Goal: Task Accomplishment & Management: Manage account settings

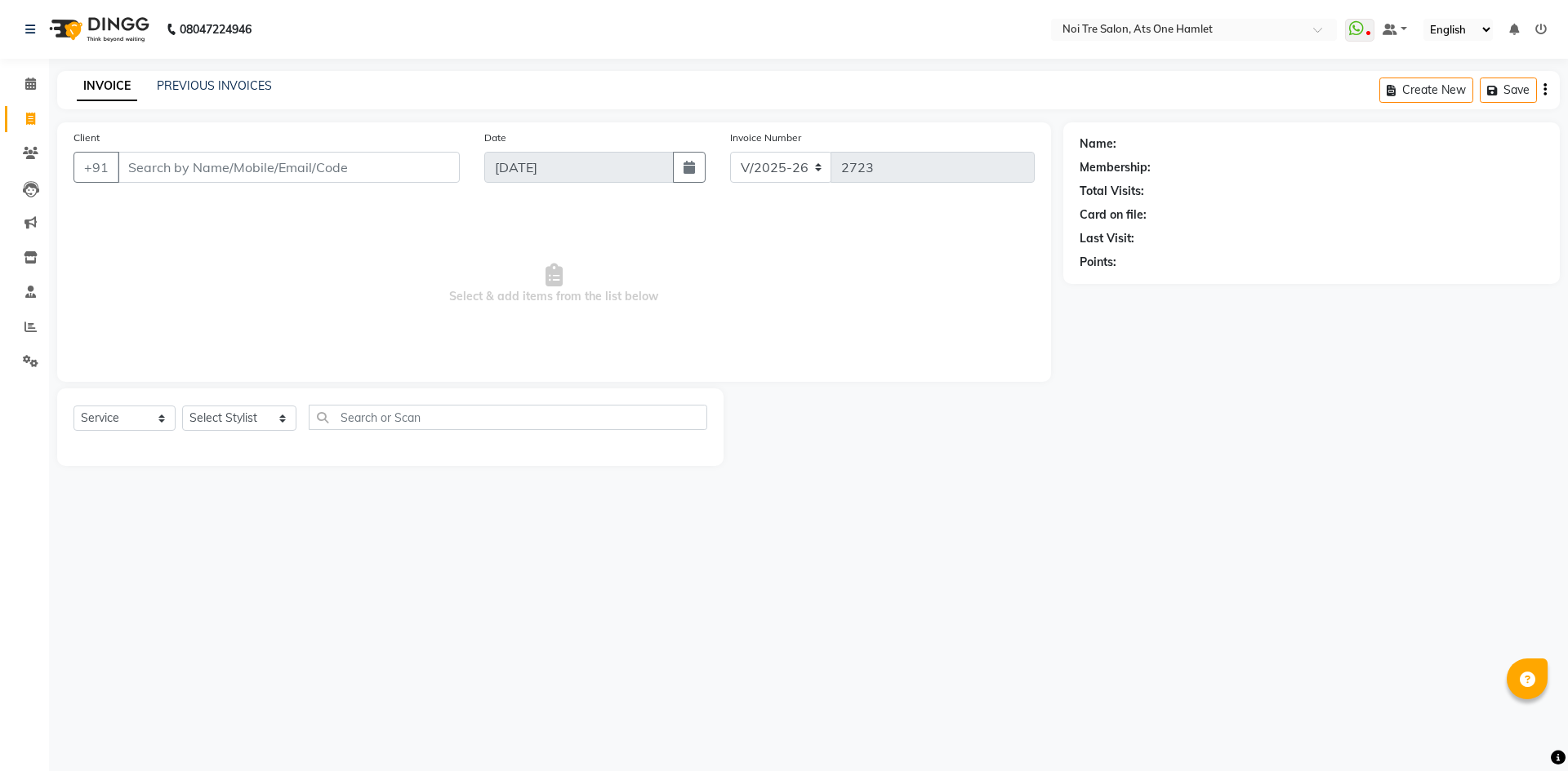
select select "5096"
select select "service"
click at [22, 326] on span at bounding box center [30, 327] width 29 height 19
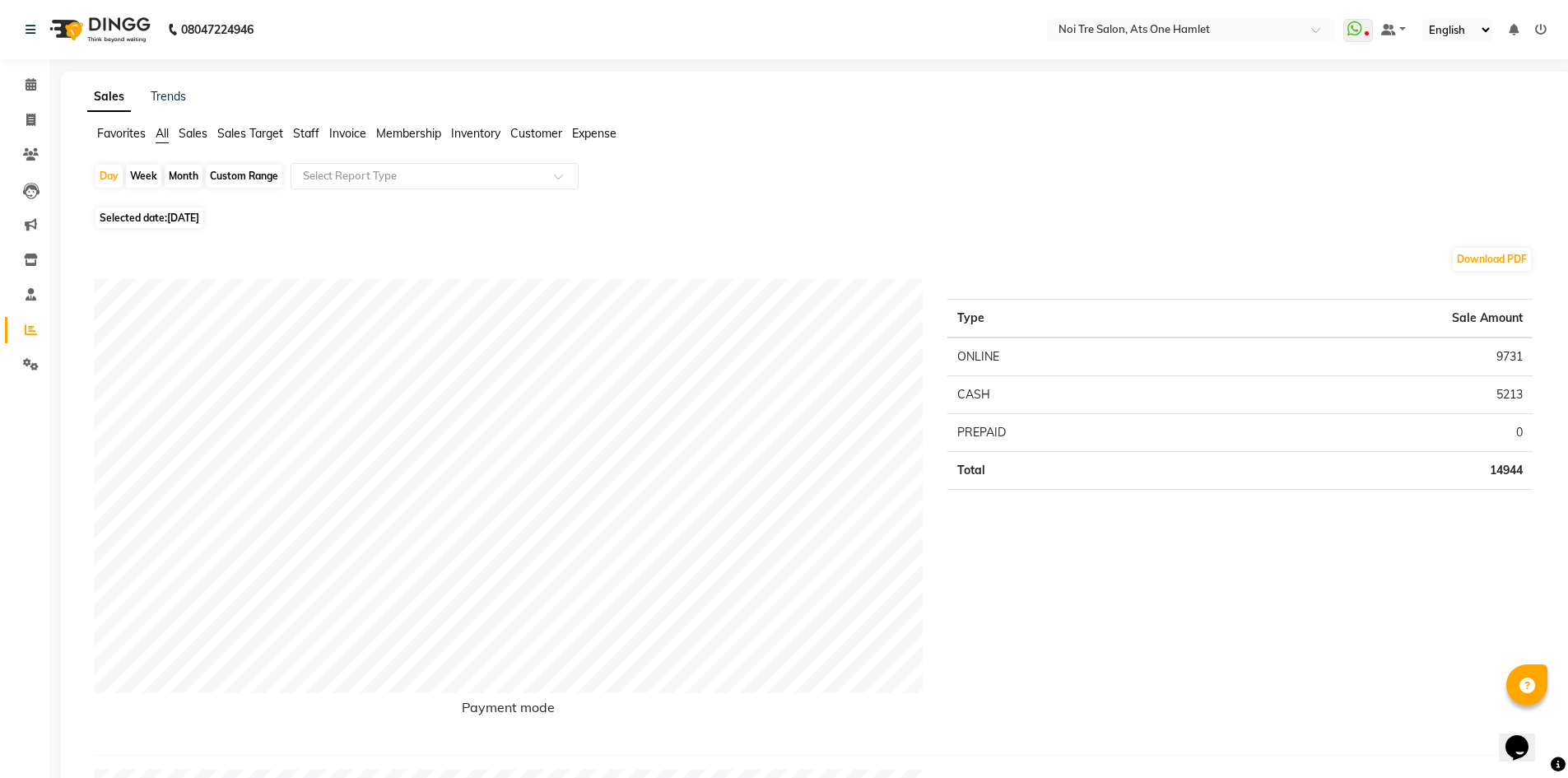
click at [315, 129] on span "Staff" at bounding box center [306, 133] width 26 height 14
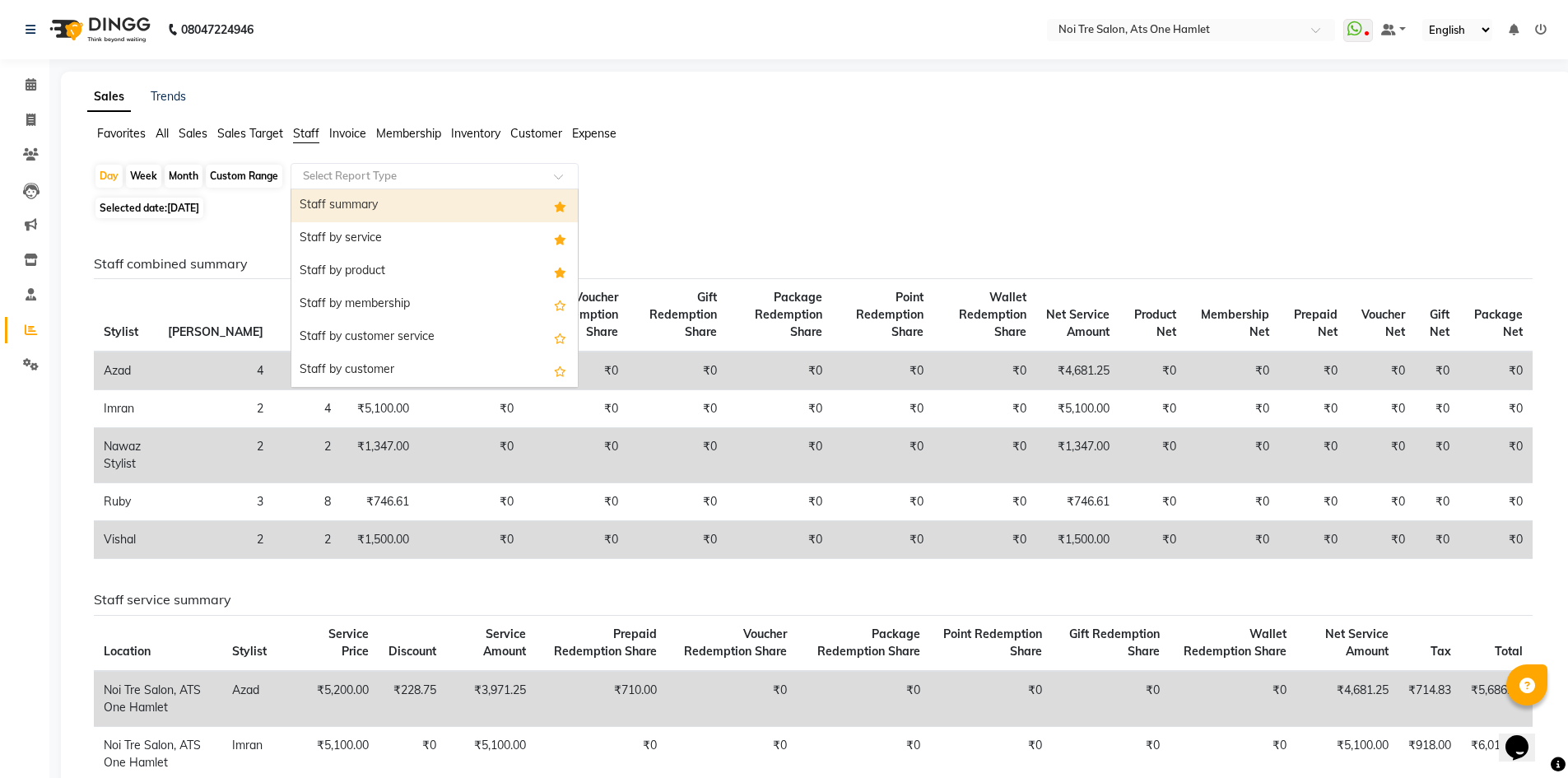
click at [365, 185] on div "Select Report Type" at bounding box center [435, 176] width 288 height 26
click at [170, 215] on span "Selected date: 03-09-2025" at bounding box center [149, 207] width 108 height 21
select select "9"
select select "2025"
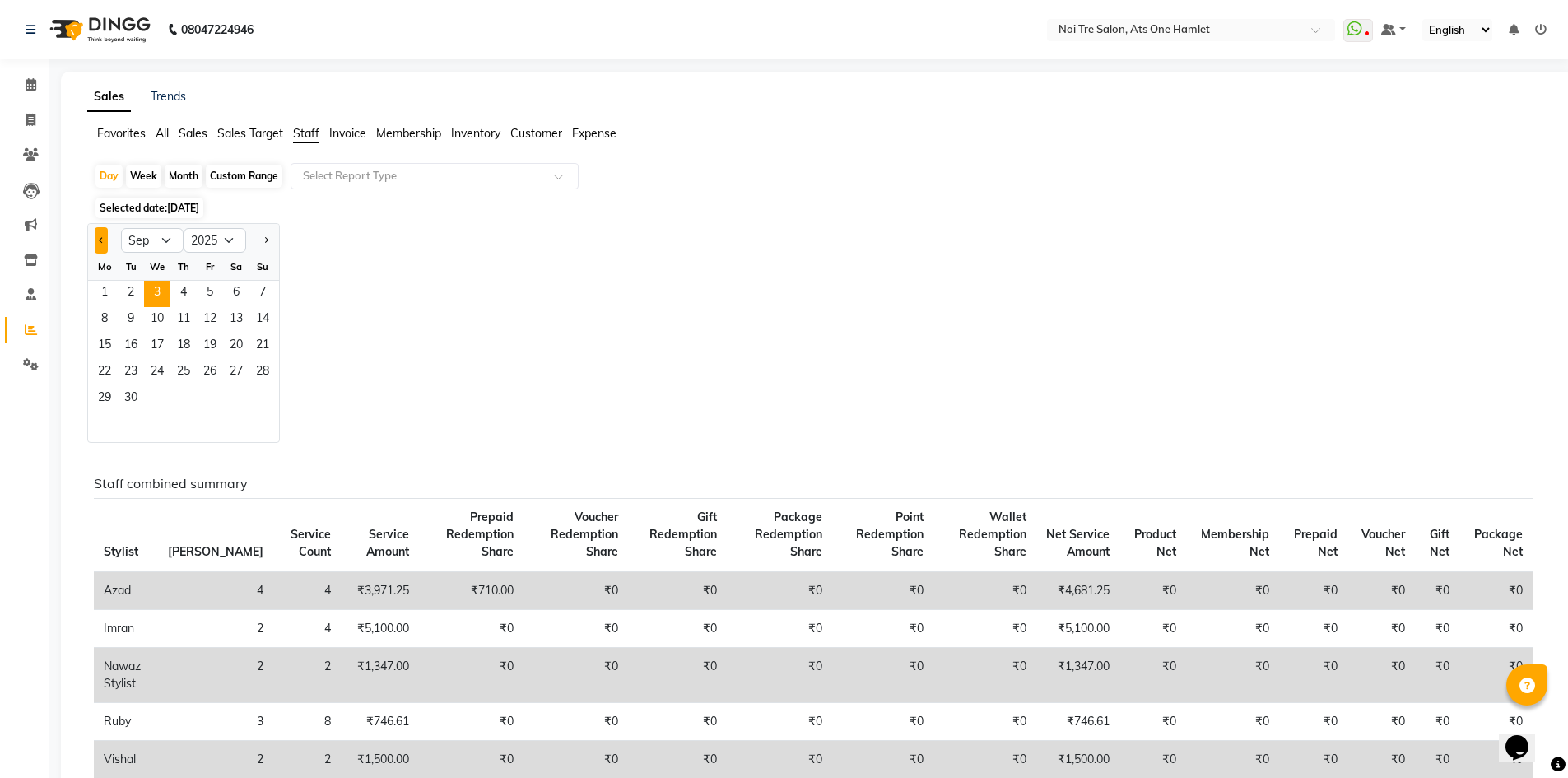
click at [107, 242] on button "Previous month" at bounding box center [101, 240] width 14 height 26
select select "8"
click at [177, 176] on div "Month" at bounding box center [184, 176] width 38 height 23
select select "9"
select select "2025"
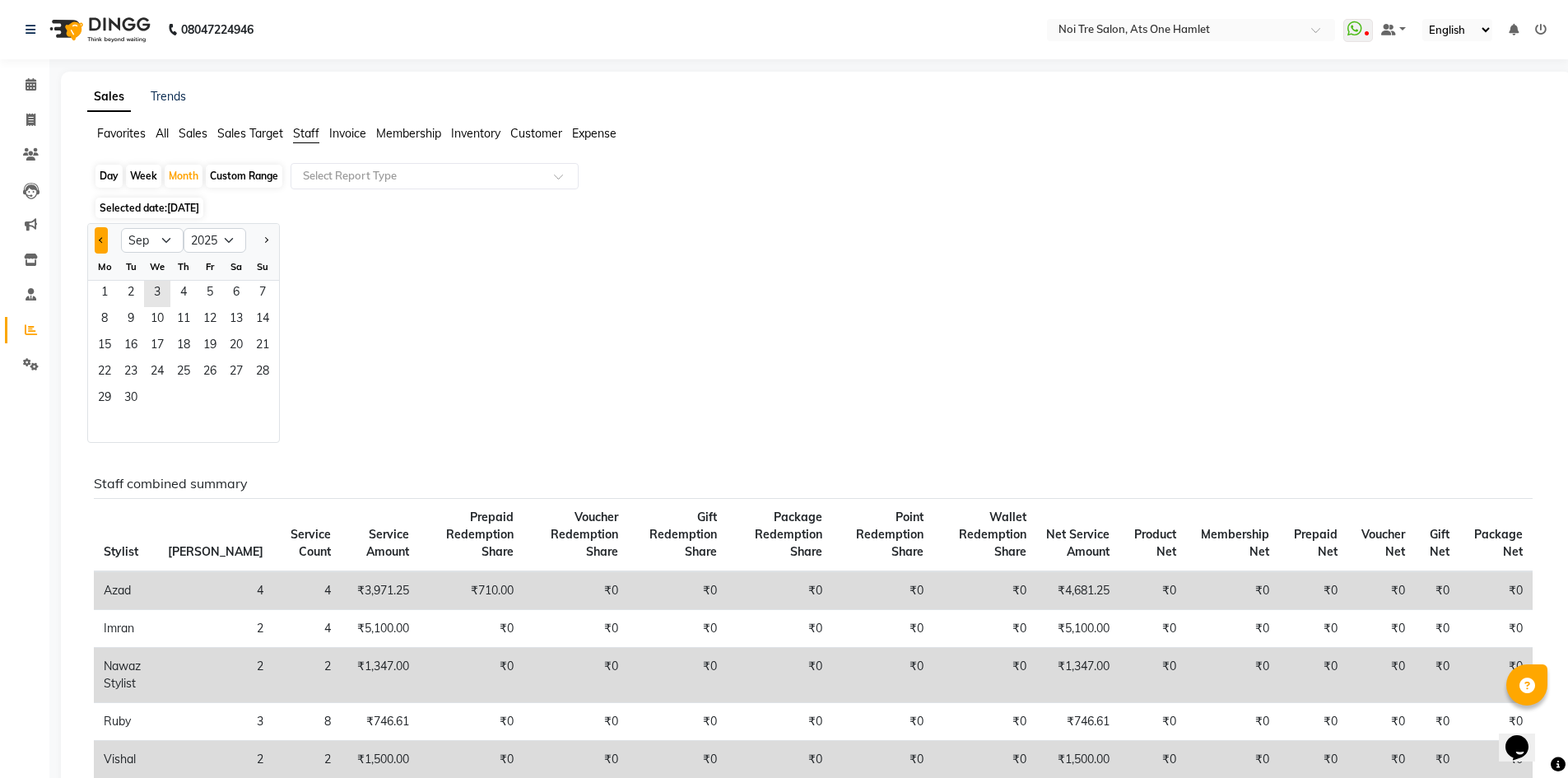
click at [101, 242] on span "Previous month" at bounding box center [102, 240] width 5 height 5
select select "8"
click at [218, 295] on span "1" at bounding box center [210, 294] width 26 height 26
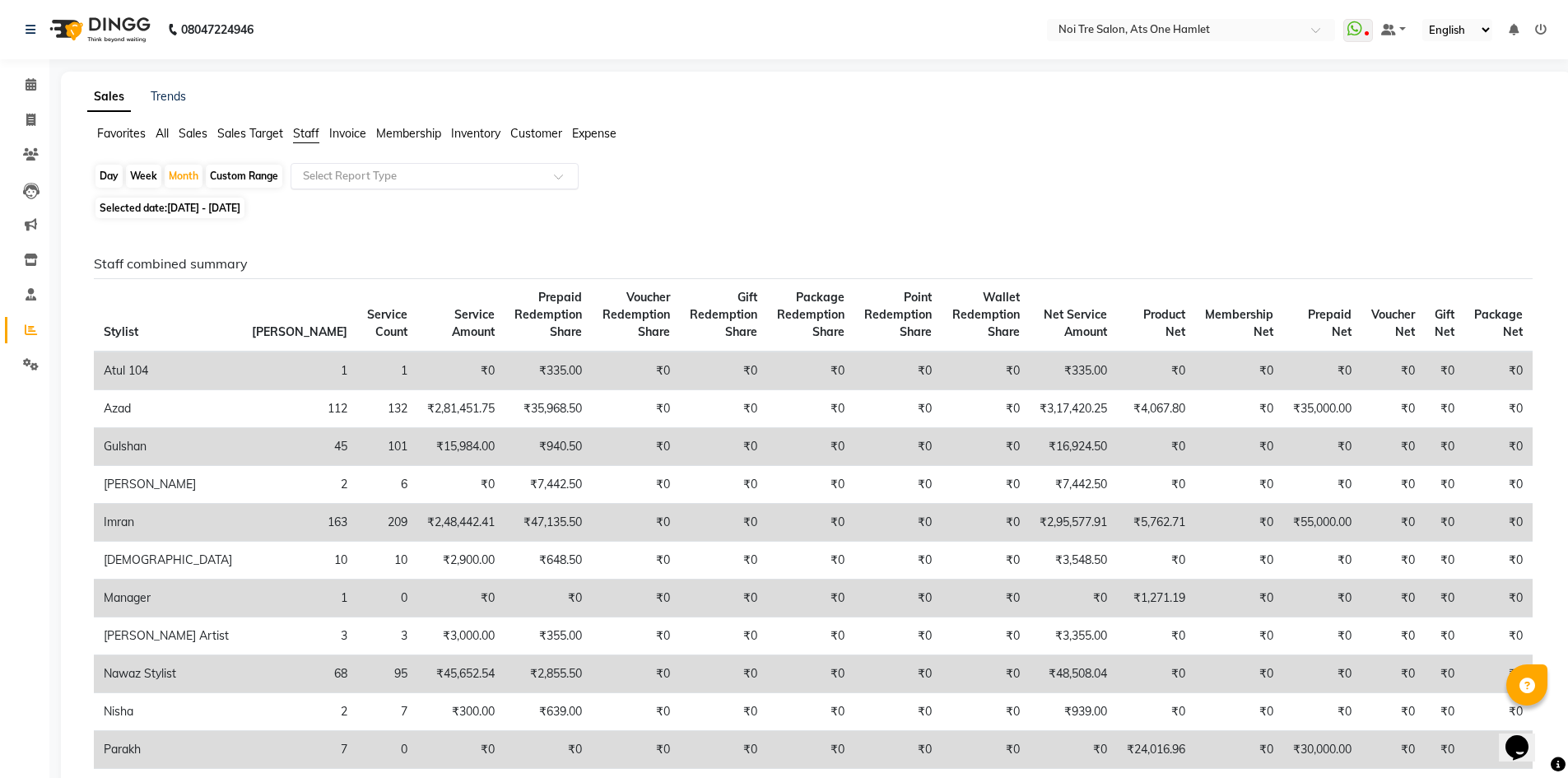
click at [403, 179] on input "text" at bounding box center [418, 176] width 237 height 16
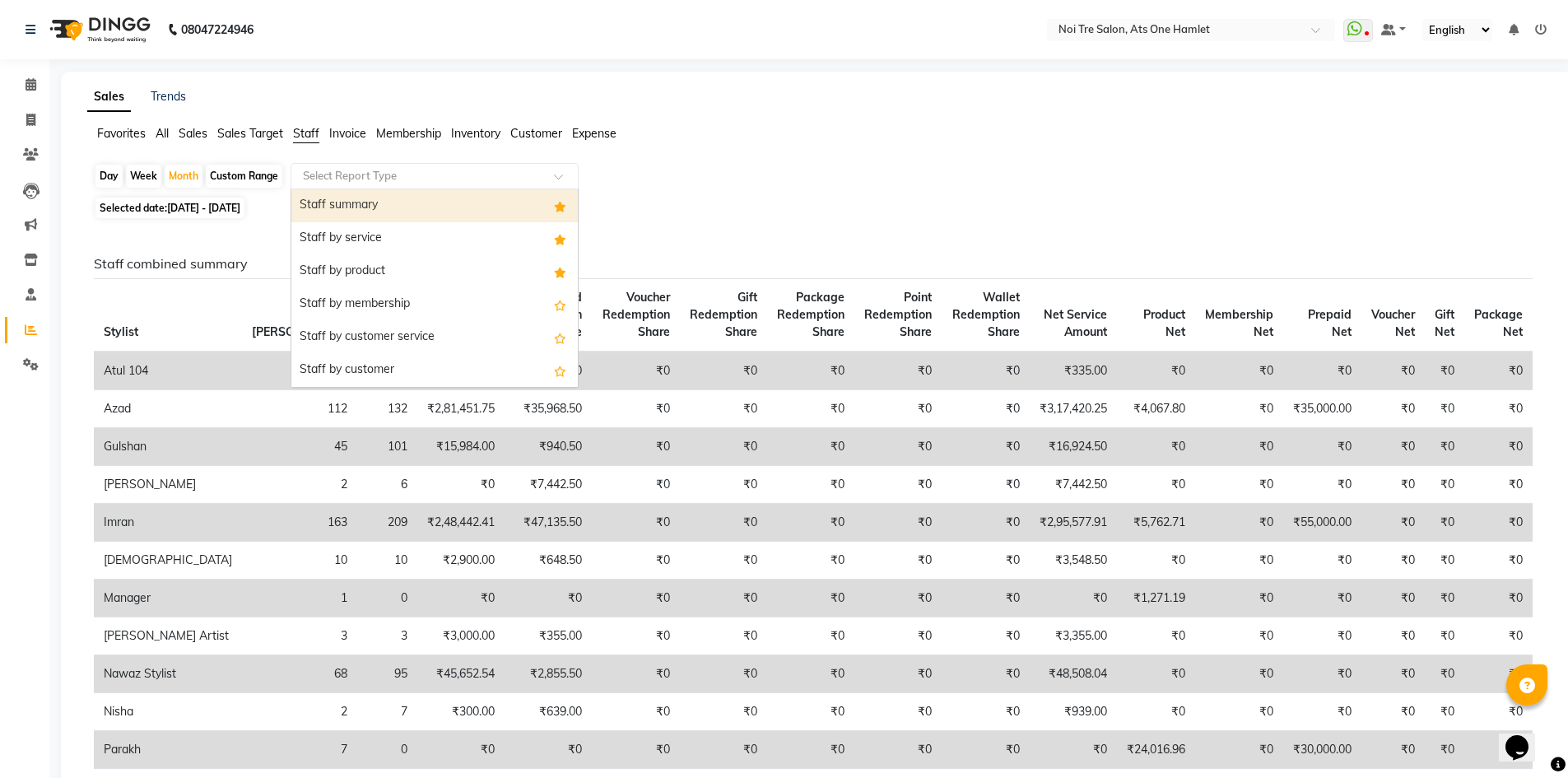
click at [398, 213] on div "Staff summary" at bounding box center [435, 205] width 286 height 33
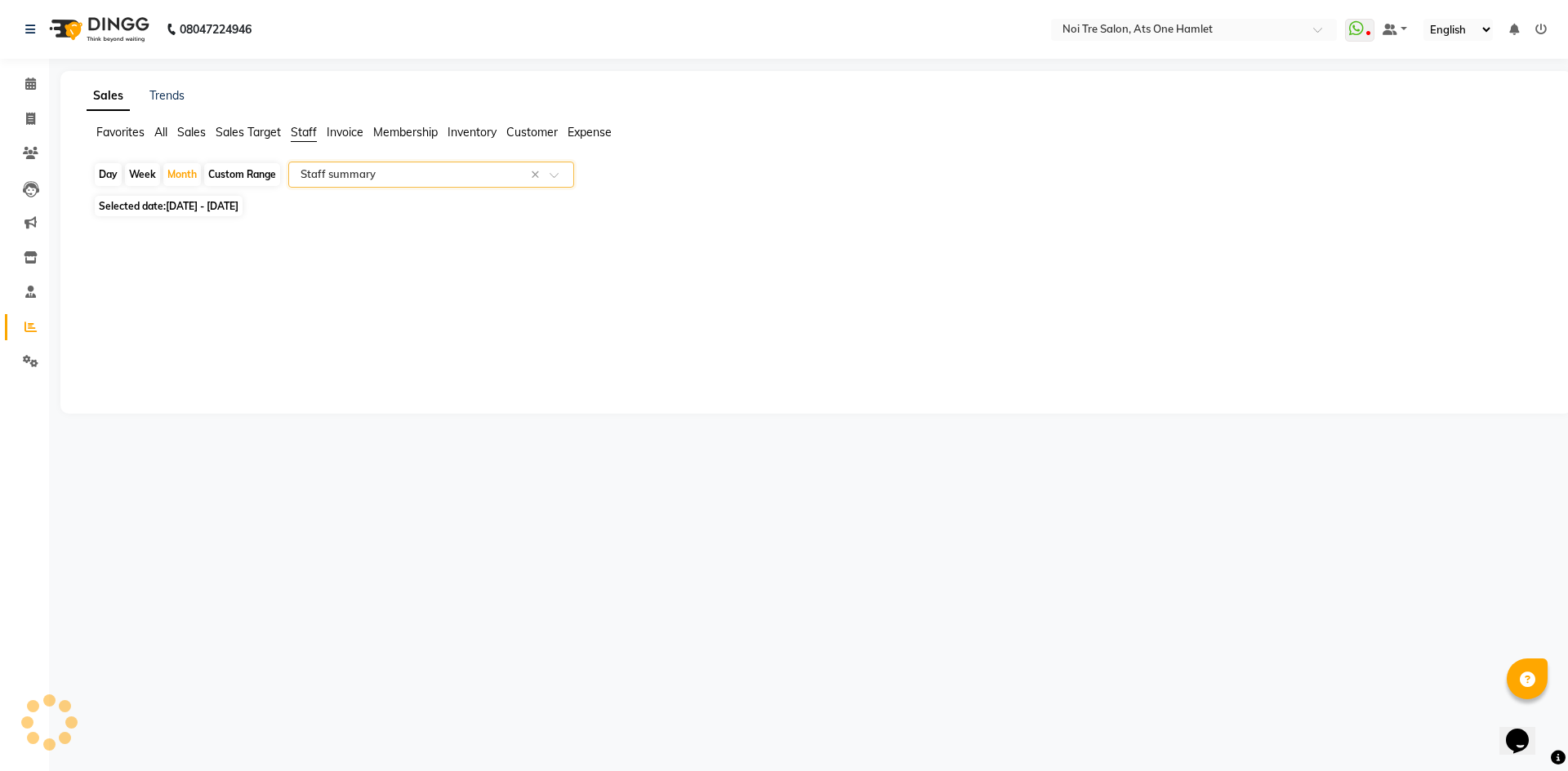
select select "full_report"
select select "csv"
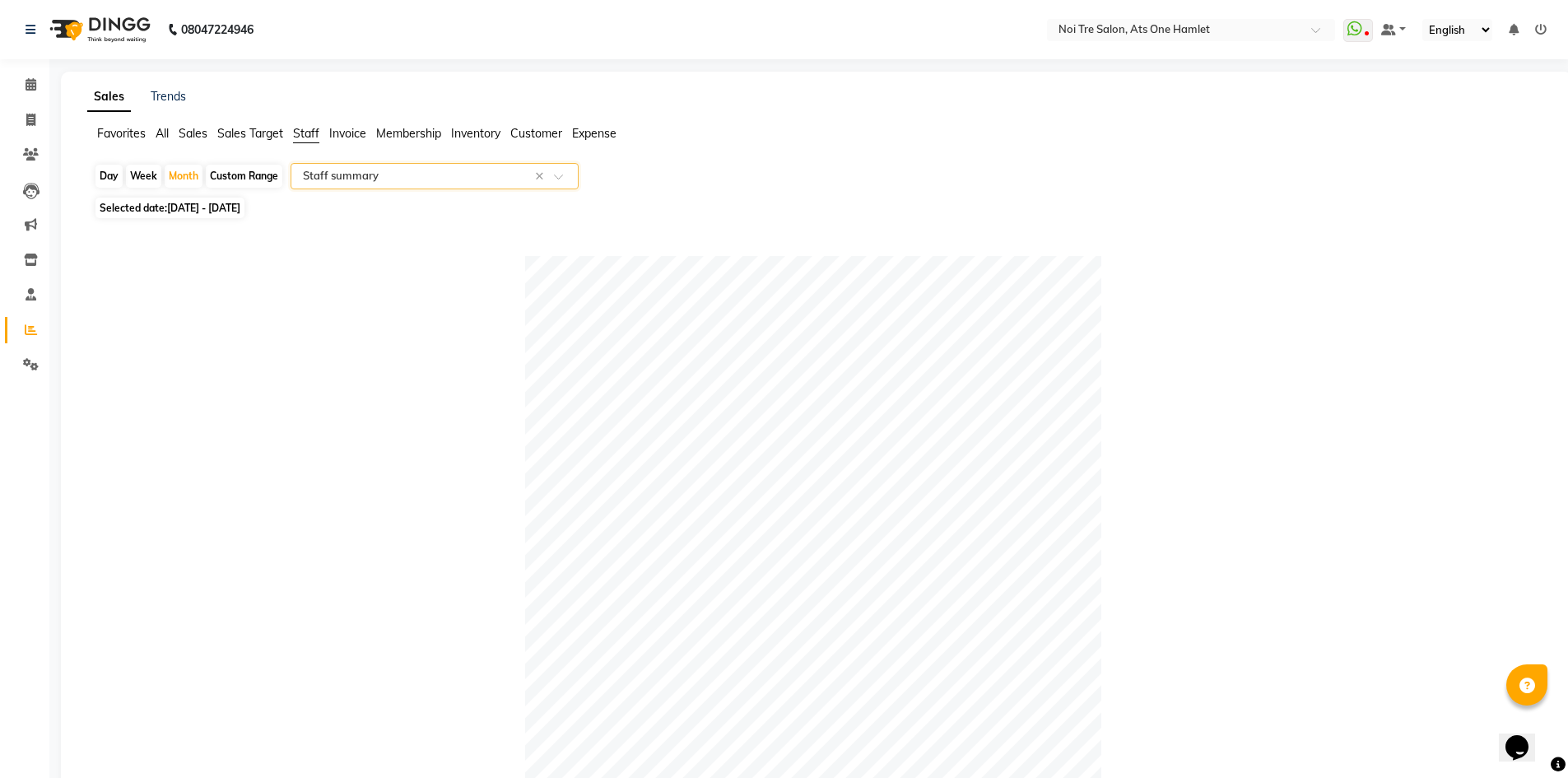
scroll to position [412, 0]
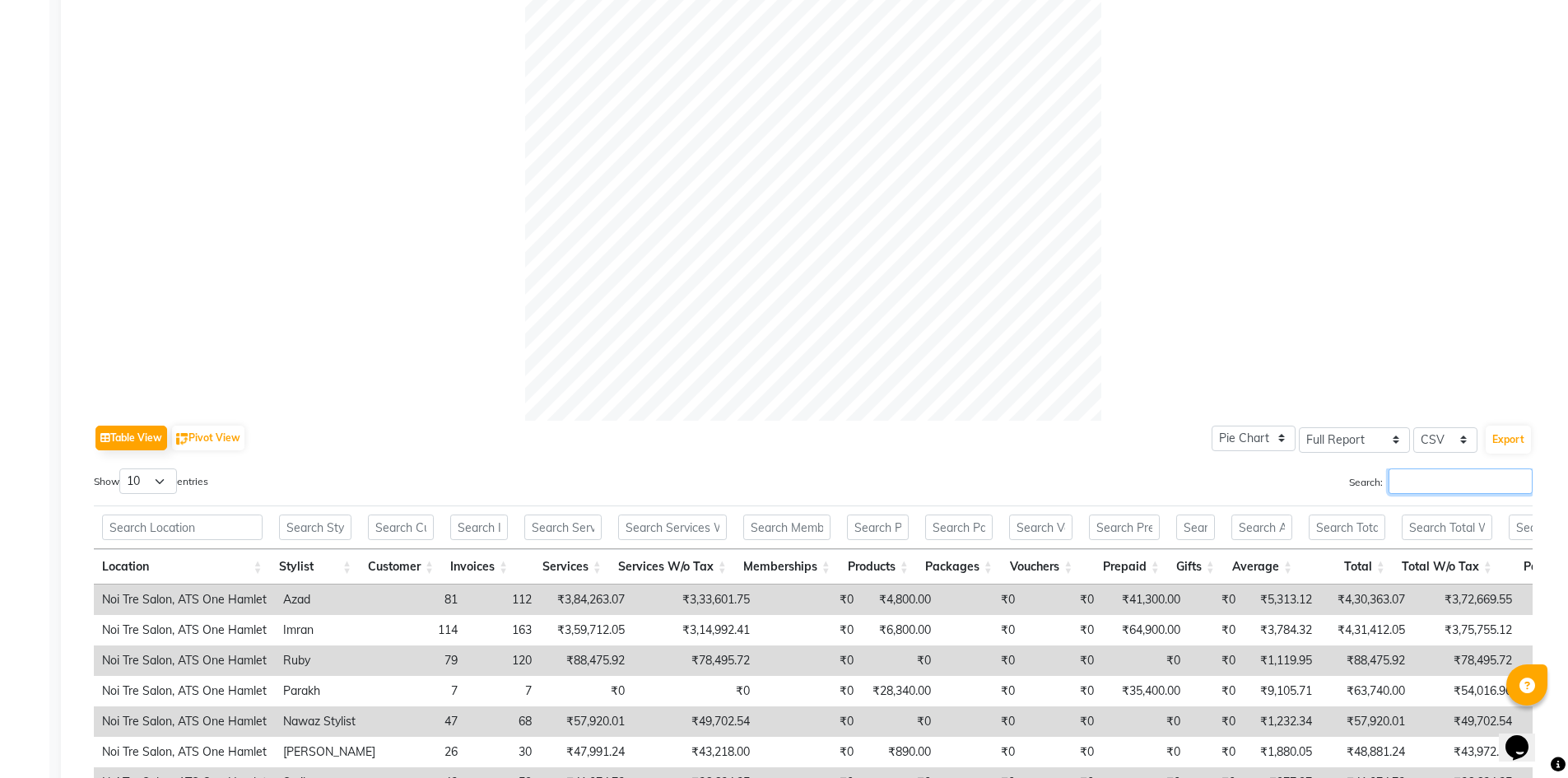
click at [1447, 479] on input "Search:" at bounding box center [1461, 481] width 144 height 25
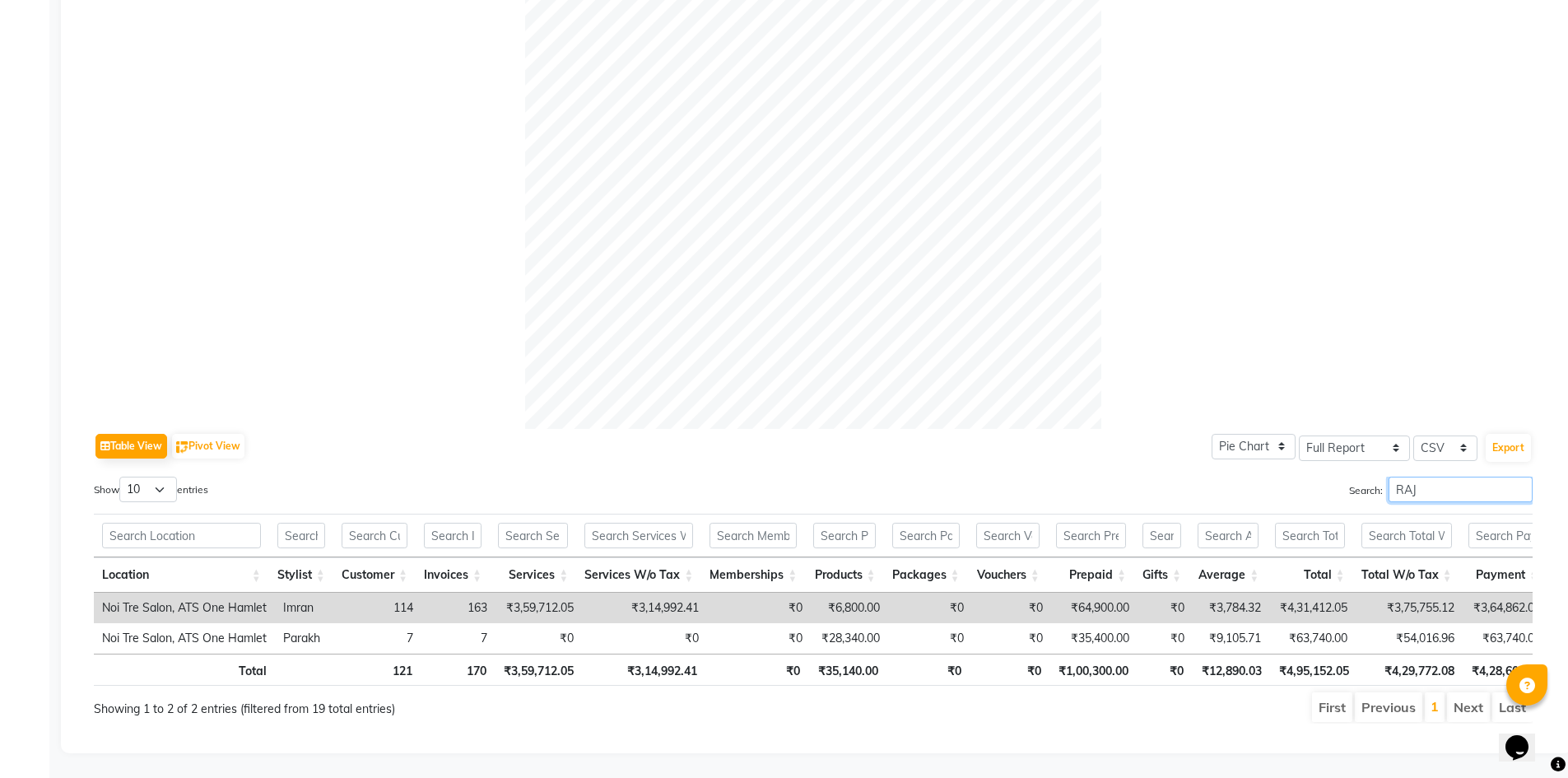
scroll to position [398, 0]
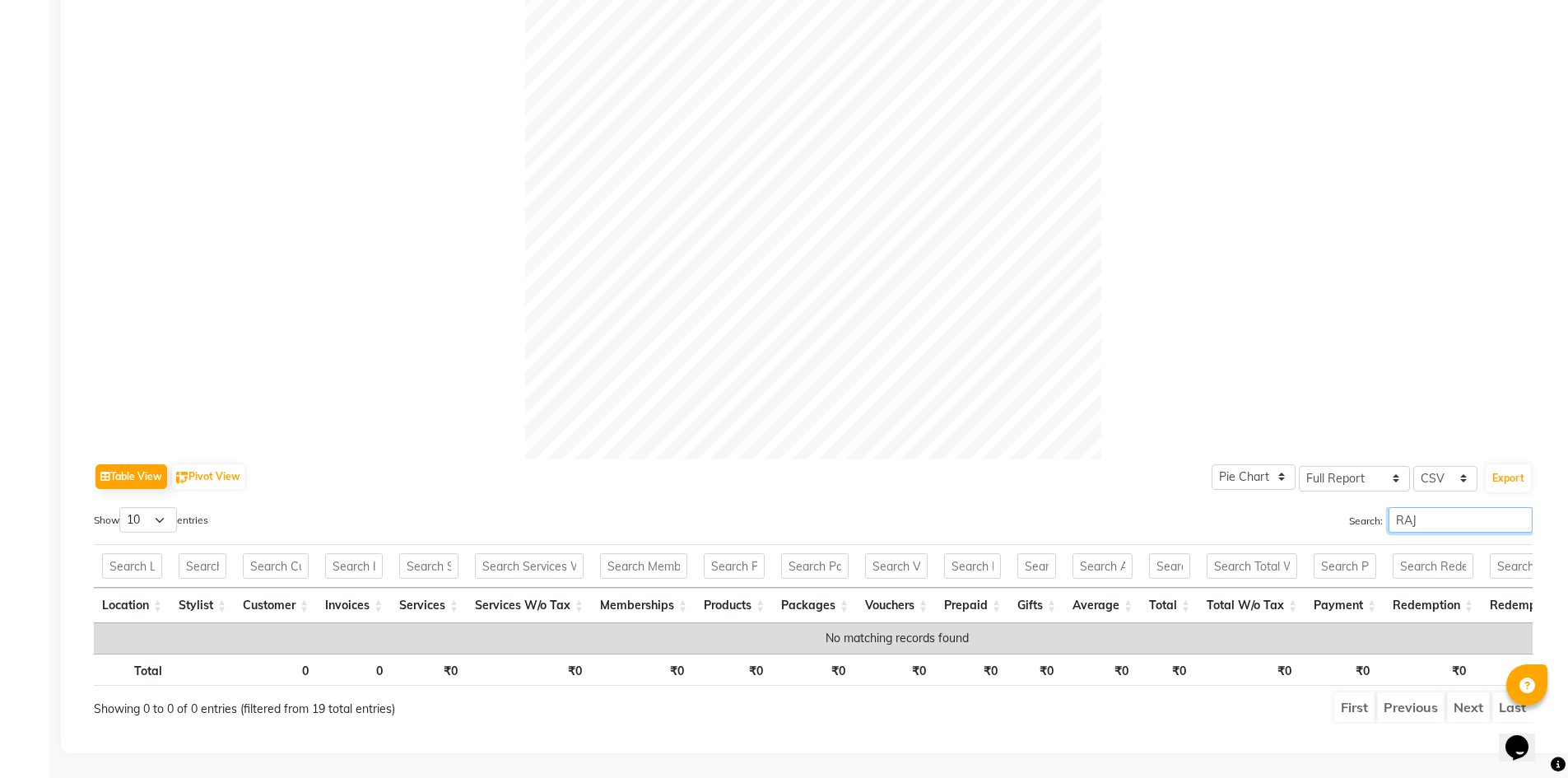
drag, startPoint x: 1464, startPoint y: 500, endPoint x: 1269, endPoint y: 495, distance: 195.1
click at [1269, 507] on div "Search: RAJ" at bounding box center [1179, 523] width 707 height 32
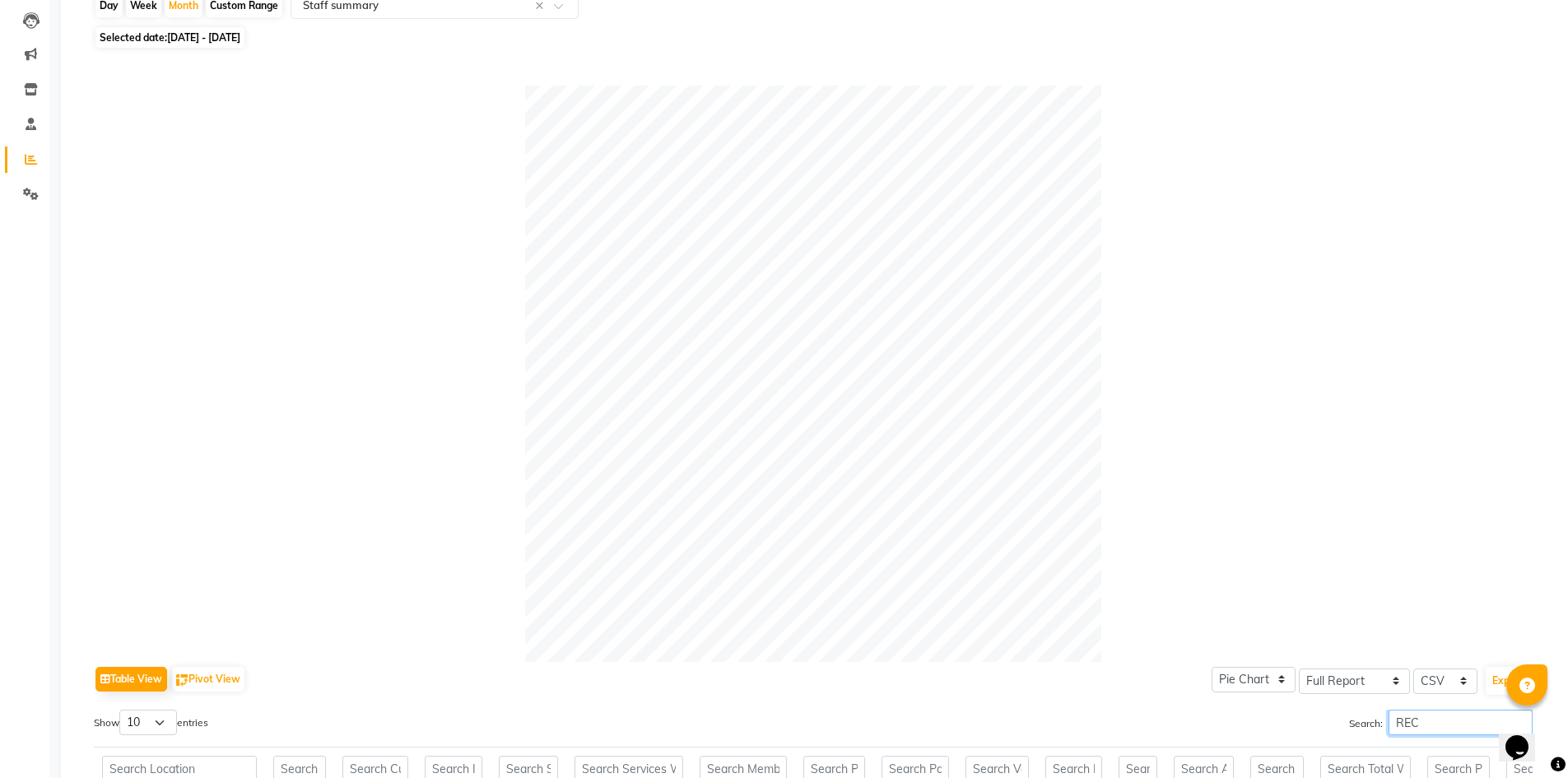
scroll to position [0, 0]
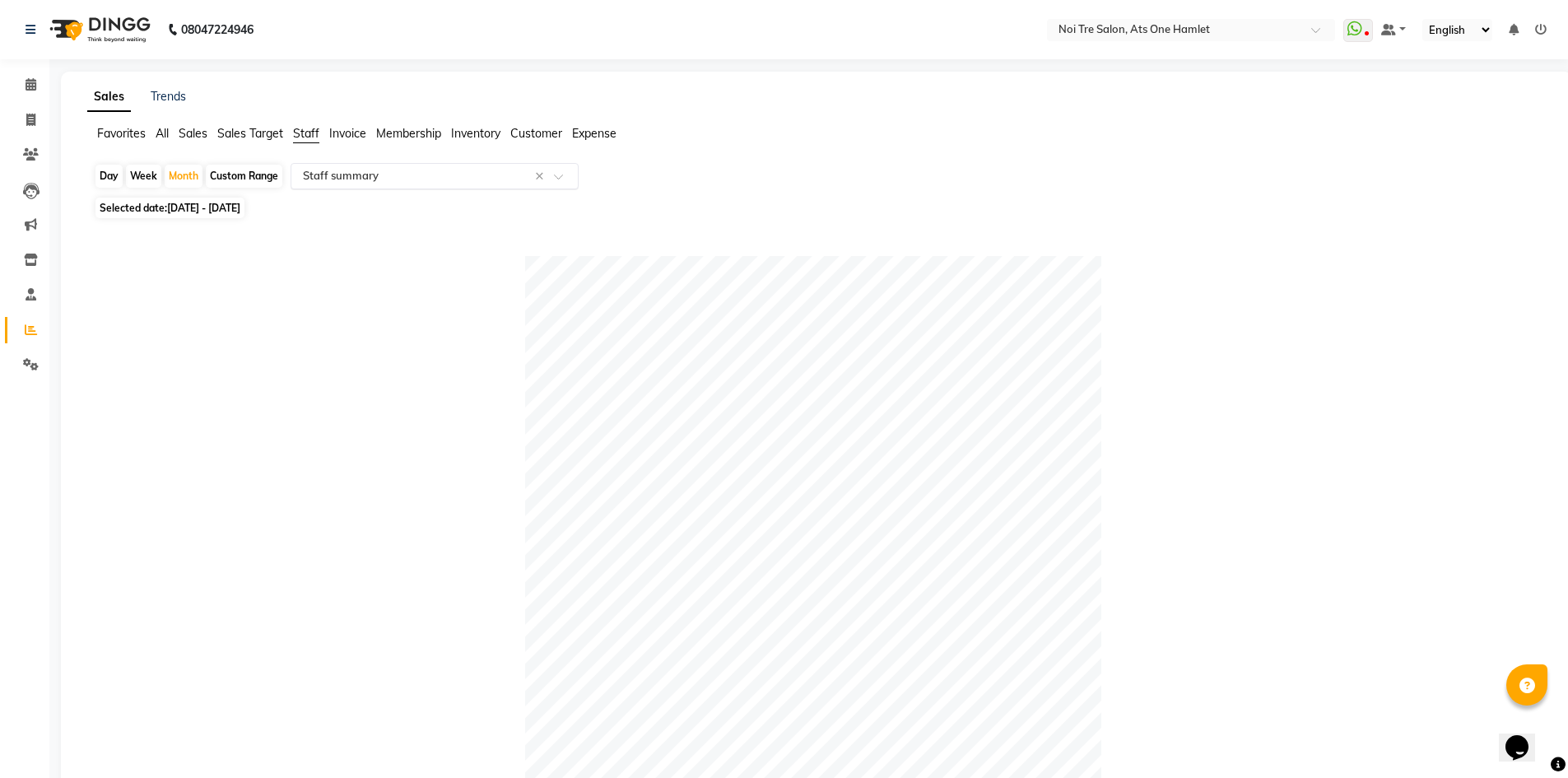
type input "REC"
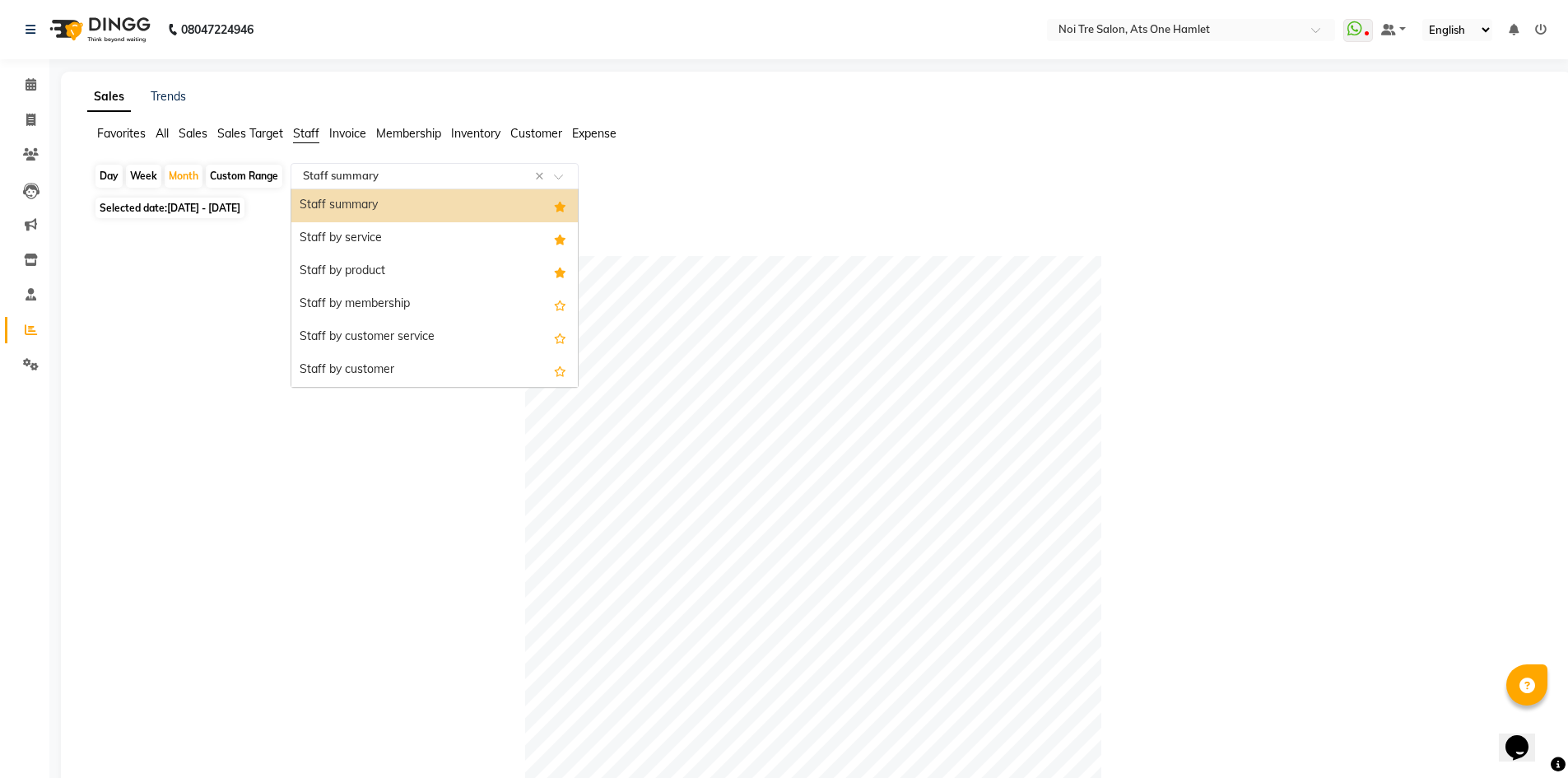
click at [379, 172] on input "text" at bounding box center [418, 176] width 237 height 16
click at [384, 252] on div "Staff by service" at bounding box center [435, 239] width 286 height 33
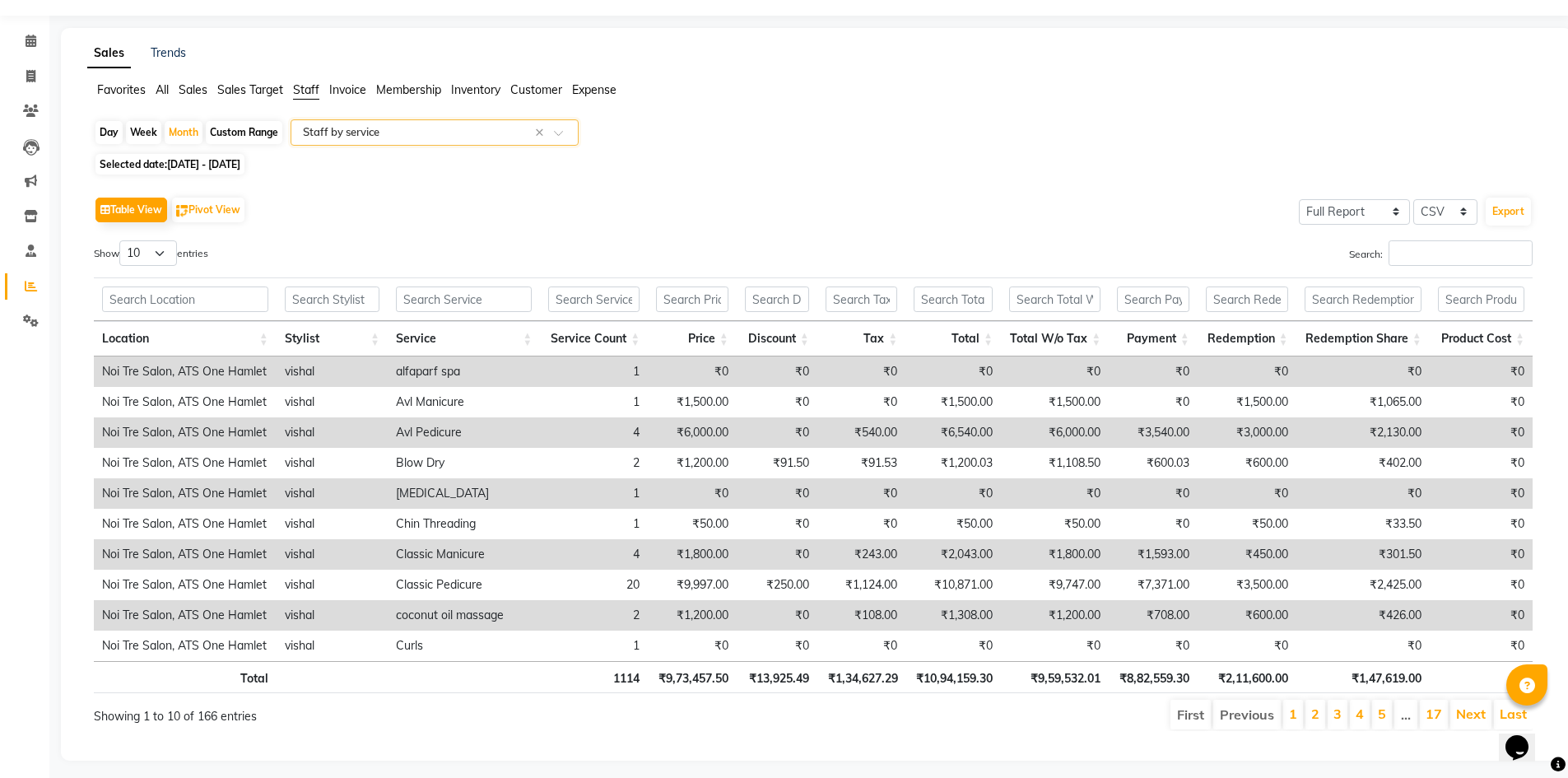
scroll to position [63, 0]
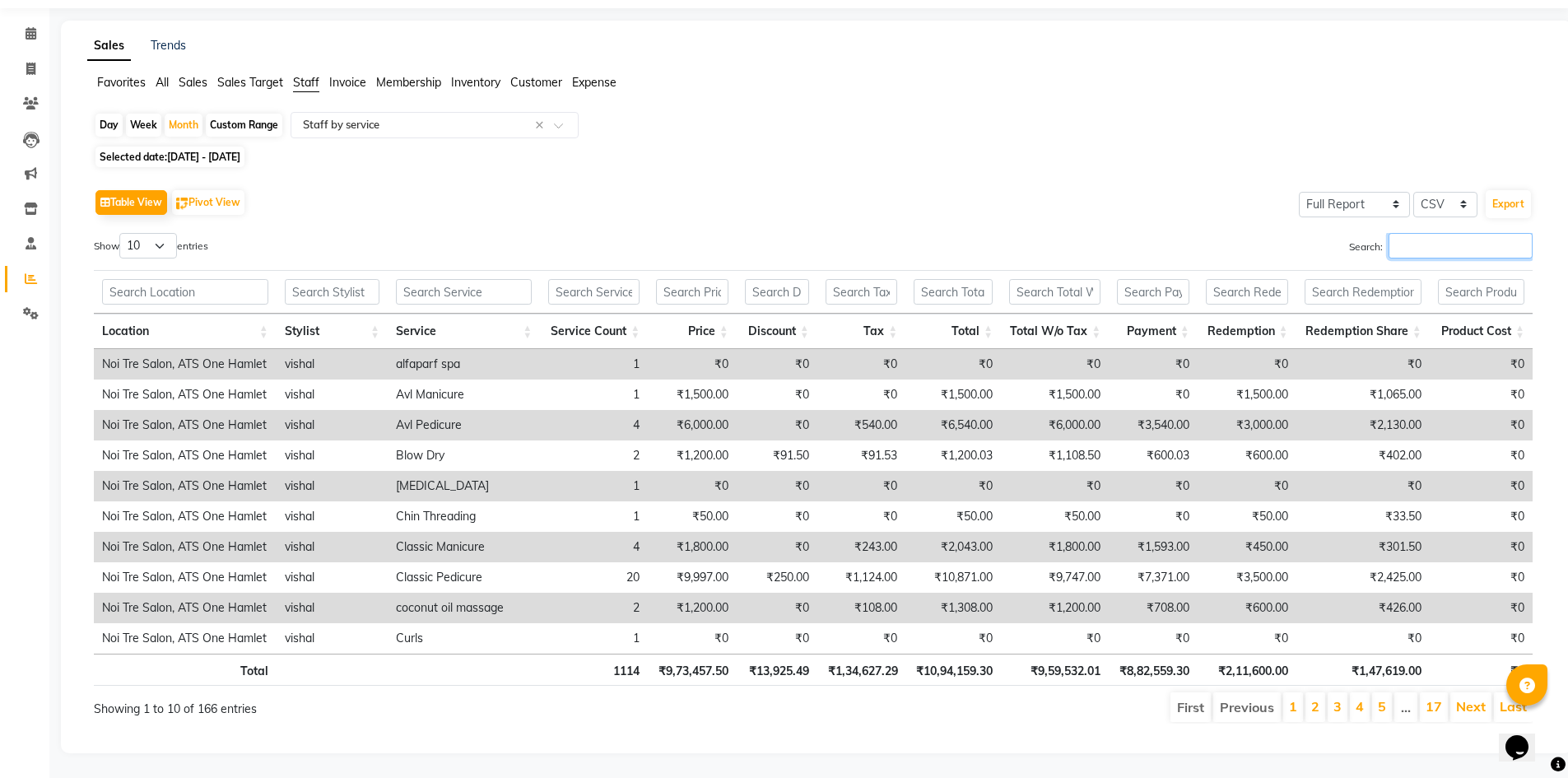
click at [1451, 233] on input "Search:" at bounding box center [1461, 246] width 144 height 25
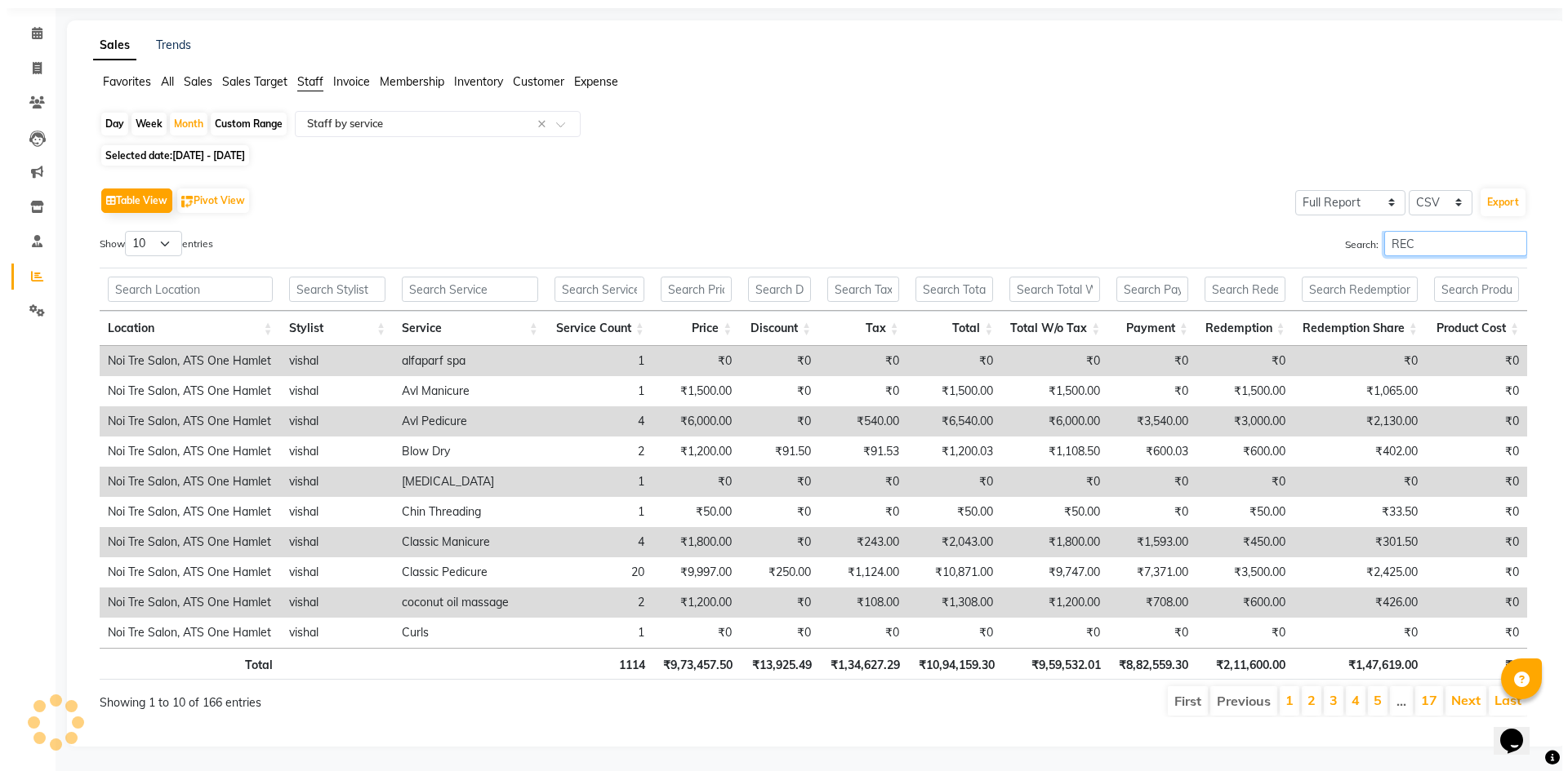
scroll to position [0, 0]
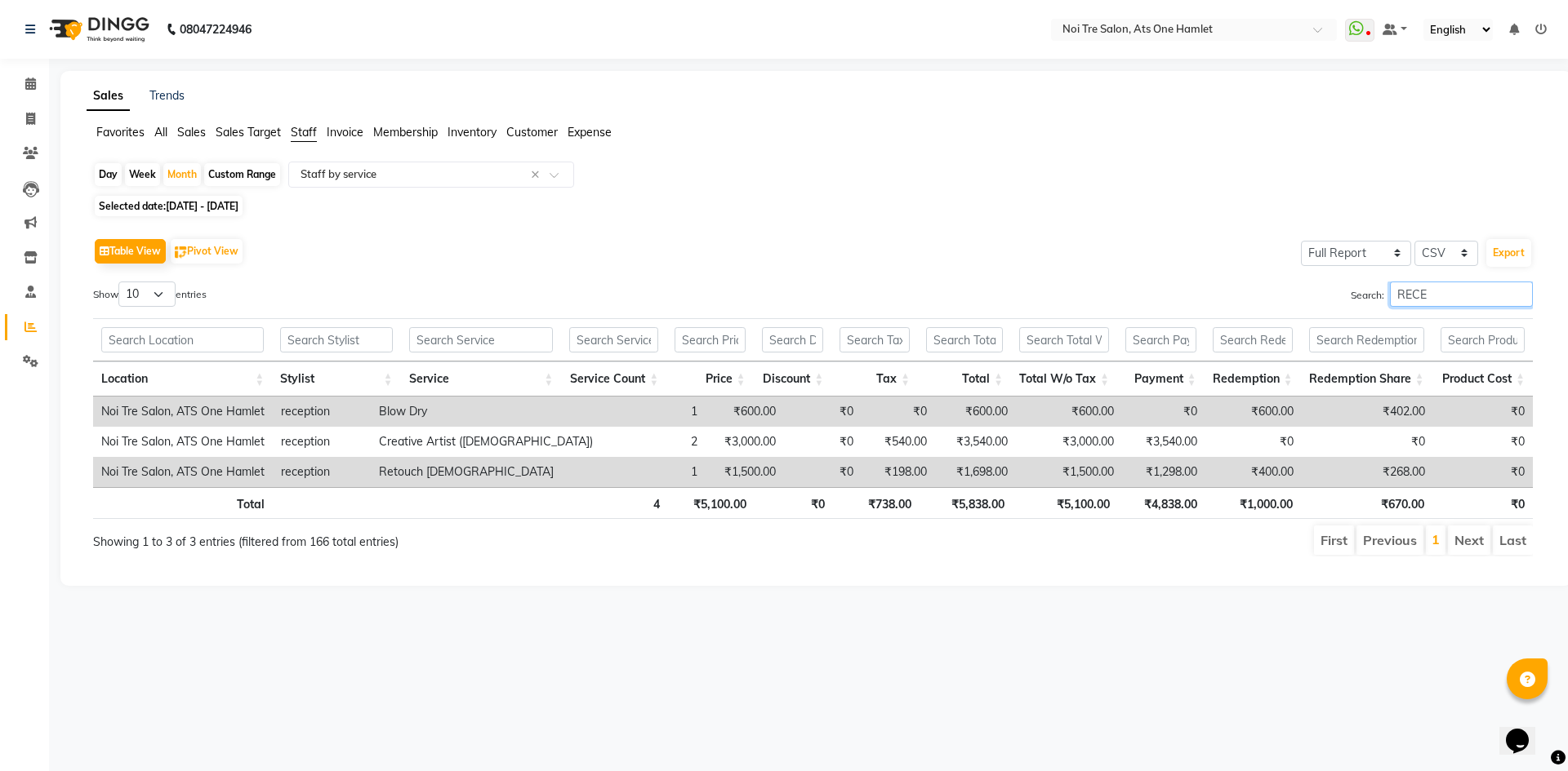
type input "RECE"
drag, startPoint x: 1060, startPoint y: 508, endPoint x: 1090, endPoint y: 507, distance: 30.0
click at [1090, 507] on th "₹5,100.00" at bounding box center [1065, 503] width 105 height 32
click at [31, 91] on span at bounding box center [30, 84] width 29 height 19
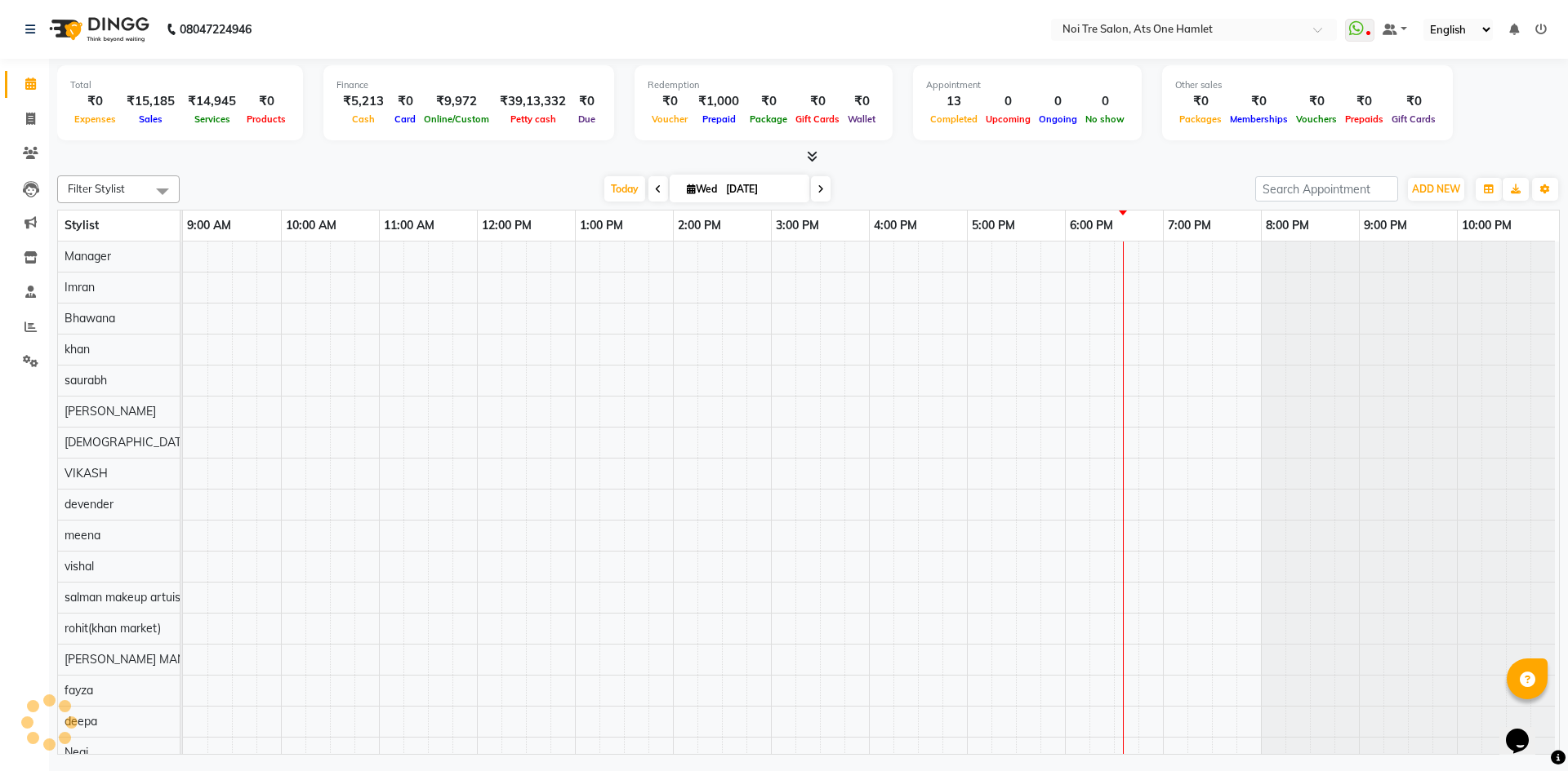
scroll to position [22, 0]
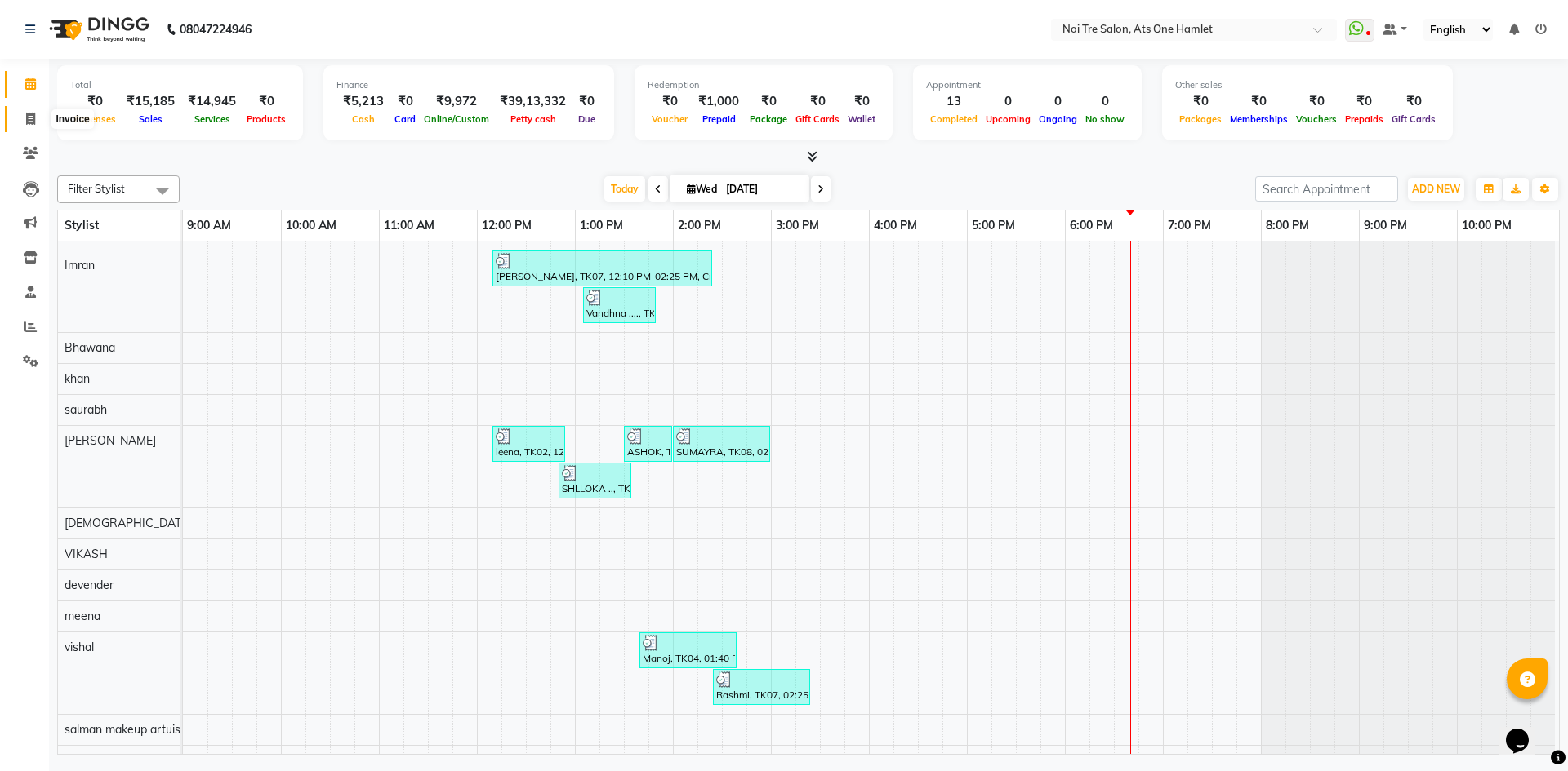
click at [24, 126] on span at bounding box center [30, 119] width 29 height 19
select select "5096"
select select "service"
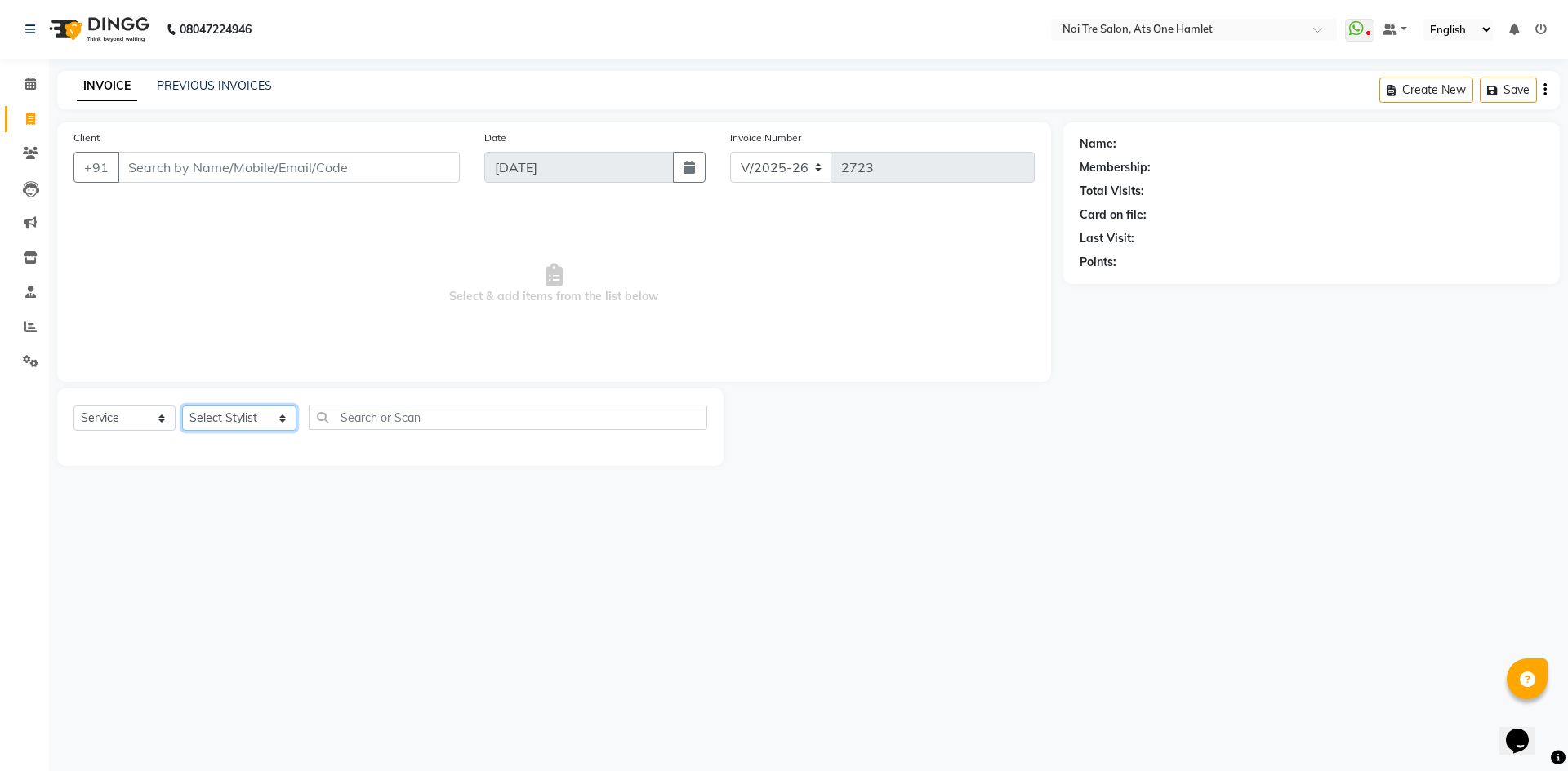
click at [235, 427] on select "Select Stylist aamir Abhishekh AJEET Ali Anuradha ARSH atique ATUL 104 AZAD Bha…" at bounding box center [239, 418] width 114 height 25
select select "32220"
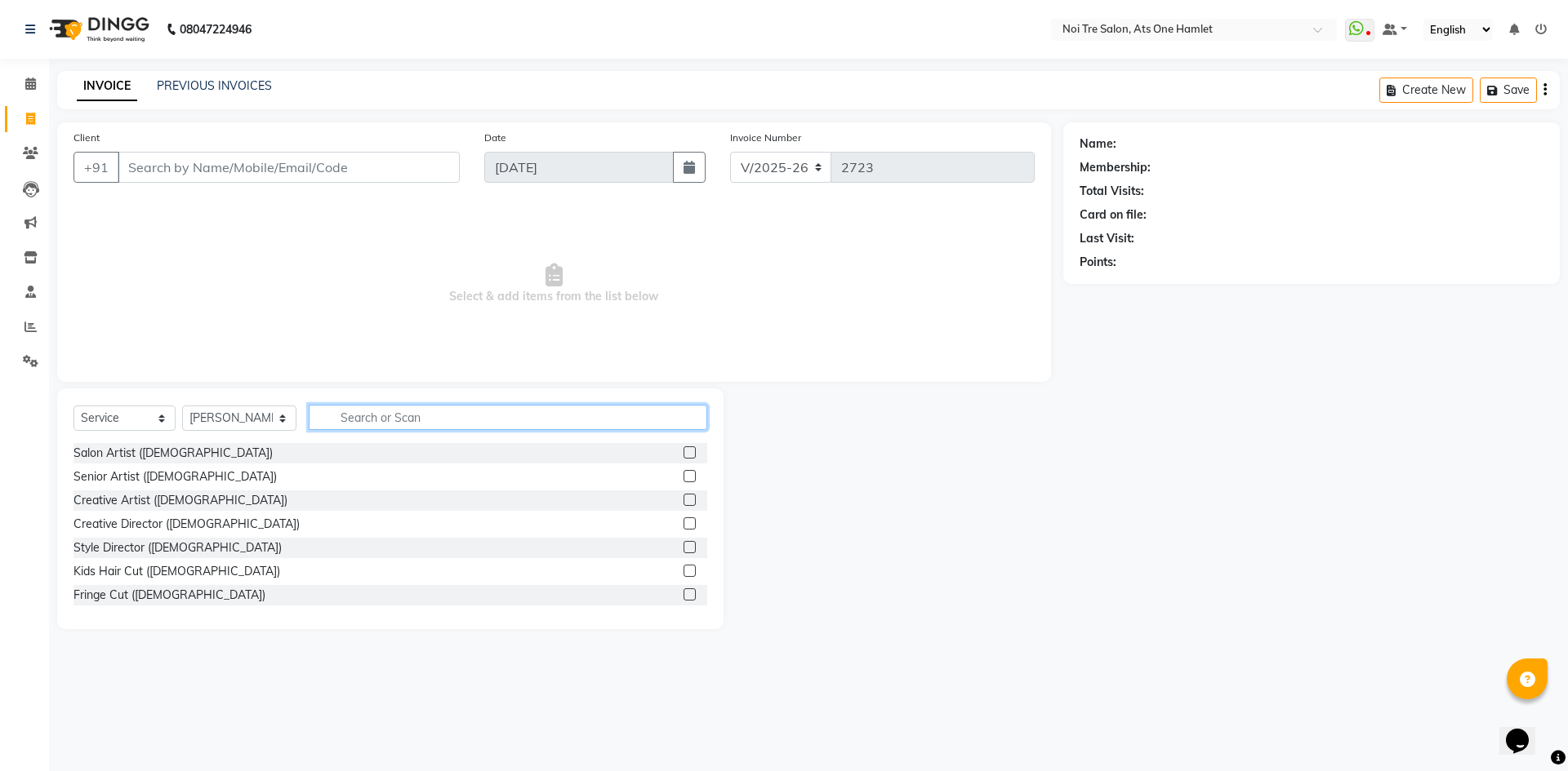
click at [325, 418] on input "text" at bounding box center [508, 418] width 398 height 25
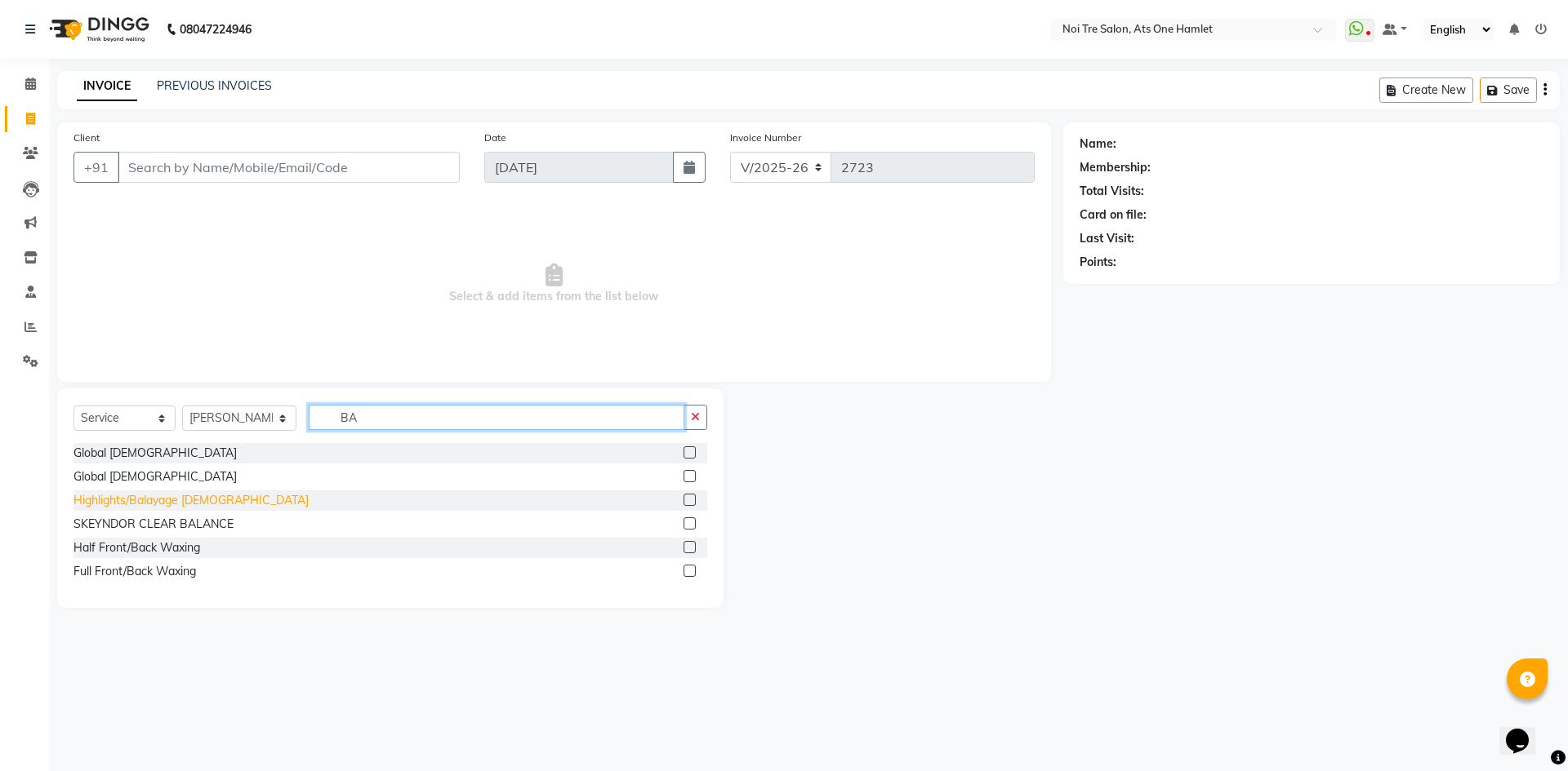
type input "BA"
click at [186, 502] on div "Highlights/Balayage Ladies" at bounding box center [190, 500] width 235 height 17
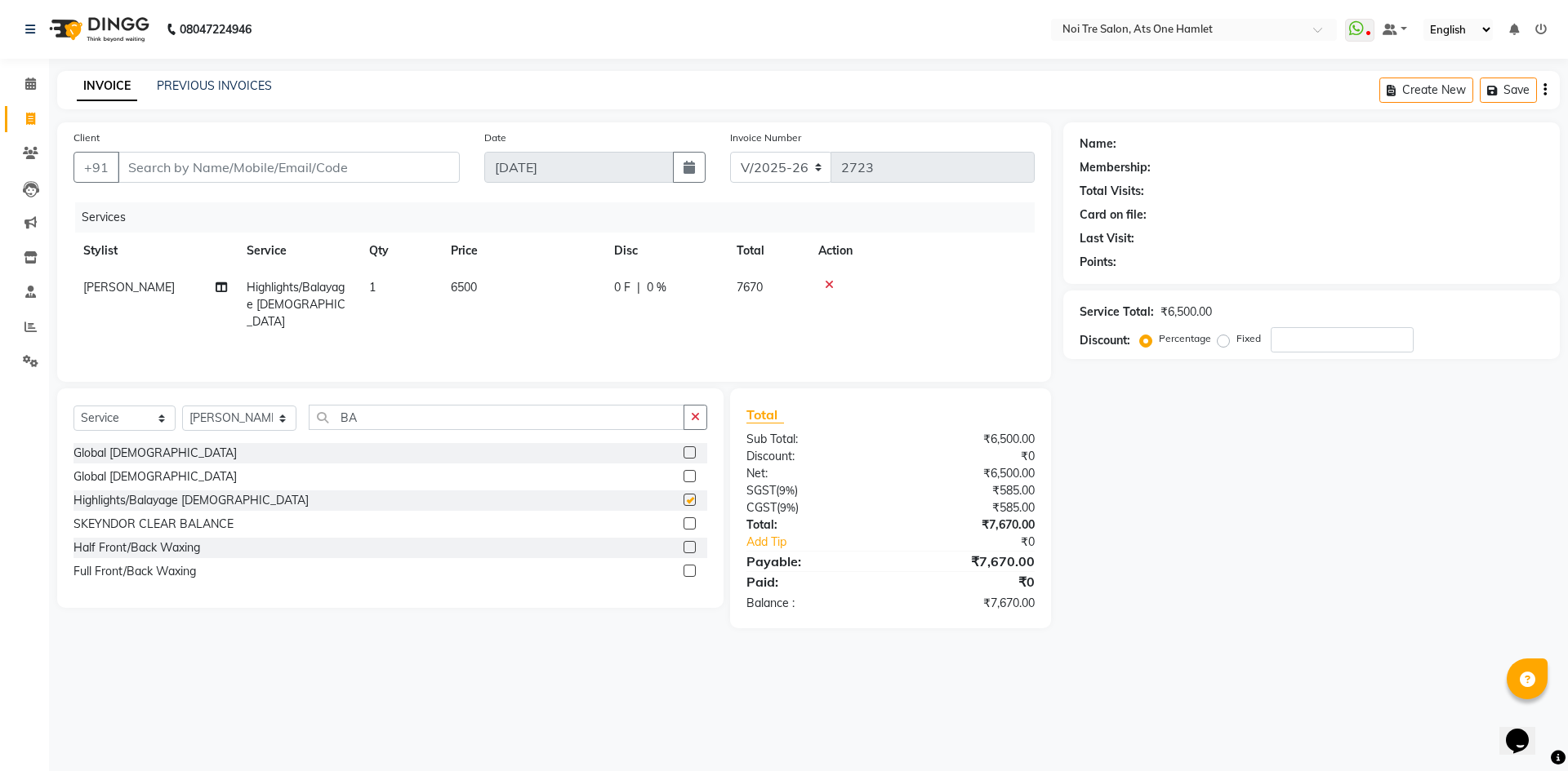
checkbox input "false"
click at [509, 272] on td "6500" at bounding box center [522, 305] width 163 height 71
select select "32220"
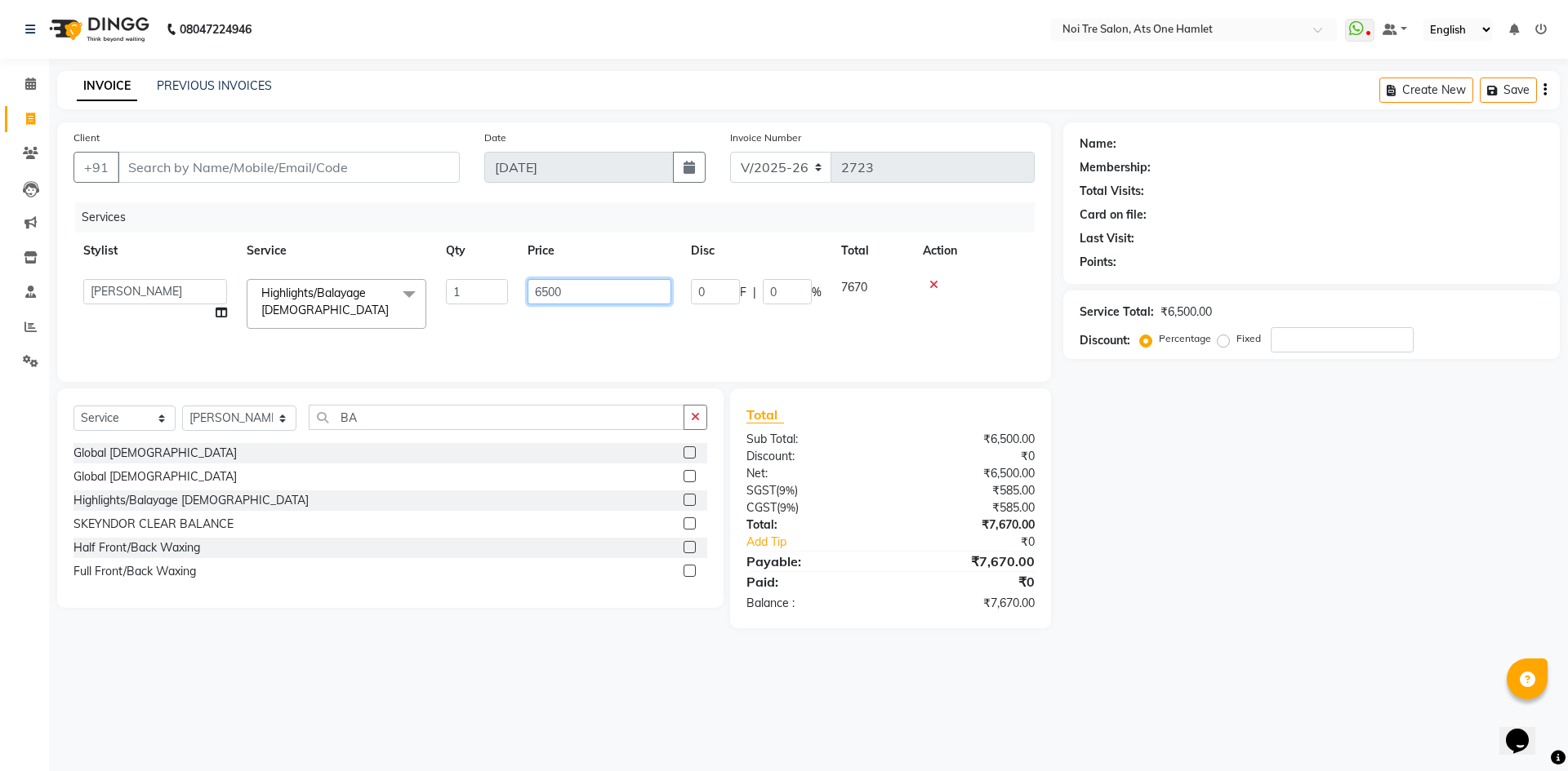
drag, startPoint x: 609, startPoint y: 291, endPoint x: 425, endPoint y: 318, distance: 186.0
click at [430, 317] on tr "aamir Abhishekh AJEET Ali Anuradha ARSH atique ATUL 104 AZAD Bhawana chahat Cha…" at bounding box center [554, 304] width 961 height 70
type input "8000"
click at [529, 382] on div "Client +91 Date 03-09-2025 Invoice Number V/2025 V/2025-26 2723 Services Stylis…" at bounding box center [554, 375] width 1018 height 506
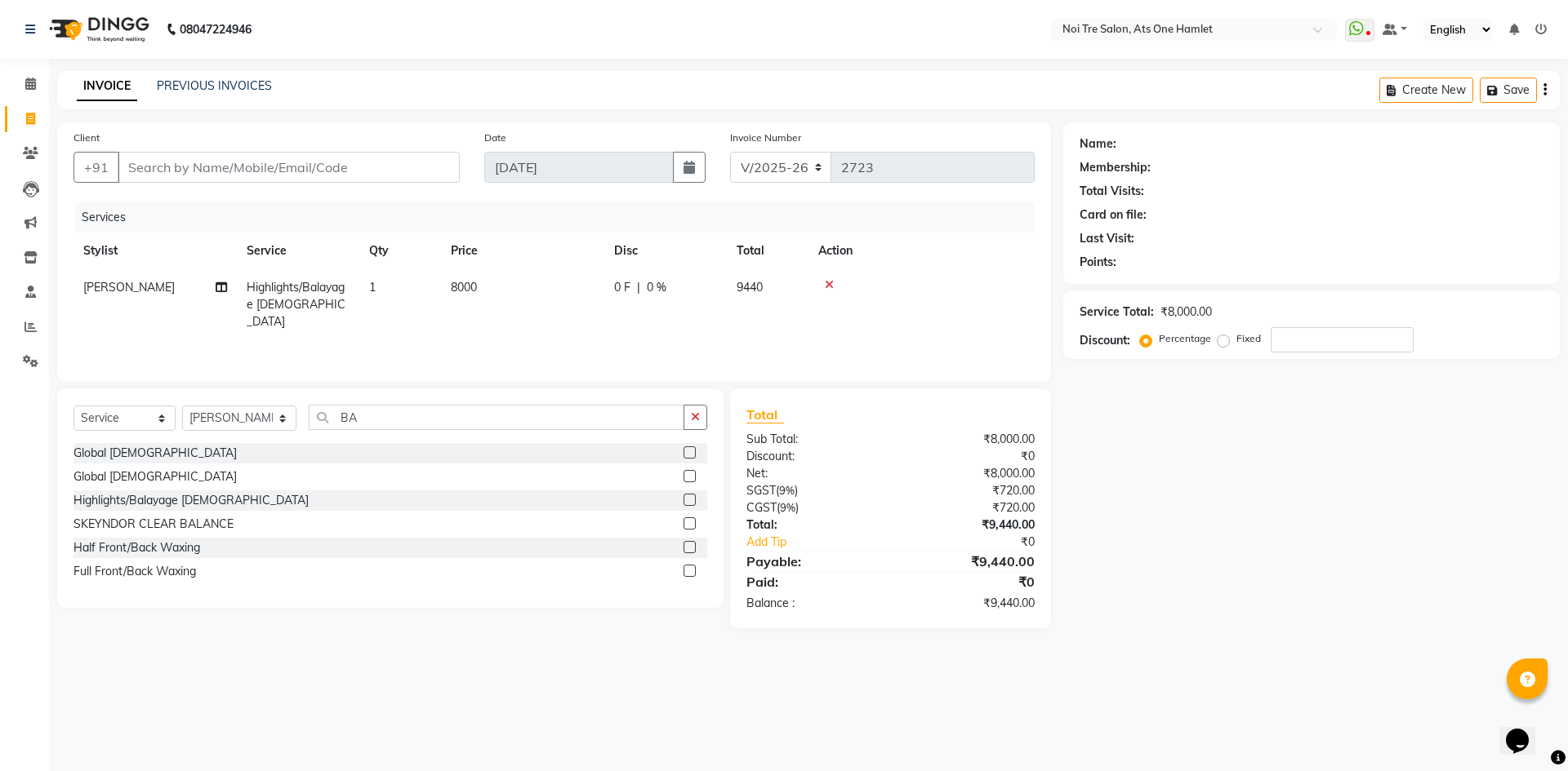
click at [857, 415] on div "Total" at bounding box center [890, 415] width 288 height 20
click at [628, 288] on span "0 F" at bounding box center [622, 287] width 16 height 17
select select "32220"
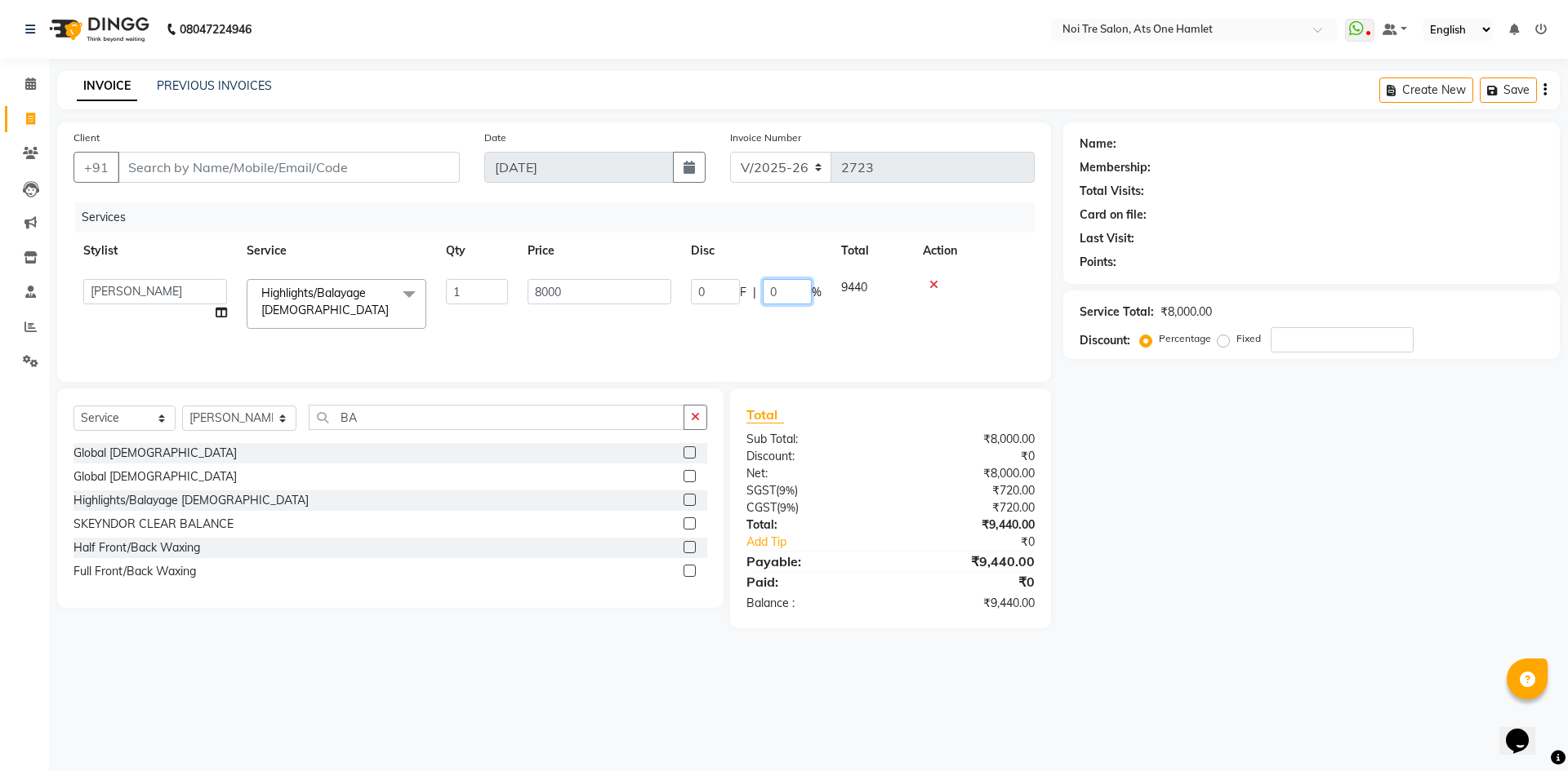
drag, startPoint x: 793, startPoint y: 294, endPoint x: 712, endPoint y: 309, distance: 82.4
click at [712, 309] on td "0 F | 0 %" at bounding box center [756, 304] width 150 height 70
type input "15.25"
click at [723, 383] on div "Client +91 Date 03-09-2025 Invoice Number V/2025 V/2025-26 2723 Services Stylis…" at bounding box center [554, 375] width 1018 height 506
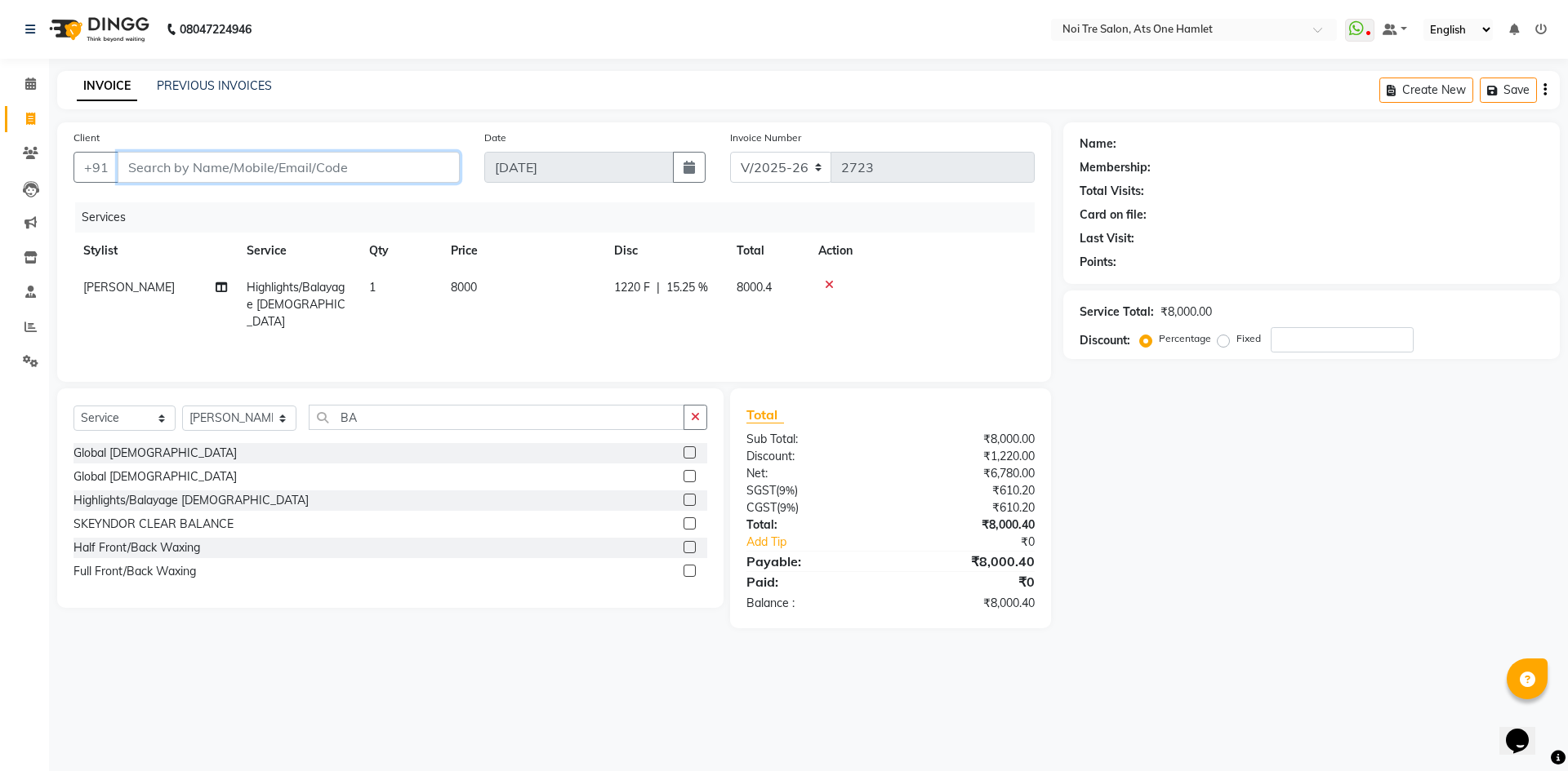
click at [348, 170] on input "Client" at bounding box center [288, 167] width 342 height 31
type input "S"
type input "0"
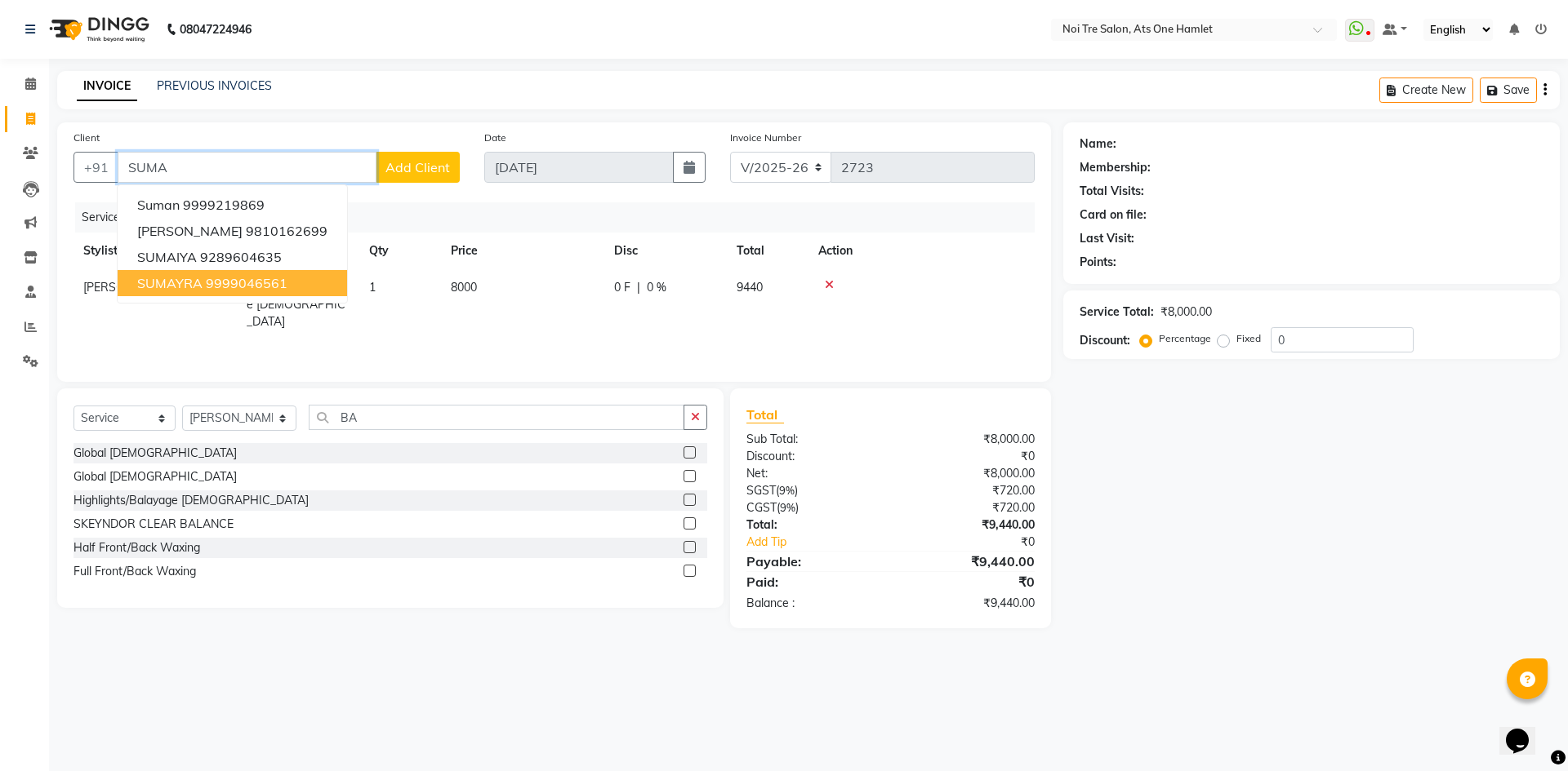
click at [279, 273] on button "SUMAYRA 9999046561" at bounding box center [232, 283] width 229 height 26
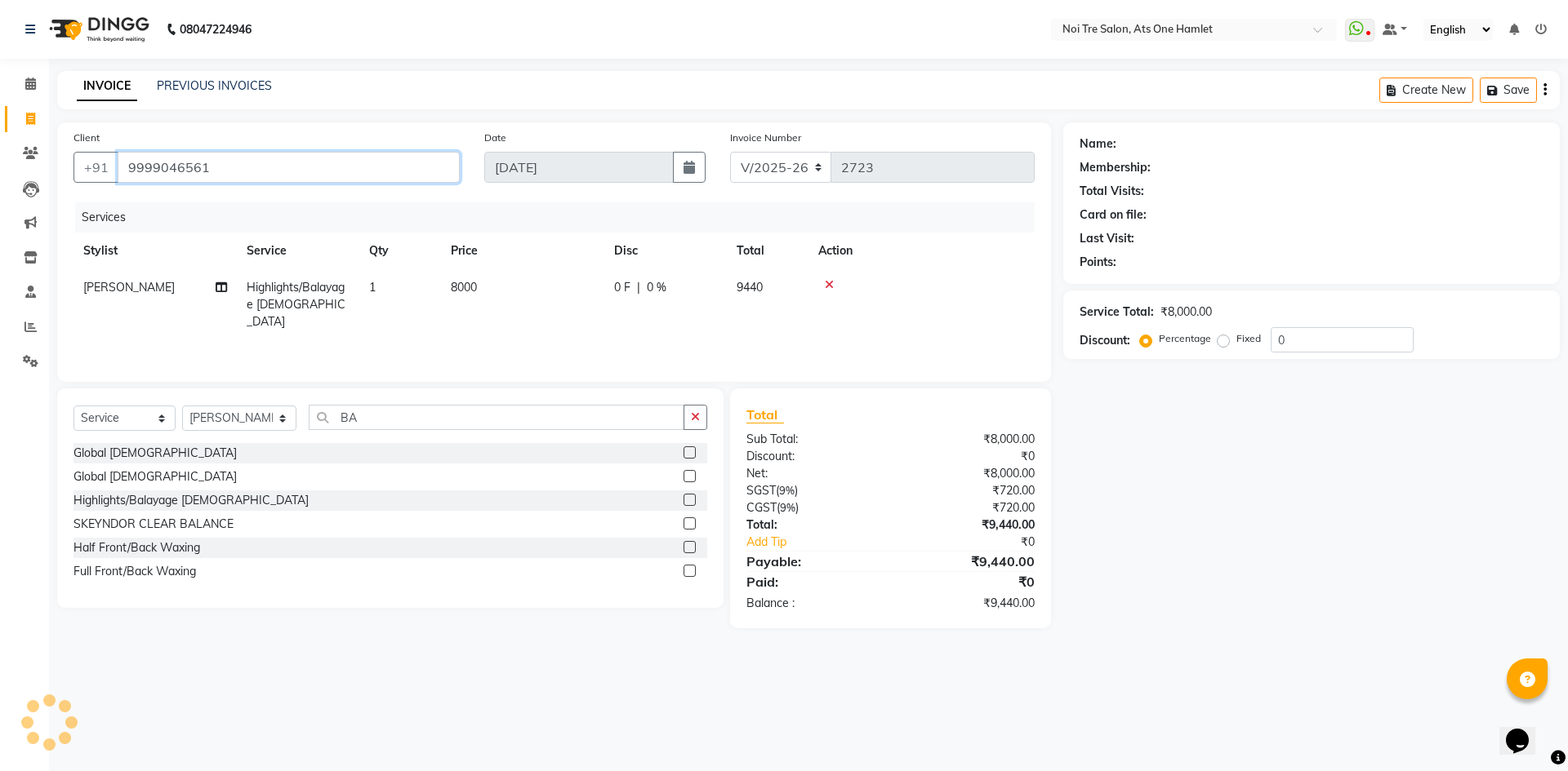
type input "9999046561"
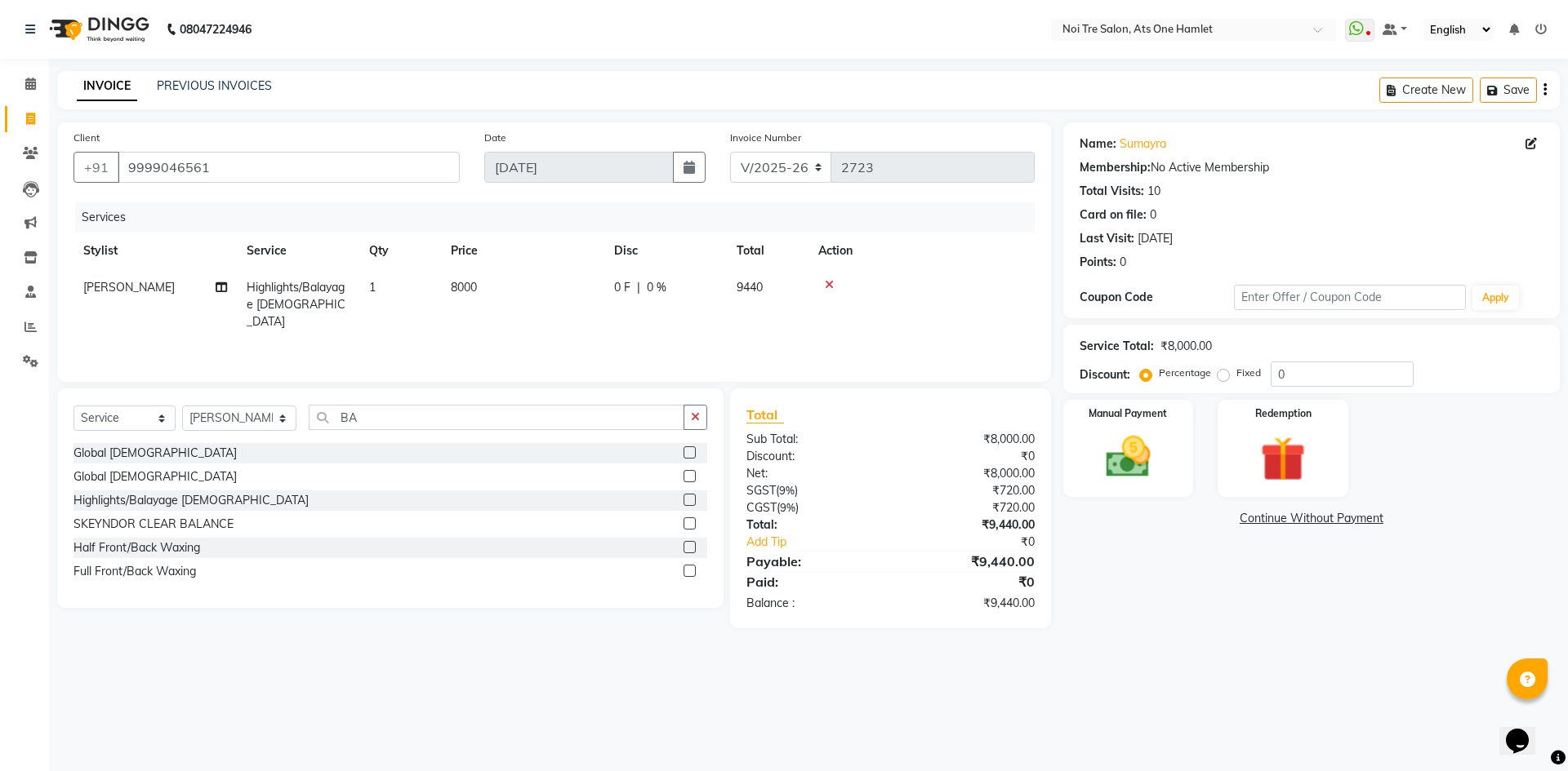
click at [607, 287] on td "0 F | 0 %" at bounding box center [665, 305] width 122 height 71
select select "32220"
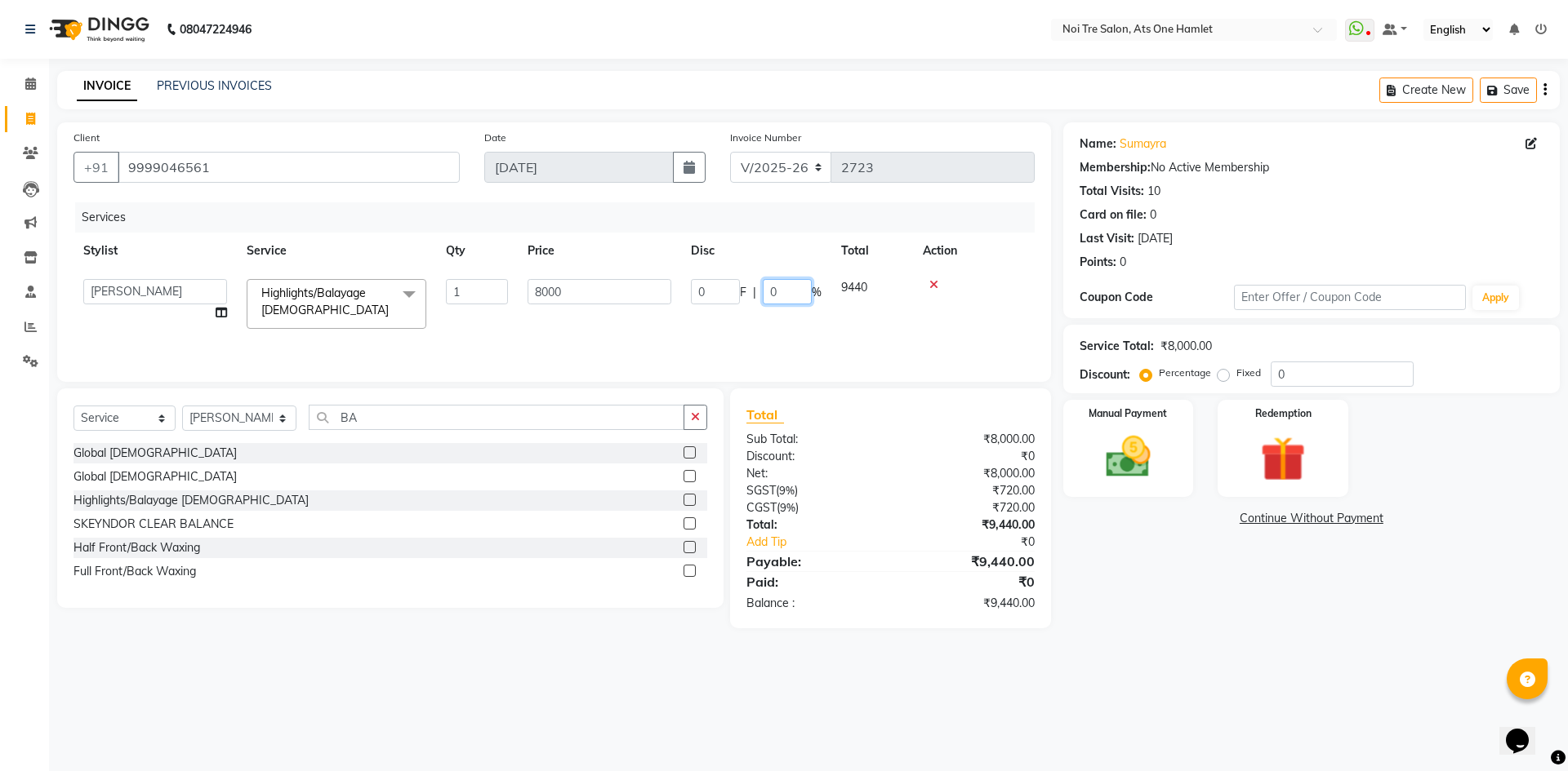
drag, startPoint x: 788, startPoint y: 294, endPoint x: 719, endPoint y: 288, distance: 69.3
click at [719, 288] on div "0 F | 0 %" at bounding box center [756, 292] width 130 height 25
type input "15.25"
click at [705, 389] on div "Select Service Product Membership Package Voucher Prepaid Gift Card Select Styl…" at bounding box center [390, 498] width 666 height 220
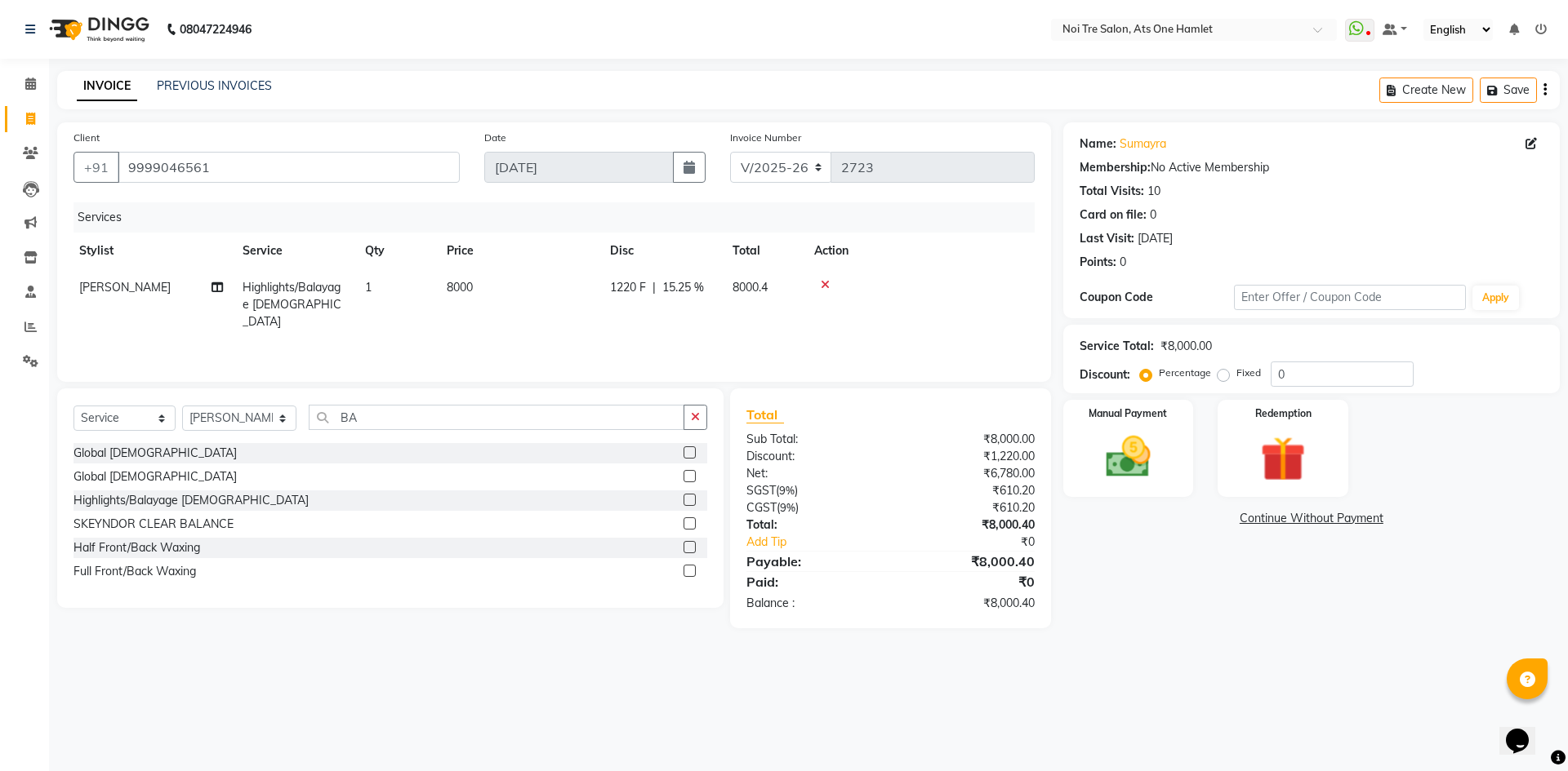
scroll to position [0, 8]
click at [822, 281] on icon at bounding box center [821, 285] width 9 height 12
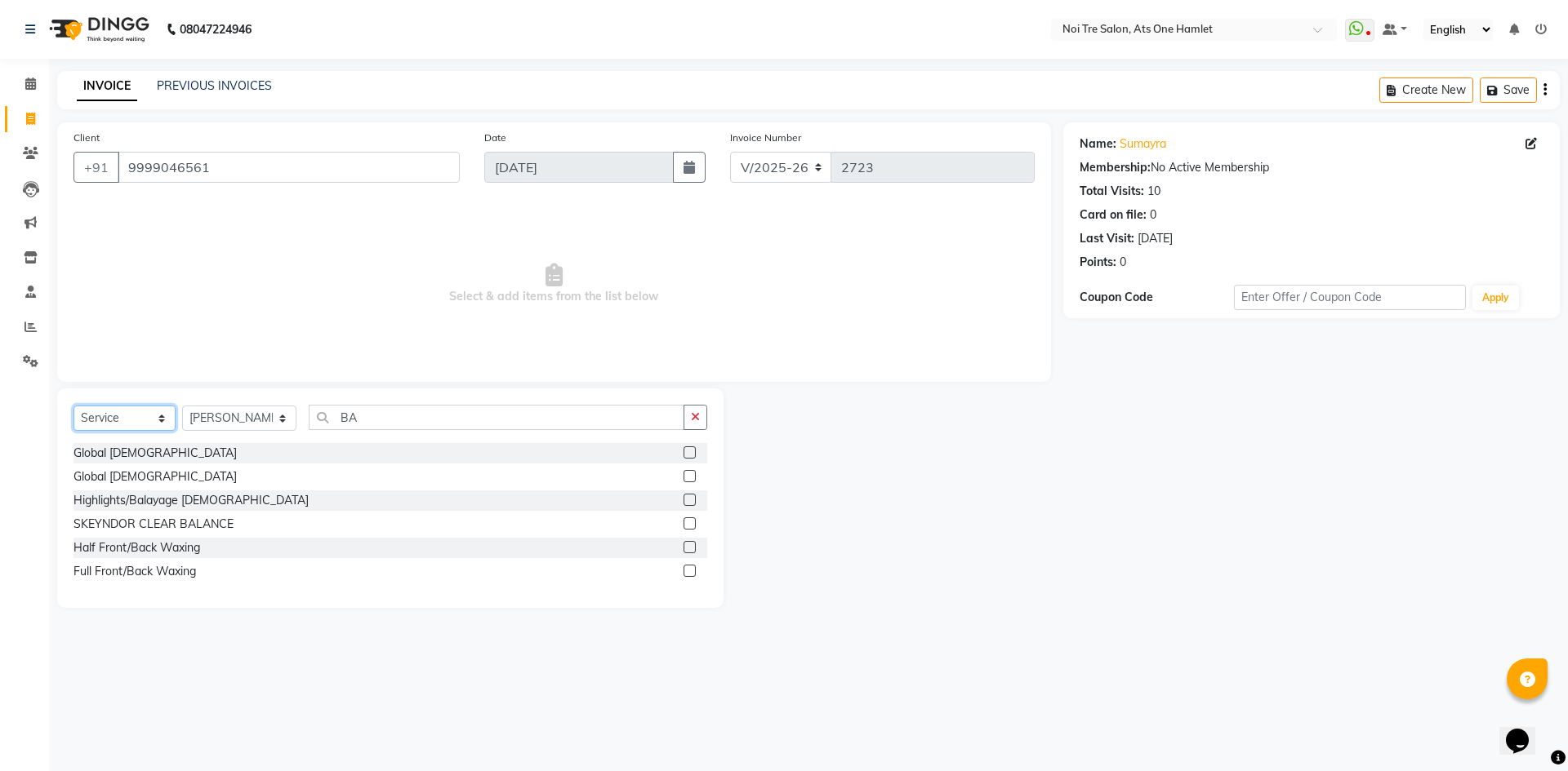
click at [120, 419] on select "Select Service Product Membership Package Voucher Prepaid Gift Card" at bounding box center [124, 418] width 102 height 25
select select "product"
click at [73, 405] on select "Select Service Product Membership Package Voucher Prepaid Gift Card" at bounding box center [124, 418] width 102 height 25
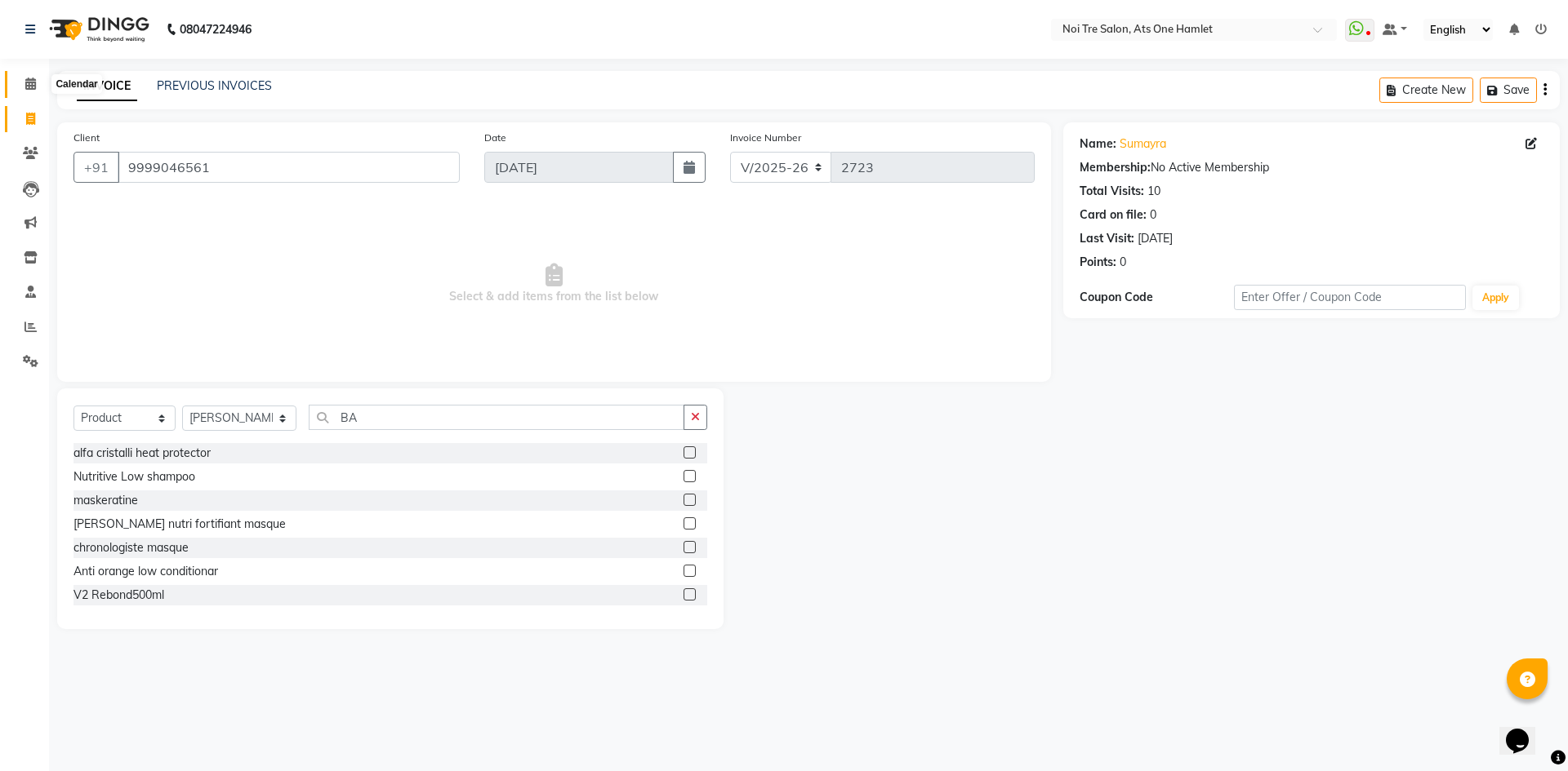
click at [32, 93] on span at bounding box center [30, 84] width 29 height 19
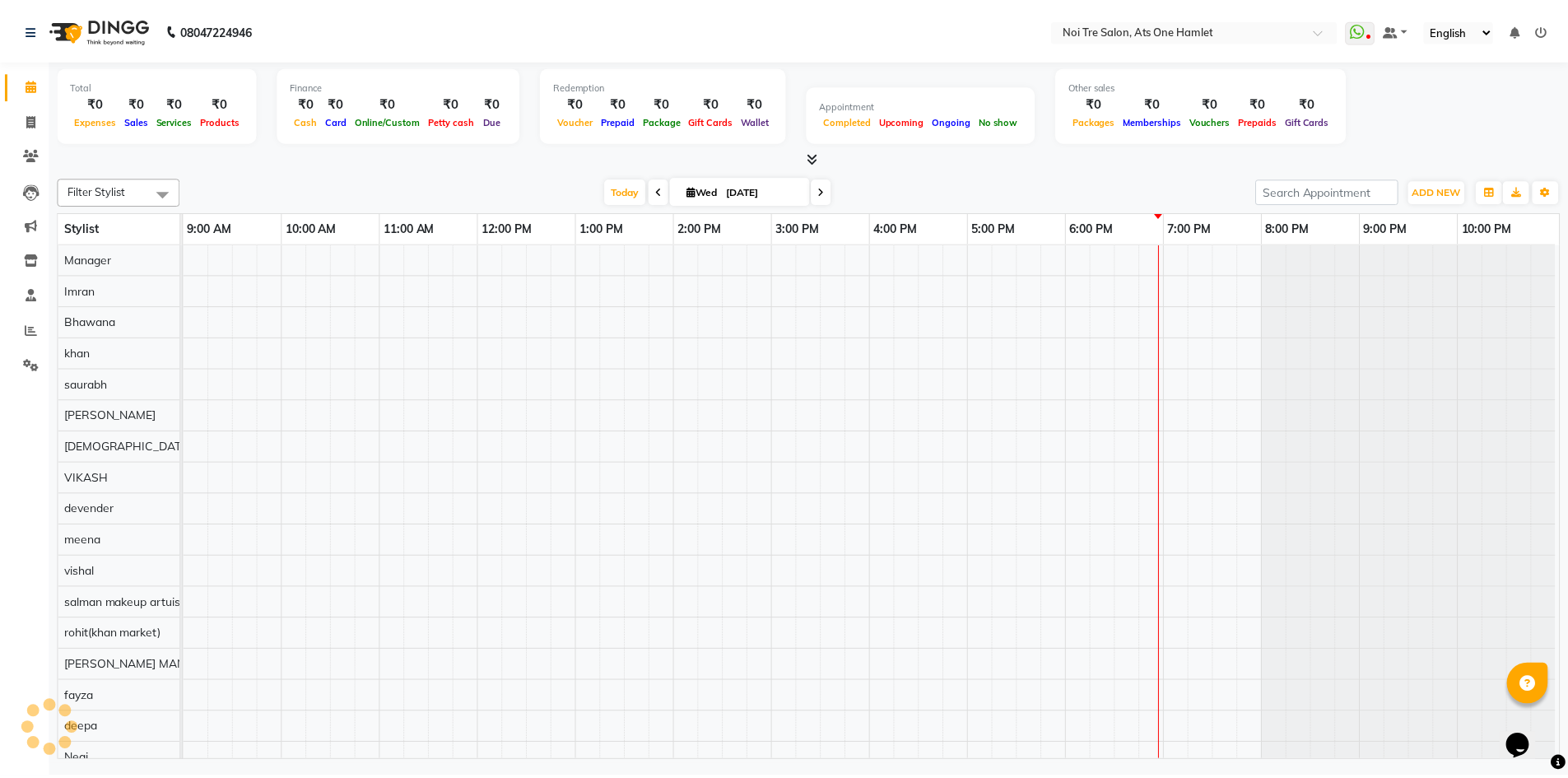
scroll to position [23, 0]
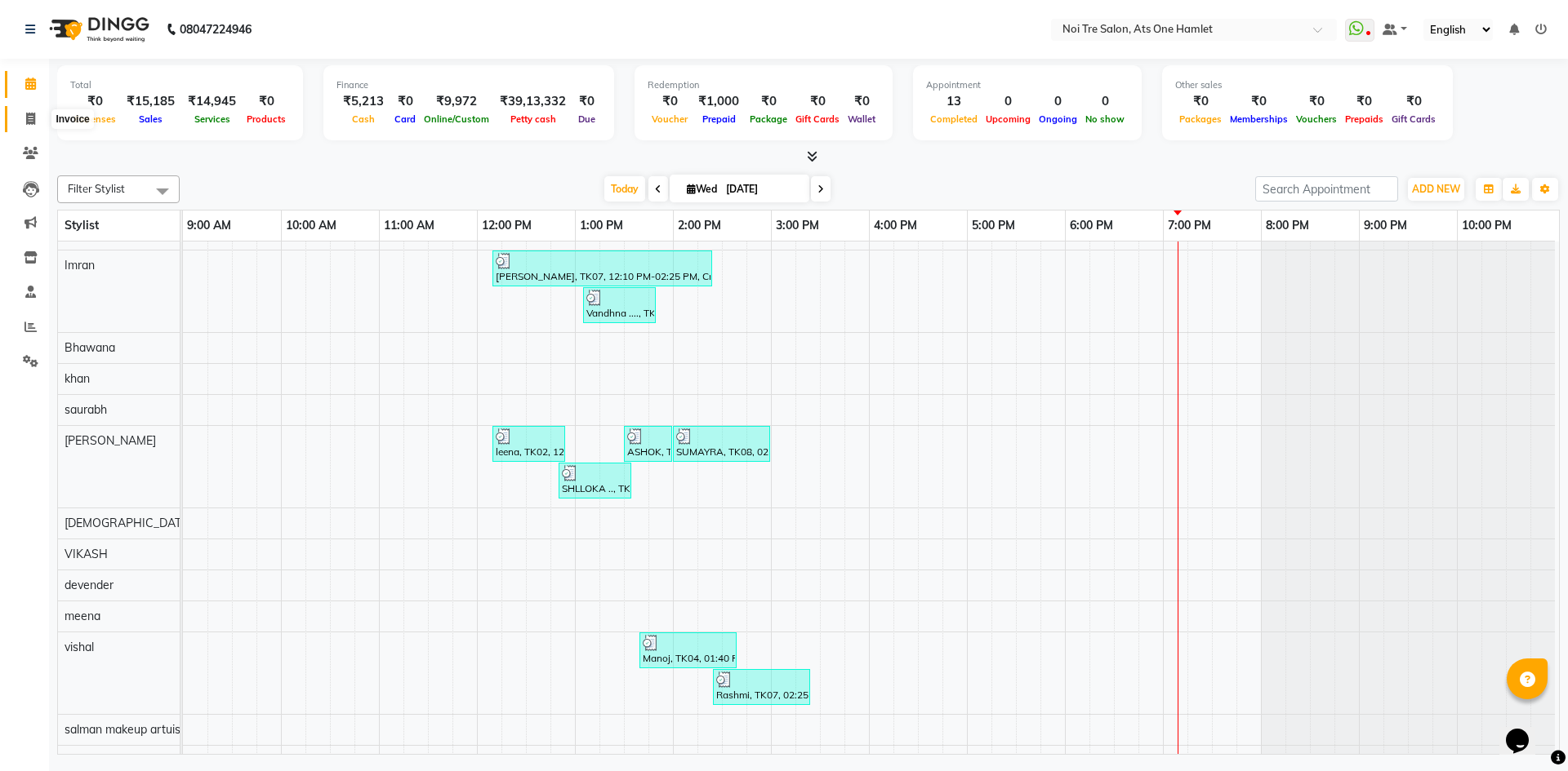
click at [22, 116] on span at bounding box center [30, 119] width 29 height 19
select select "5096"
select select "service"
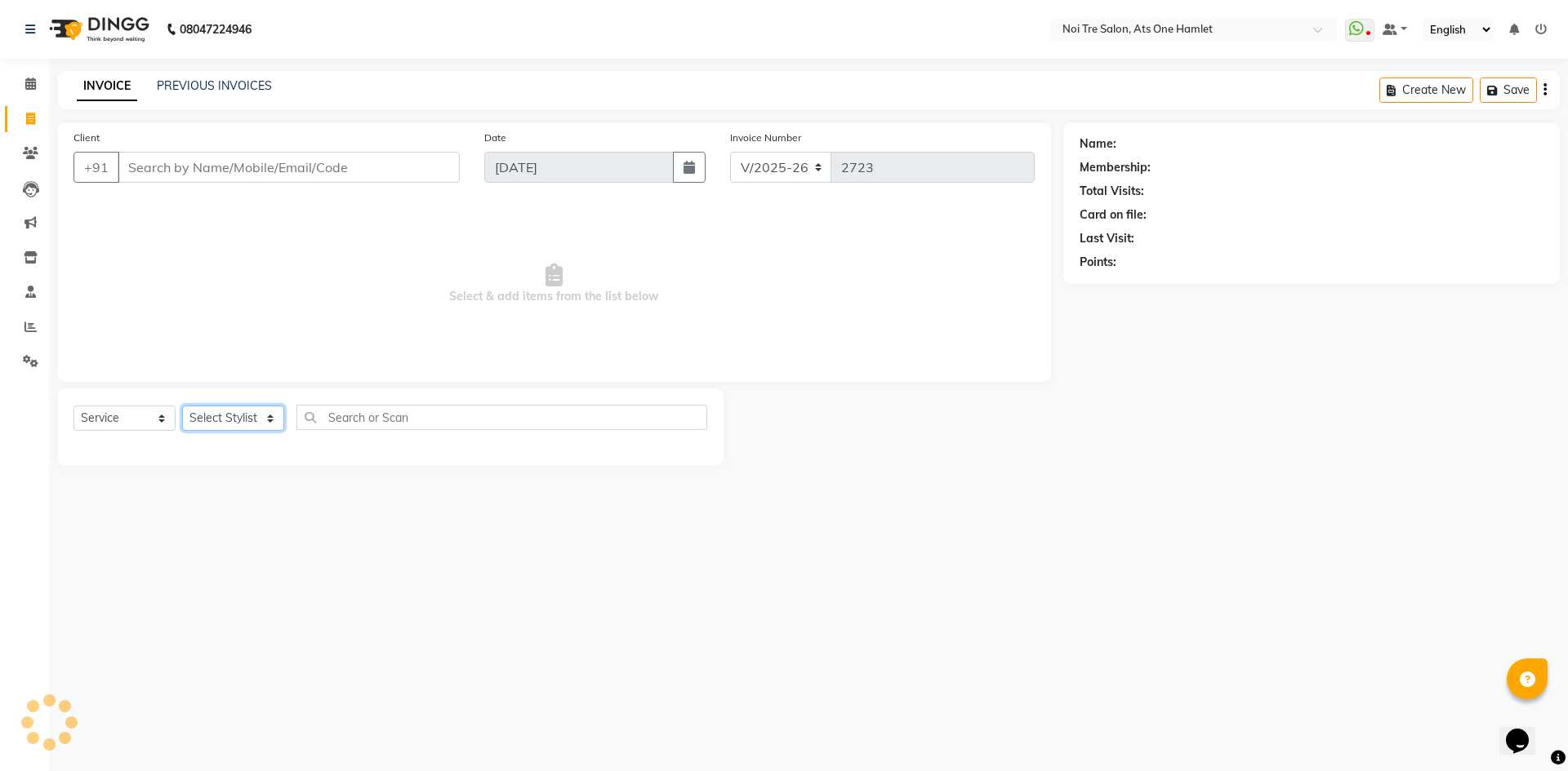
click at [231, 419] on select "Select Stylist" at bounding box center [233, 418] width 102 height 25
click at [231, 415] on select "Select Stylist" at bounding box center [233, 418] width 102 height 25
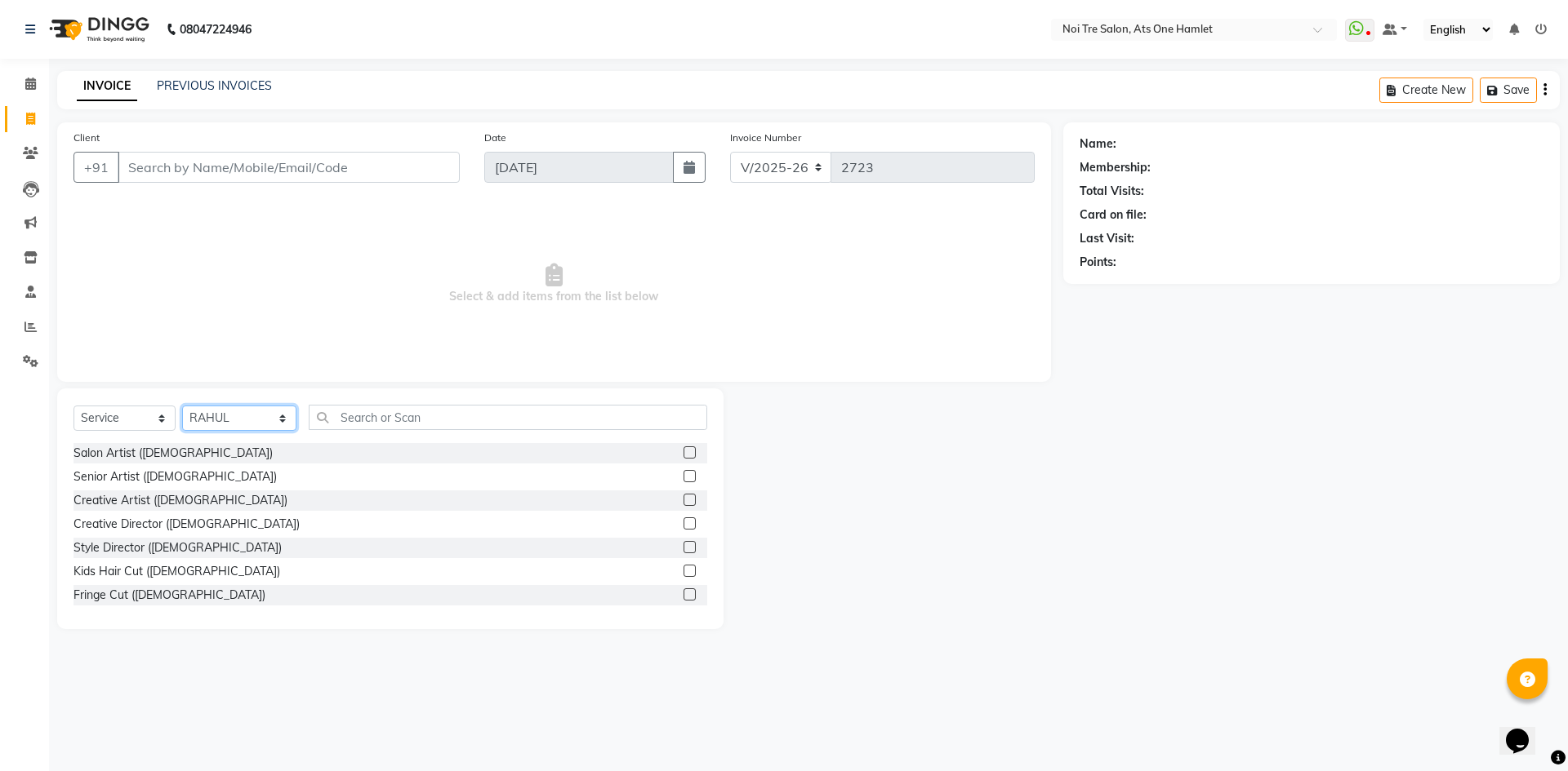
select select "37817"
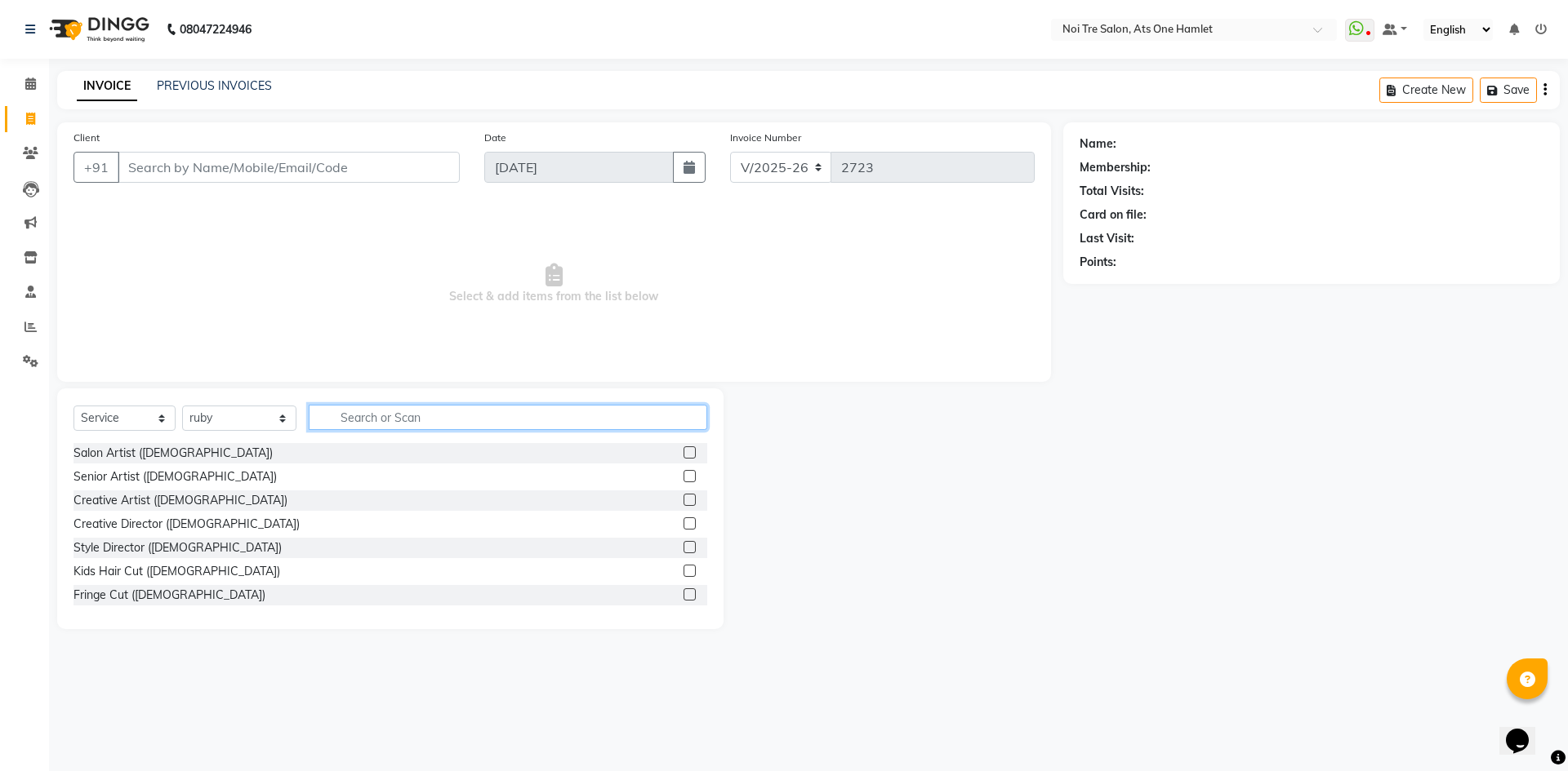
click at [378, 425] on input "text" at bounding box center [508, 418] width 398 height 25
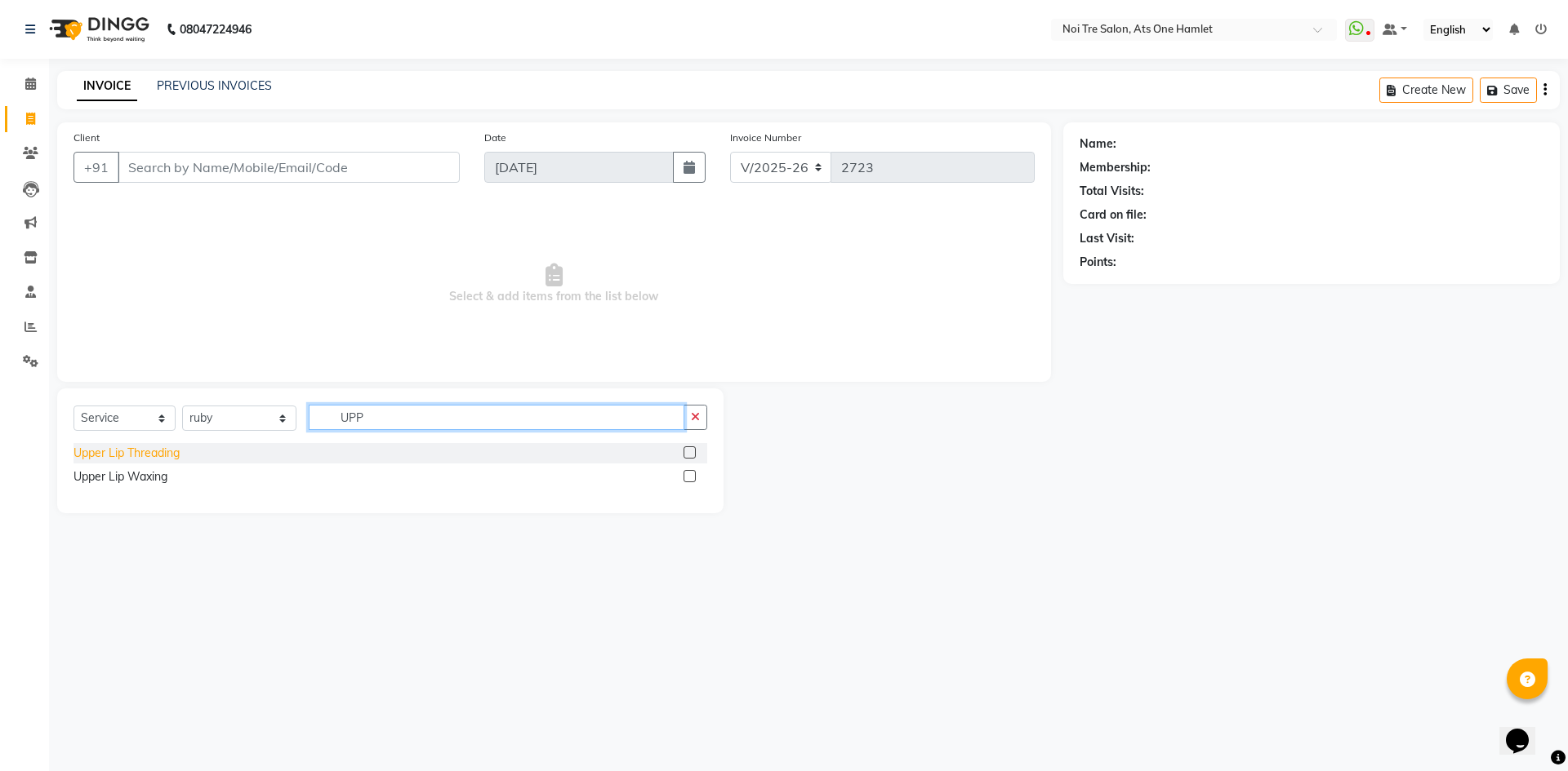
type input "UPP"
click at [143, 454] on div "Upper Lip Threading" at bounding box center [126, 452] width 106 height 17
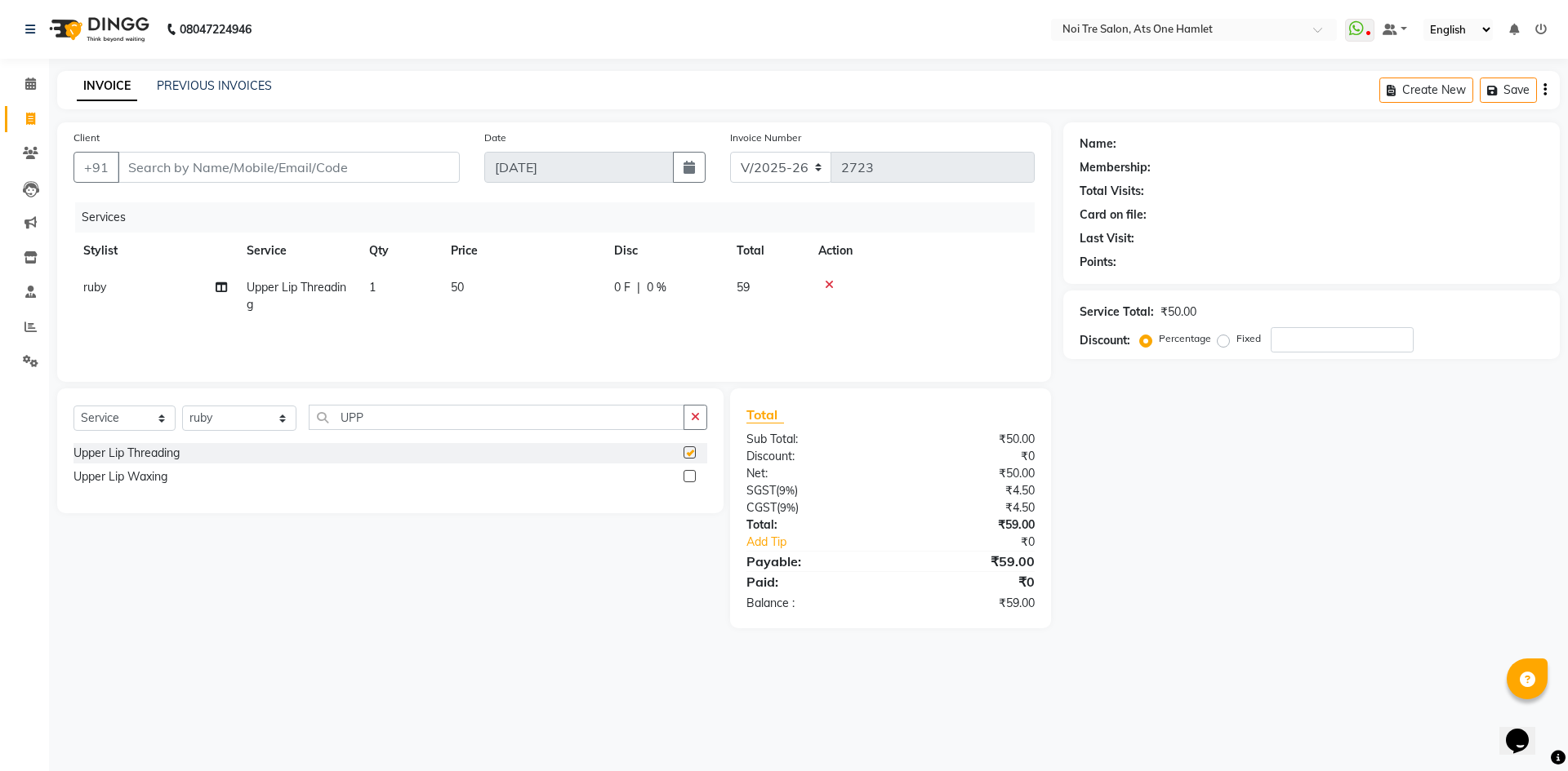
checkbox input "false"
drag, startPoint x: 386, startPoint y: 420, endPoint x: 253, endPoint y: 423, distance: 133.0
click at [253, 423] on div "Select Service Product Membership Package Voucher Prepaid Gift Card Select Styl…" at bounding box center [390, 424] width 634 height 38
type input "CHI"
click at [116, 453] on div "Chin Threading" at bounding box center [113, 452] width 79 height 17
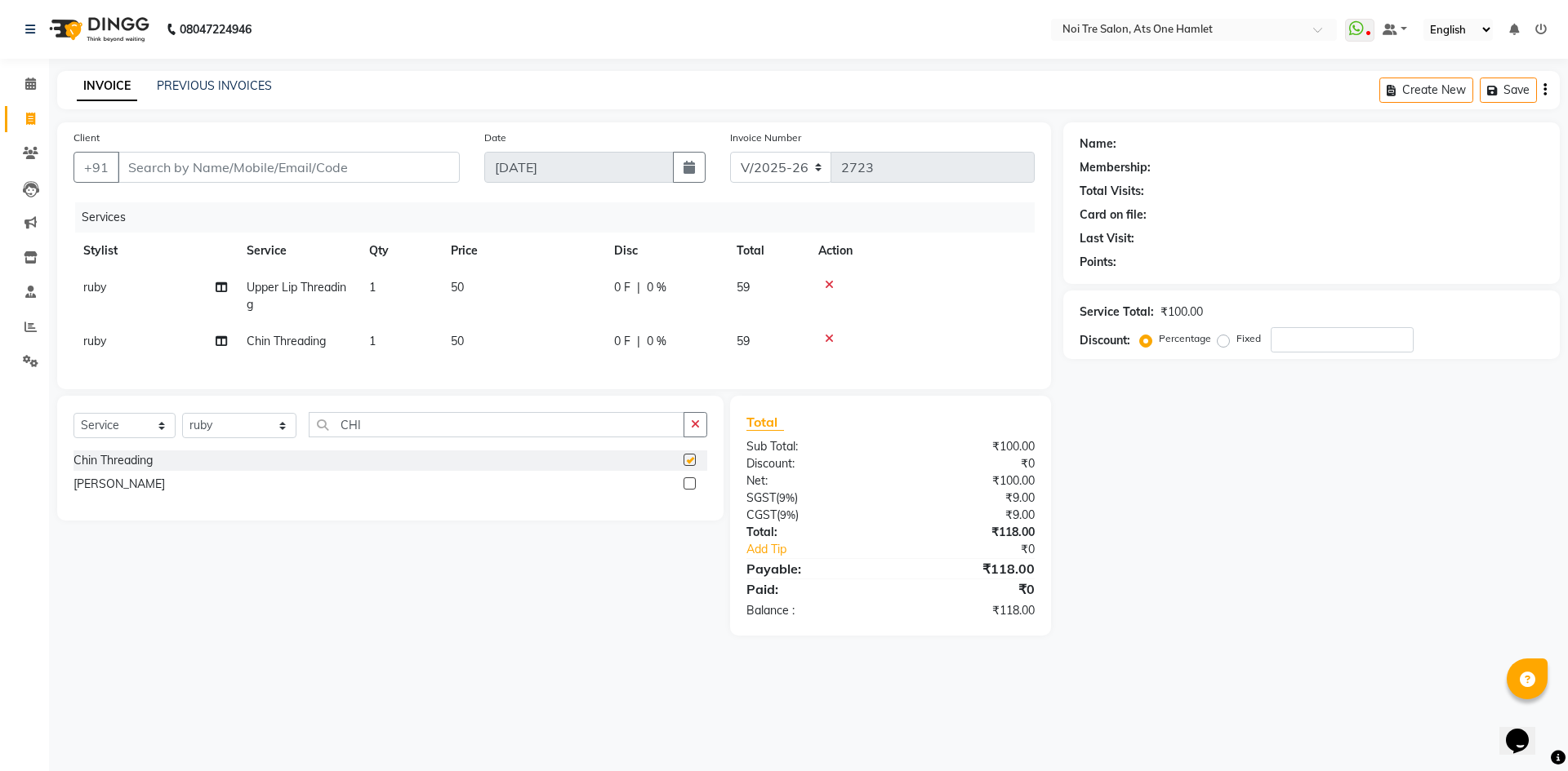
checkbox input "false"
drag, startPoint x: 379, startPoint y: 440, endPoint x: 253, endPoint y: 446, distance: 126.1
click at [253, 446] on div "Select Service Product Membership Package Voucher Prepaid Gift Card Select Styl…" at bounding box center [390, 431] width 634 height 38
type input "LOWE"
click at [132, 469] on div "Lower Lip Threading" at bounding box center [127, 460] width 108 height 17
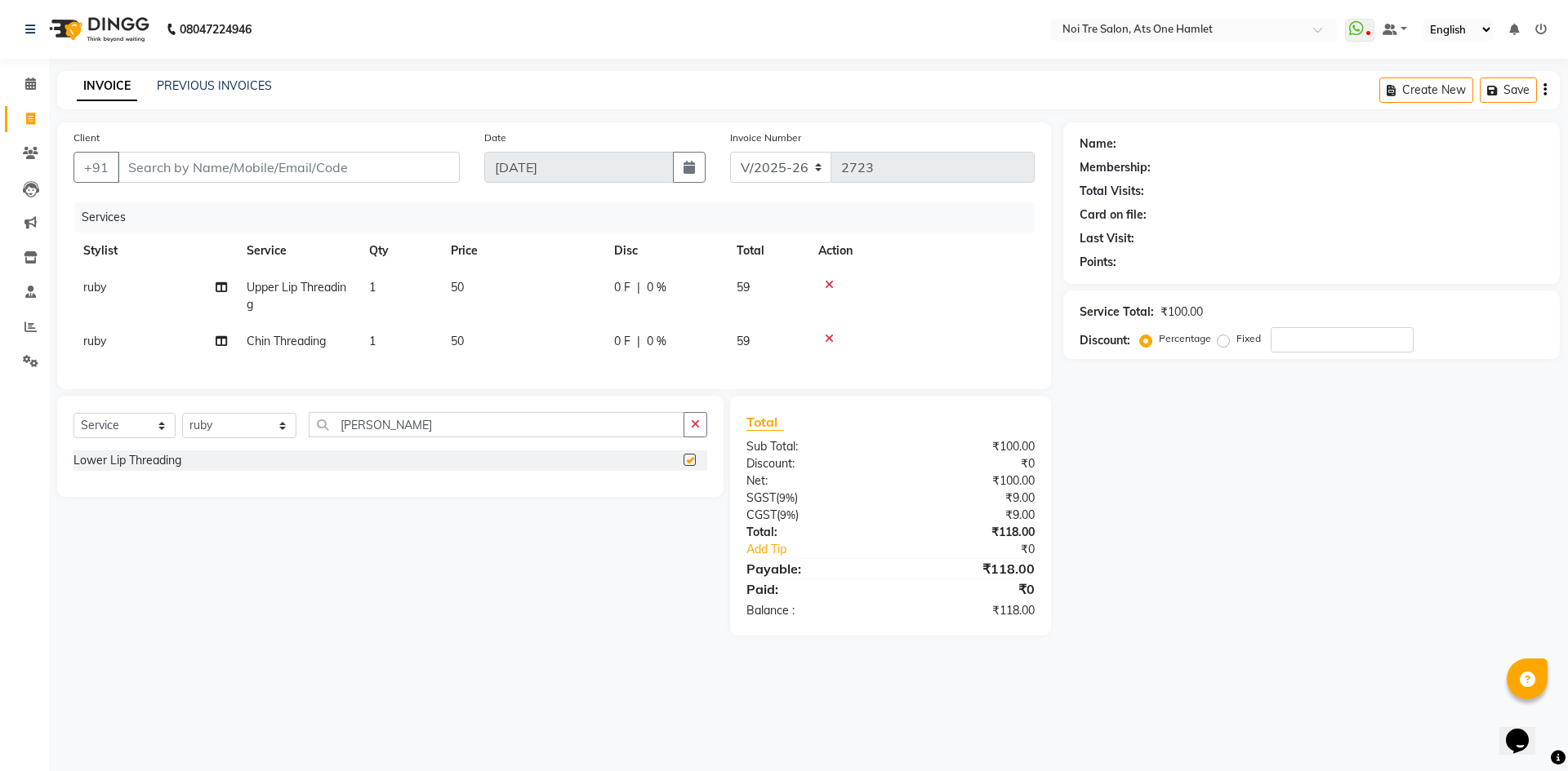
checkbox input "false"
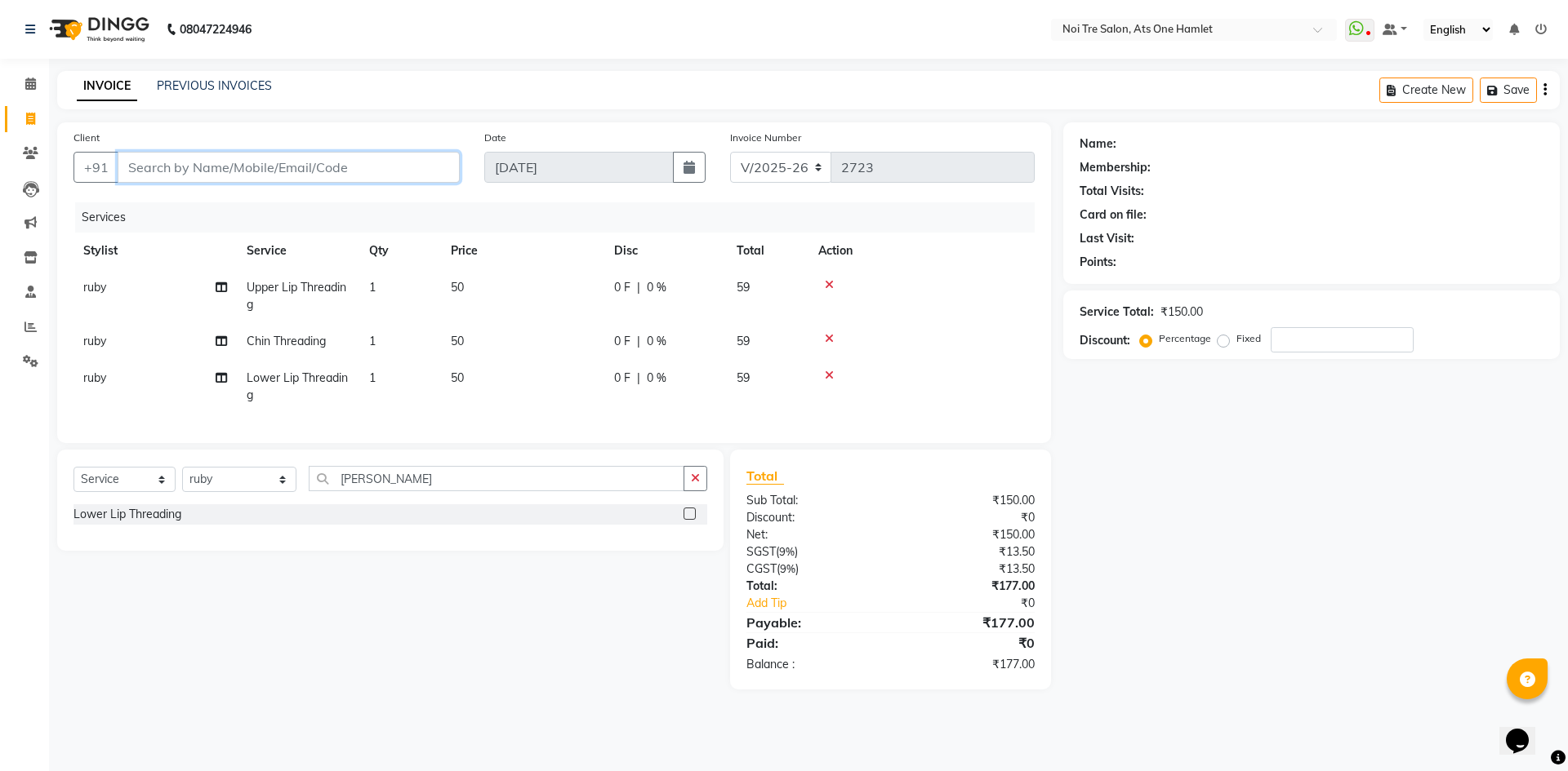
click at [237, 170] on input "Client" at bounding box center [288, 167] width 342 height 31
type input "9"
type input "0"
type input "9872241177"
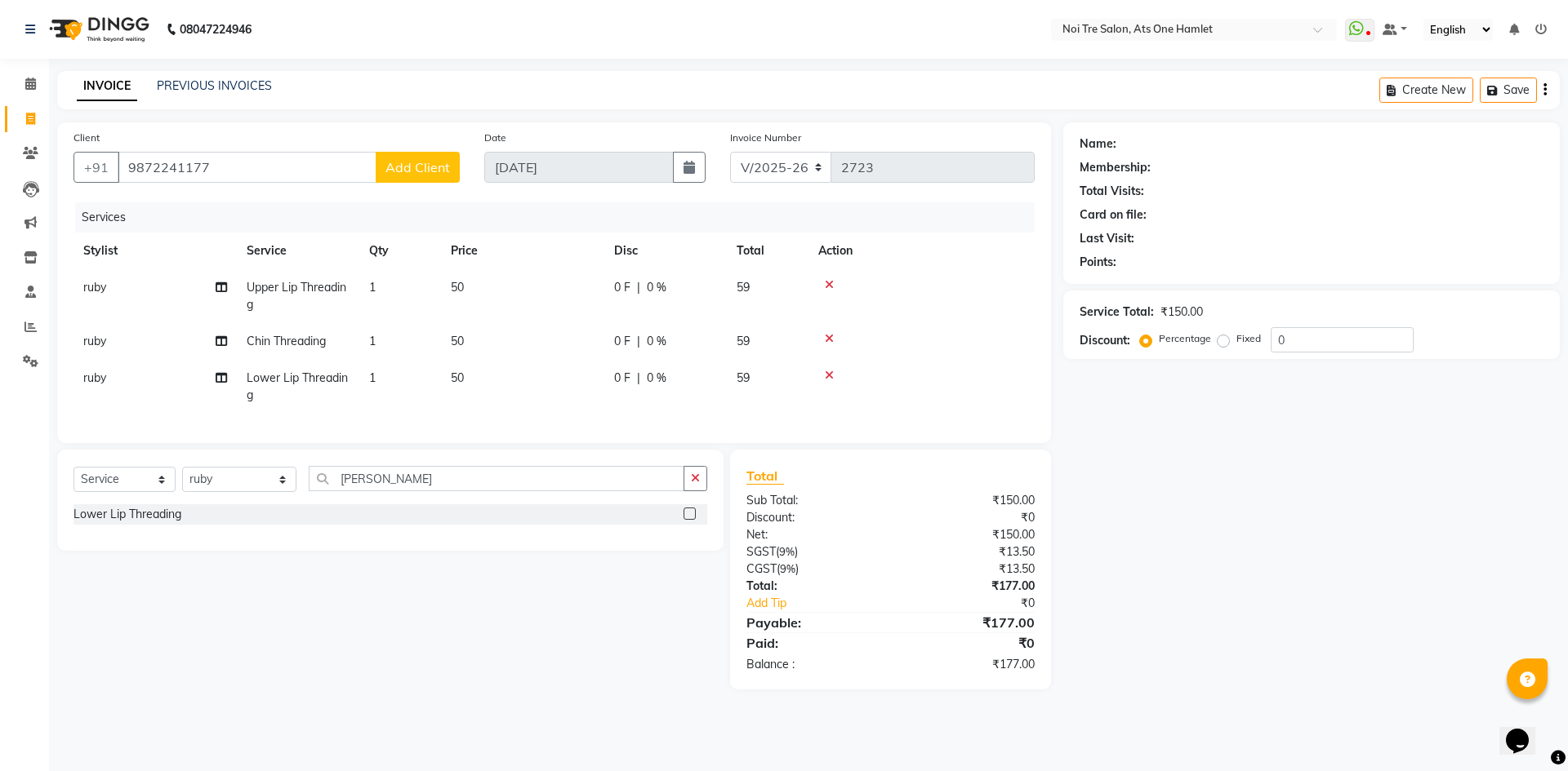
click at [405, 170] on span "Add Client" at bounding box center [418, 167] width 64 height 16
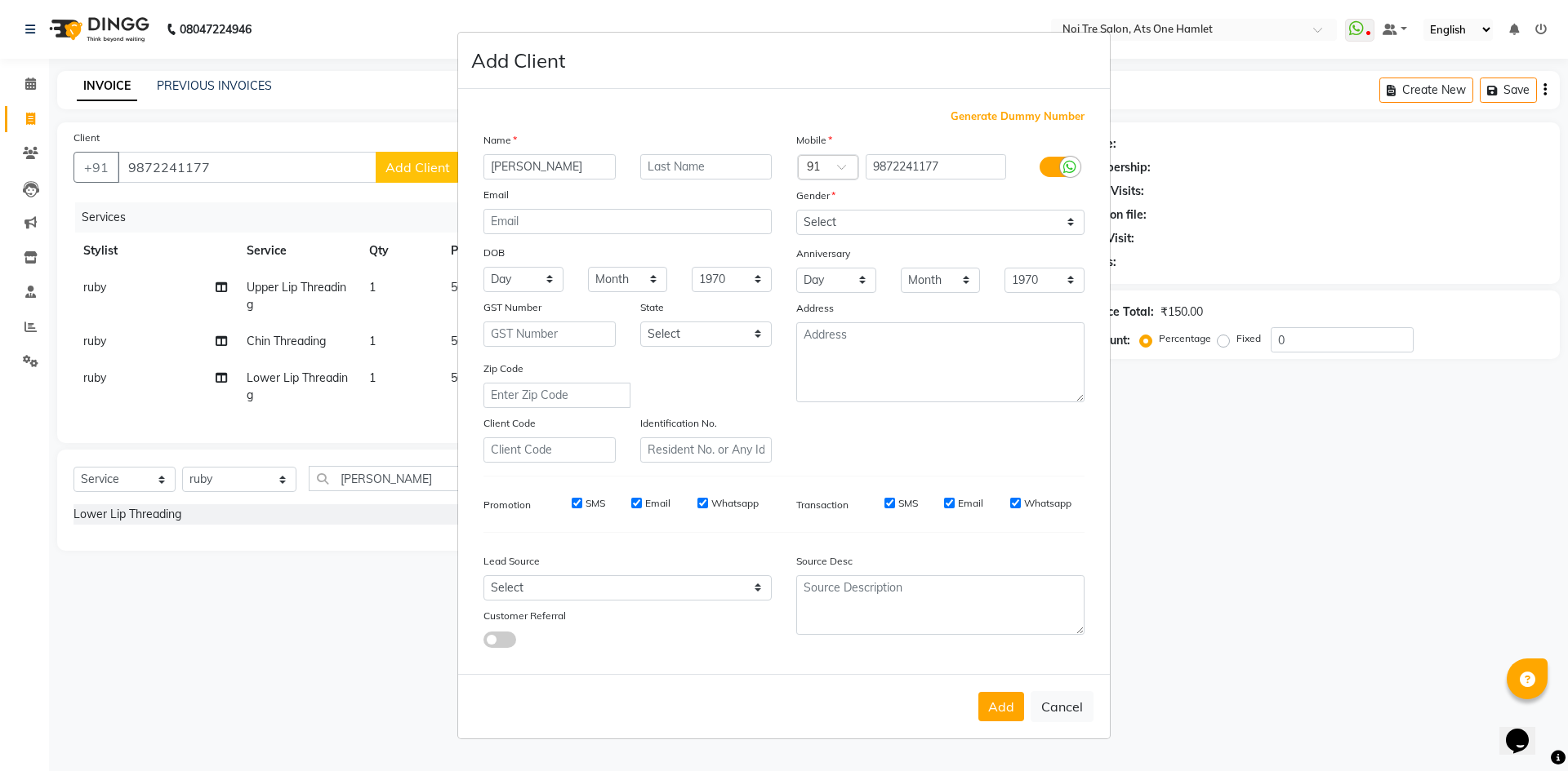
type input "[PERSON_NAME]"
drag, startPoint x: 952, startPoint y: 217, endPoint x: 947, endPoint y: 232, distance: 15.8
click at [952, 217] on select "Select Male Female Other Prefer Not To Say" at bounding box center [940, 222] width 288 height 25
select select "[DEMOGRAPHIC_DATA]"
click at [797, 210] on select "Select Male Female Other Prefer Not To Say" at bounding box center [940, 222] width 288 height 25
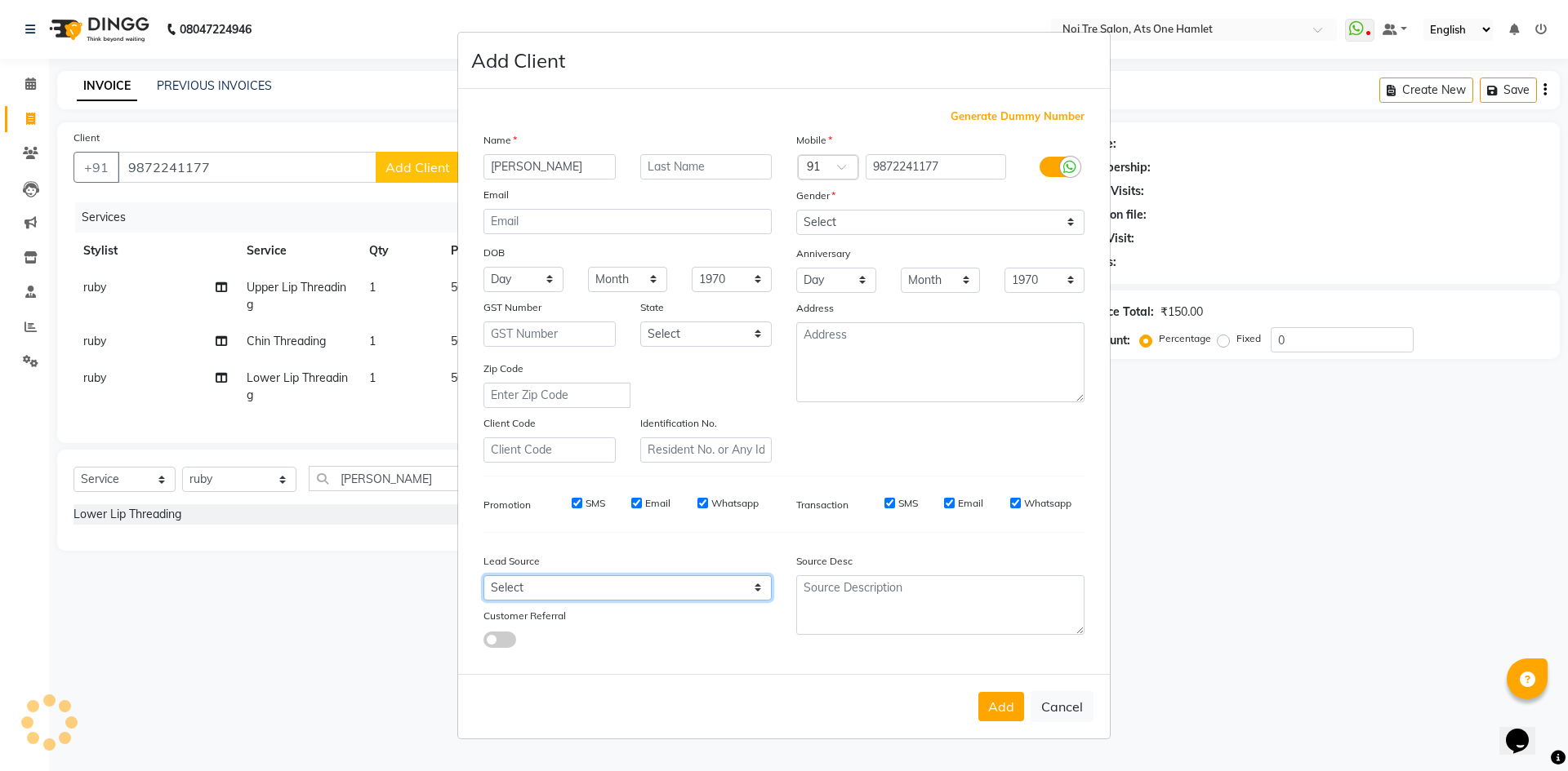
drag, startPoint x: 583, startPoint y: 593, endPoint x: 583, endPoint y: 577, distance: 16.0
click at [583, 593] on select "Select Walk-in Referral Internet Friend Word of Mouth Advertisement Facebook Ju…" at bounding box center [627, 588] width 288 height 25
select select "33628"
click at [483, 576] on select "Select Walk-in Referral Internet Friend Word of Mouth Advertisement Facebook Ju…" at bounding box center [627, 588] width 288 height 25
click at [1022, 705] on button "Add" at bounding box center [1001, 706] width 46 height 29
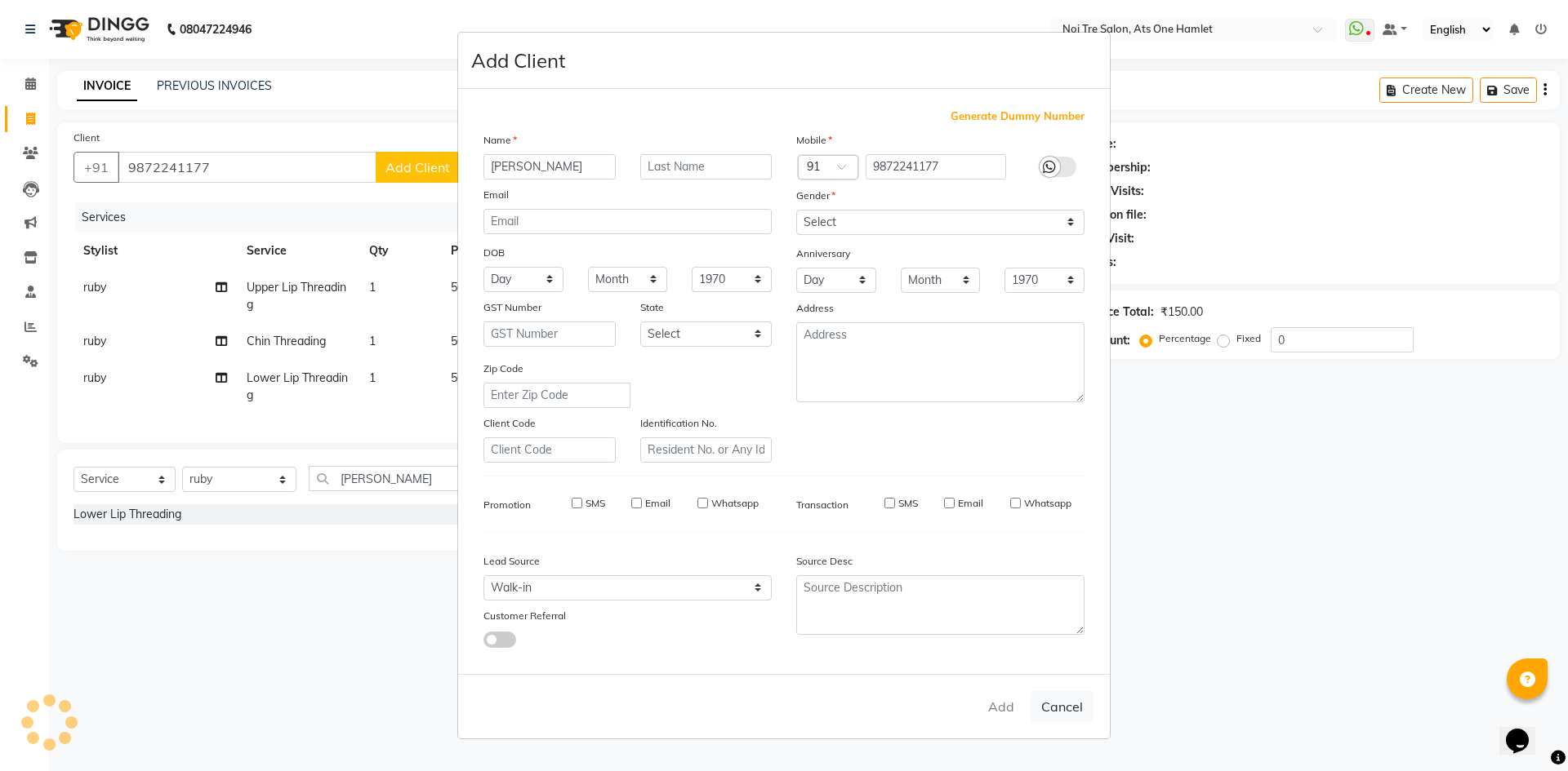
select select
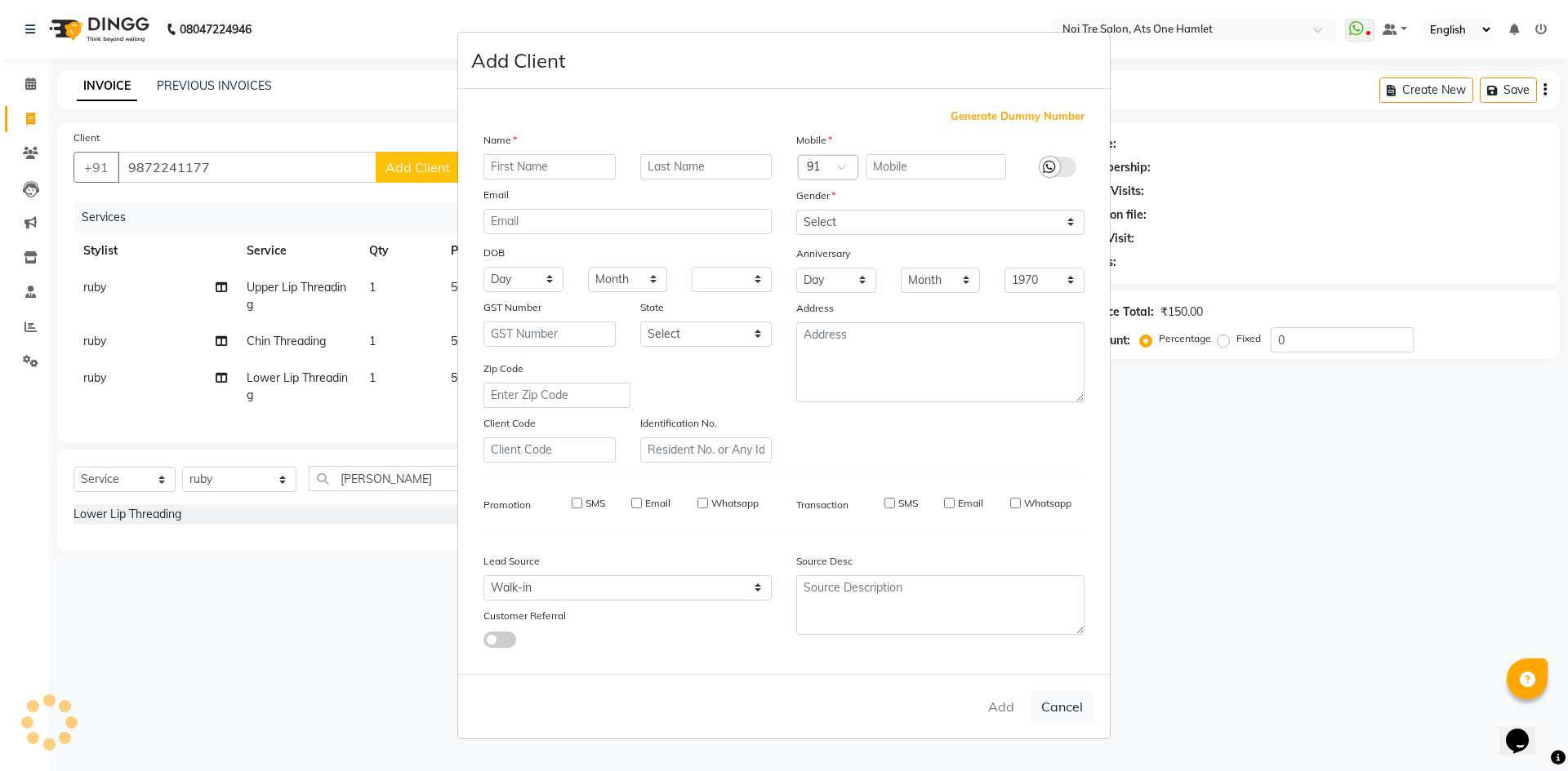
select select
checkbox input "false"
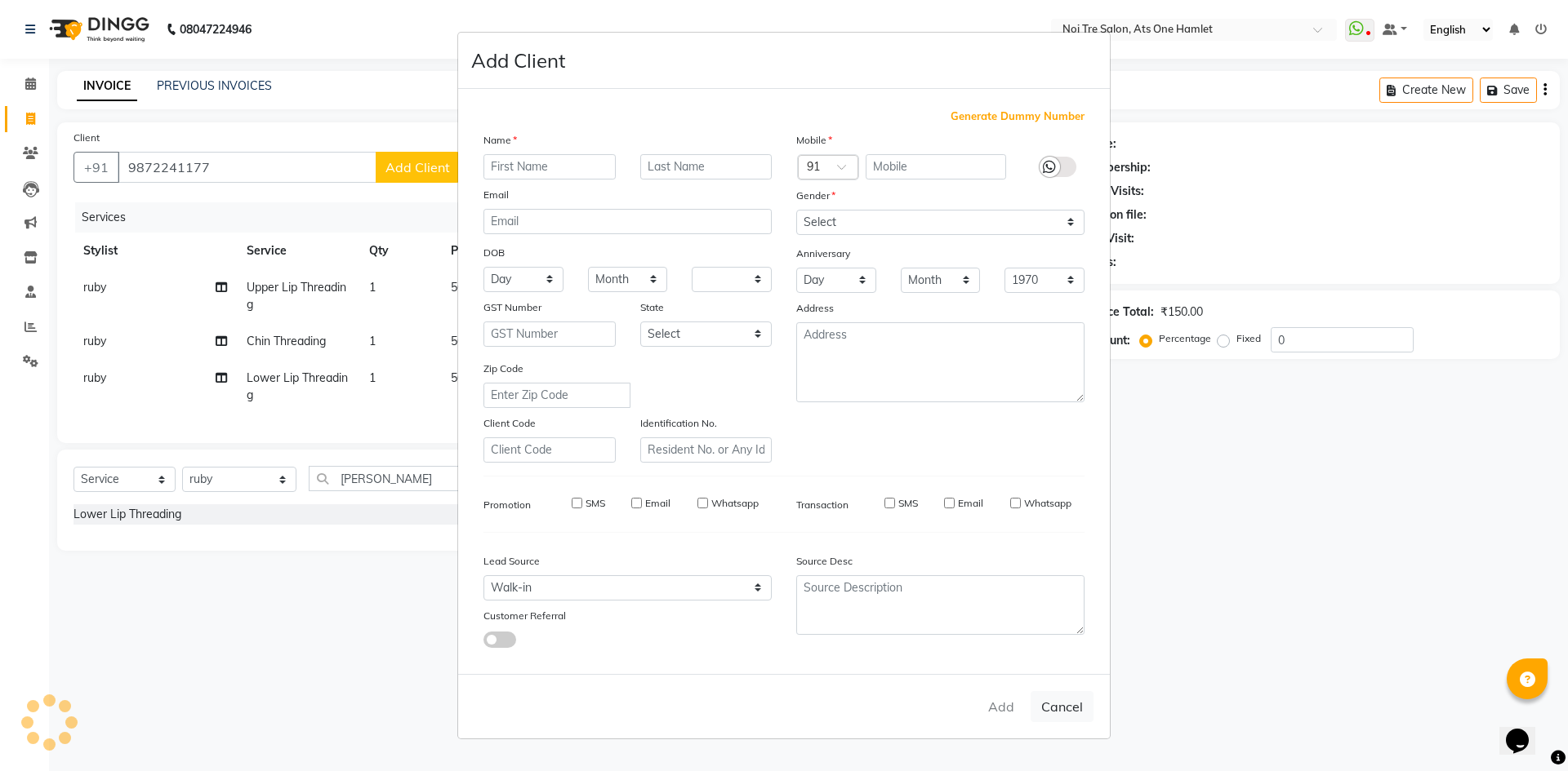
checkbox input "false"
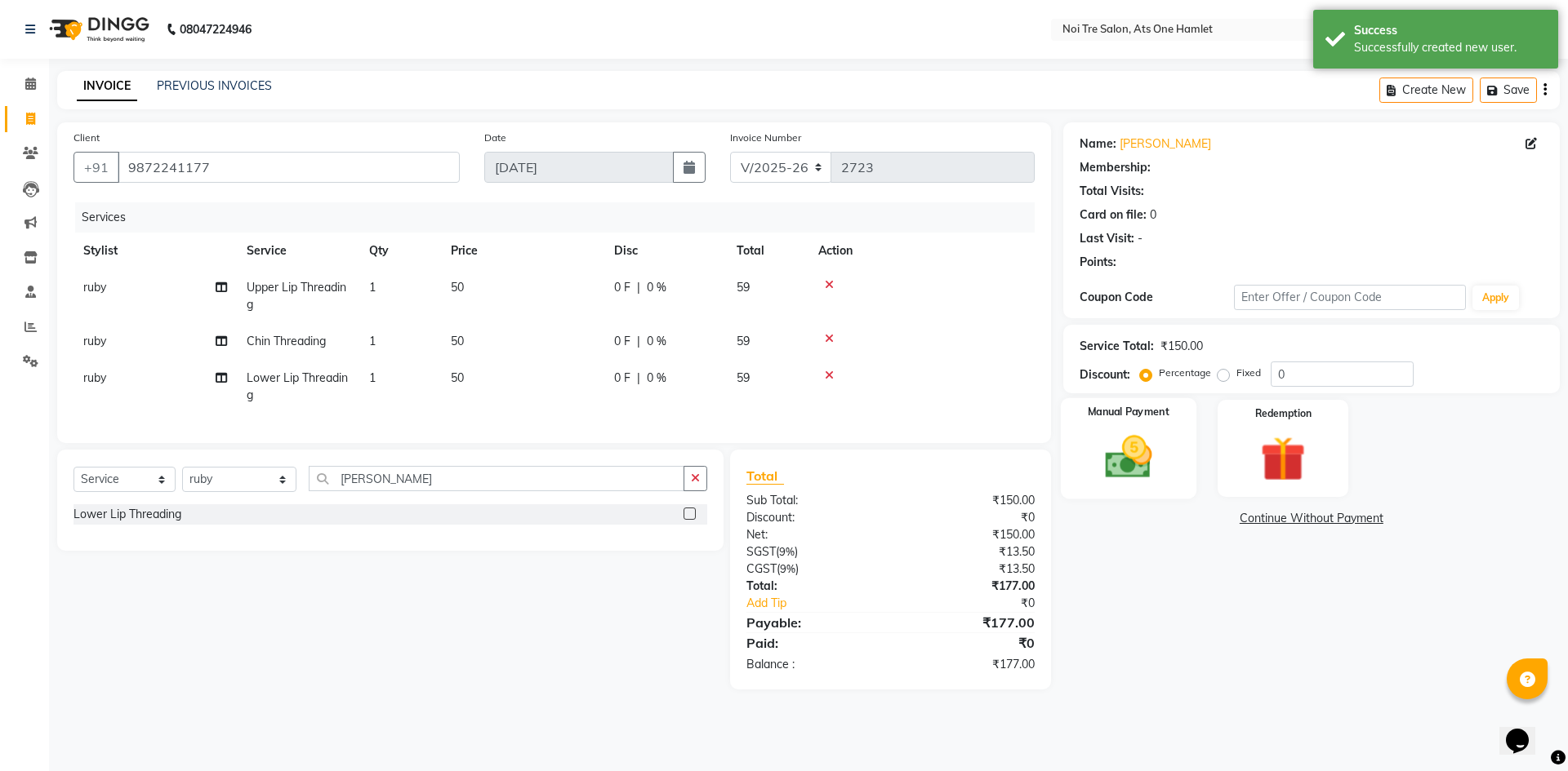
click at [1153, 444] on img at bounding box center [1128, 457] width 76 height 54
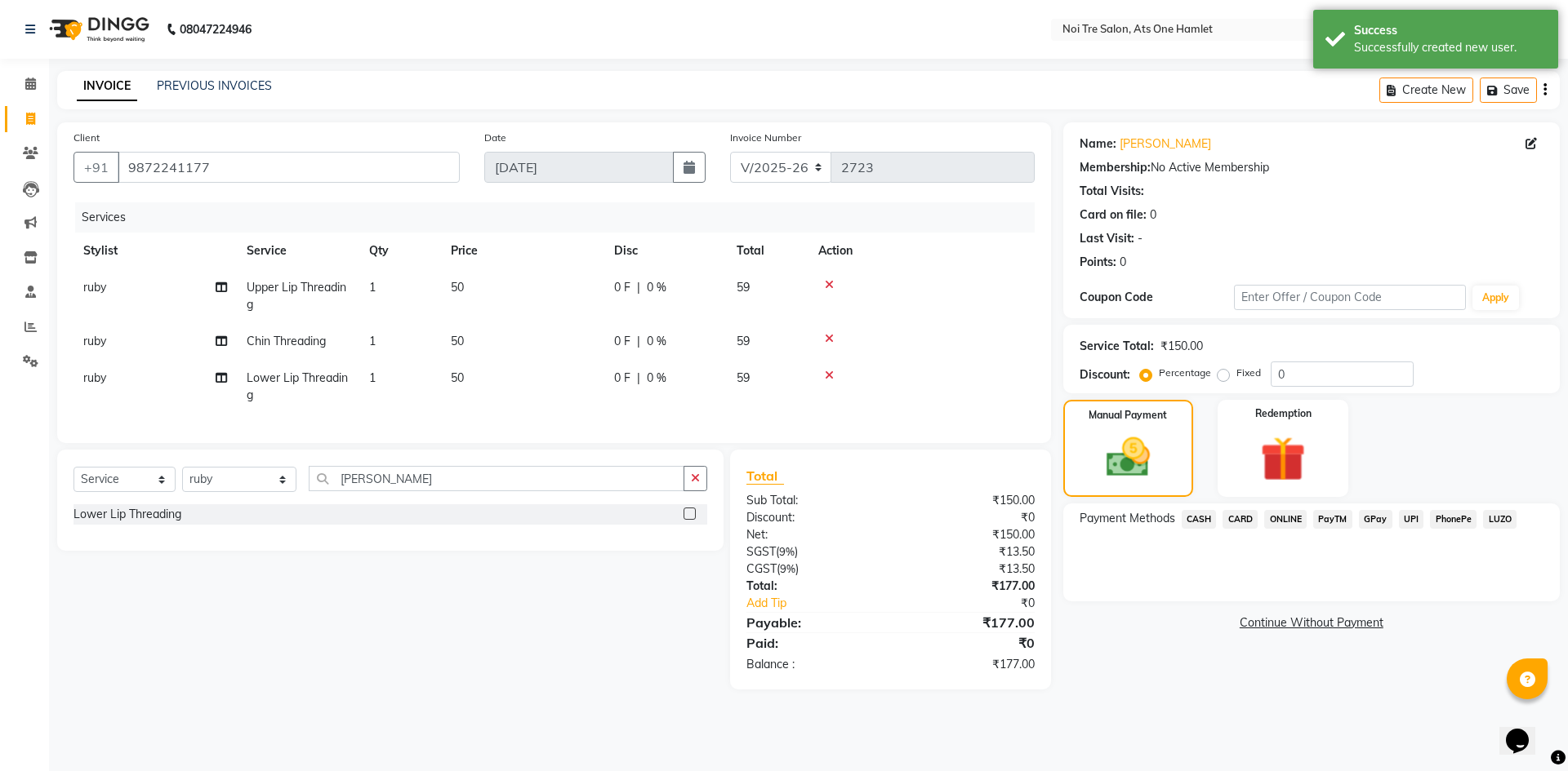
click at [1275, 521] on span "ONLINE" at bounding box center [1286, 519] width 43 height 19
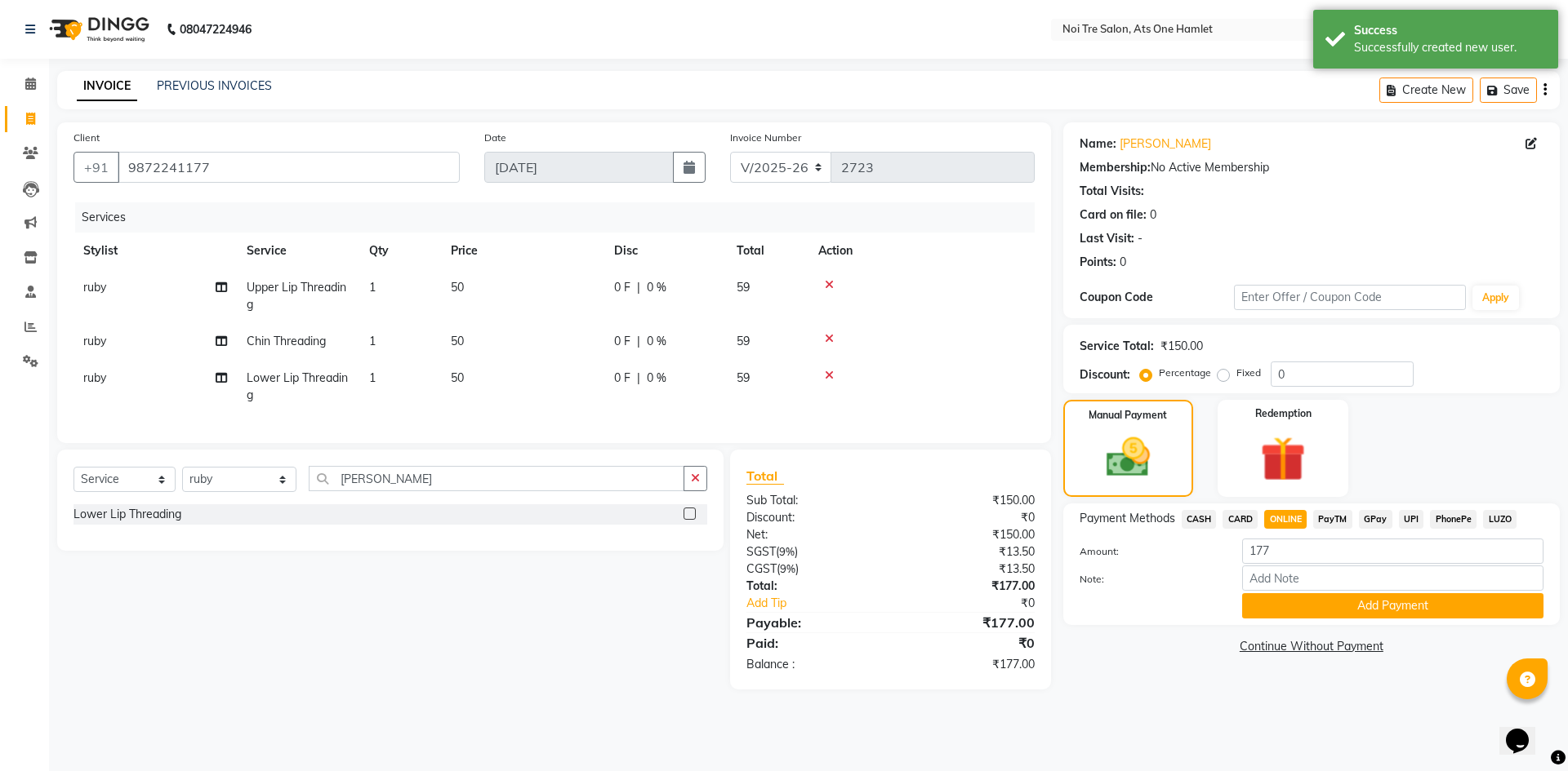
click at [1281, 600] on button "Add Payment" at bounding box center [1392, 606] width 301 height 25
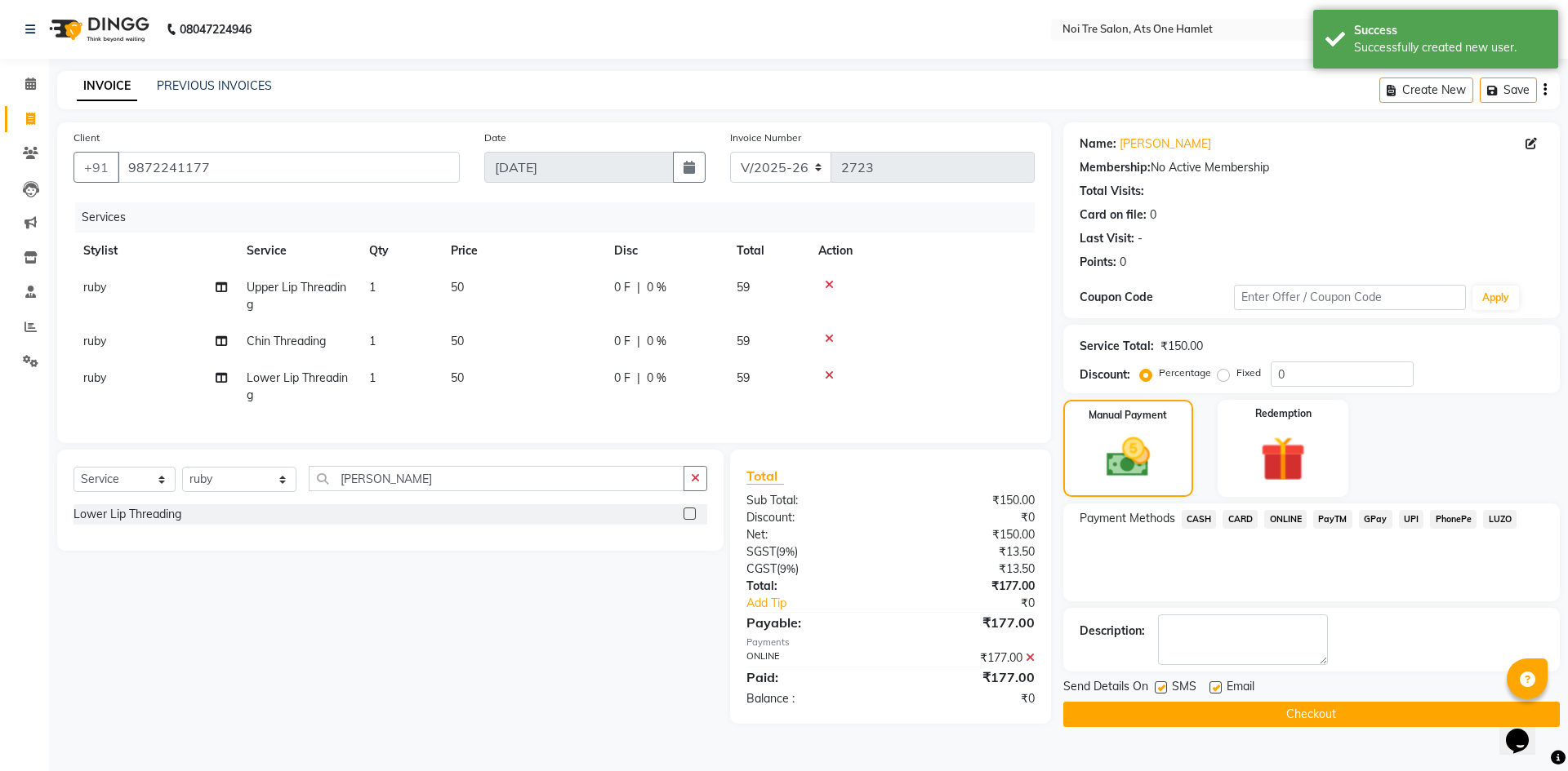
click at [1251, 713] on button "Checkout" at bounding box center [1312, 714] width 496 height 25
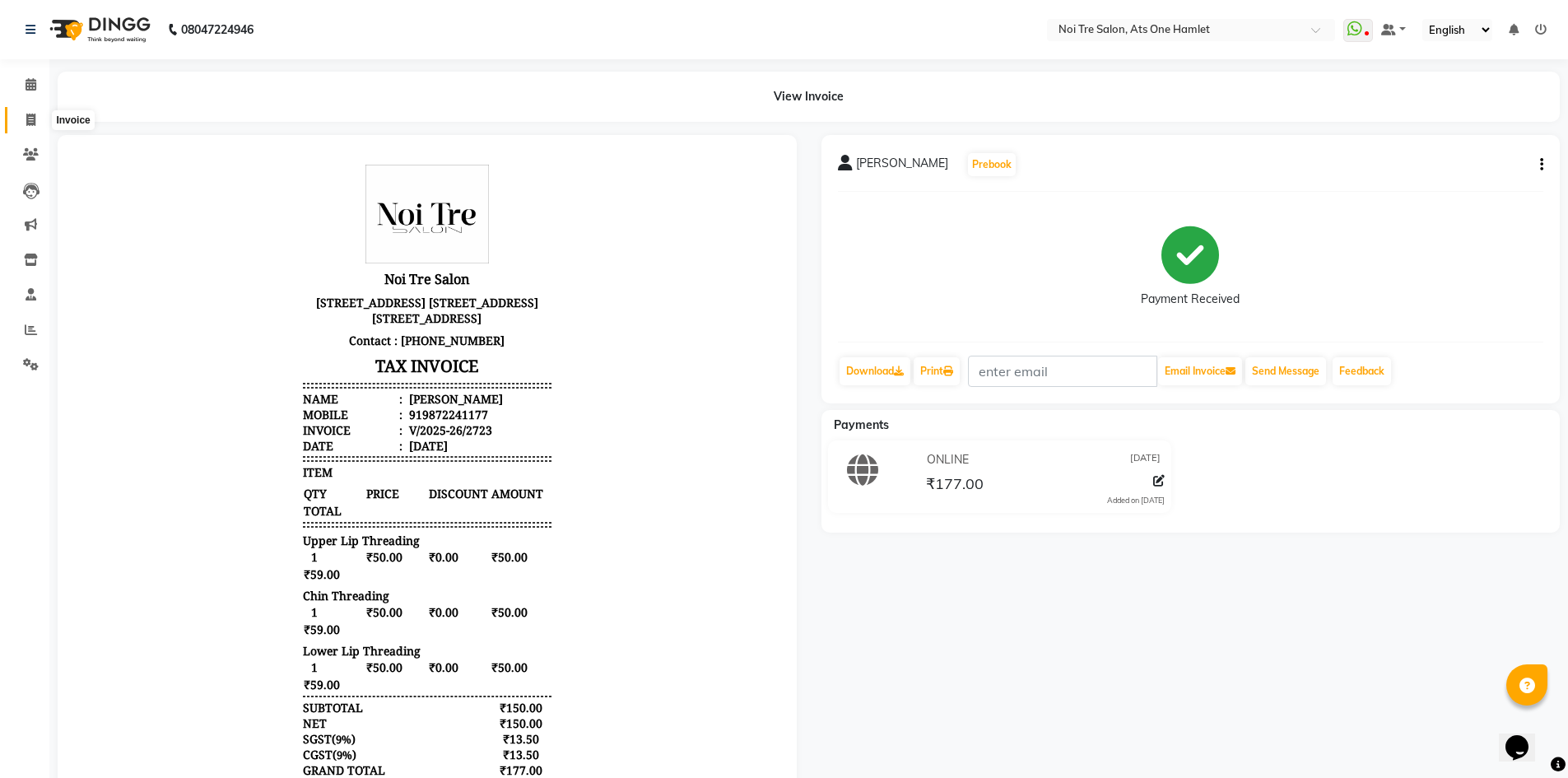
click at [26, 118] on icon at bounding box center [31, 120] width 9 height 13
select select "service"
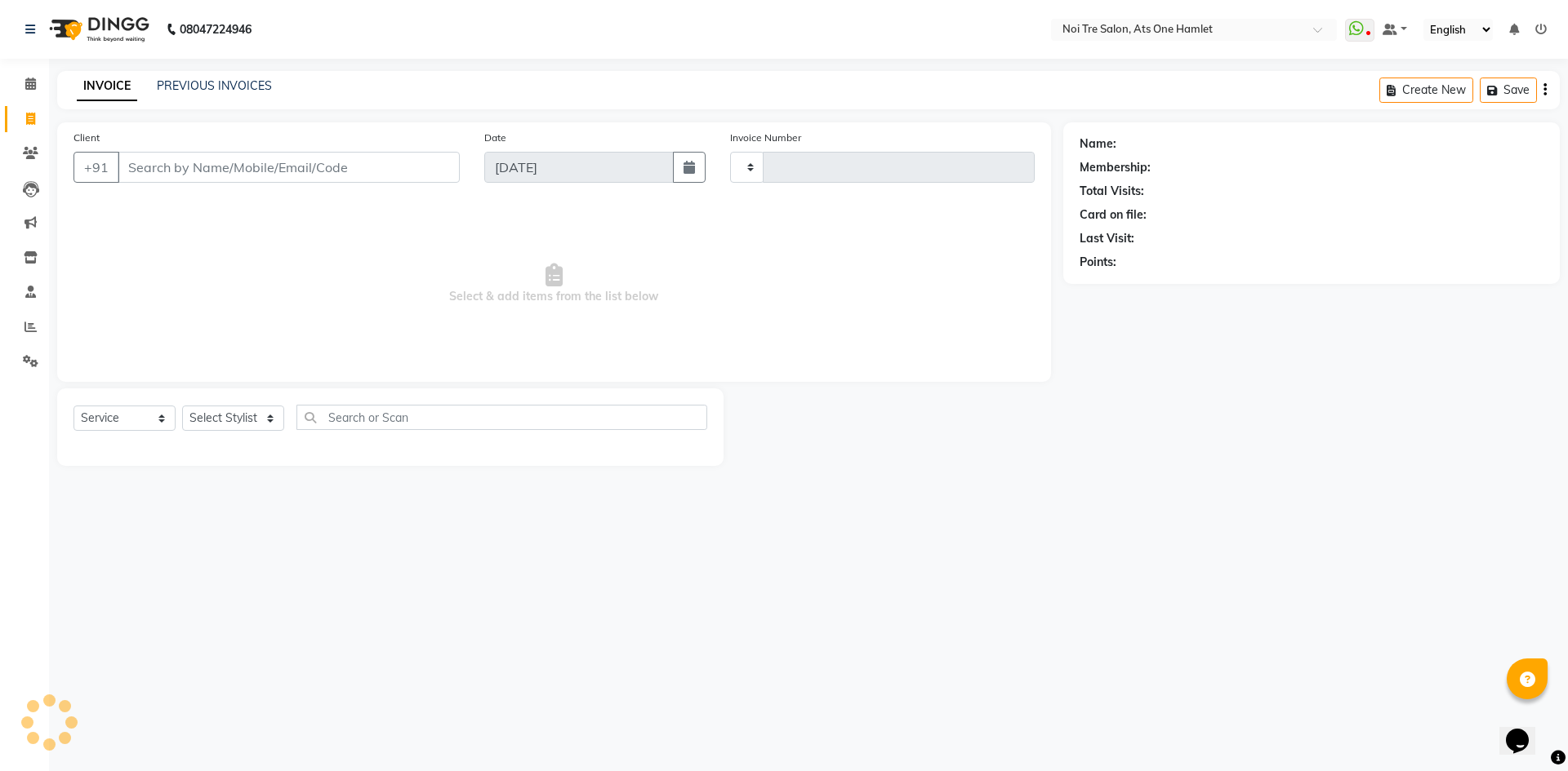
type input "2724"
select select "5096"
click at [226, 418] on select "Select Stylist" at bounding box center [233, 418] width 102 height 25
select select "37817"
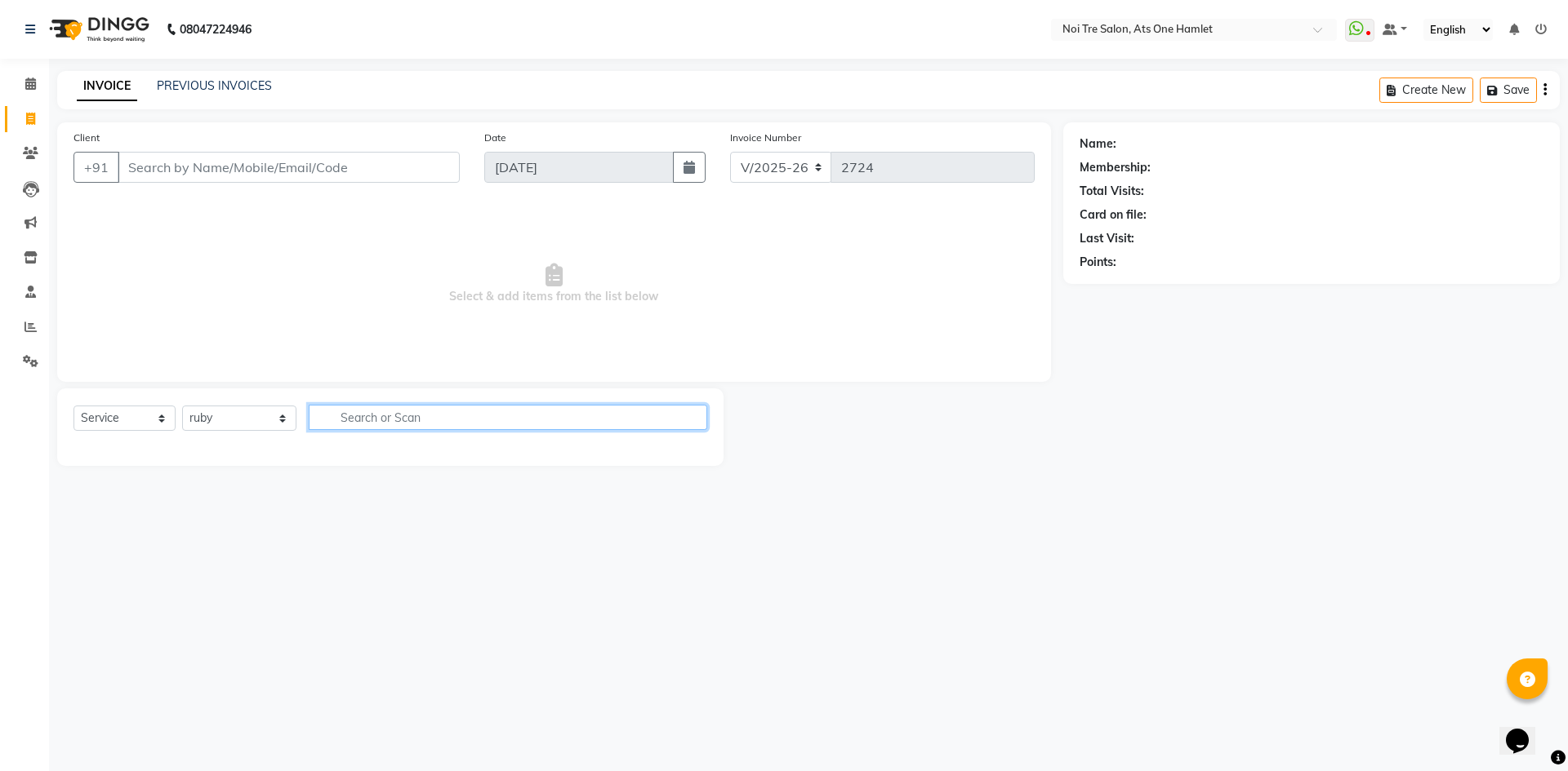
click at [342, 417] on input "text" at bounding box center [508, 418] width 398 height 25
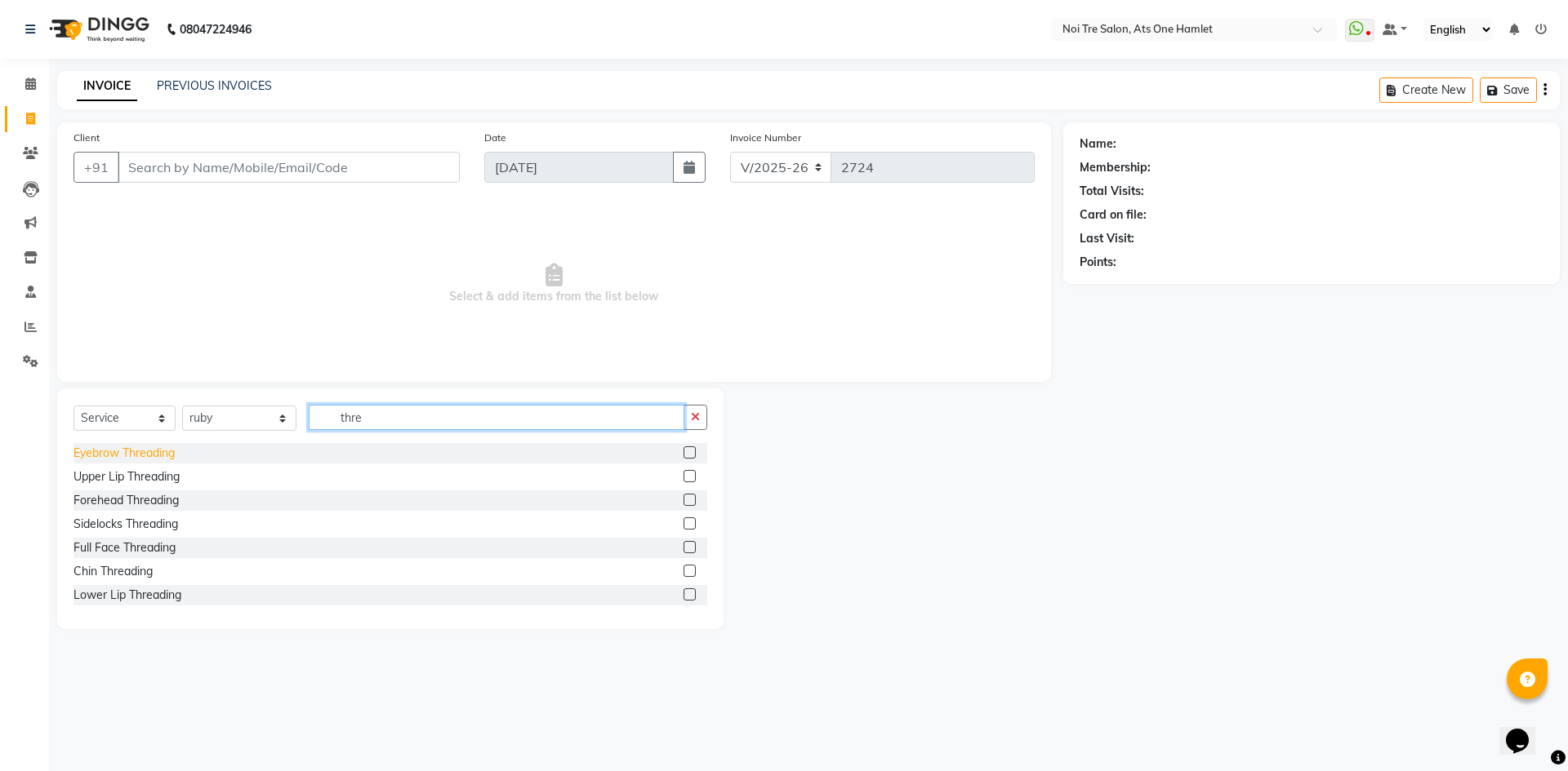
type input "thre"
click at [154, 449] on div "Eyebrow Threading" at bounding box center [123, 452] width 101 height 17
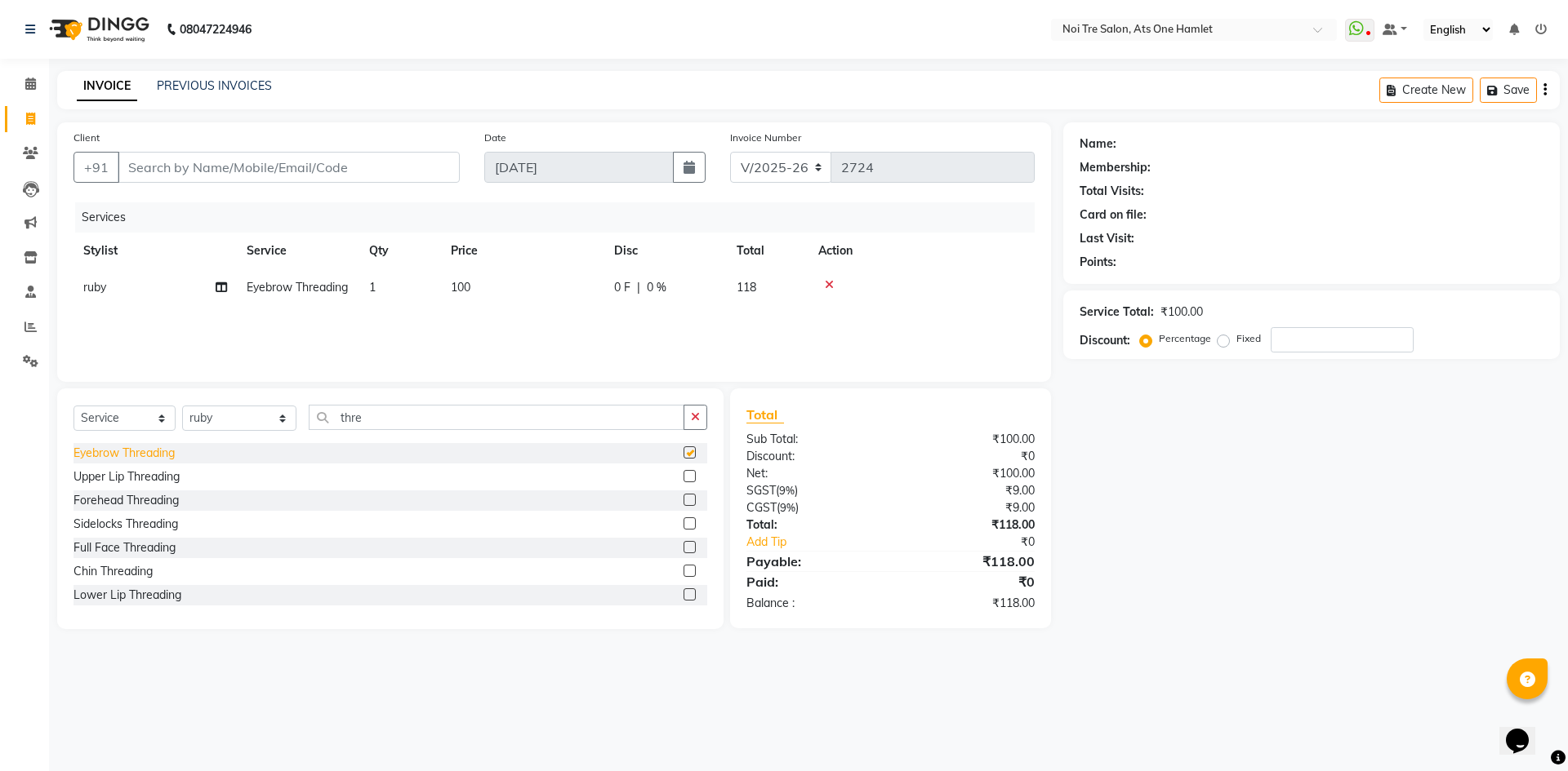
checkbox input "false"
click at [205, 427] on select "Select Stylist aamir Abhishekh AJEET Ali Anuradha ARSH atique ATUL 104 AZAD Bha…" at bounding box center [239, 418] width 114 height 25
select select "32080"
click at [377, 431] on div "Select Service Product Membership Package Voucher Prepaid Gift Card Select Styl…" at bounding box center [390, 424] width 634 height 38
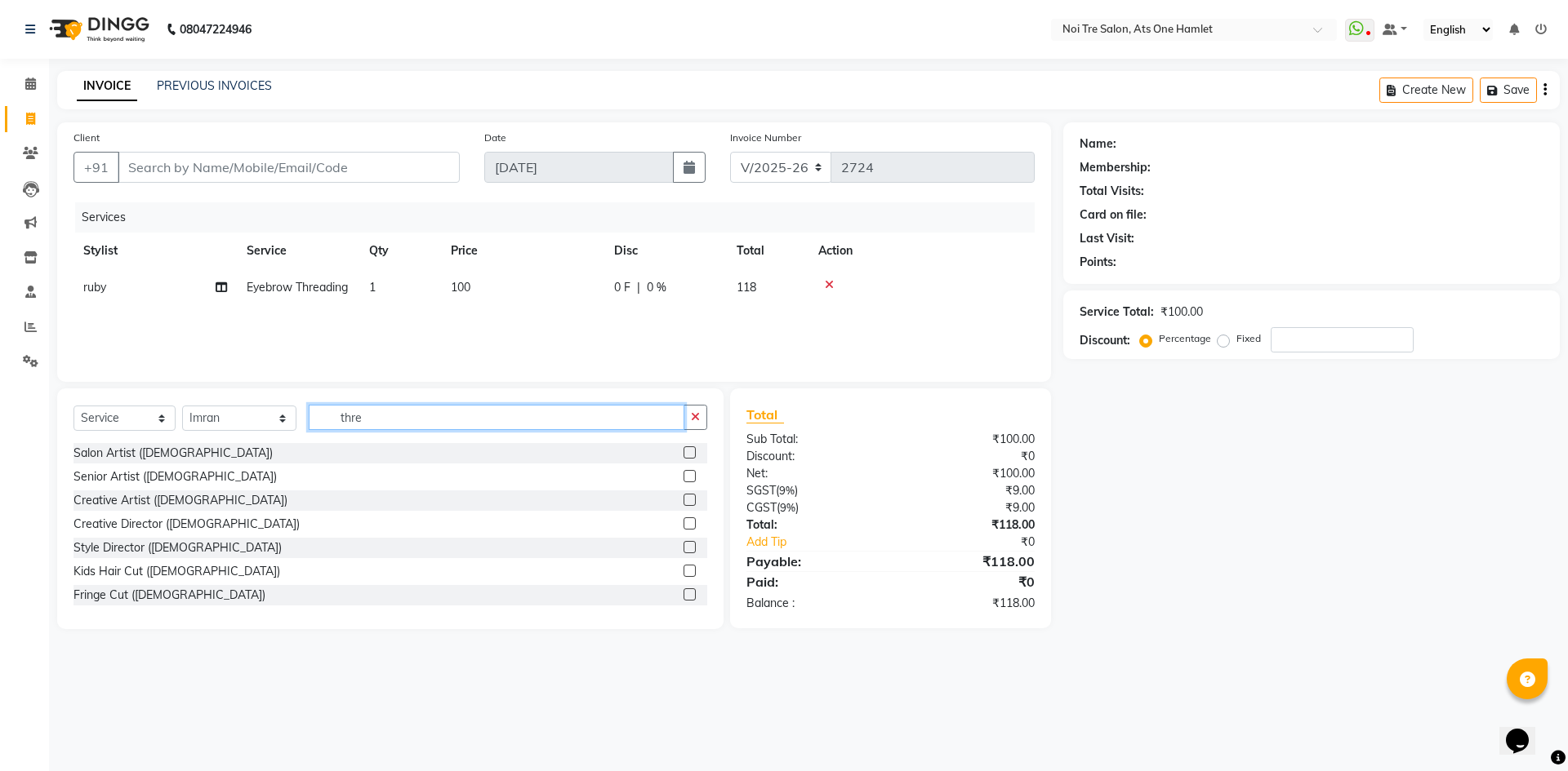
click at [377, 422] on input "thre" at bounding box center [496, 418] width 376 height 25
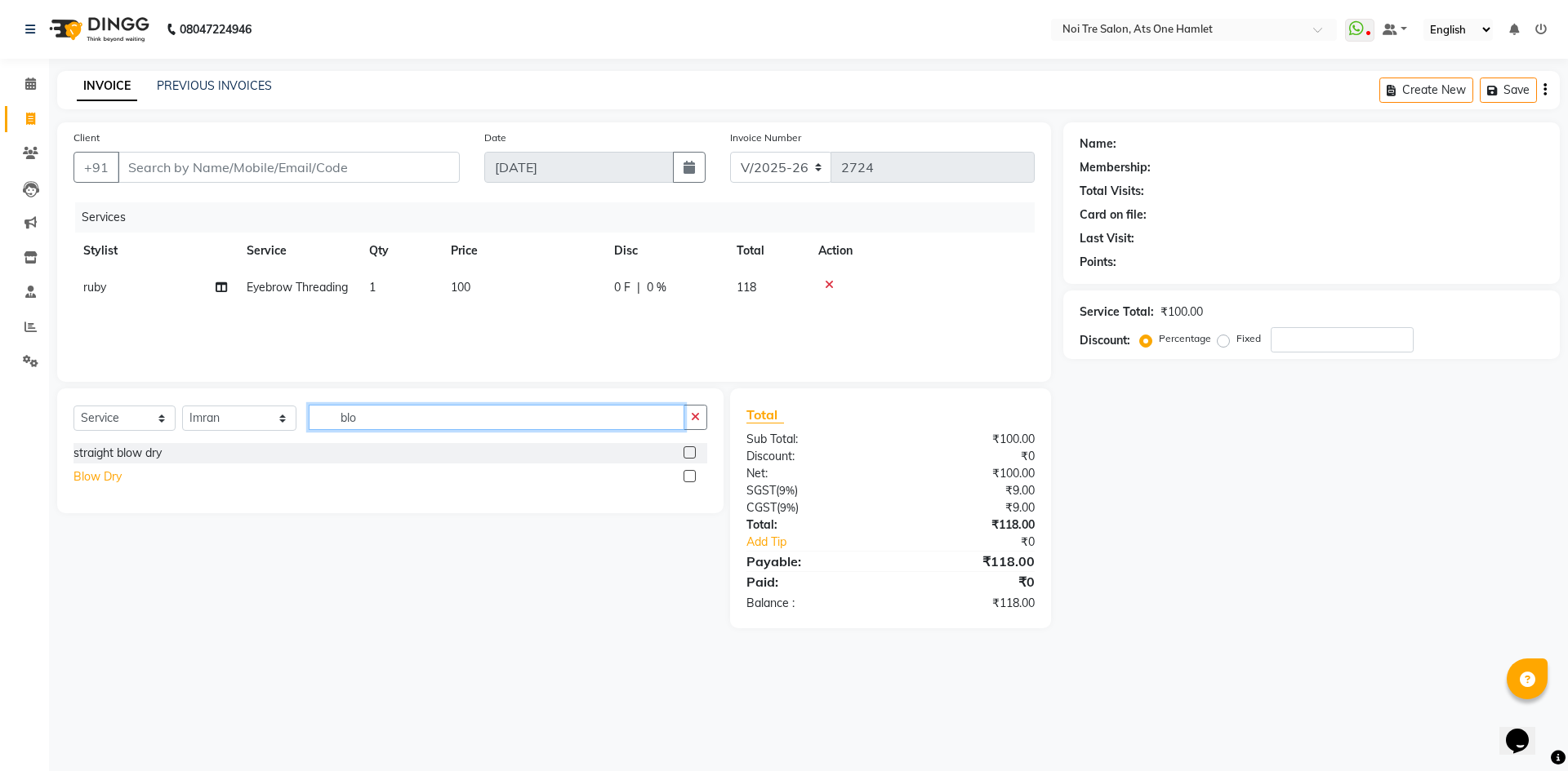
type input "blo"
click at [101, 478] on div "Blow Dry" at bounding box center [97, 477] width 48 height 17
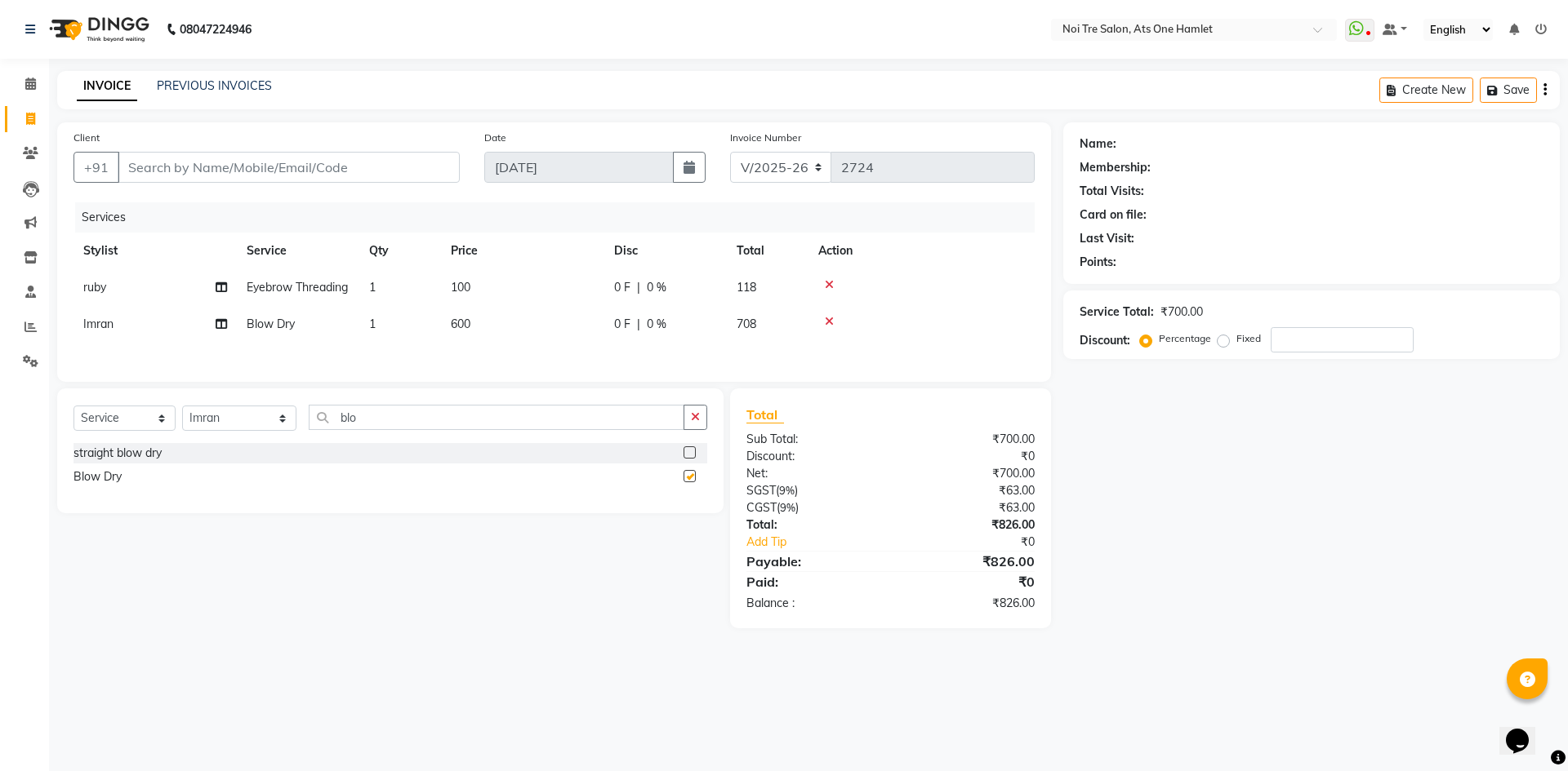
checkbox input "false"
click at [464, 331] on span "600" at bounding box center [461, 324] width 20 height 14
select select "32080"
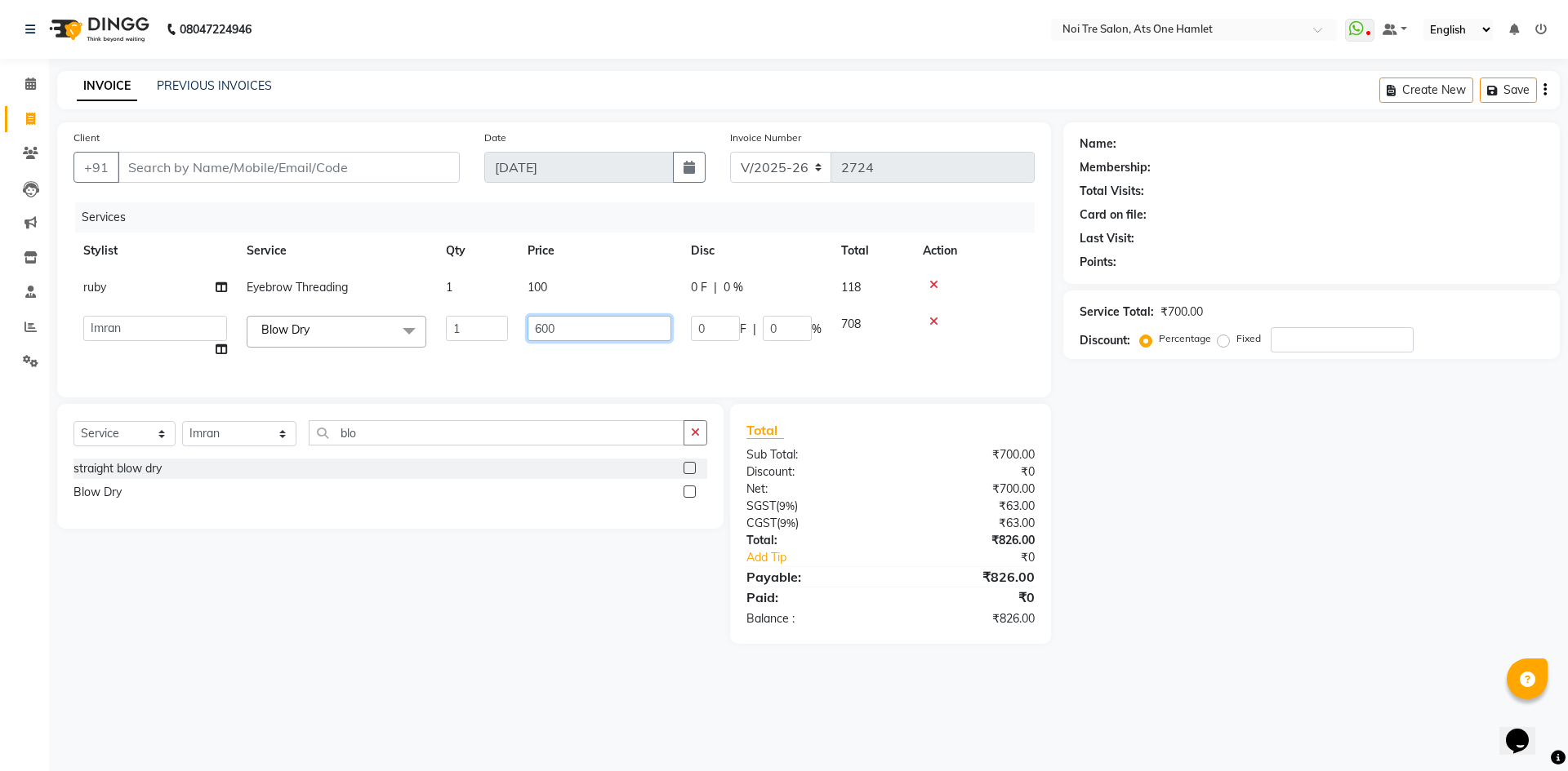
drag, startPoint x: 588, startPoint y: 333, endPoint x: 478, endPoint y: 349, distance: 111.2
click at [478, 349] on tr "aamir Abhishekh AJEET Ali Anuradha ARSH atique ATUL 104 AZAD Bhawana chahat Cha…" at bounding box center [554, 337] width 961 height 62
type input "700"
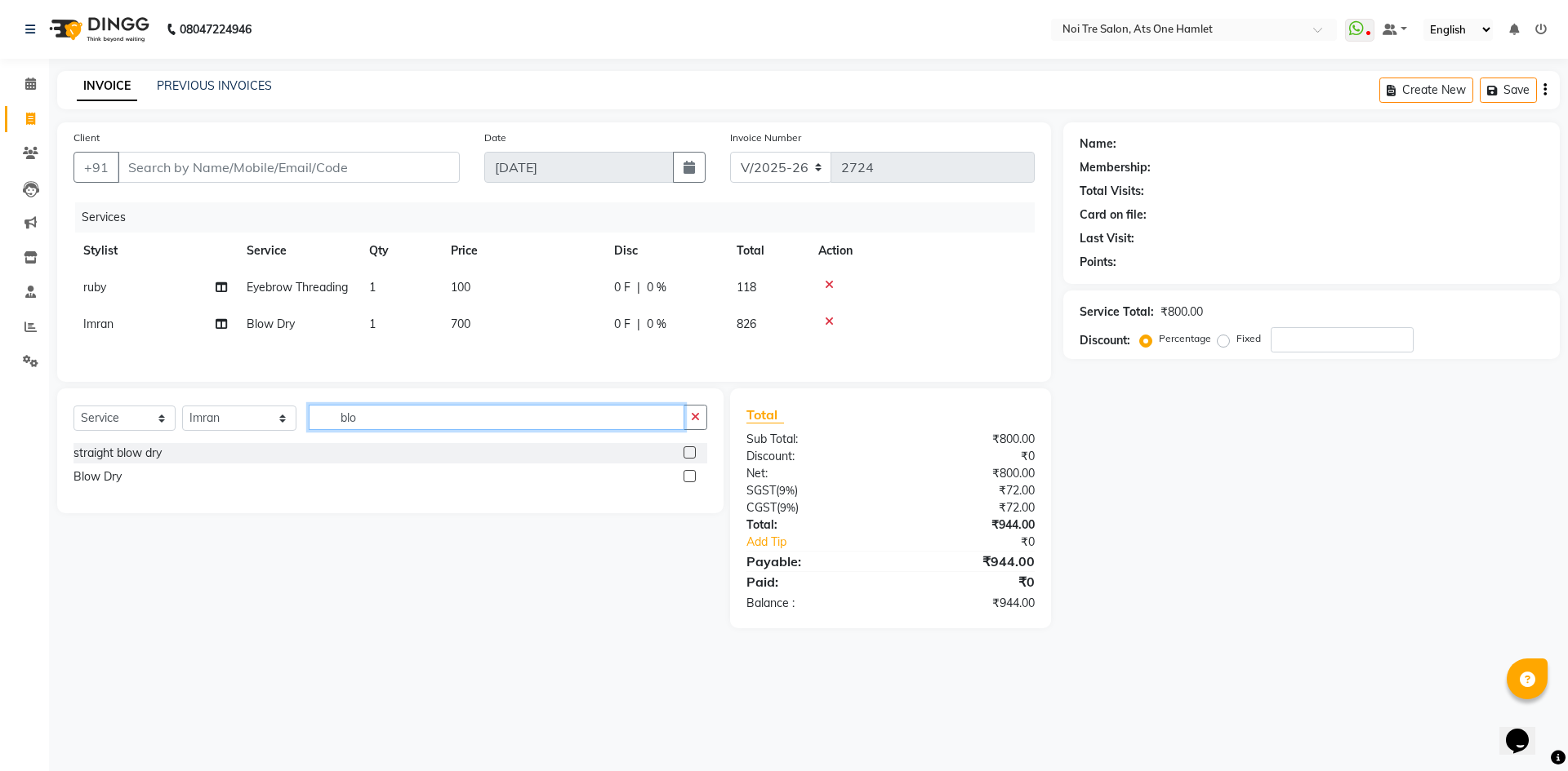
click at [494, 430] on input "blo" at bounding box center [496, 418] width 376 height 25
click at [348, 156] on input "Client" at bounding box center [288, 167] width 342 height 31
type input "9"
type input "0"
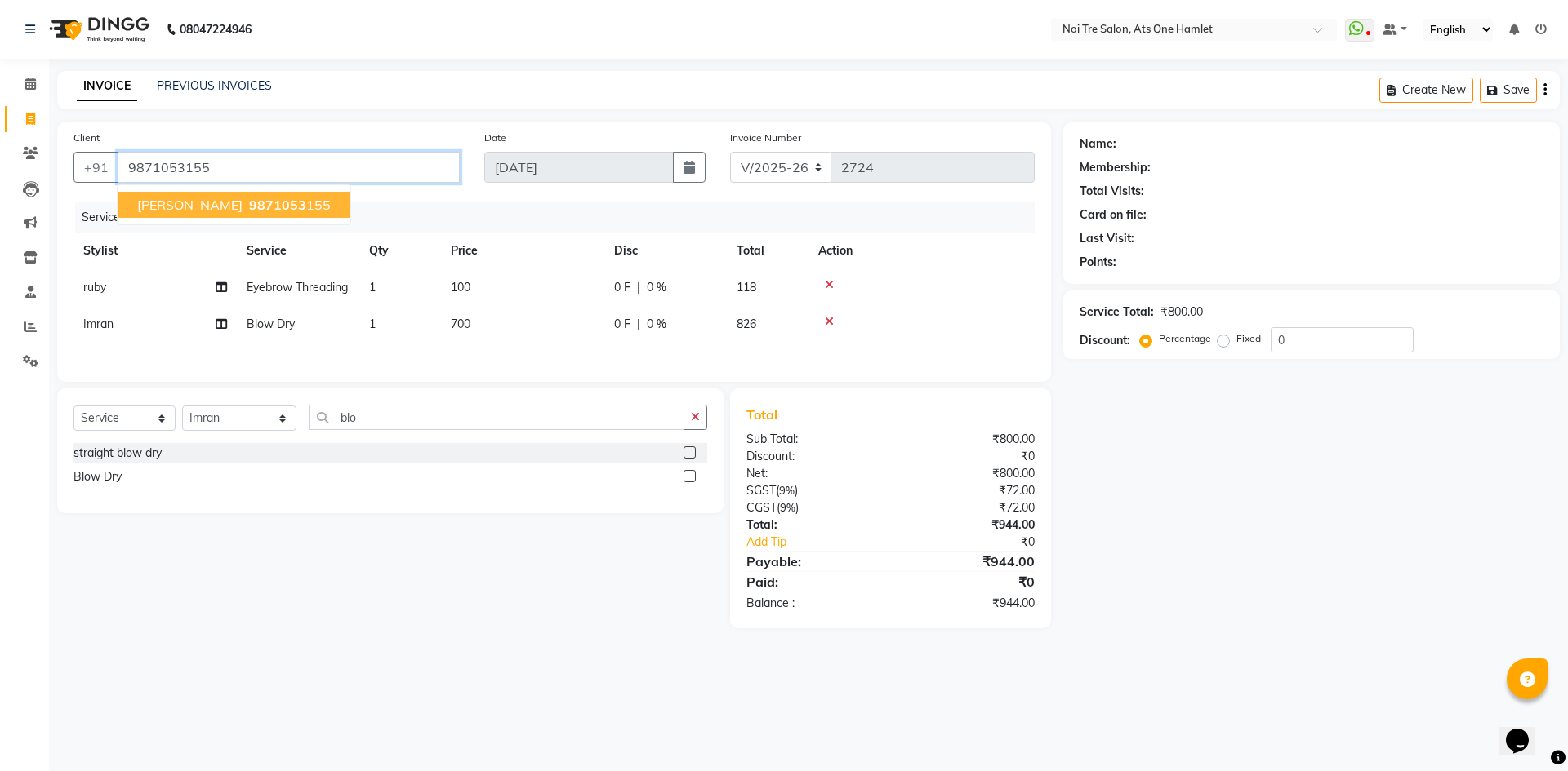
type input "9871053155"
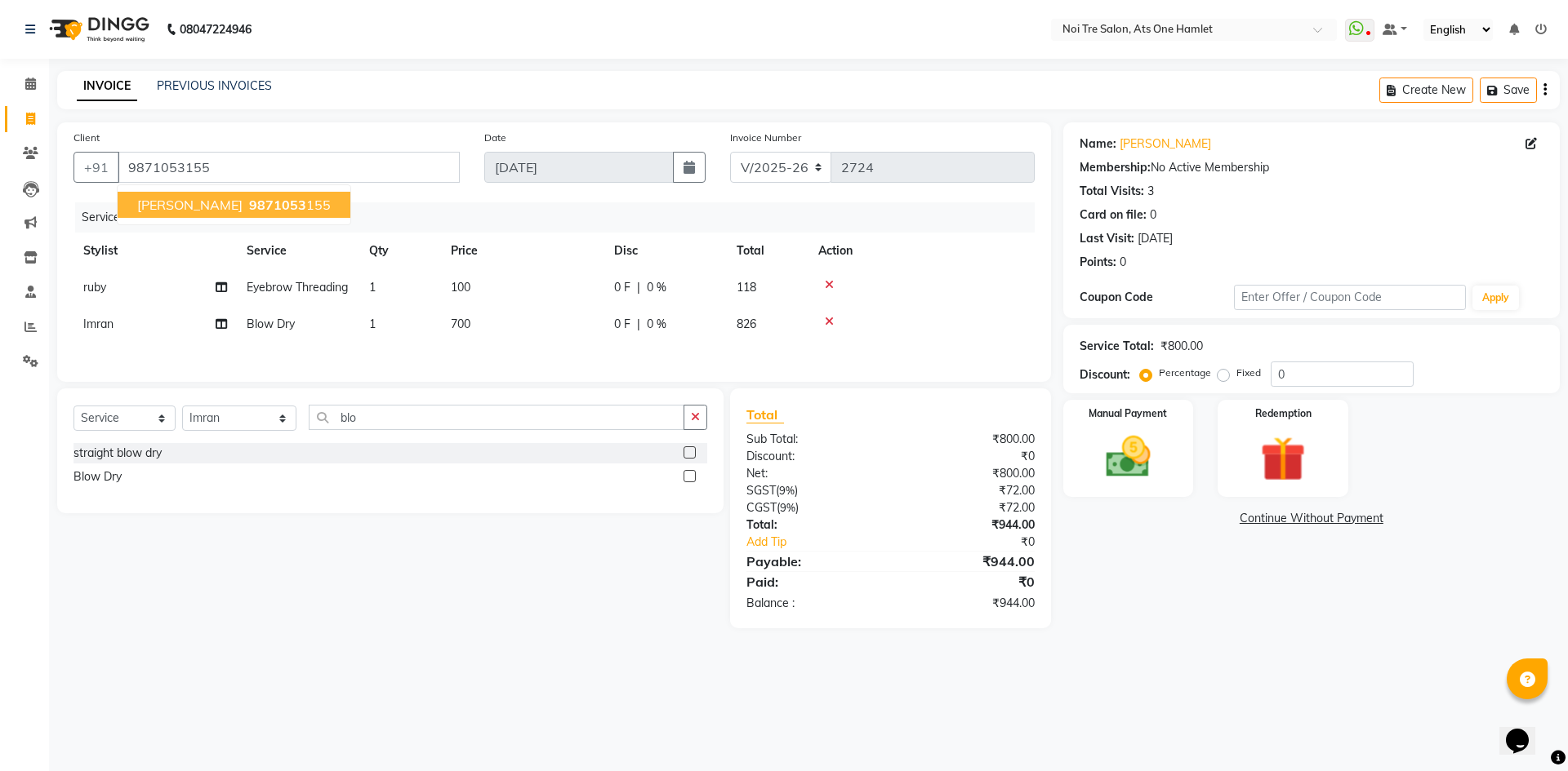
click at [249, 205] on span "9871053" at bounding box center [278, 204] width 57 height 16
click at [1173, 478] on div "Manual Payment" at bounding box center [1128, 448] width 136 height 100
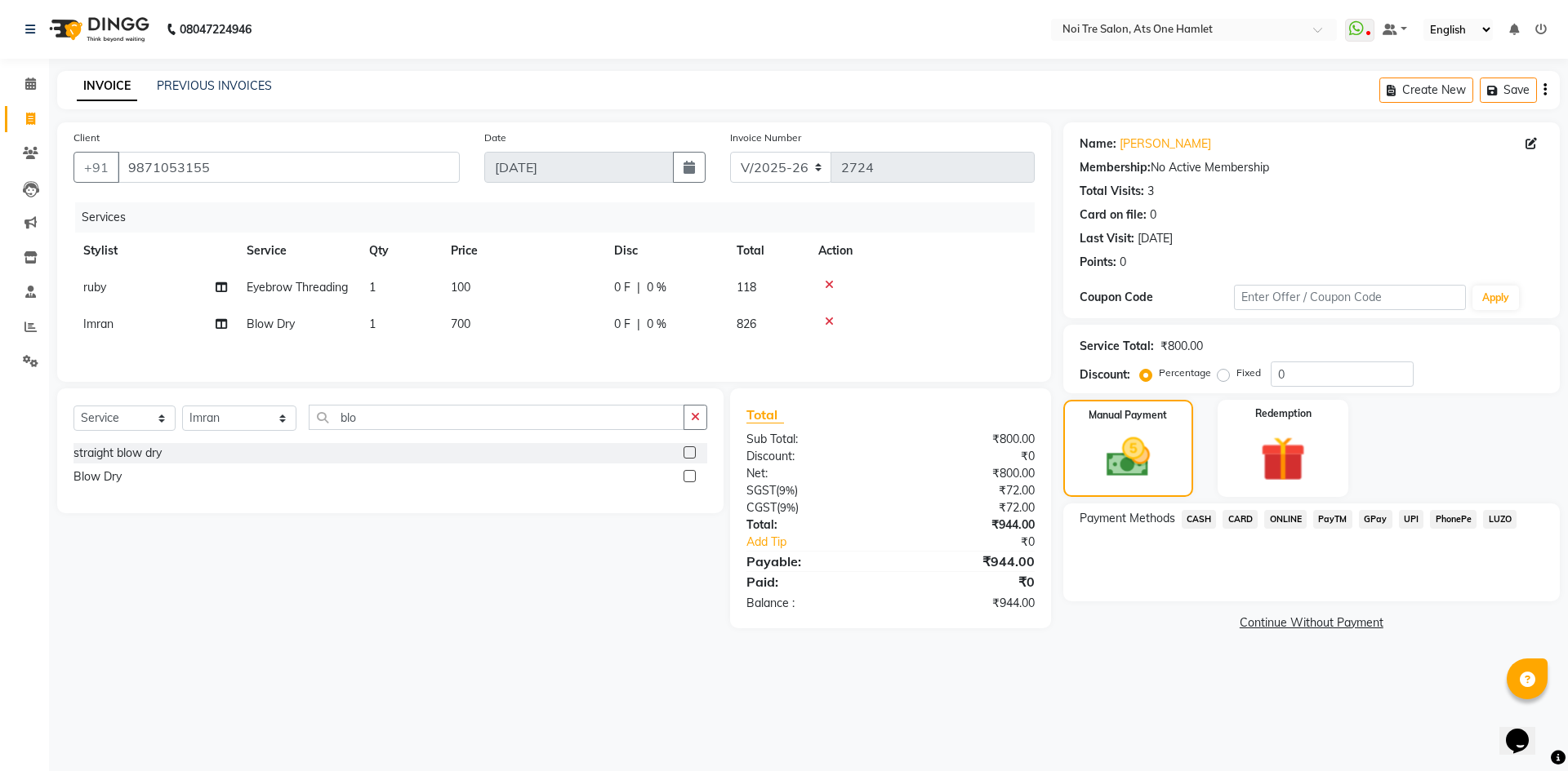
click at [1271, 518] on span "ONLINE" at bounding box center [1286, 519] width 43 height 19
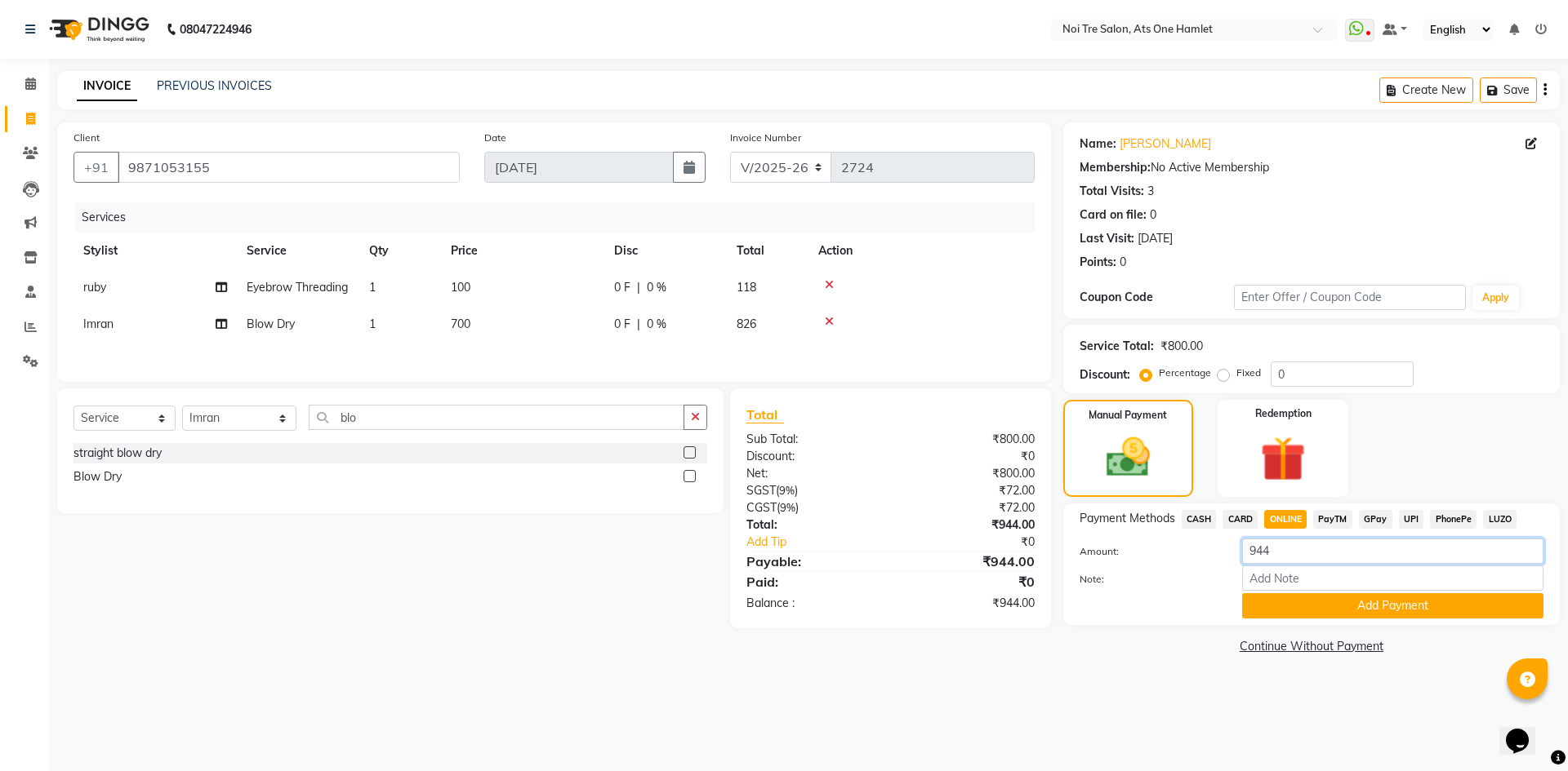
drag, startPoint x: 1300, startPoint y: 539, endPoint x: 1068, endPoint y: 549, distance: 232.2
click at [1068, 549] on div "Amount: 944" at bounding box center [1311, 552] width 488 height 28
type input "472"
click at [1266, 606] on button "Add Payment" at bounding box center [1392, 606] width 301 height 25
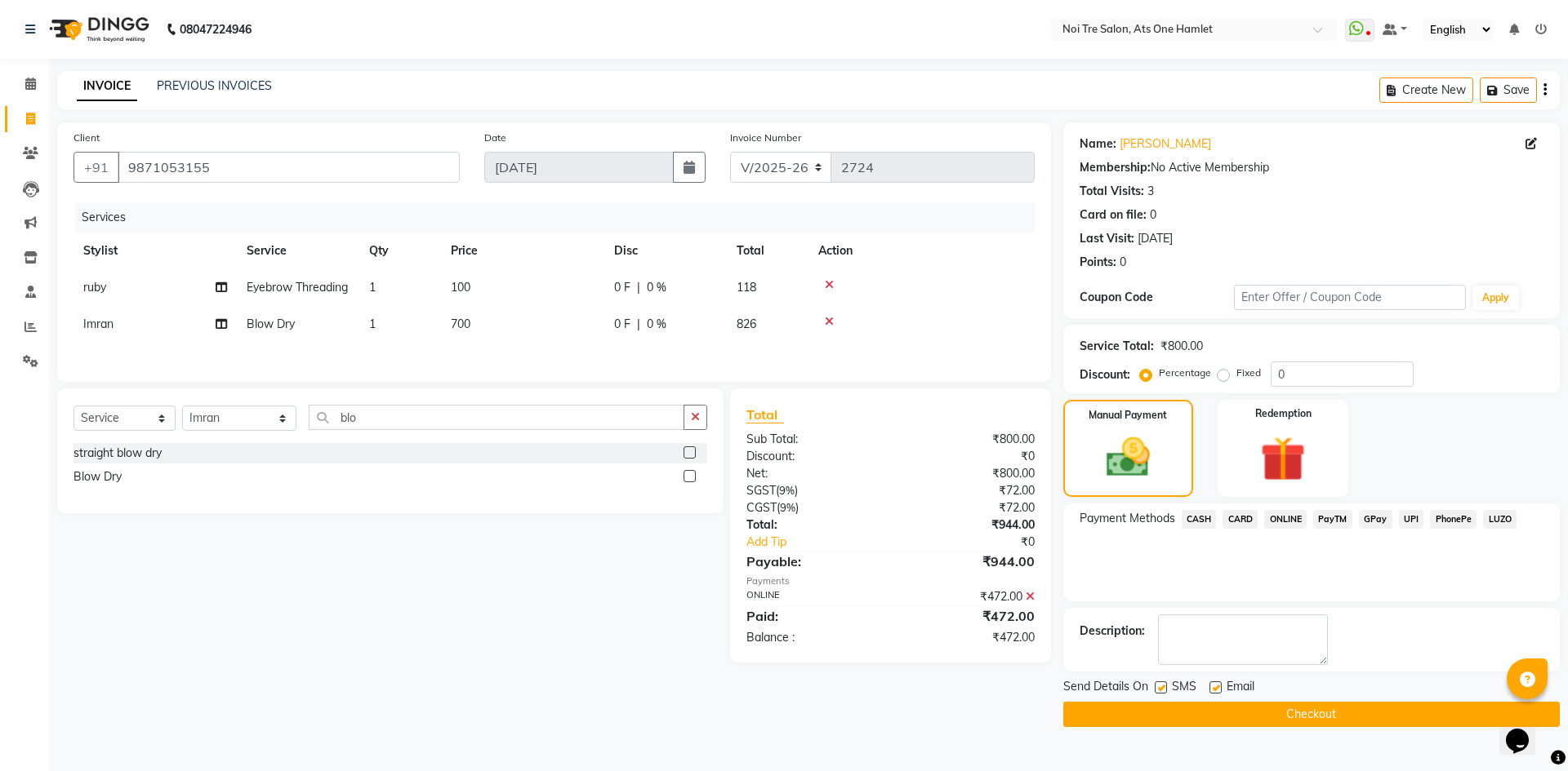
click at [1205, 521] on span "CASH" at bounding box center [1198, 519] width 35 height 19
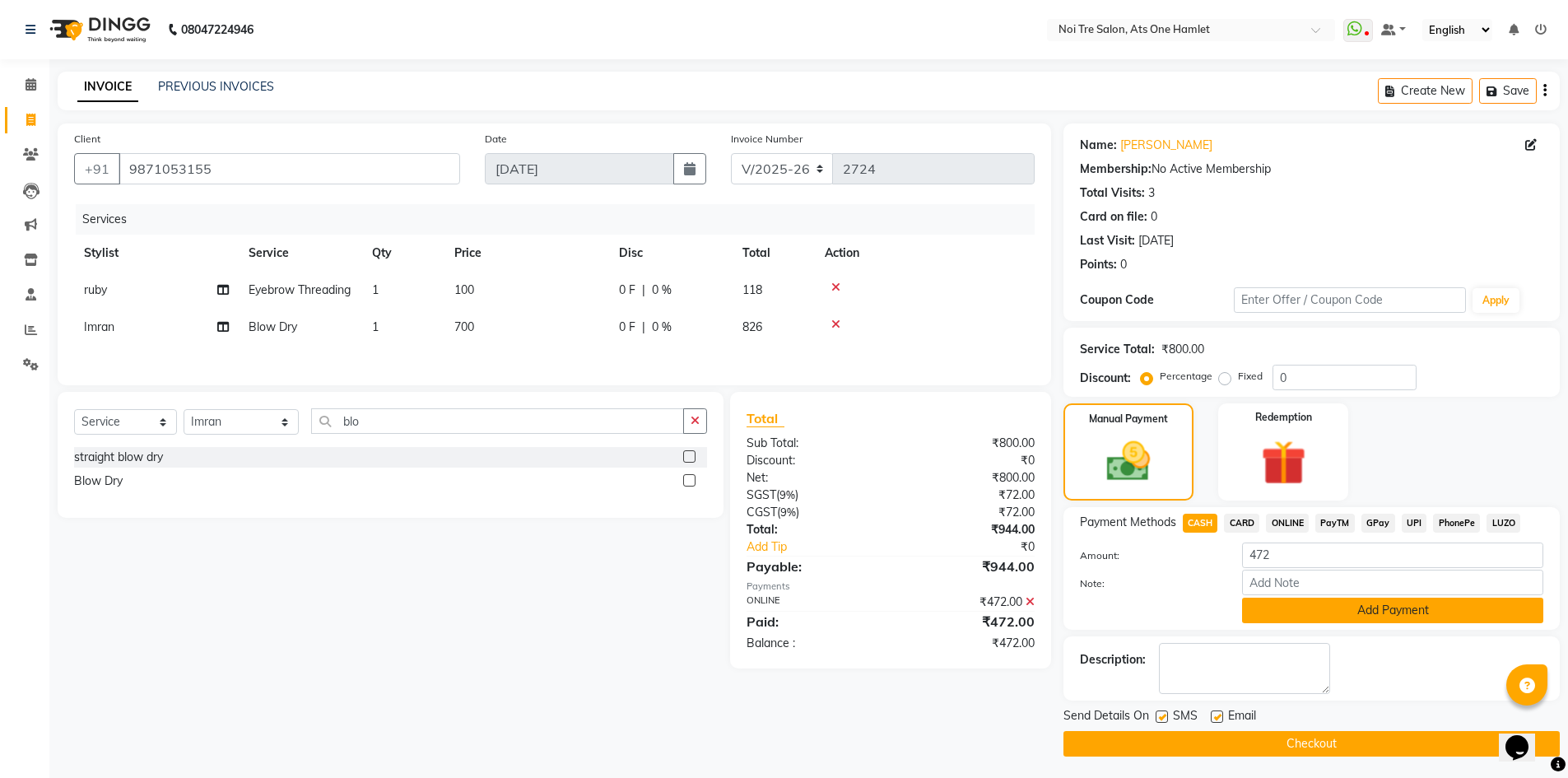
click at [1330, 608] on button "Add Payment" at bounding box center [1392, 611] width 302 height 25
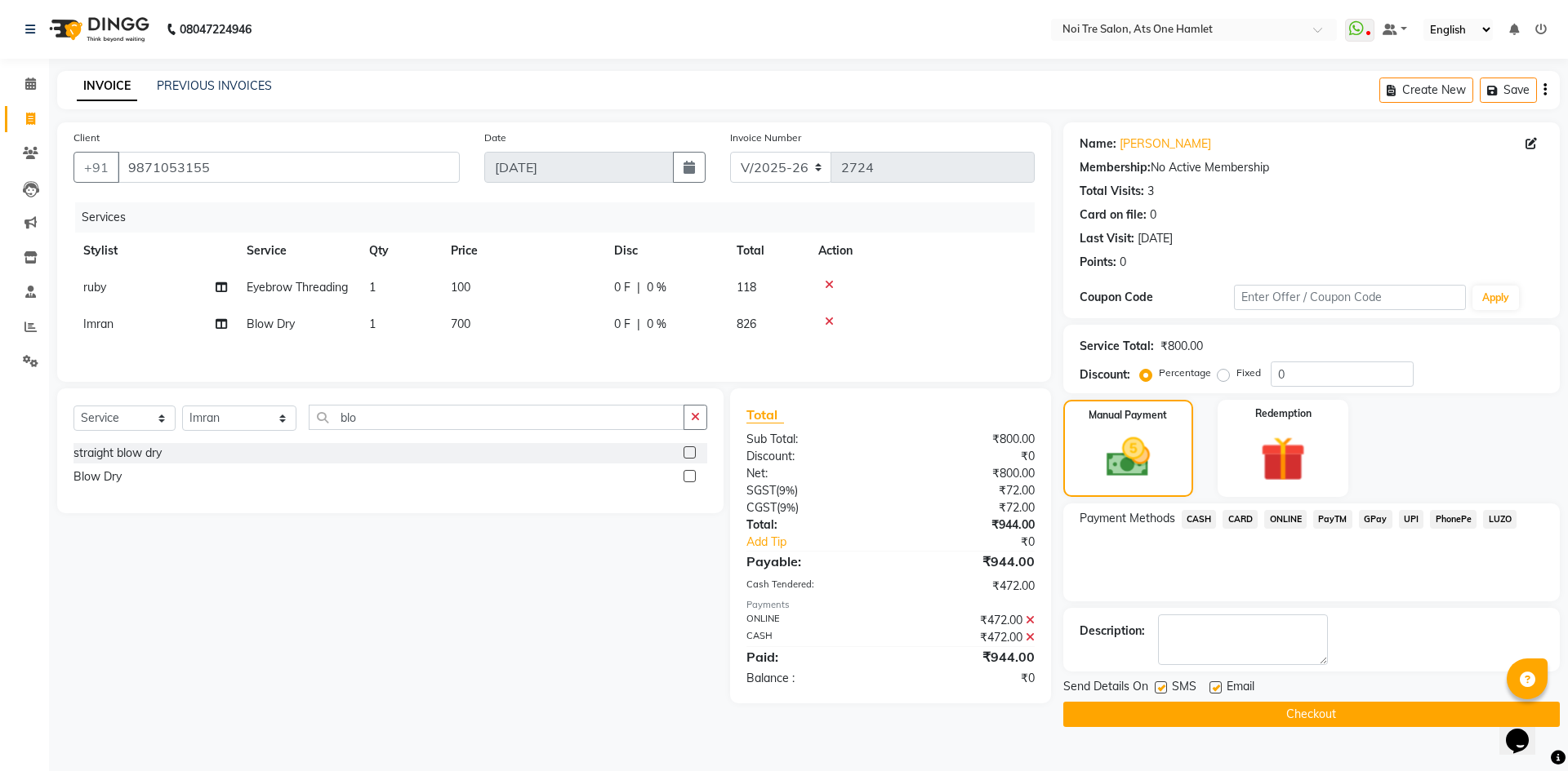
click at [1313, 712] on button "Checkout" at bounding box center [1312, 714] width 496 height 25
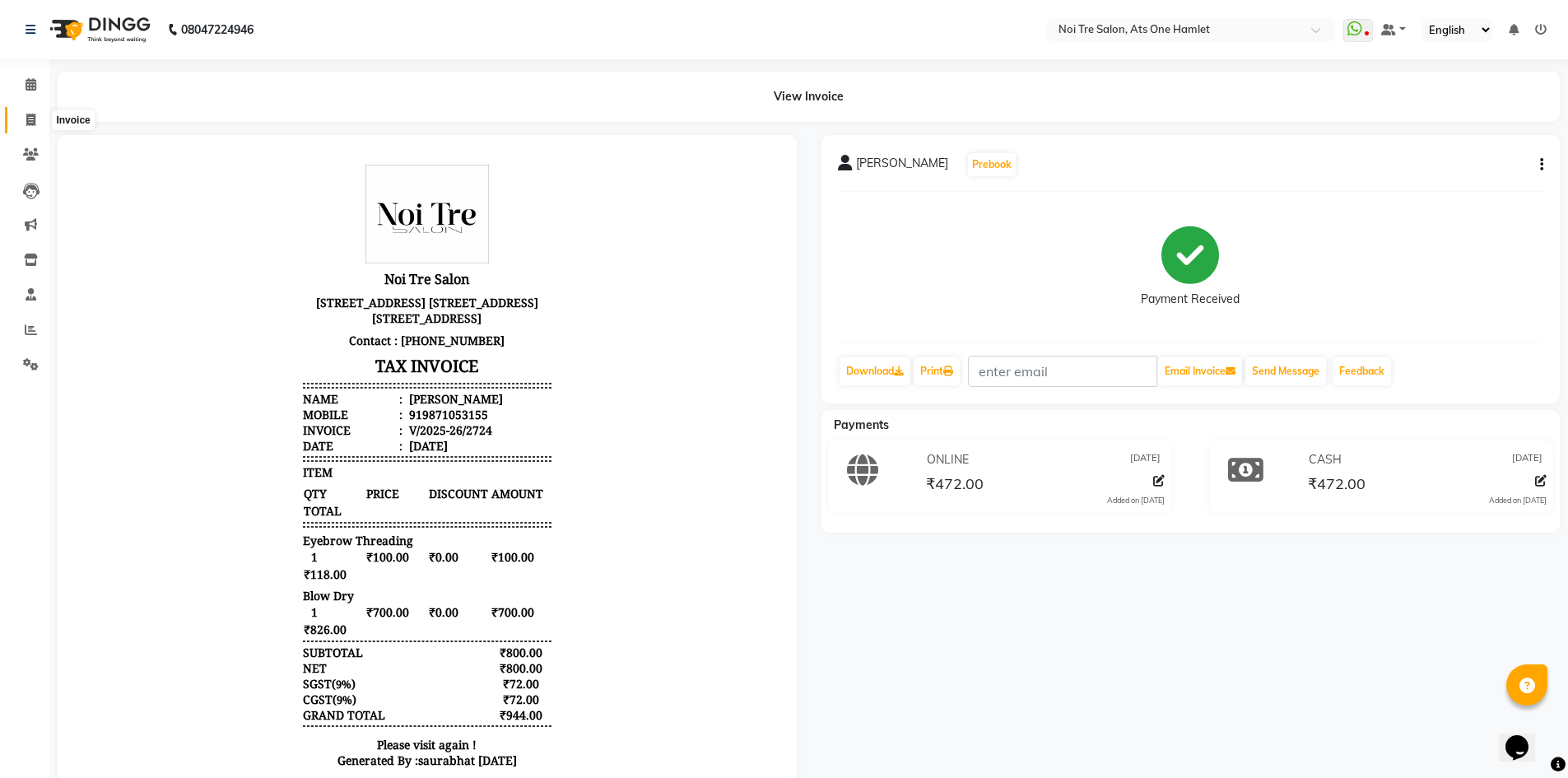
click at [23, 121] on span at bounding box center [31, 120] width 29 height 19
select select "service"
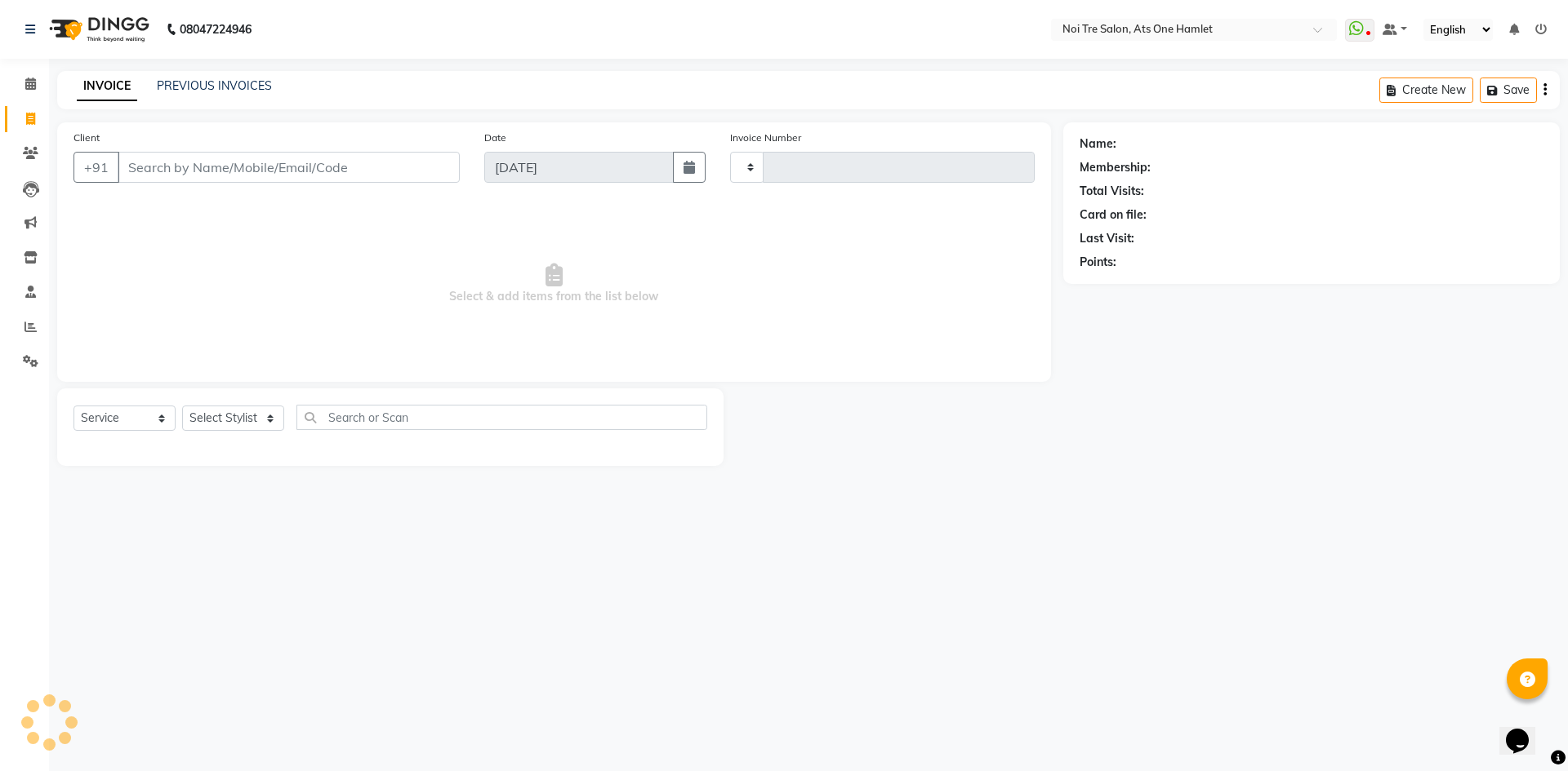
type input "2725"
select select "5096"
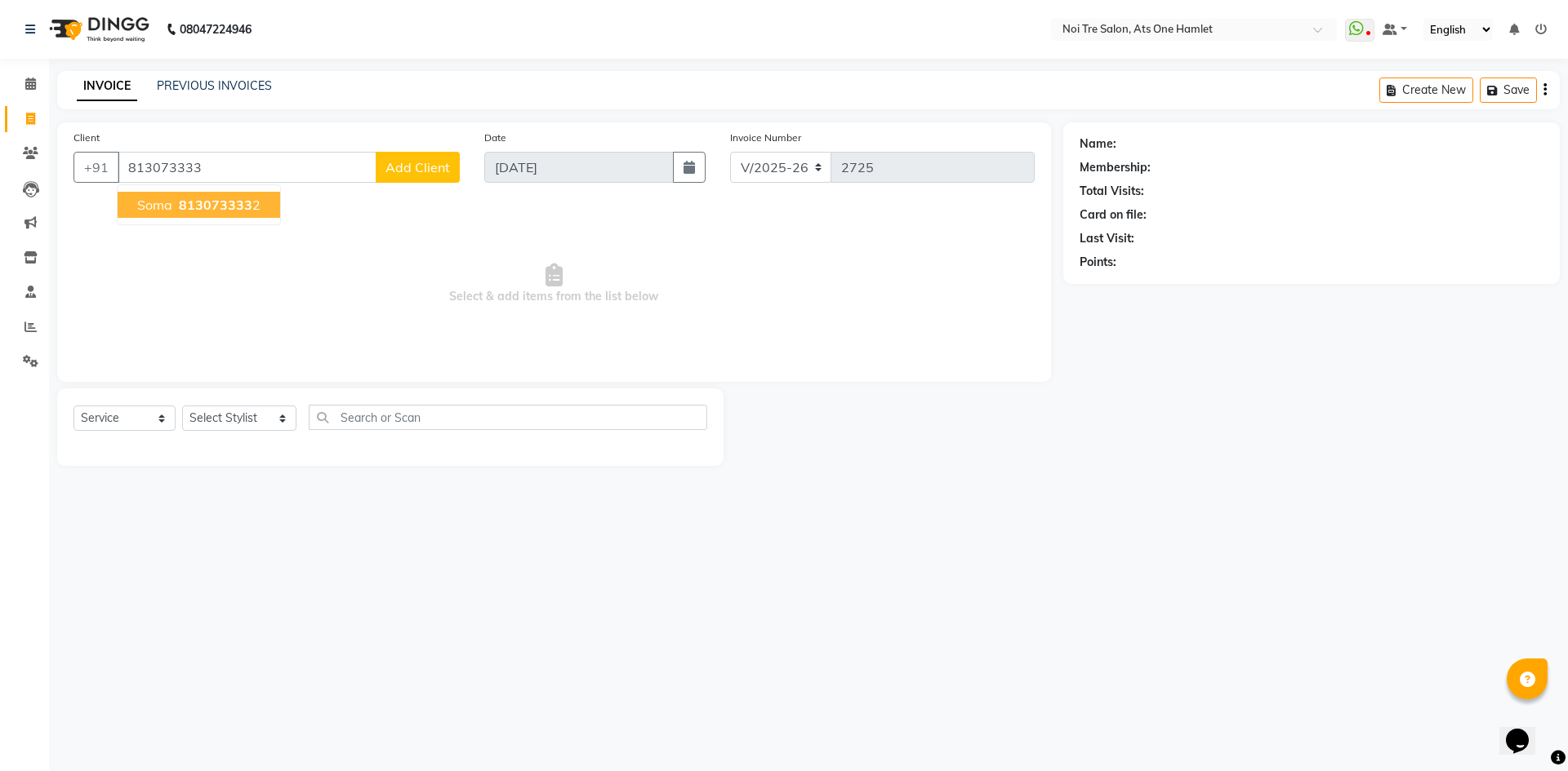
click at [247, 198] on span "813073333" at bounding box center [215, 204] width 73 height 16
type input "8130733332"
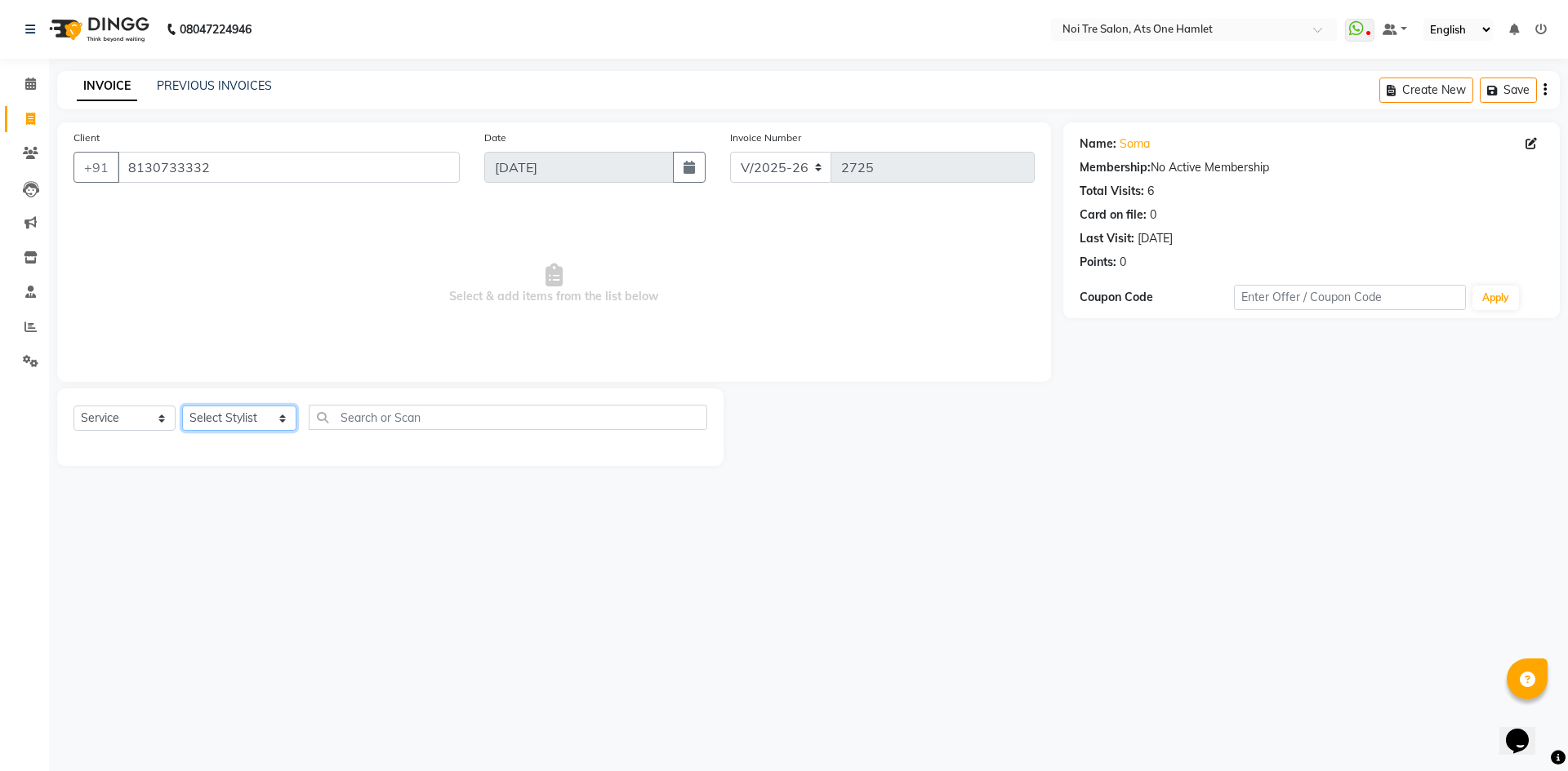
click at [267, 409] on select "Select Stylist aamir Abhishekh AJEET Ali Anuradha ARSH atique ATUL 104 AZAD Bha…" at bounding box center [239, 418] width 114 height 25
select select "32220"
click at [405, 418] on input "text" at bounding box center [508, 418] width 398 height 25
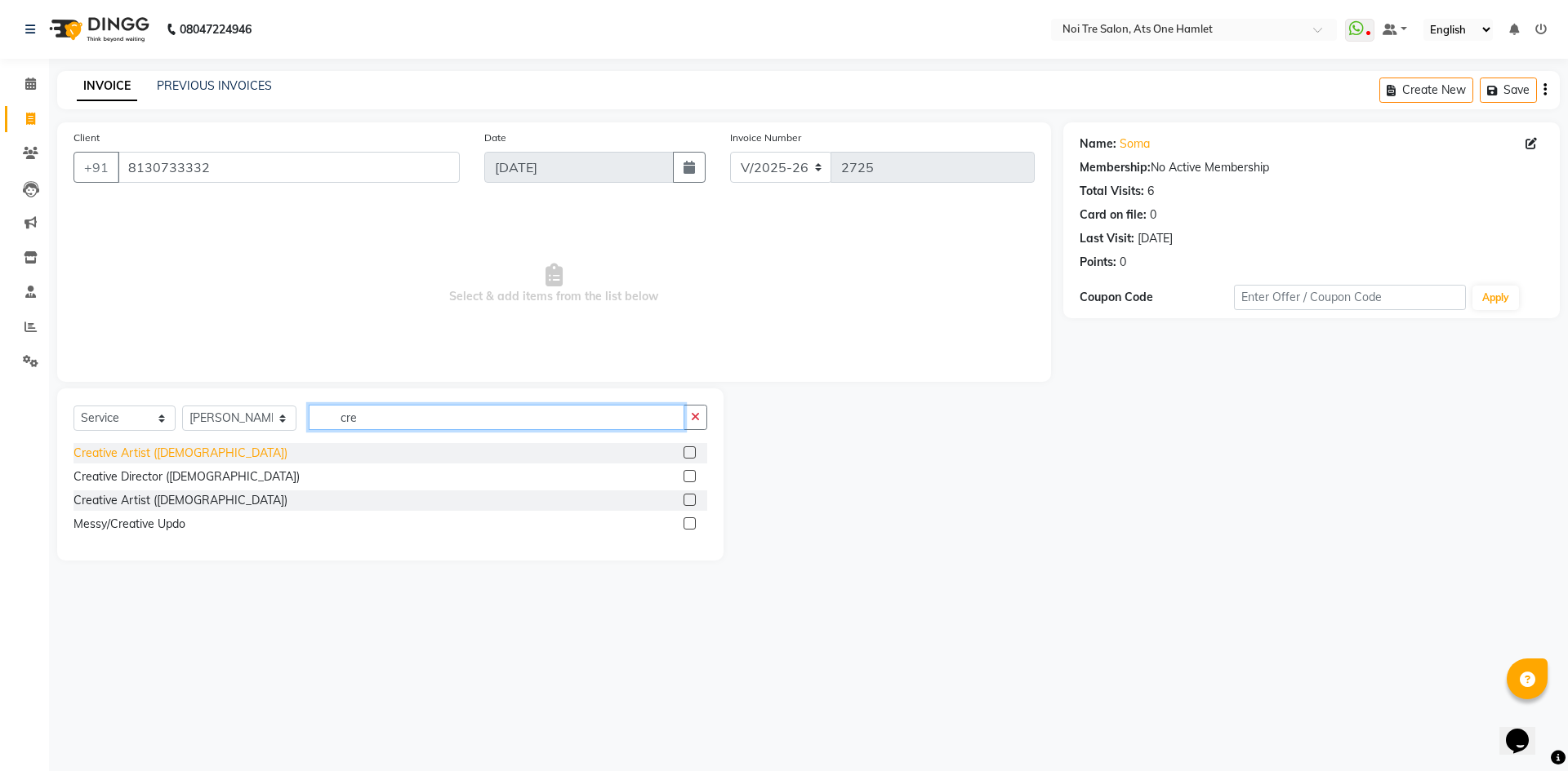
type input "cre"
click at [167, 453] on div "Creative Artist ([DEMOGRAPHIC_DATA])" at bounding box center [180, 452] width 214 height 17
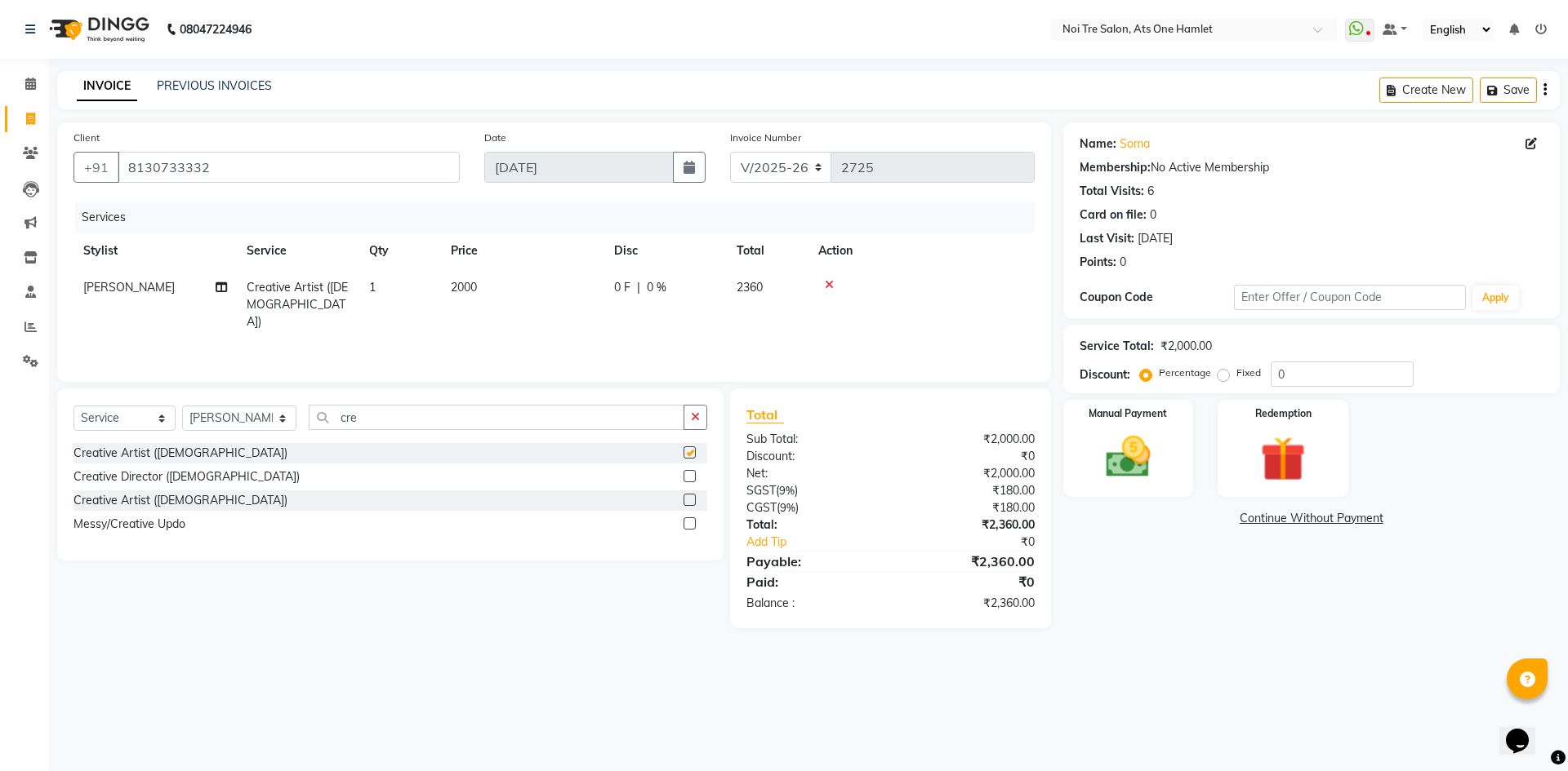
checkbox input "false"
click at [455, 294] on td "2000" at bounding box center [522, 305] width 163 height 71
select select "32220"
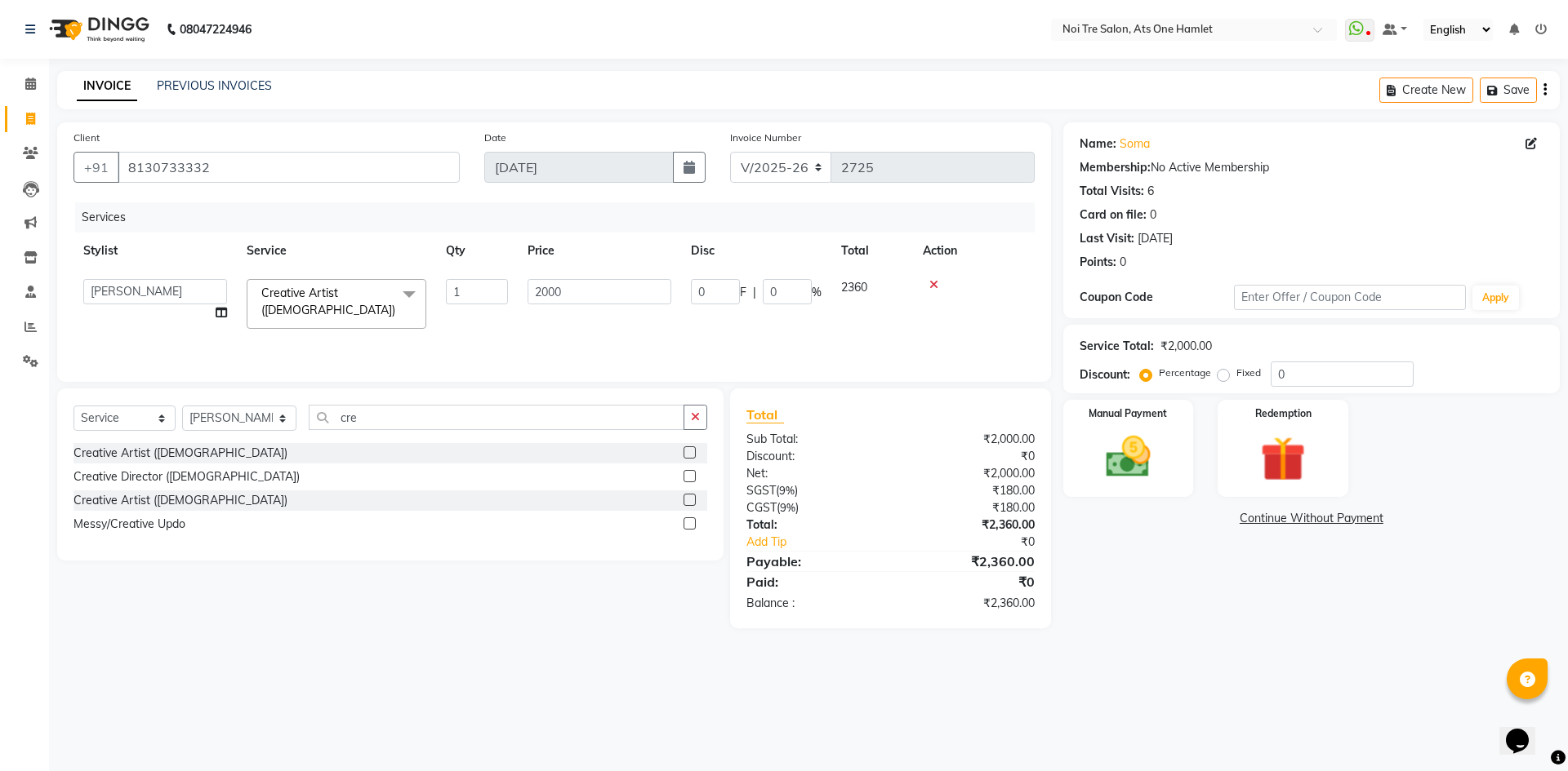
click at [439, 303] on tr "aamir Abhishekh AJEET Ali Anuradha ARSH atique ATUL 104 AZAD Bhawana chahat Cha…" at bounding box center [554, 304] width 961 height 70
type input "1500"
click at [542, 383] on div "Client +91 8130733332 Date 03-09-2025 Invoice Number V/2025 V/2025-26 2725 Serv…" at bounding box center [554, 375] width 1018 height 506
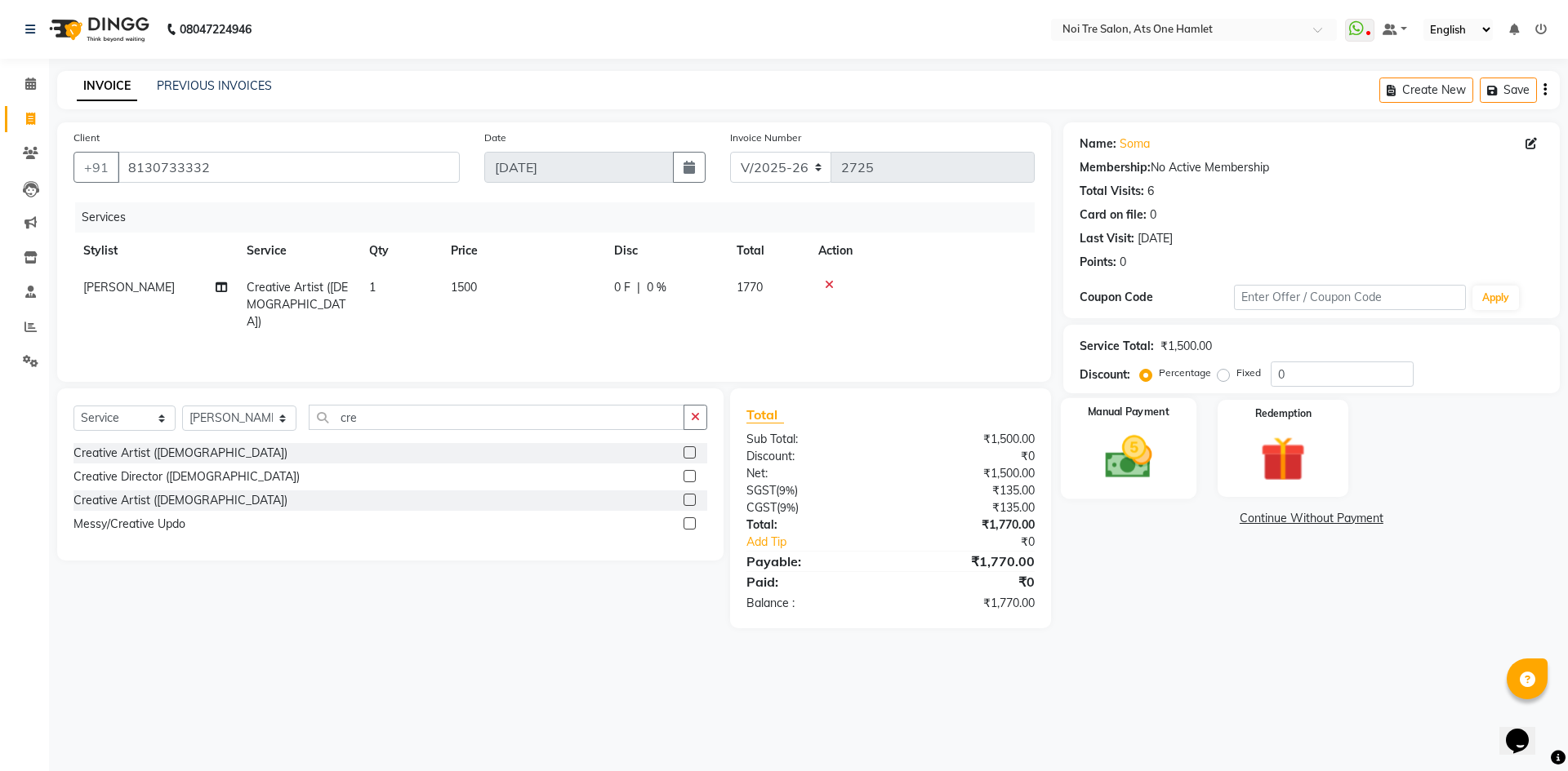
click at [1166, 452] on img at bounding box center [1128, 457] width 76 height 54
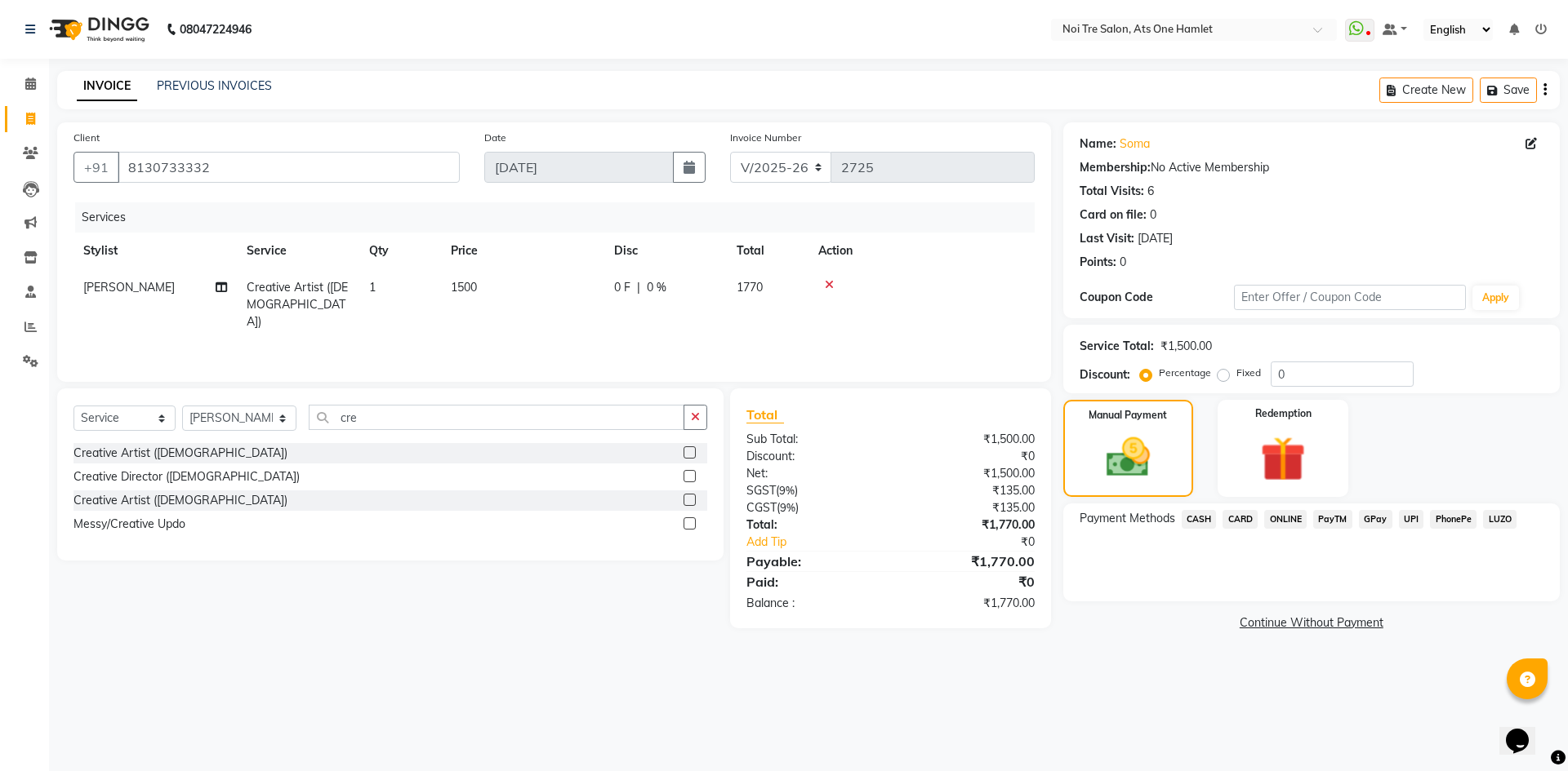
click at [1242, 523] on span "CARD" at bounding box center [1239, 519] width 35 height 19
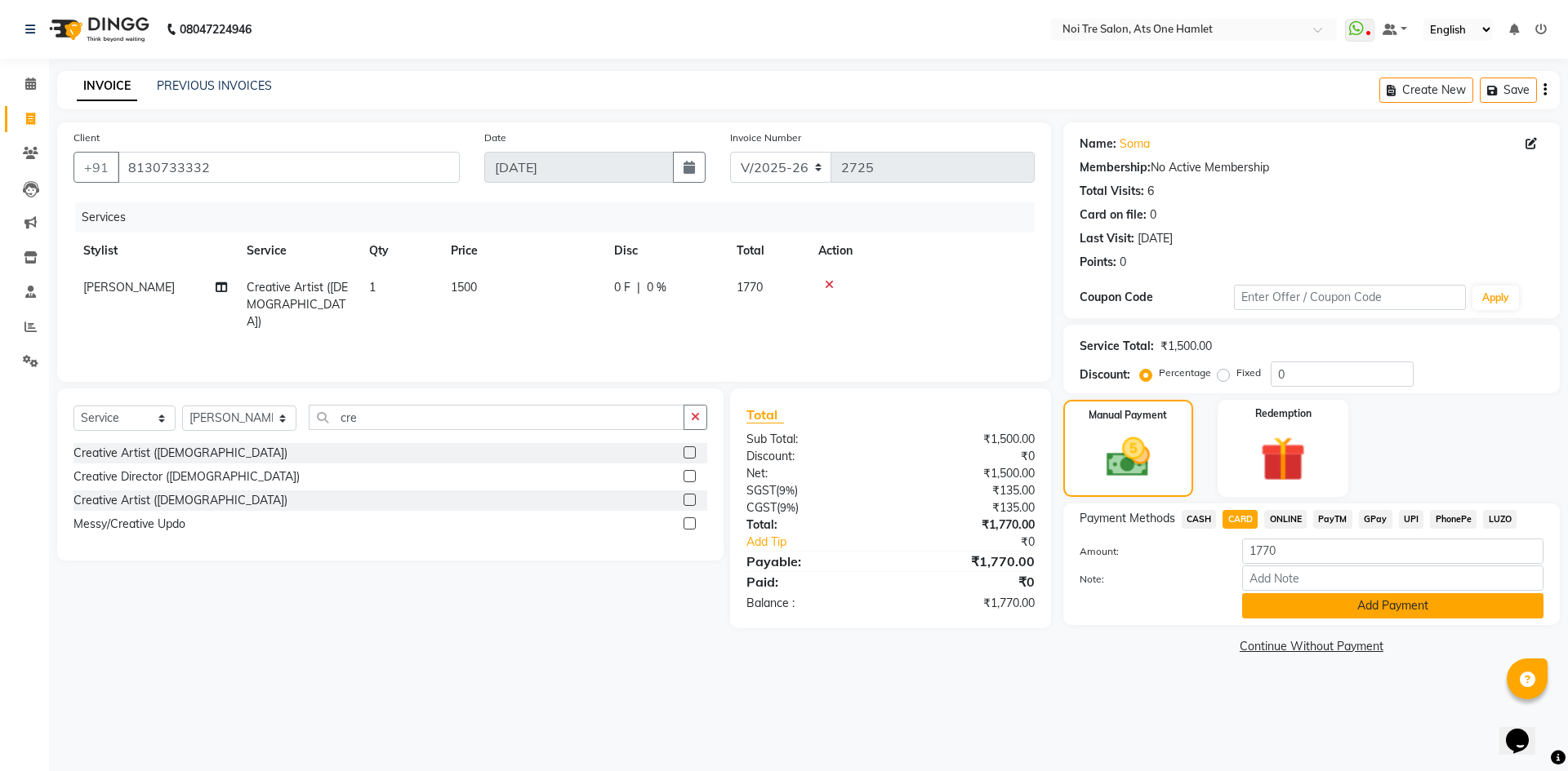
click at [1314, 599] on button "Add Payment" at bounding box center [1392, 606] width 301 height 25
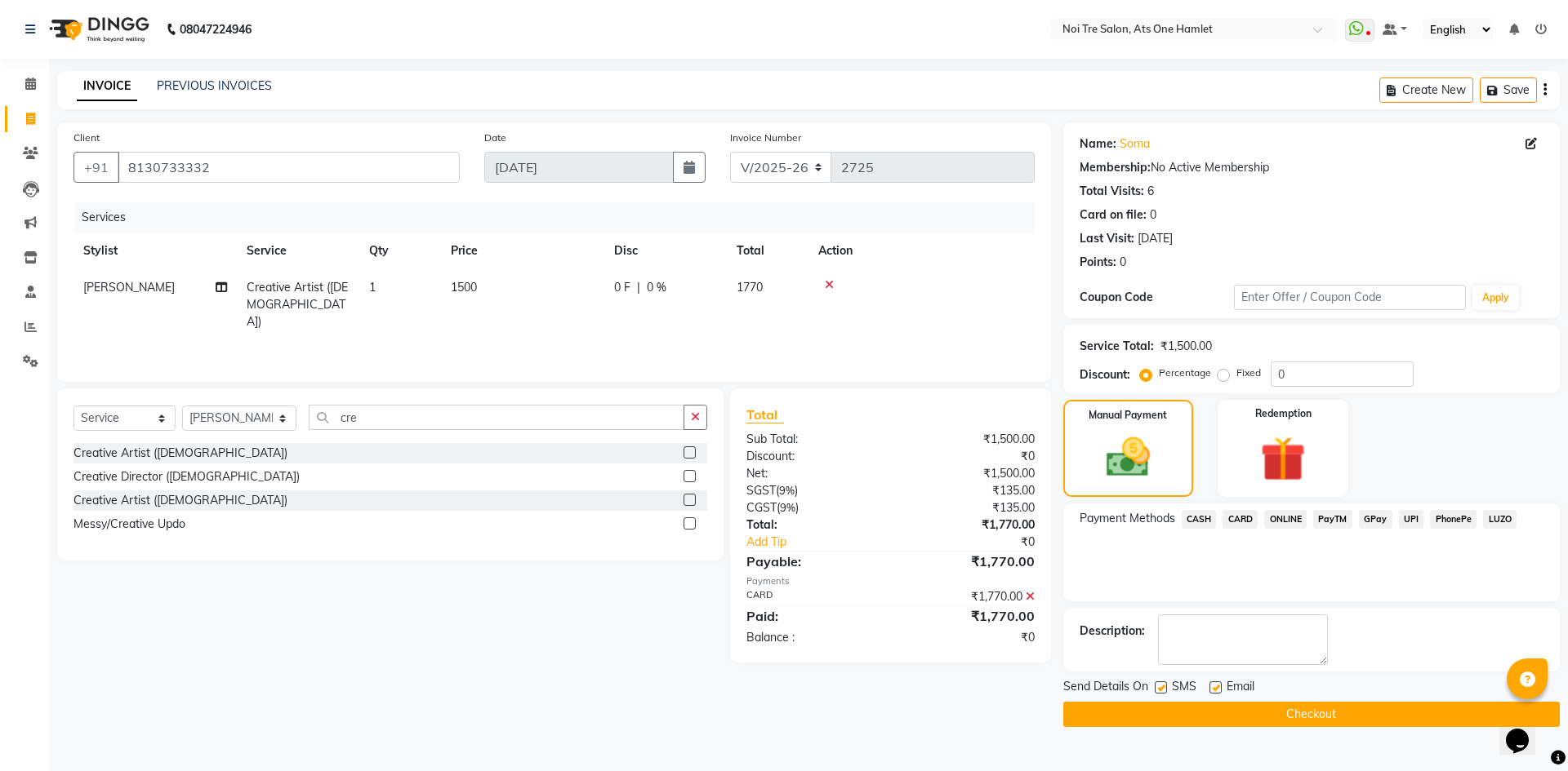
click at [1314, 717] on button "Checkout" at bounding box center [1312, 714] width 496 height 25
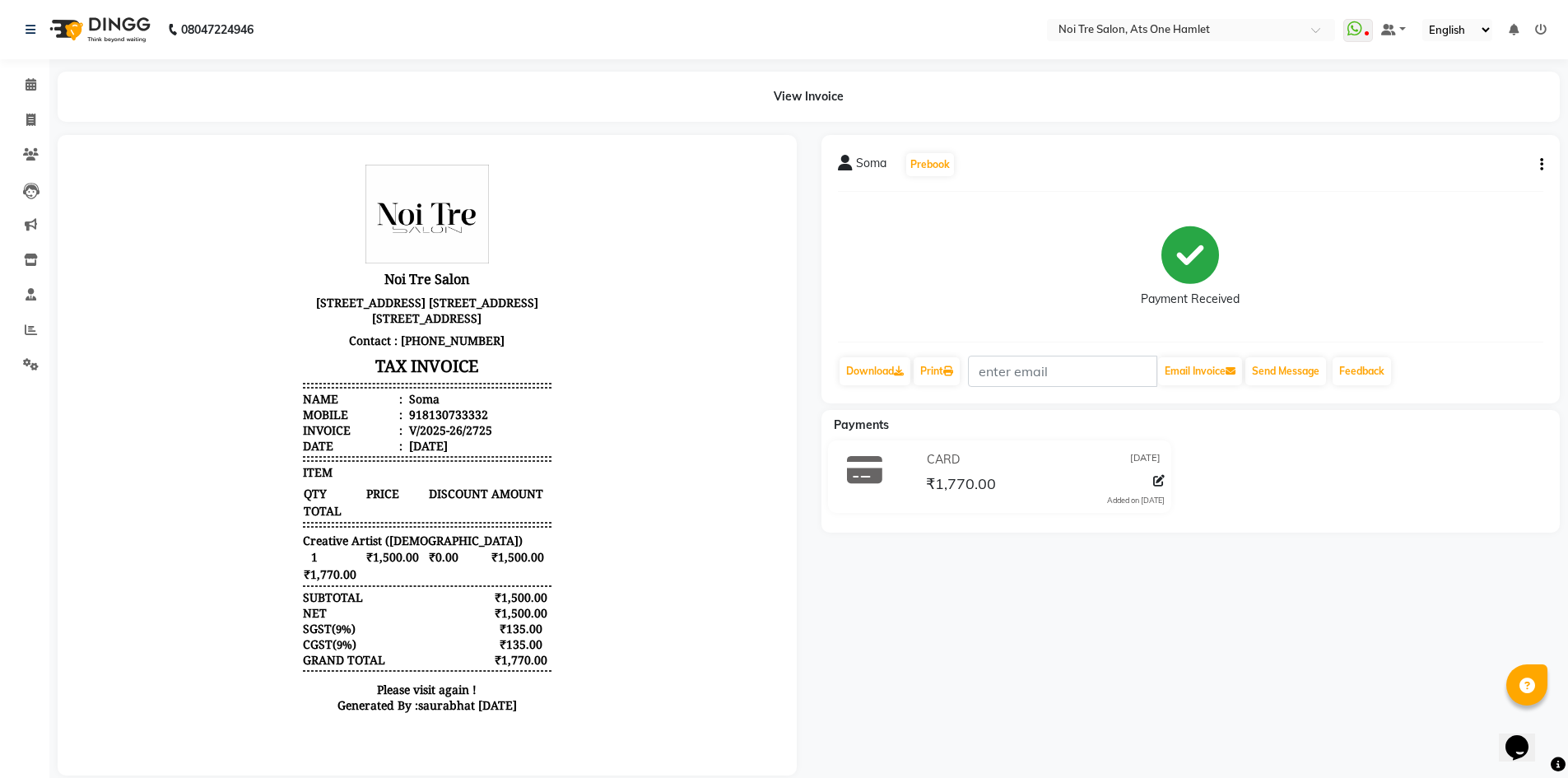
click at [0, 439] on div "Calendar Invoice Clients Leads Marketing Inventory Staff Reports Settings Compl…" at bounding box center [111, 411] width 222 height 728
click at [26, 127] on span at bounding box center [31, 120] width 29 height 19
select select "service"
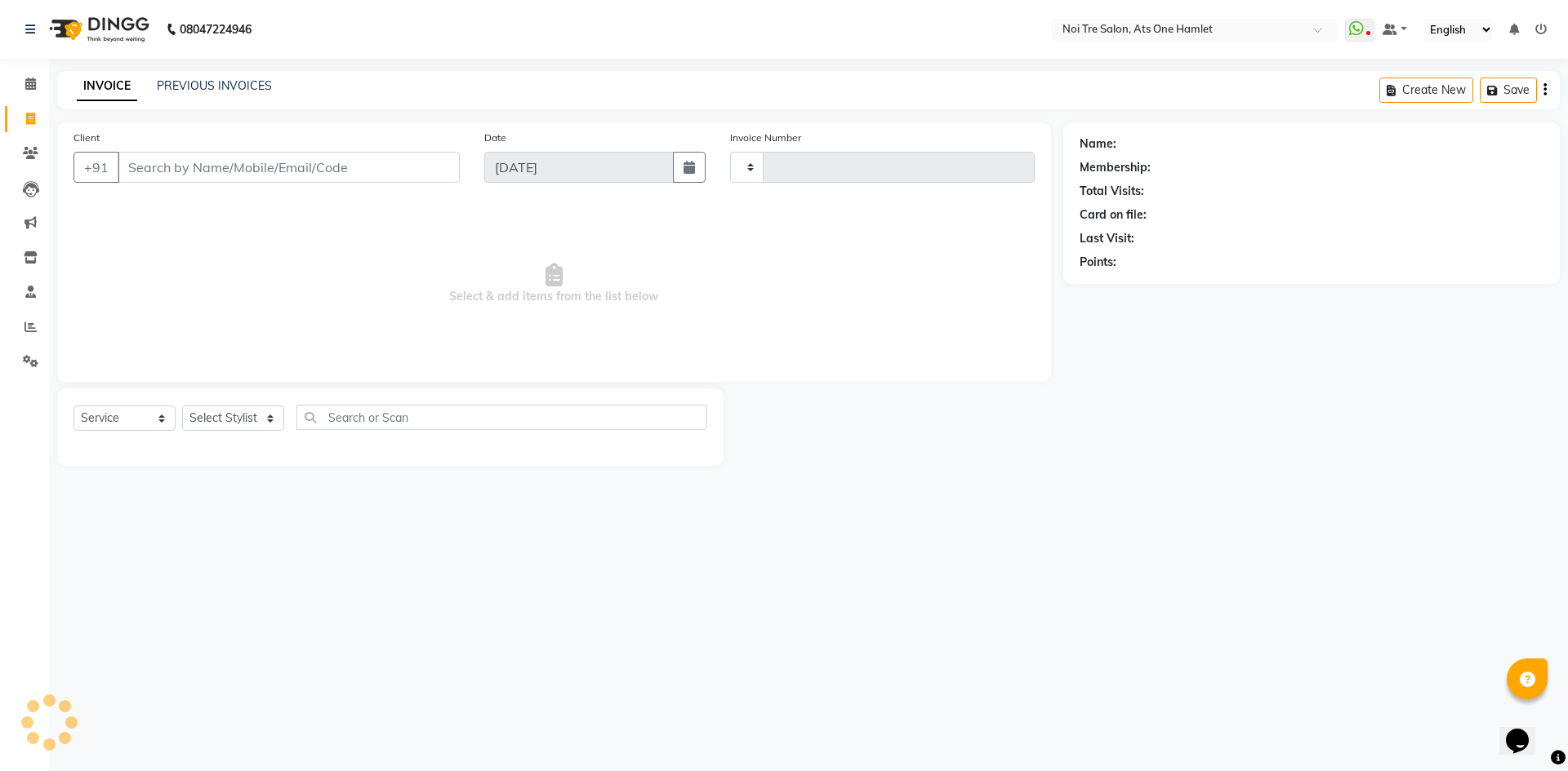
type input "2726"
select select "5096"
click at [224, 434] on div "Select Service Product Membership Package Voucher Prepaid Gift Card Select Styl…" at bounding box center [390, 424] width 634 height 38
click at [229, 426] on select "Select Stylist" at bounding box center [233, 418] width 102 height 25
click at [289, 155] on input "Client" at bounding box center [288, 167] width 342 height 31
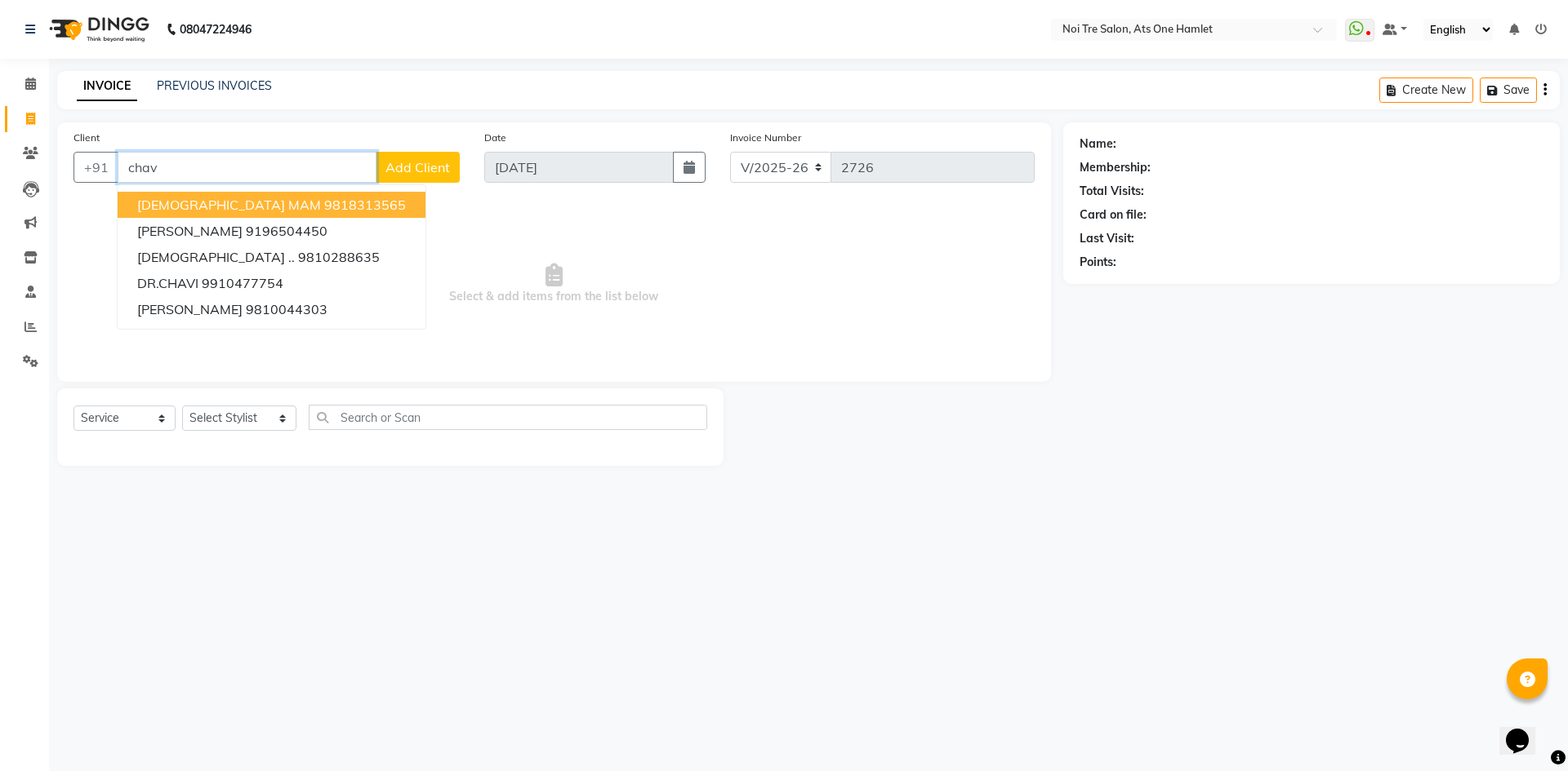
click at [324, 205] on ngb-highlight "9818313565" at bounding box center [364, 204] width 81 height 16
type input "9818313565"
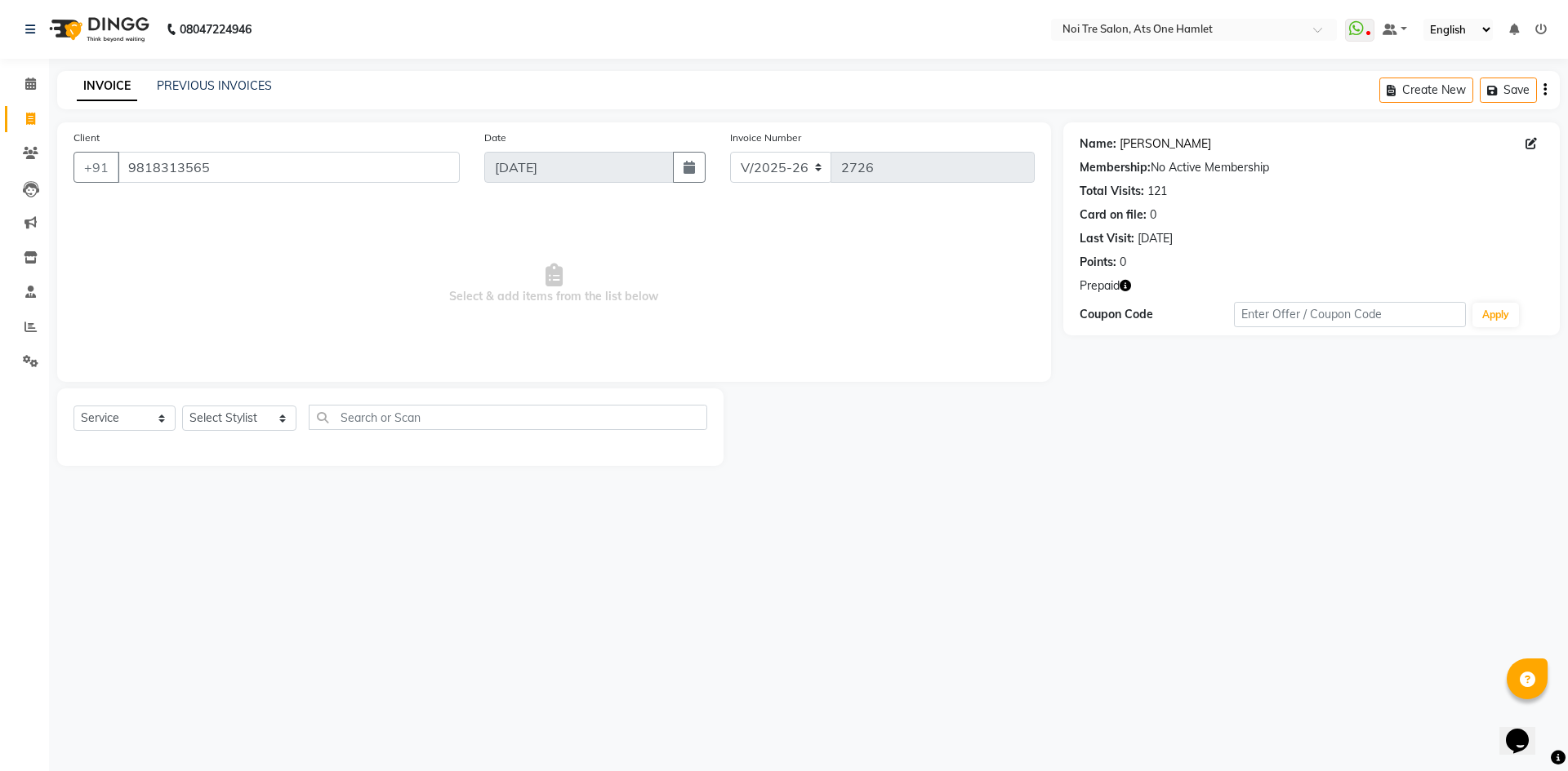
click at [1147, 141] on link "Chavi Mam" at bounding box center [1165, 144] width 91 height 17
click at [204, 423] on select "Select Stylist aamir Abhishekh AJEET Ali Anuradha ARSH atique ATUL 104 AZAD Bha…" at bounding box center [239, 418] width 114 height 25
select select "32442"
click at [182, 405] on select "Select Stylist aamir Abhishekh AJEET Ali Anuradha ARSH atique ATUL 104 AZAD Bha…" at bounding box center [239, 418] width 114 height 25
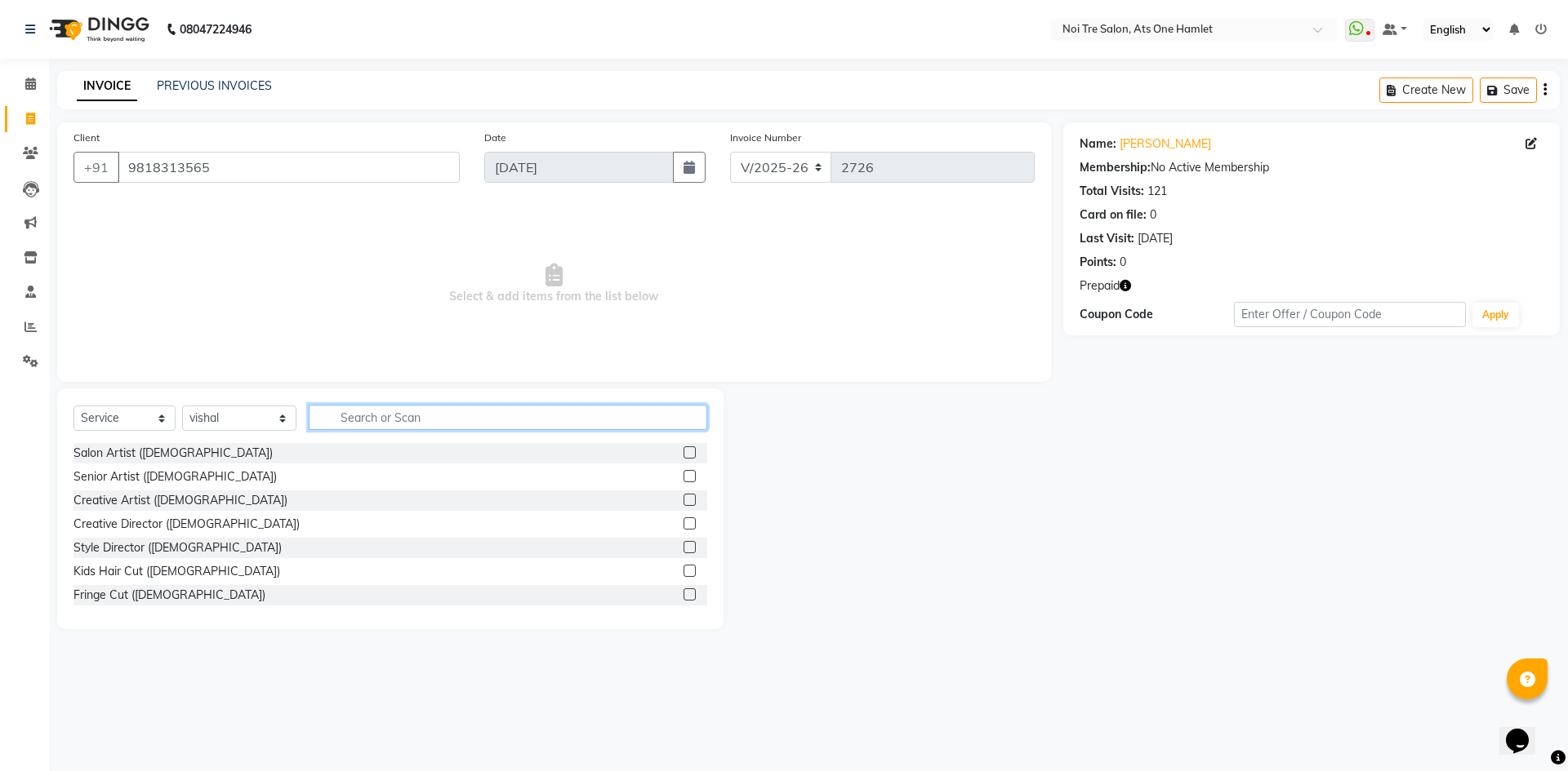
click at [366, 416] on input "text" at bounding box center [508, 418] width 398 height 25
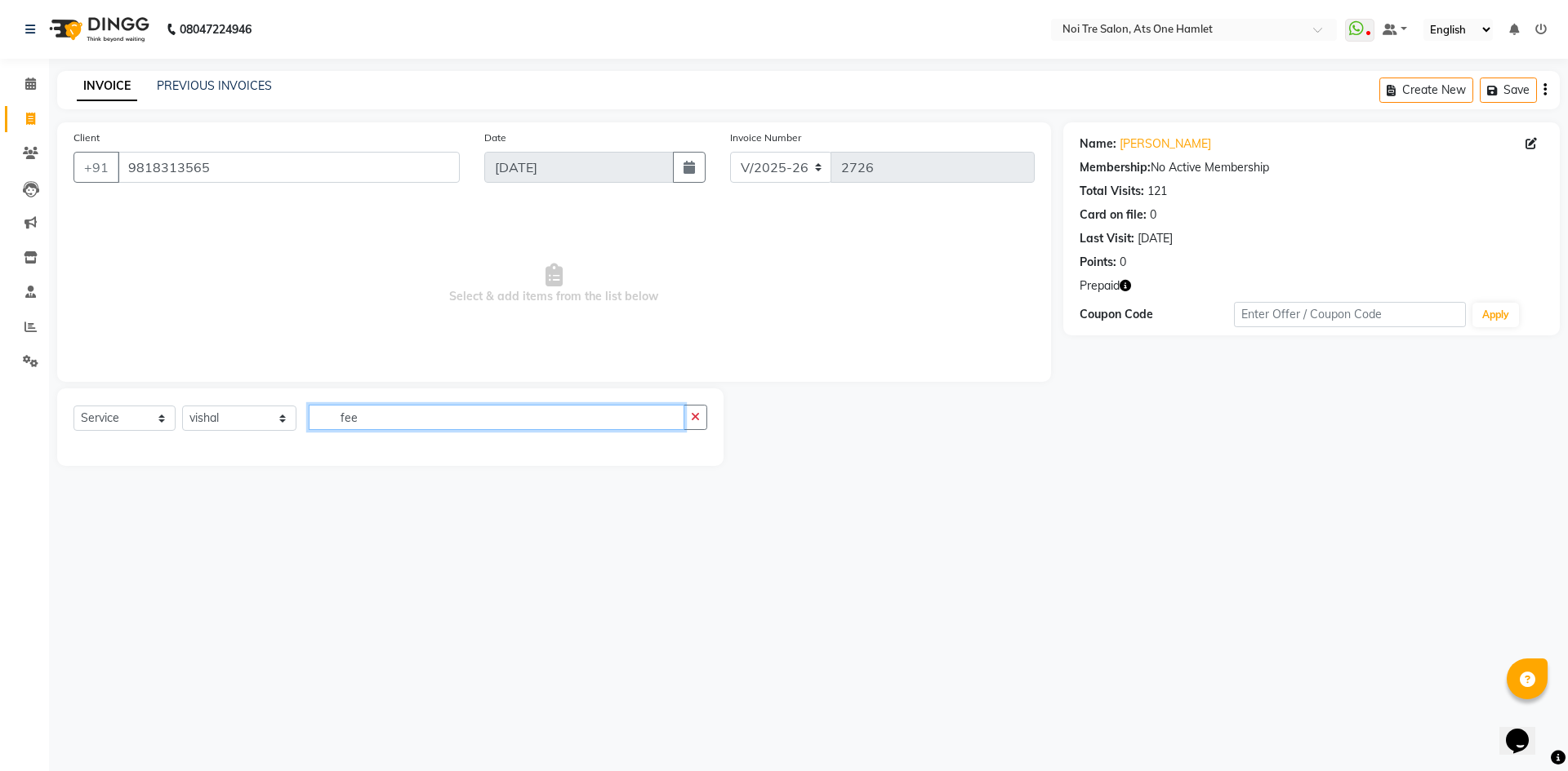
drag, startPoint x: 505, startPoint y: 419, endPoint x: 172, endPoint y: 417, distance: 333.0
click at [172, 417] on div "Select Service Product Membership Package Voucher Prepaid Gift Card Select Styl…" at bounding box center [390, 424] width 634 height 38
type input "foo"
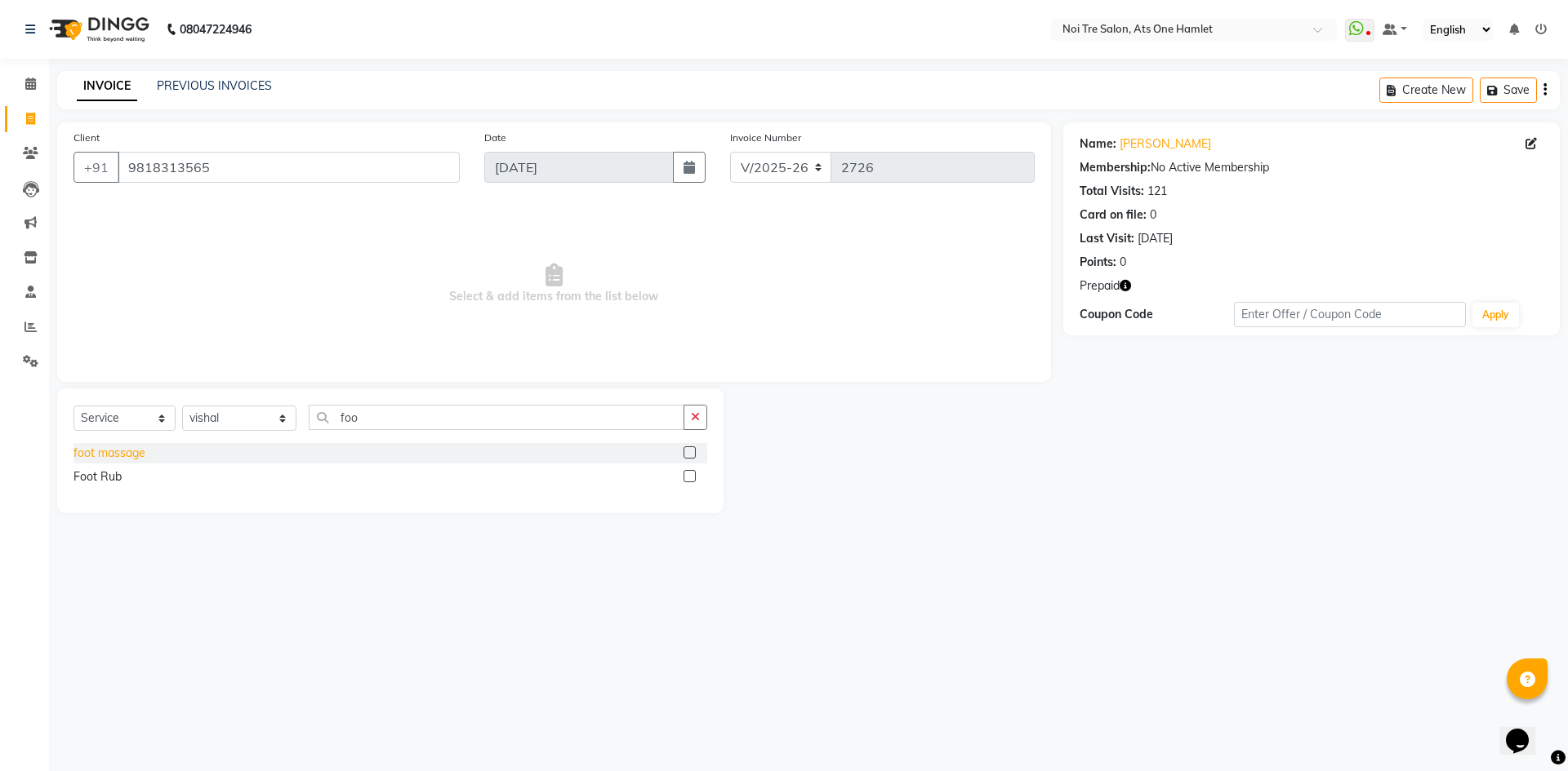
click at [96, 446] on div "foot massage" at bounding box center [109, 452] width 71 height 17
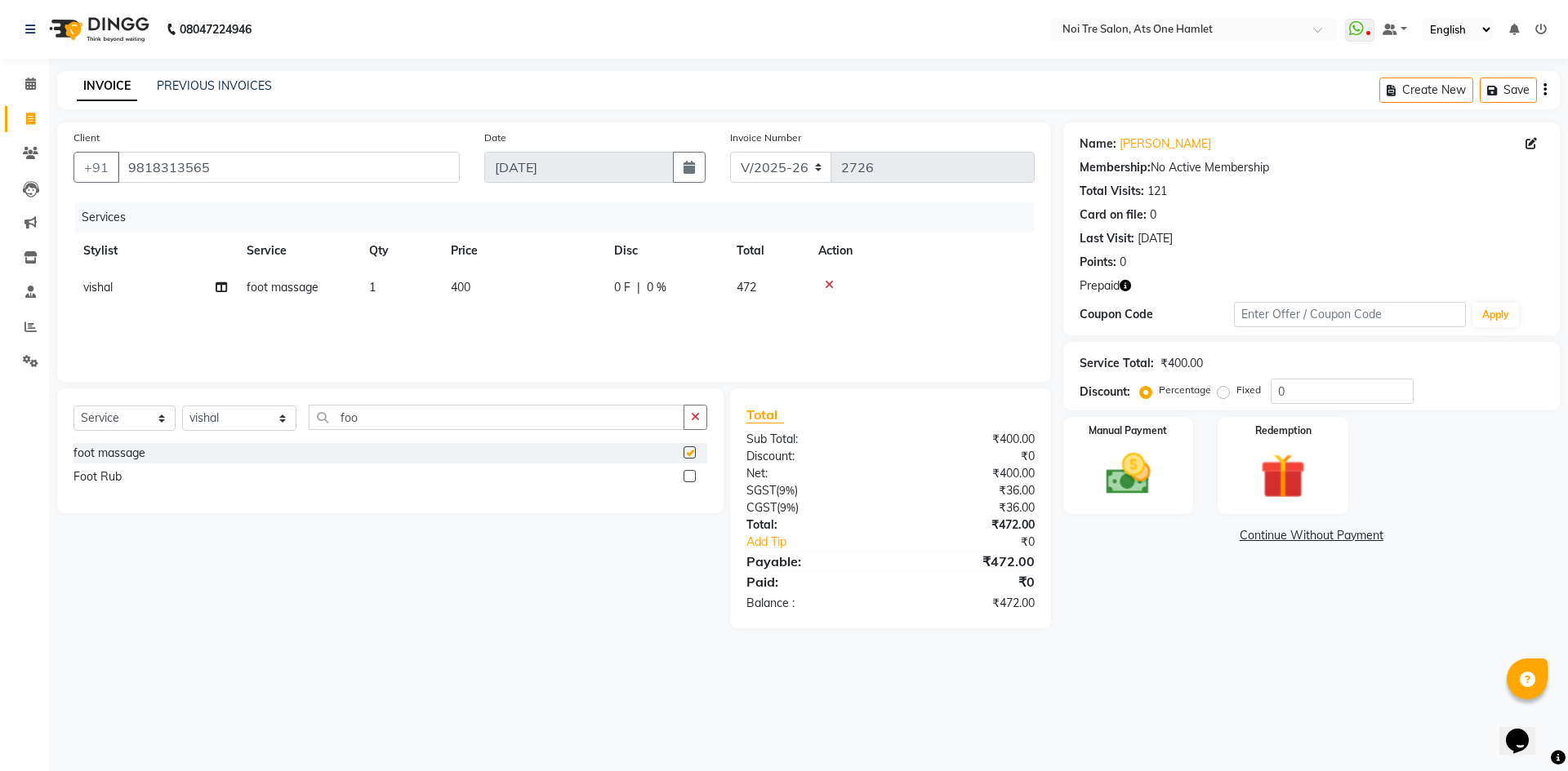
checkbox input "false"
click at [455, 296] on td "400" at bounding box center [522, 287] width 163 height 37
select select "32442"
drag, startPoint x: 562, startPoint y: 294, endPoint x: 484, endPoint y: 291, distance: 78.1
click at [484, 291] on tr "aamir Abhishekh AJEET Ali Anuradha ARSH atique ATUL 104 AZAD Bhawana chahat Cha…" at bounding box center [554, 301] width 961 height 62
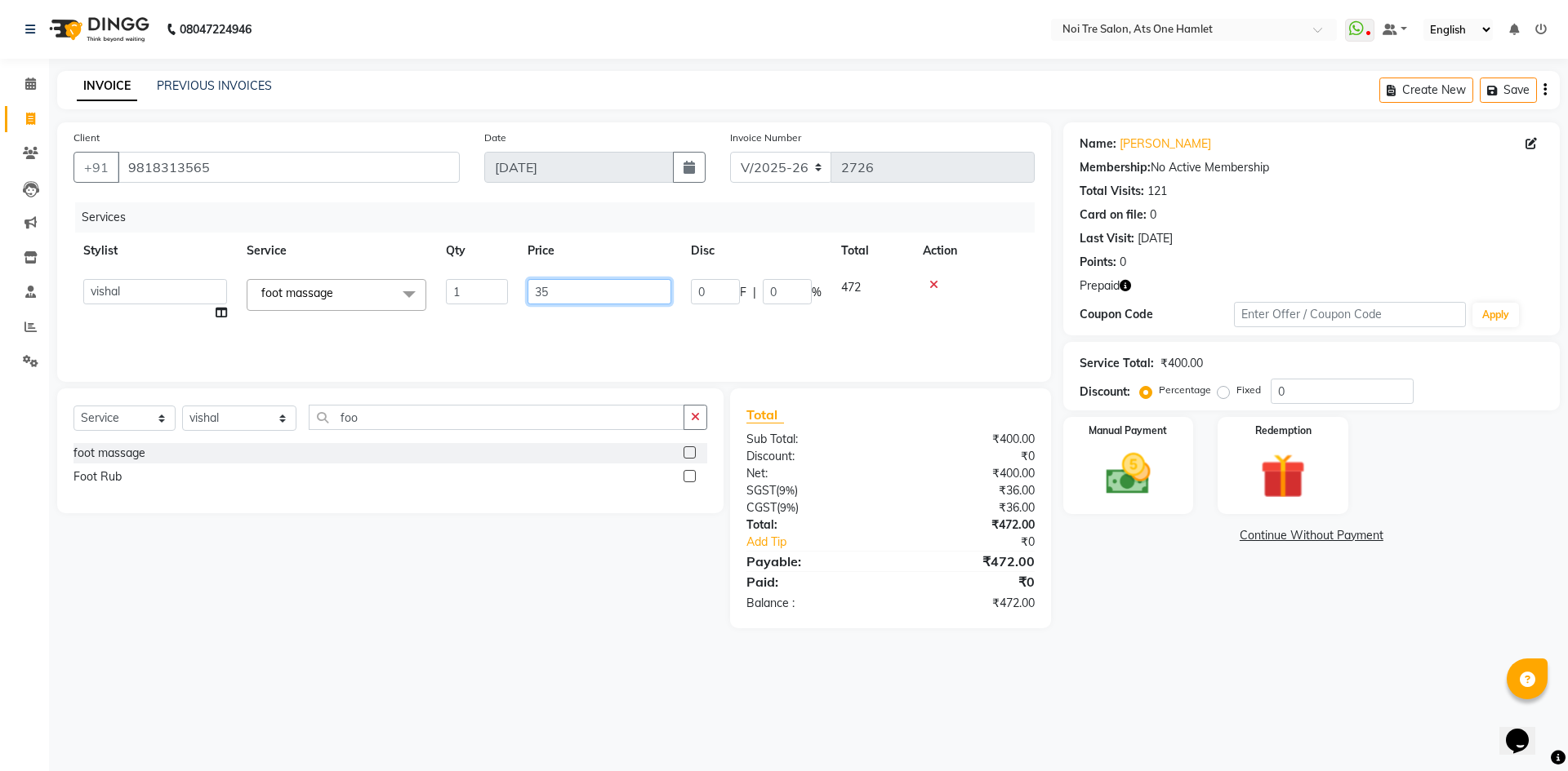
type input "350"
click at [514, 407] on input "foo" at bounding box center [496, 418] width 376 height 25
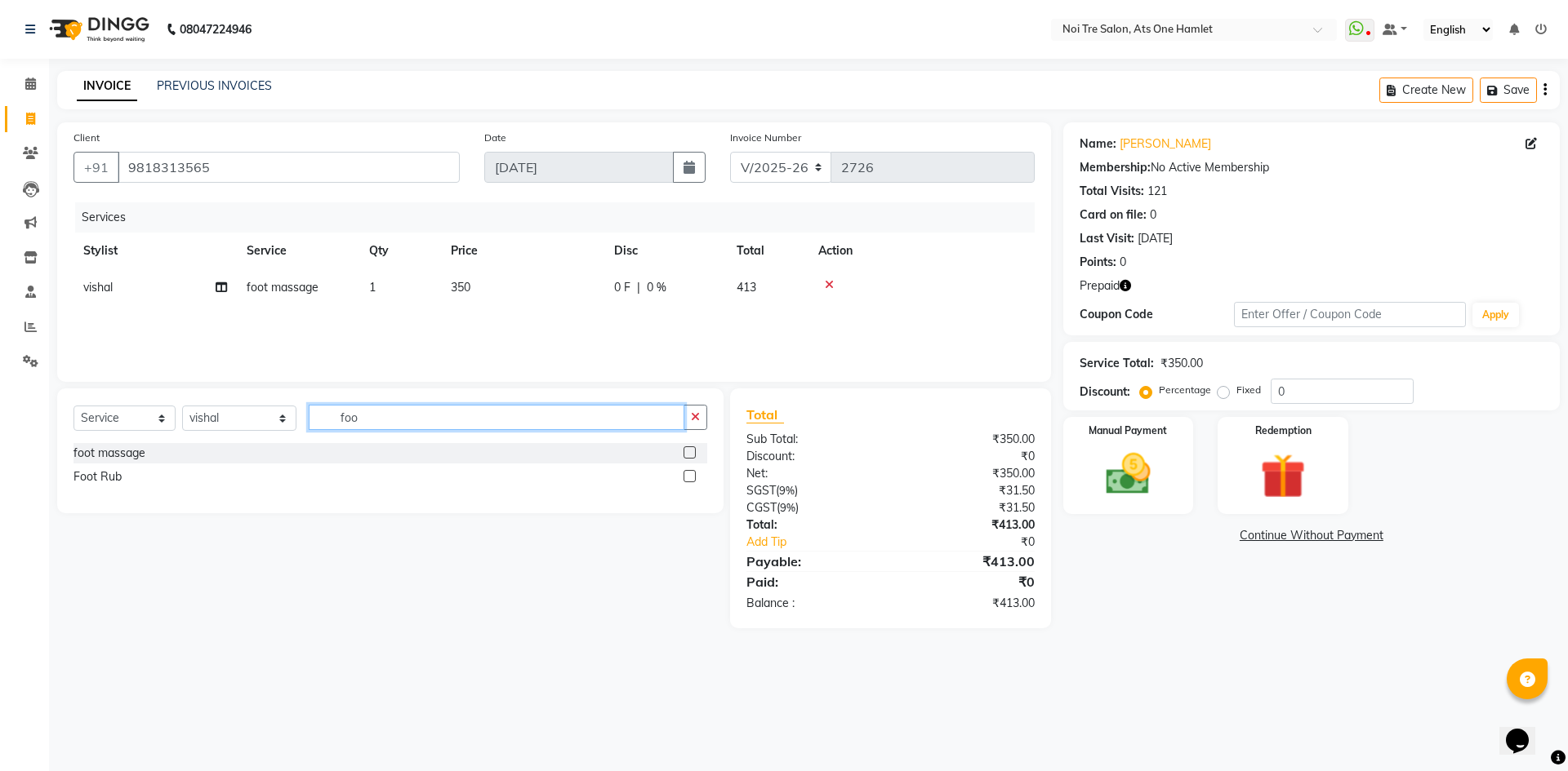
drag, startPoint x: 393, startPoint y: 411, endPoint x: 271, endPoint y: 421, distance: 122.4
click at [271, 421] on div "Select Service Product Membership Package Voucher Prepaid Gift Card Select Styl…" at bounding box center [390, 424] width 634 height 38
click at [271, 421] on select "Select Stylist aamir Abhishekh AJEET Ali Anuradha ARSH atique ATUL 104 AZAD Bha…" at bounding box center [239, 418] width 114 height 25
select select "32080"
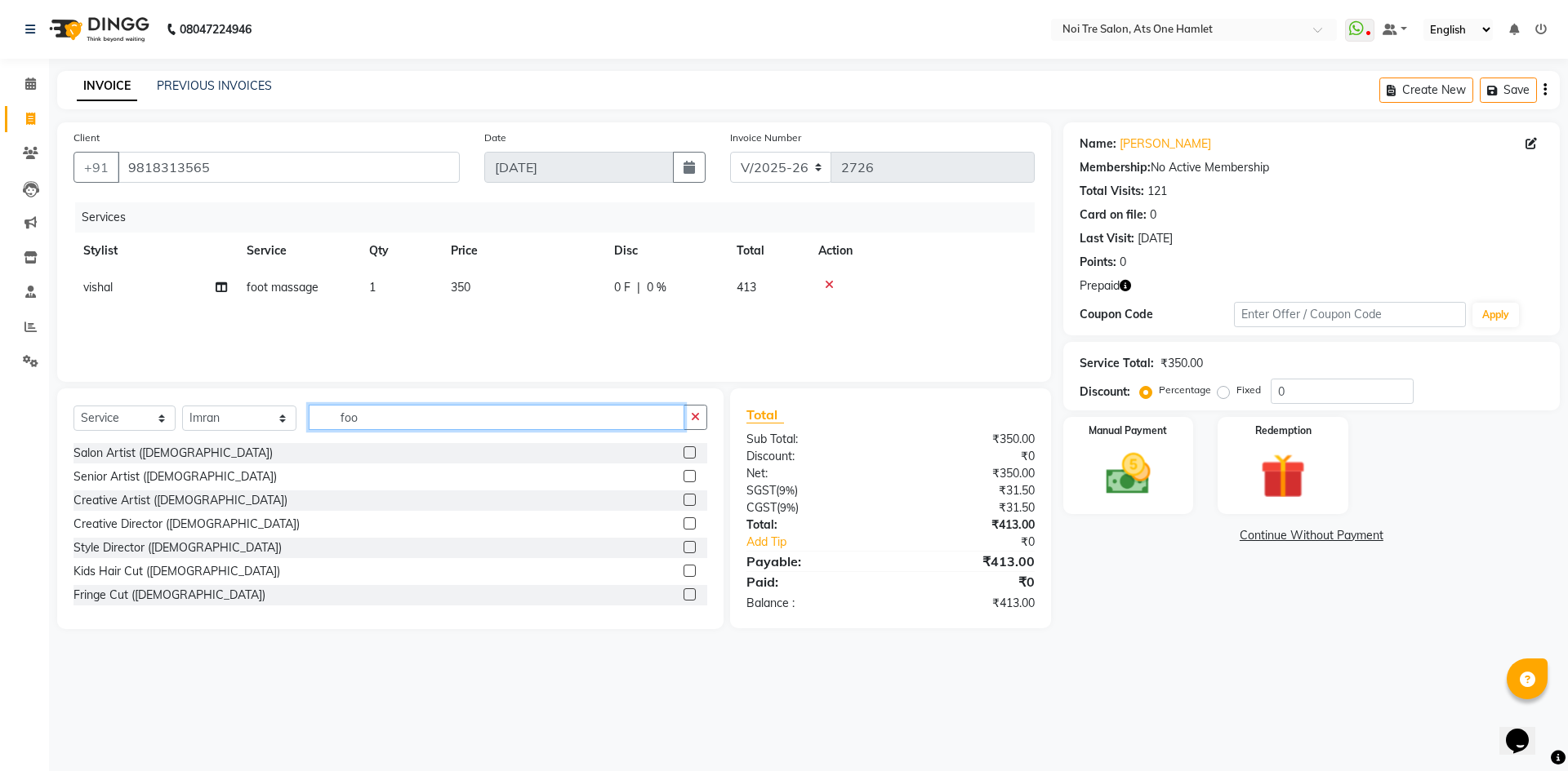
click at [443, 416] on input "foo" at bounding box center [496, 418] width 376 height 25
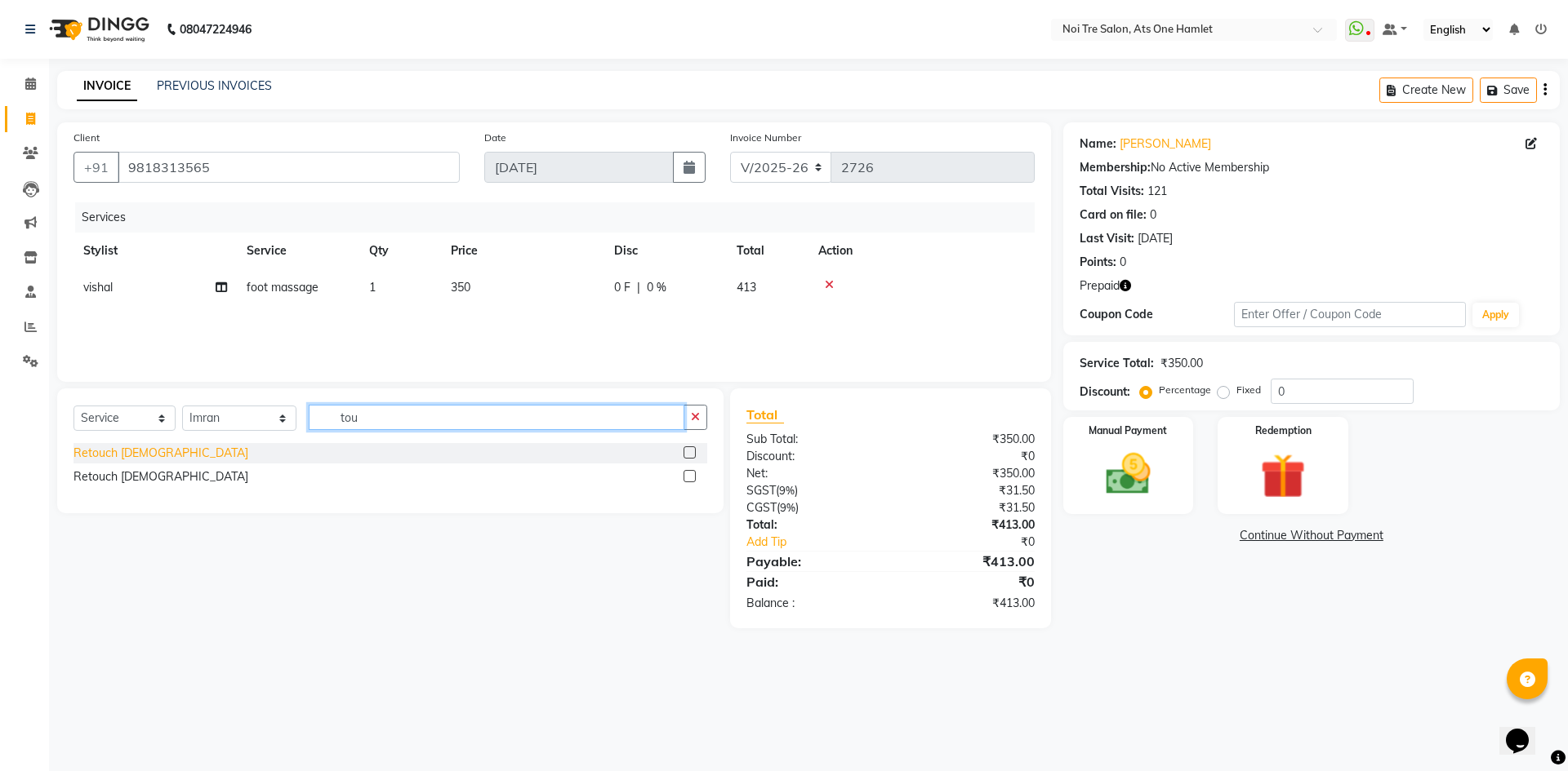
type input "tou"
click at [148, 452] on div "Retouch [DEMOGRAPHIC_DATA]" at bounding box center [161, 452] width 175 height 17
checkbox input "false"
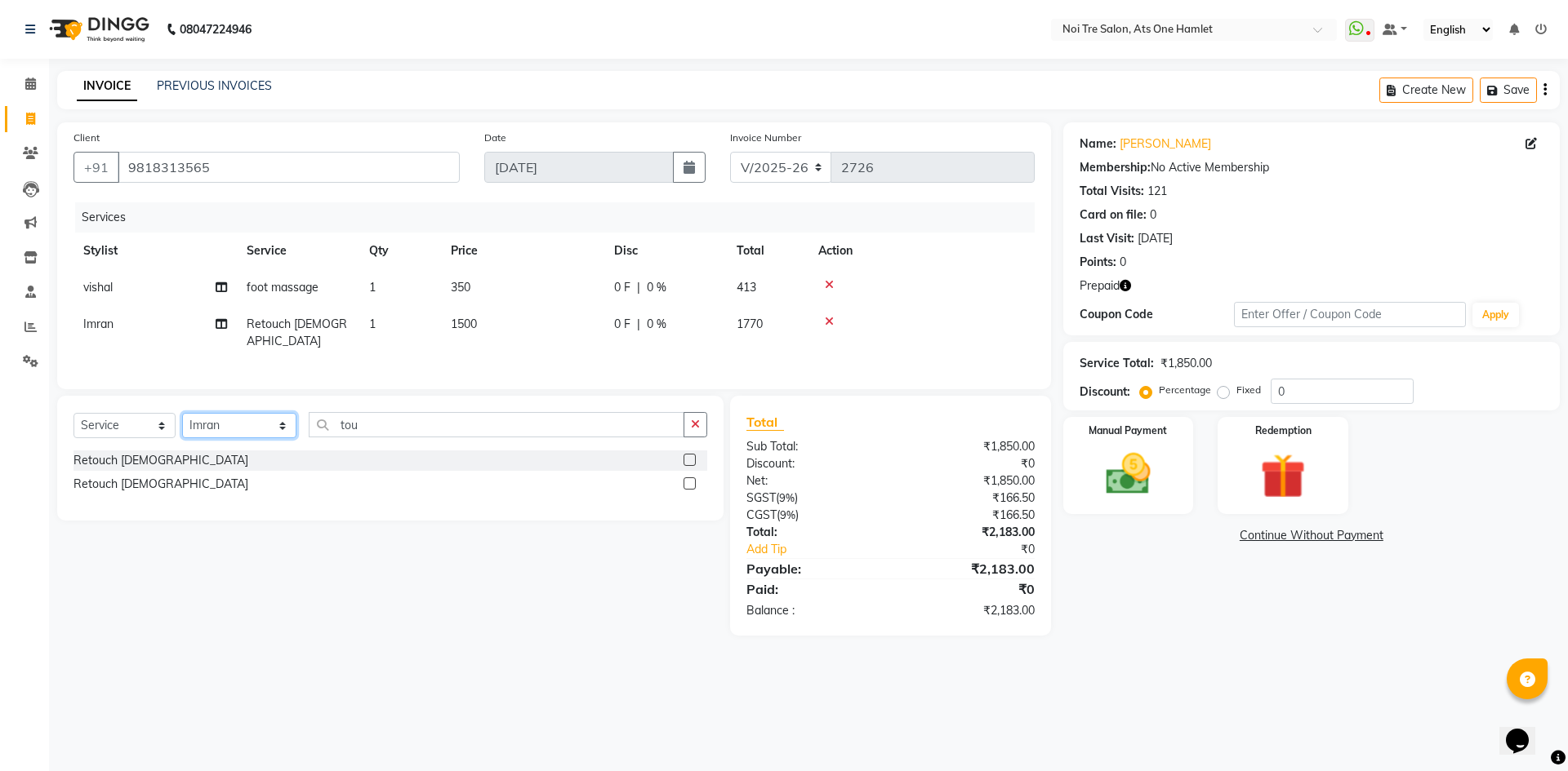
click at [193, 425] on select "Select Stylist aamir Abhishekh AJEET Ali Anuradha ARSH atique ATUL 104 AZAD Bha…" at bounding box center [239, 426] width 114 height 25
select select "40618"
click at [377, 419] on input "tou" at bounding box center [496, 425] width 376 height 25
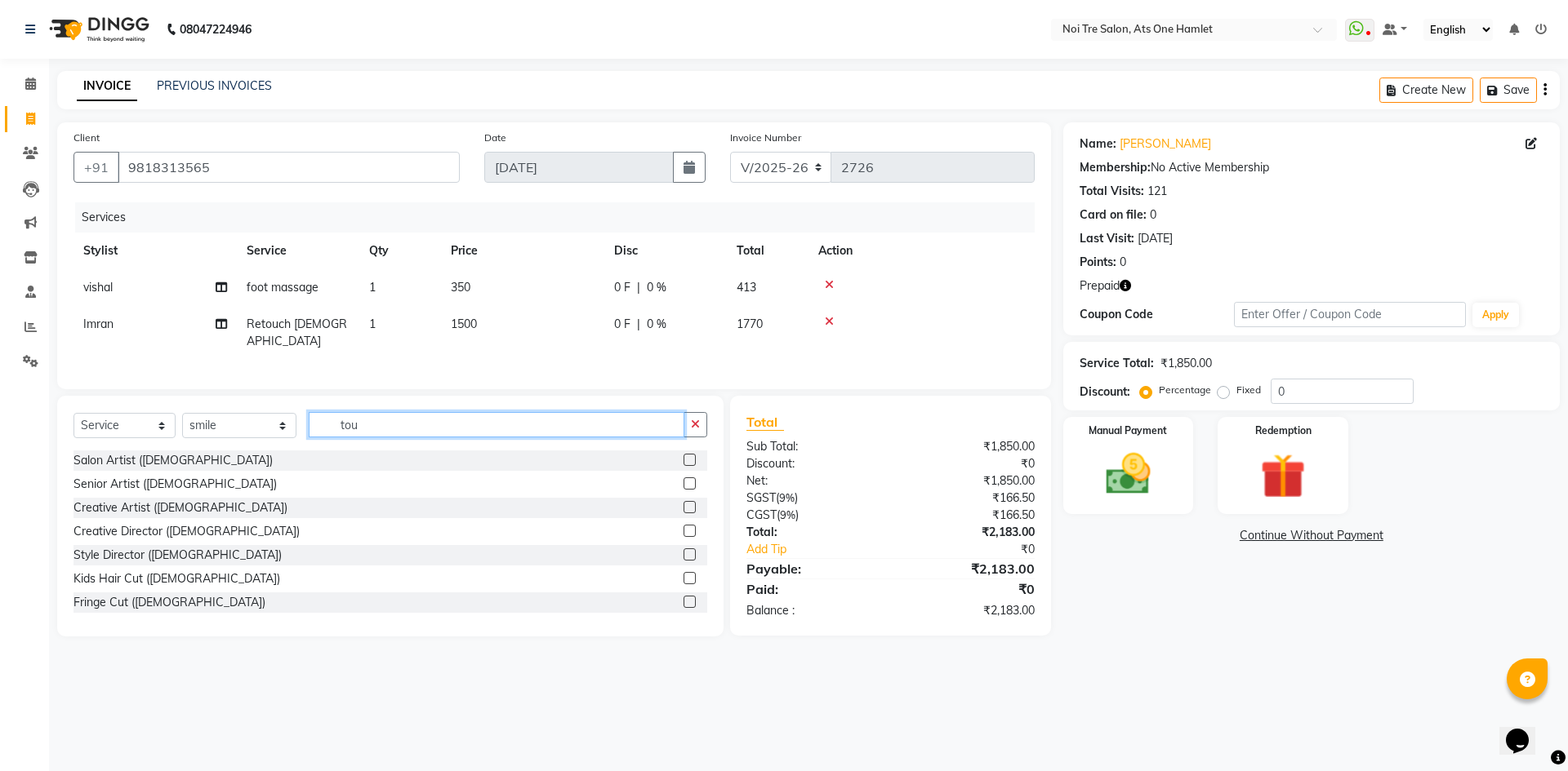
click at [377, 419] on input "tou" at bounding box center [496, 425] width 376 height 25
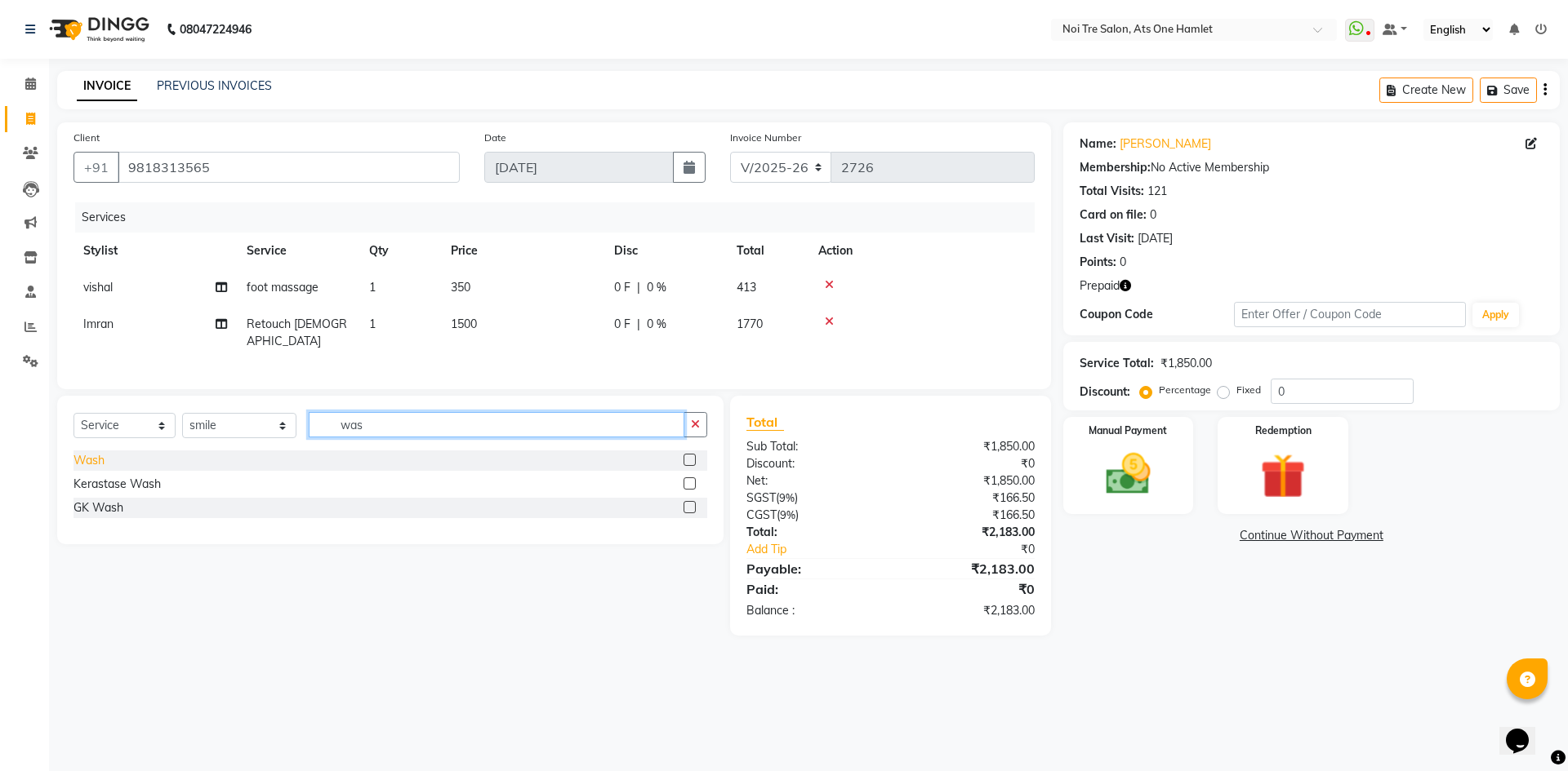
type input "was"
click at [94, 452] on div "Wash" at bounding box center [88, 460] width 31 height 17
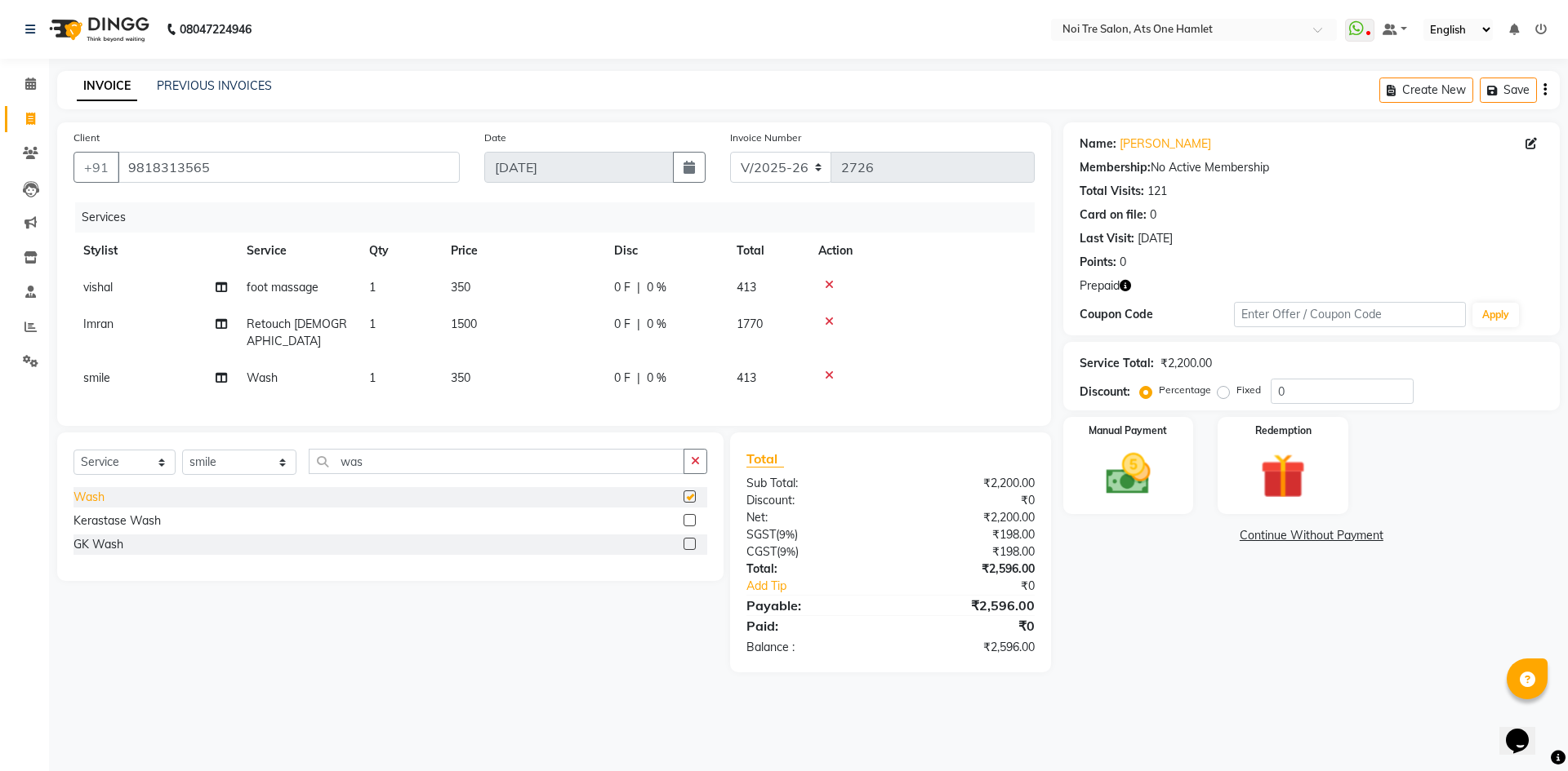
checkbox input "false"
click at [230, 465] on select "Select Stylist aamir Abhishekh AJEET Ali Anuradha ARSH atique ATUL 104 AZAD Bha…" at bounding box center [239, 462] width 114 height 25
select select "32225"
click at [413, 433] on div "Select Service Product Membership Package Voucher Prepaid Gift Card Select Styl…" at bounding box center [390, 507] width 666 height 148
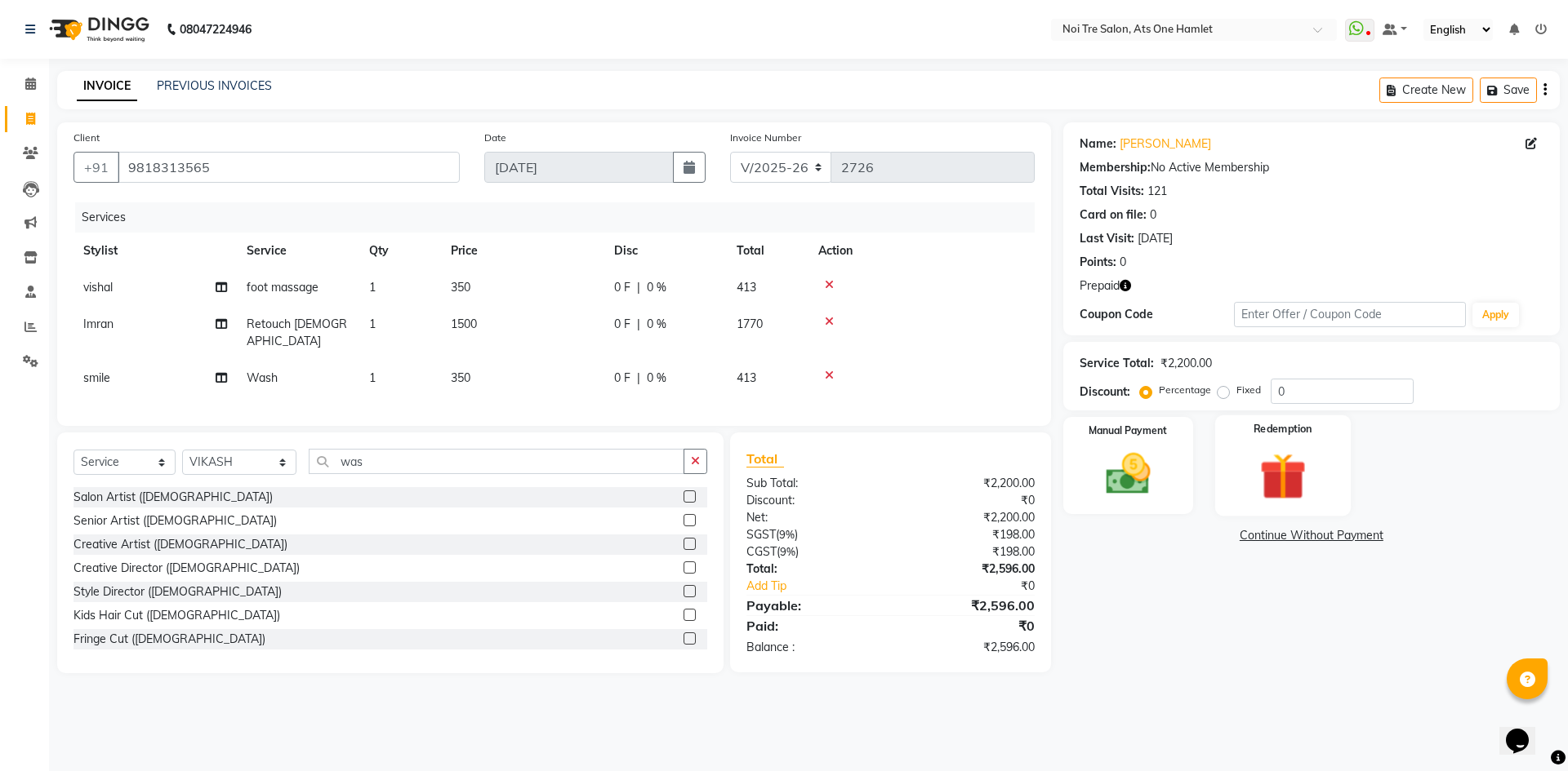
click at [1310, 478] on img at bounding box center [1282, 476] width 76 height 58
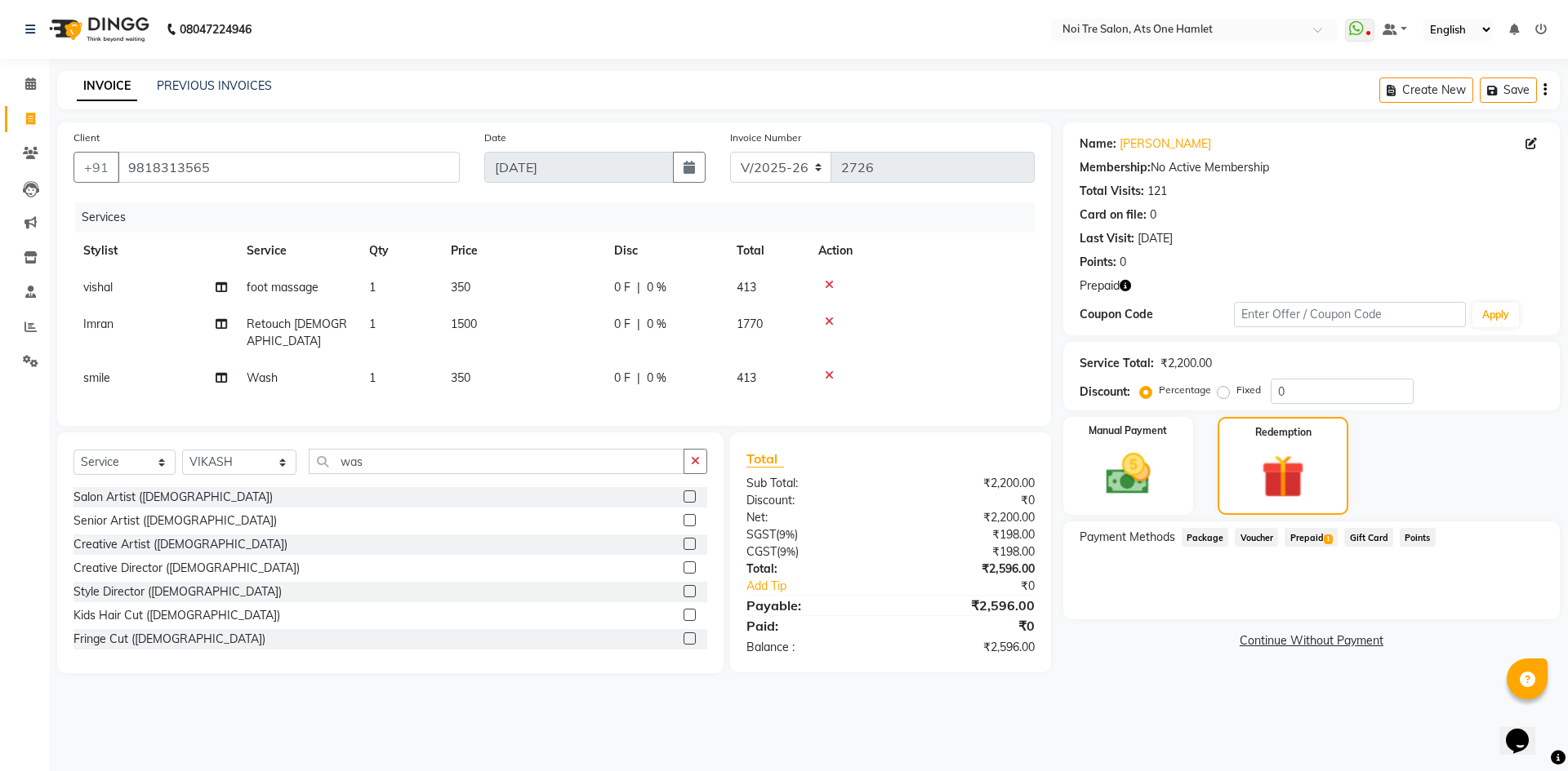
click at [1319, 543] on span "Prepaid 1" at bounding box center [1310, 537] width 53 height 19
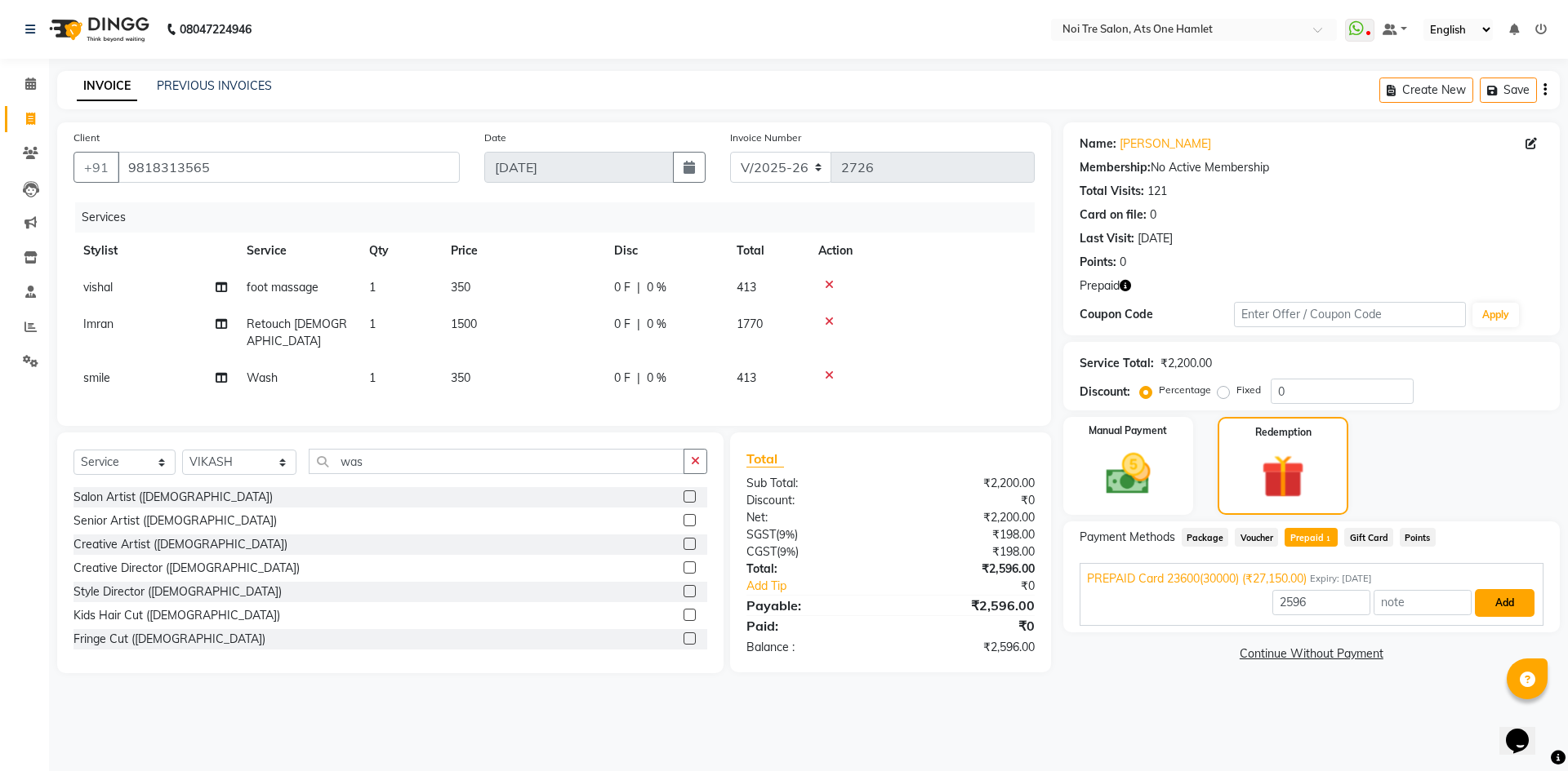
click at [1497, 591] on button "Add" at bounding box center [1505, 602] width 60 height 28
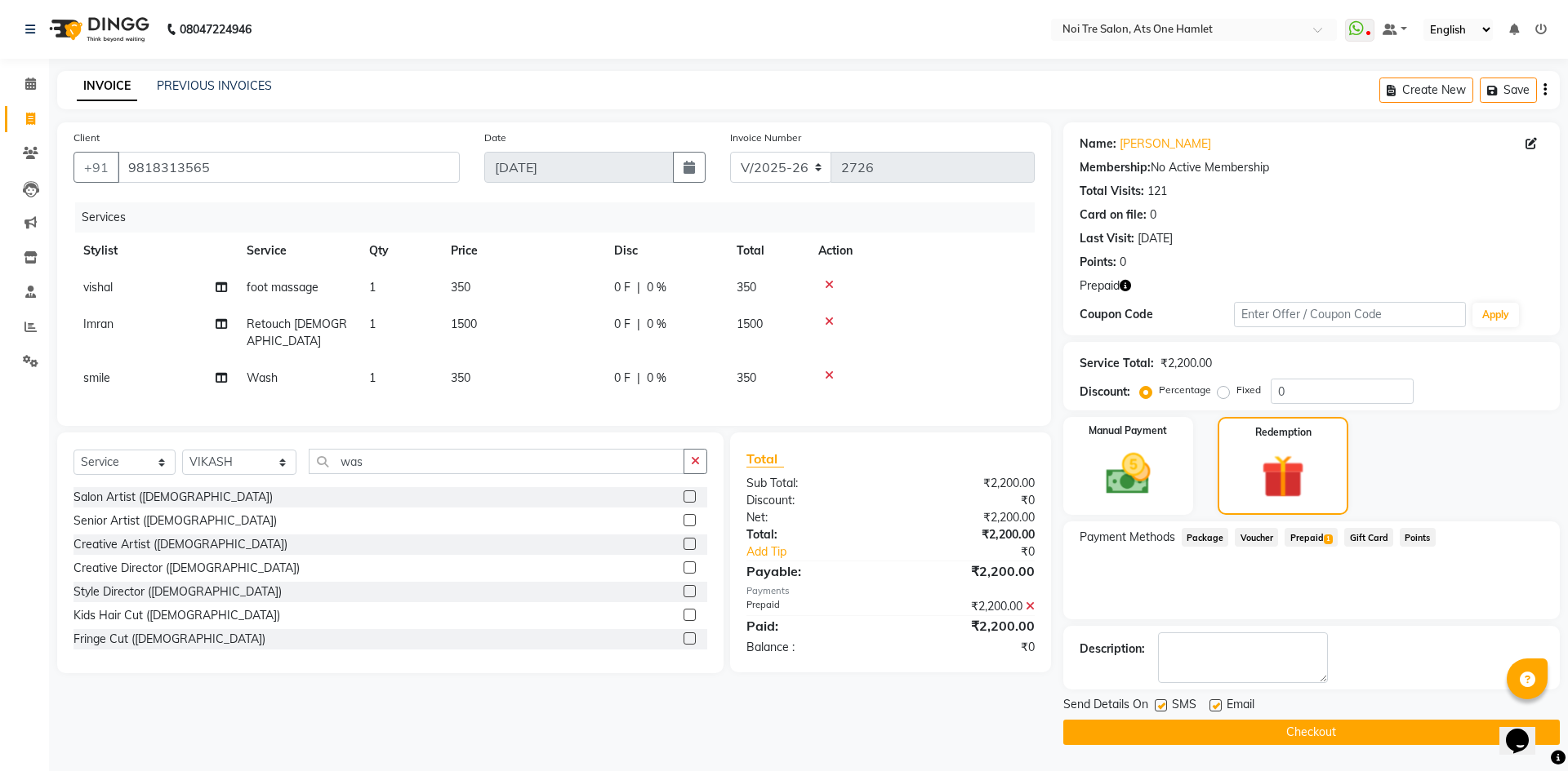
click at [474, 368] on td "350" at bounding box center [522, 377] width 163 height 37
select select "40618"
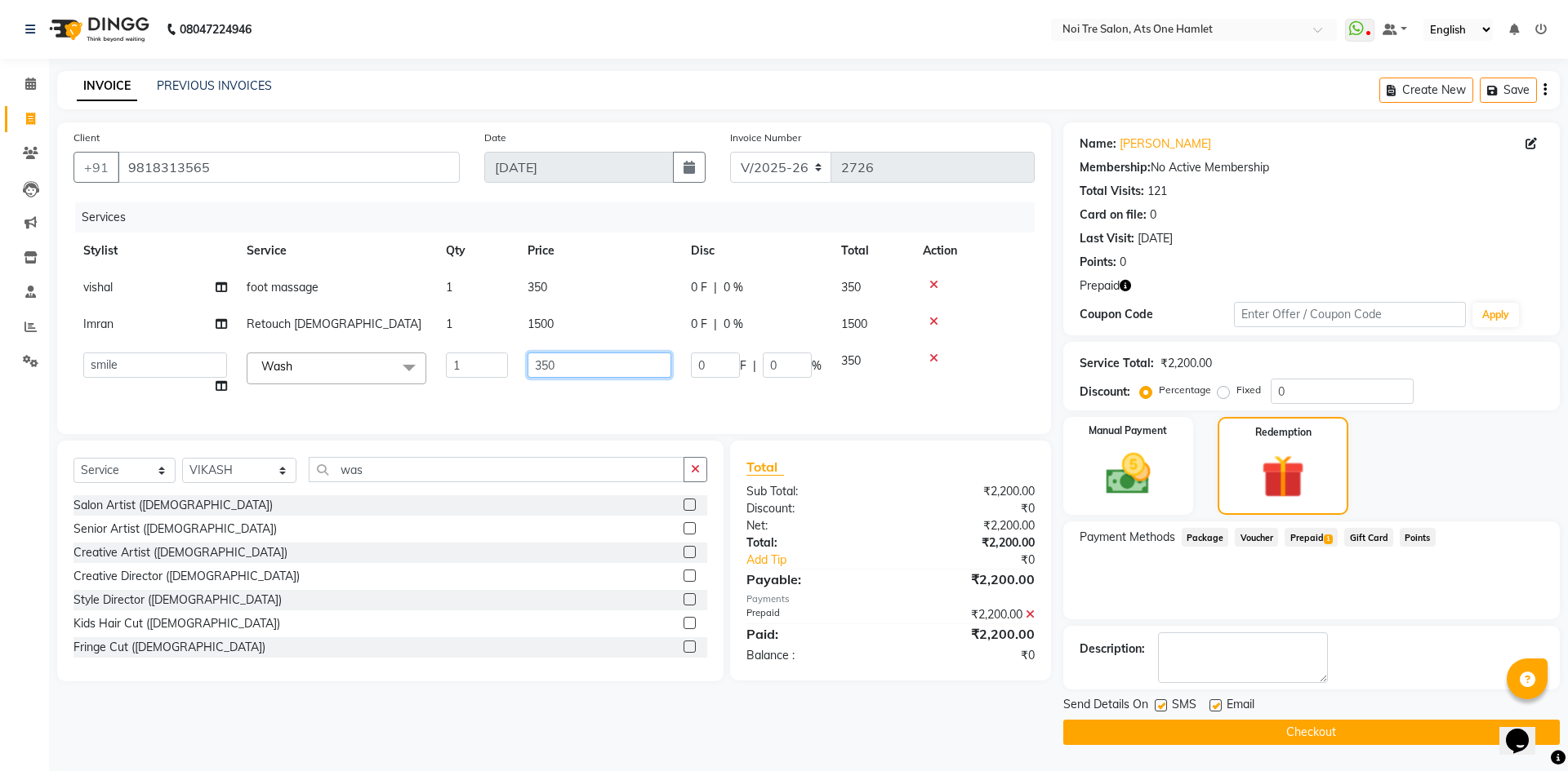
drag, startPoint x: 545, startPoint y: 364, endPoint x: 397, endPoint y: 368, distance: 148.1
click at [397, 368] on tr "aamir Abhishekh AJEET Ali Anuradha ARSH atique ATUL 104 AZAD Bhawana chahat Cha…" at bounding box center [554, 374] width 961 height 62
type input "250"
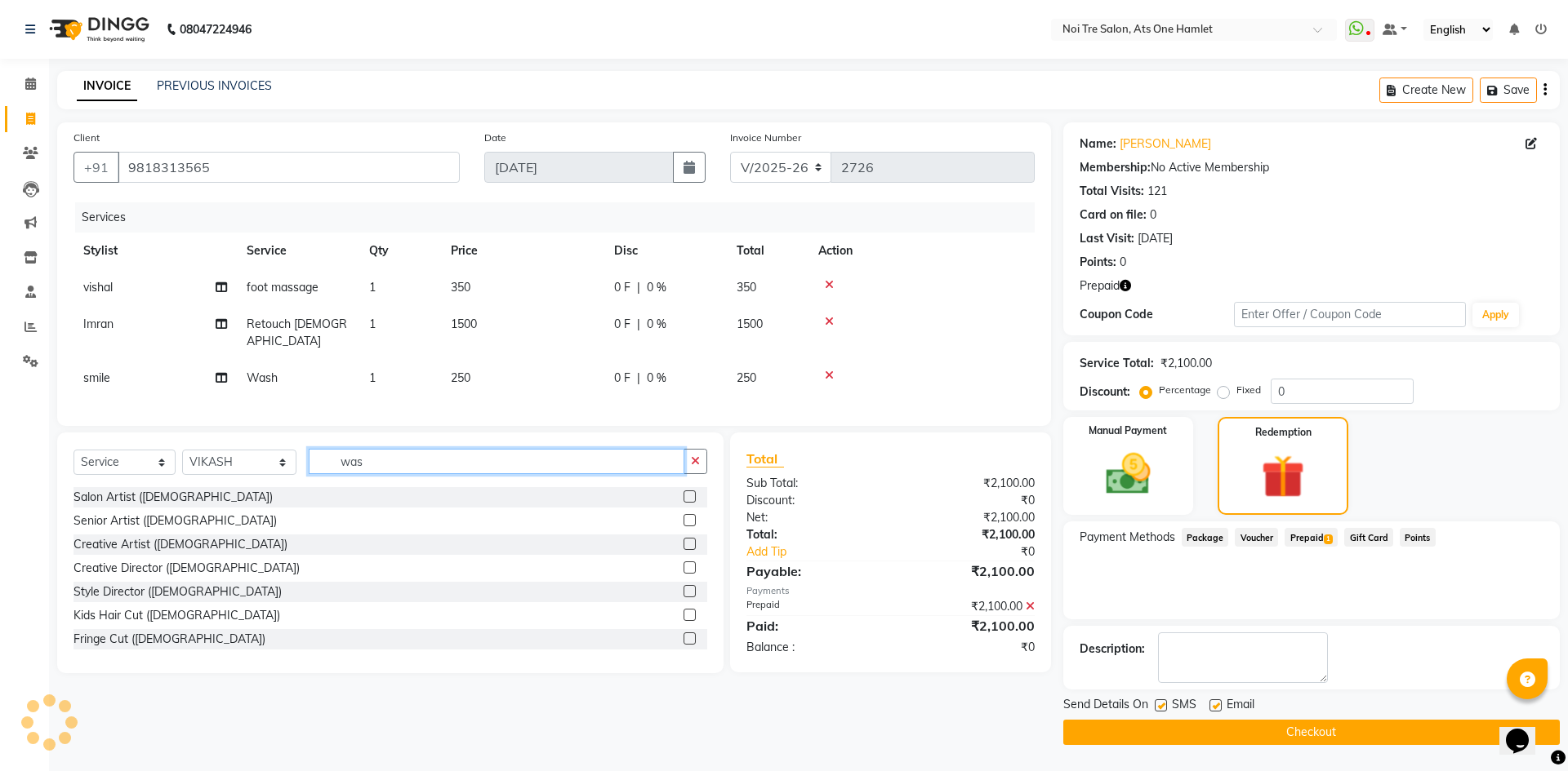
click at [501, 468] on div "Select Service Product Membership Package Voucher Prepaid Gift Card Select Styl…" at bounding box center [390, 553] width 666 height 241
click at [1300, 726] on button "Checkout" at bounding box center [1312, 733] width 496 height 25
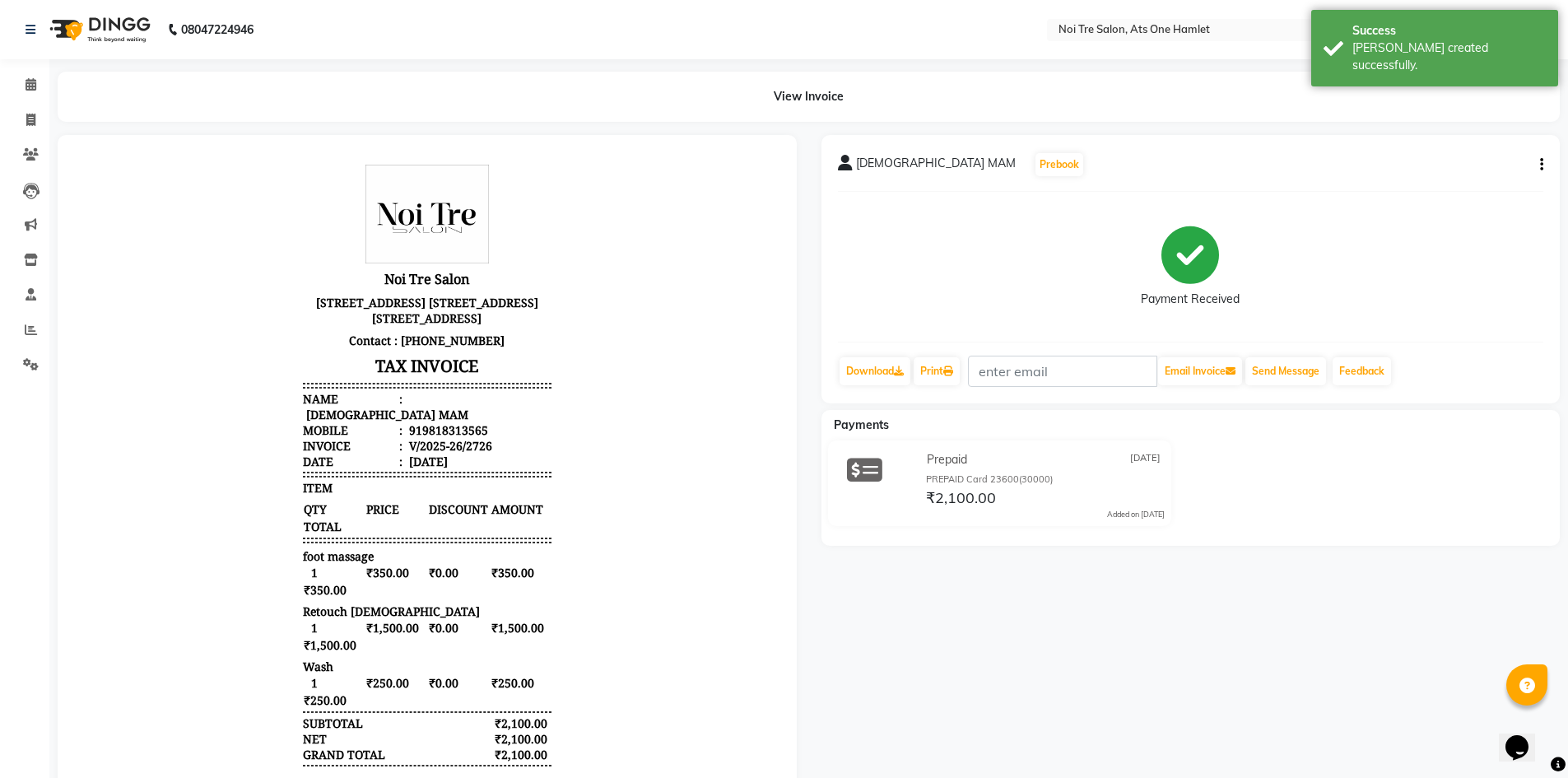
click at [14, 63] on div "Calendar Invoice Clients Leads Marketing Inventory Staff Reports Settings Compl…" at bounding box center [111, 477] width 222 height 862
click at [29, 86] on icon at bounding box center [31, 85] width 11 height 13
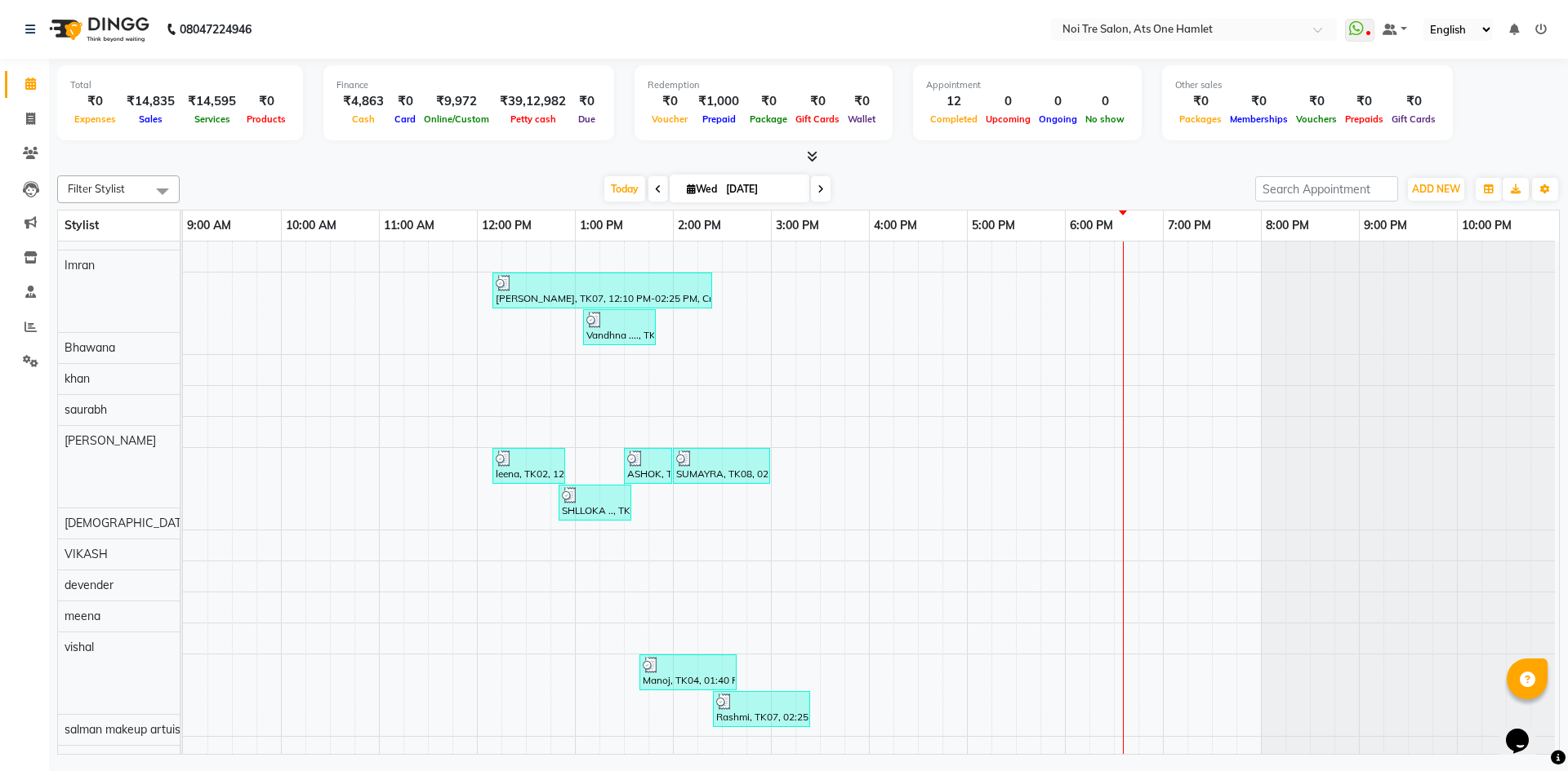
scroll to position [22, 0]
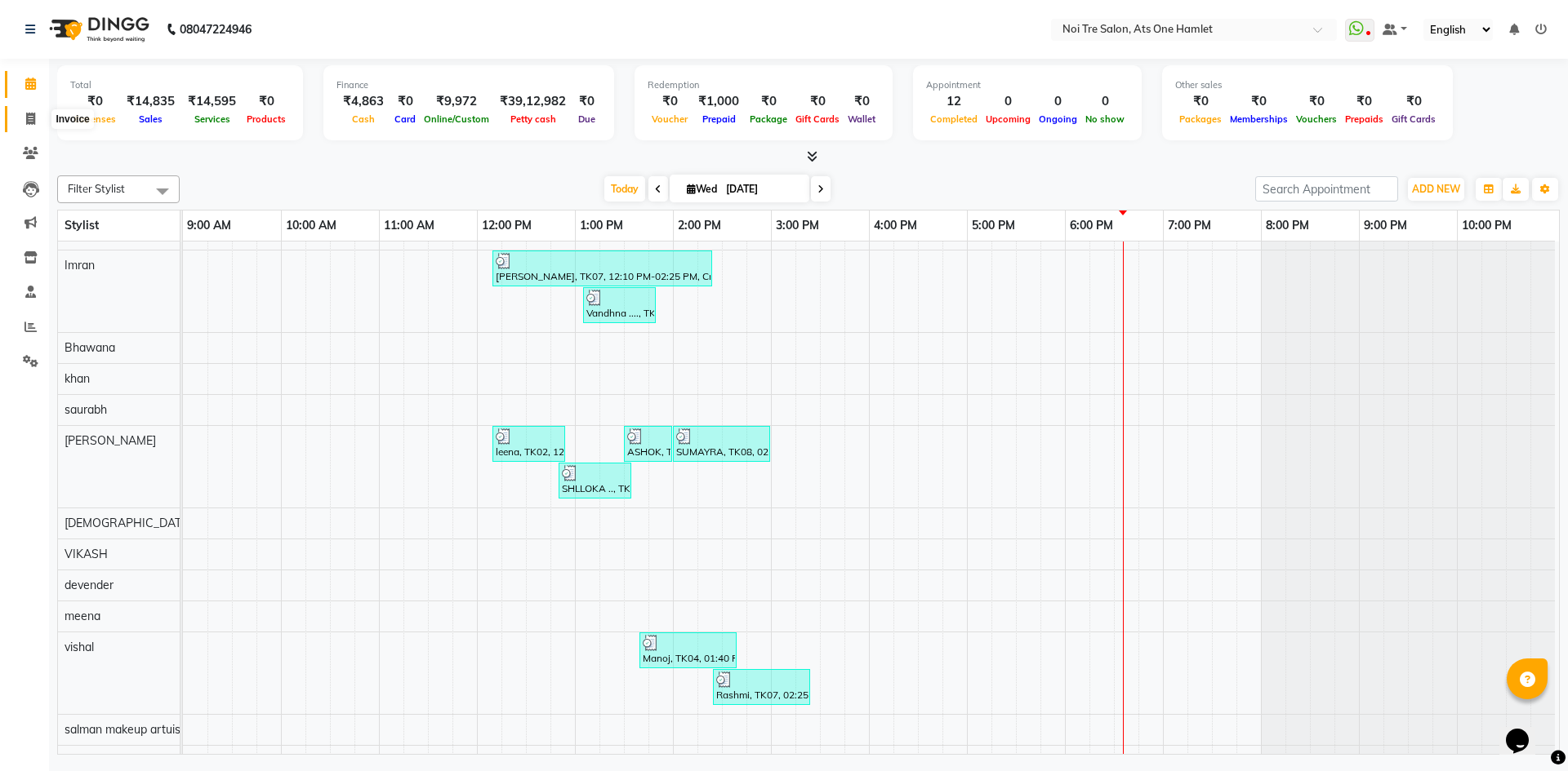
click at [24, 118] on span at bounding box center [30, 119] width 29 height 19
select select "5096"
select select "service"
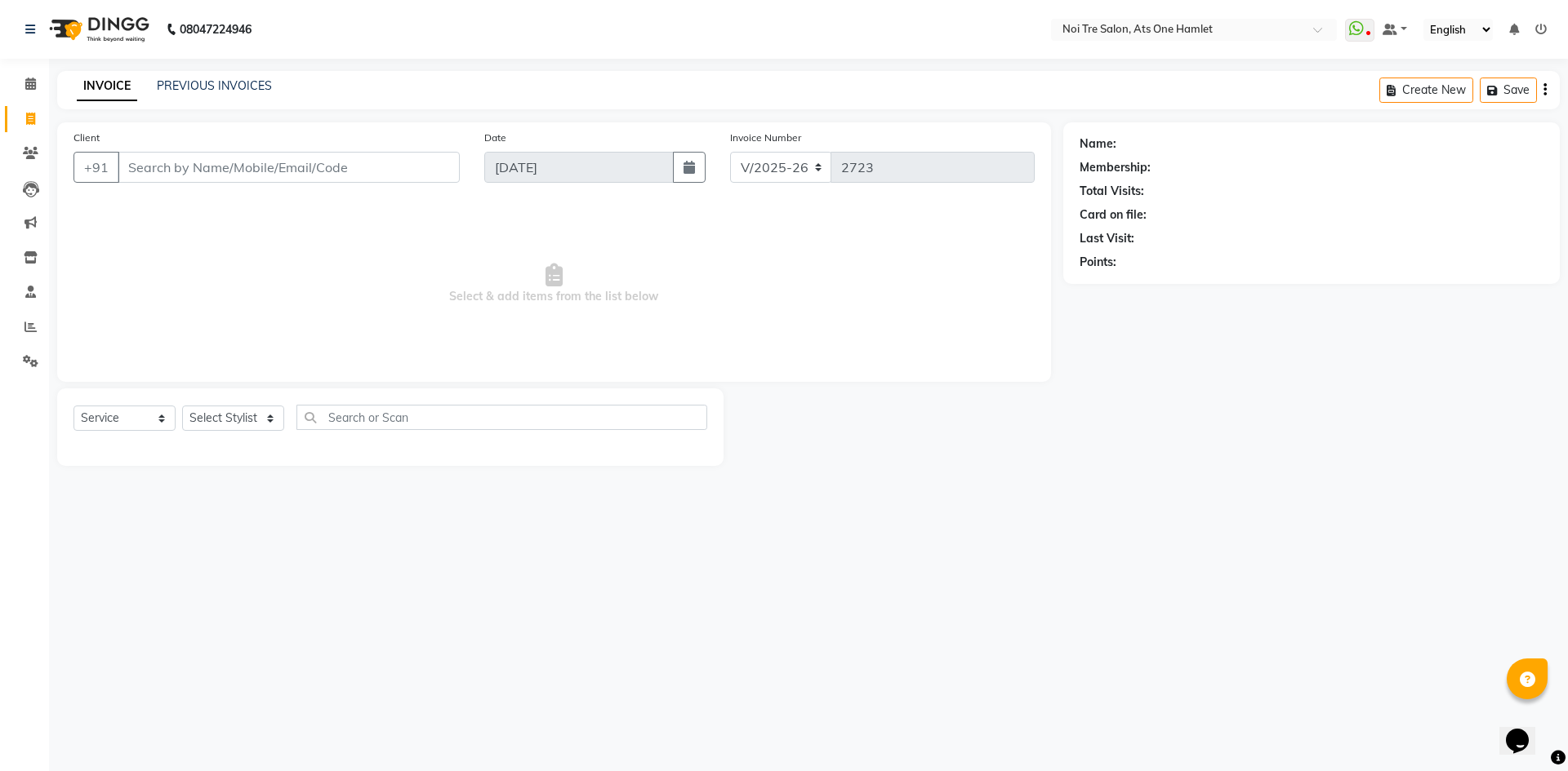
click at [33, 63] on div "Calendar Invoice Clients Leads Marketing Inventory Staff Reports Settings Compl…" at bounding box center [110, 396] width 221 height 701
click at [31, 75] on span at bounding box center [30, 84] width 29 height 19
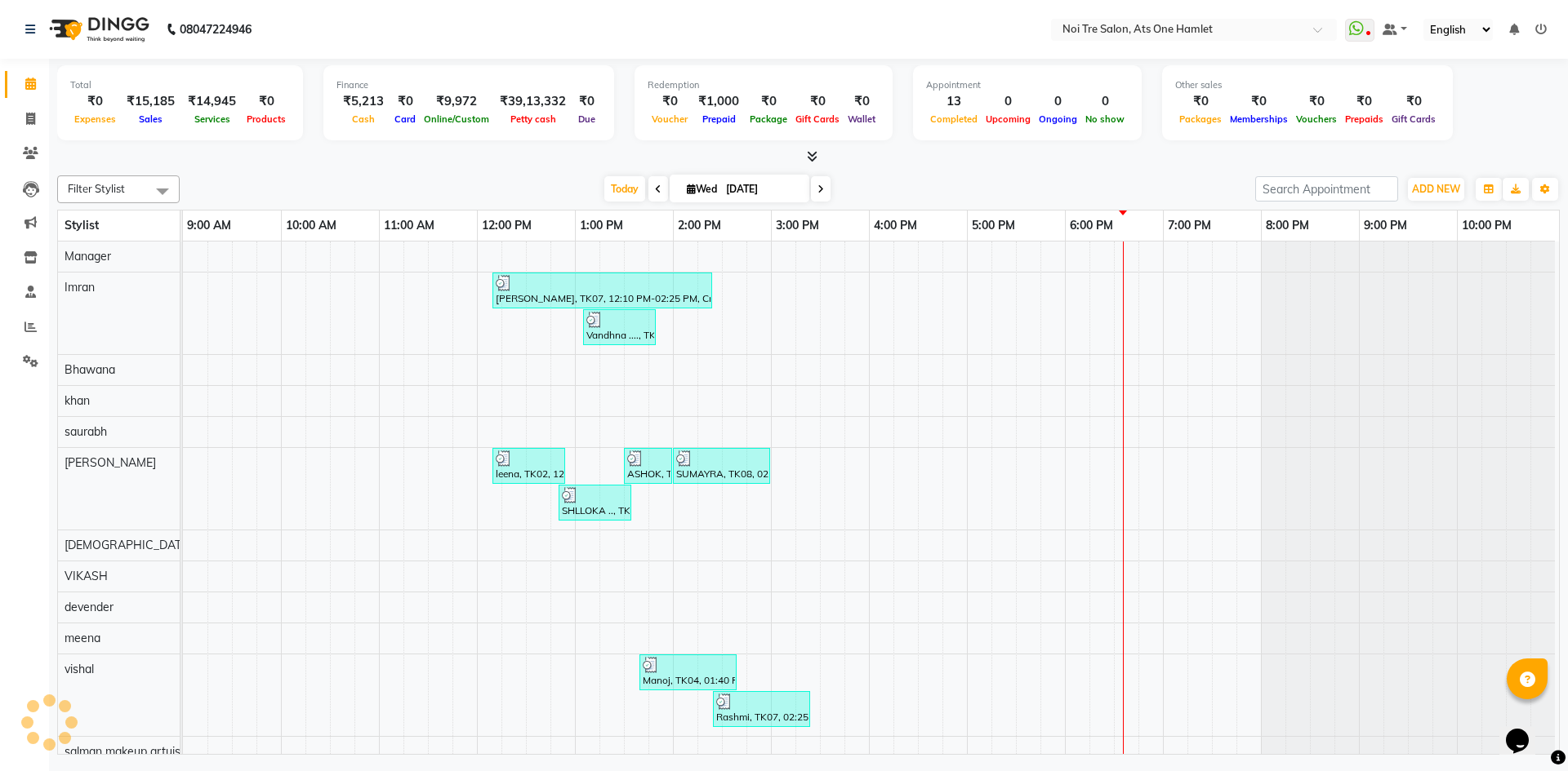
scroll to position [22, 0]
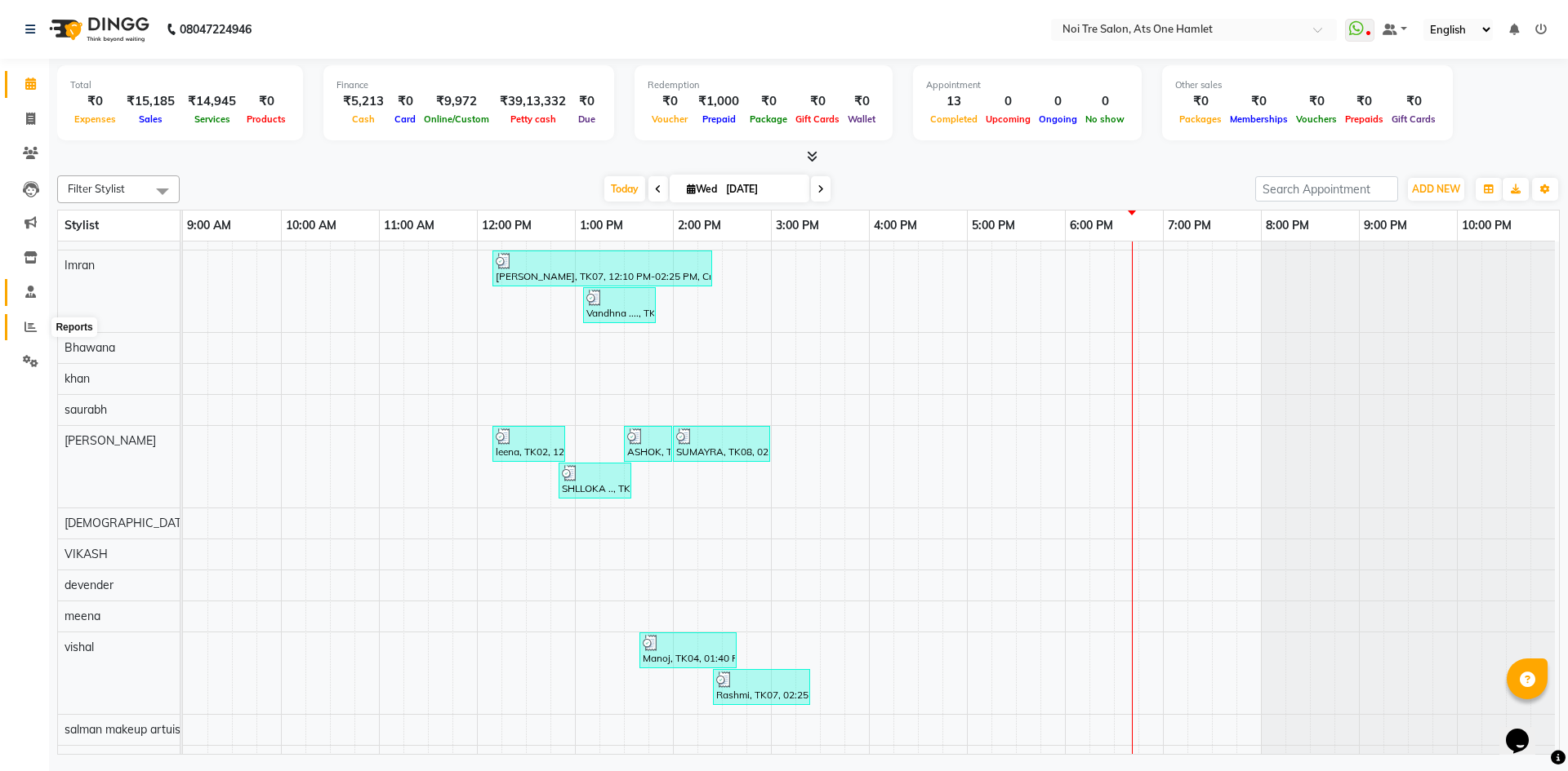
drag, startPoint x: 31, startPoint y: 319, endPoint x: 44, endPoint y: 301, distance: 22.2
click at [31, 320] on icon at bounding box center [30, 327] width 13 height 12
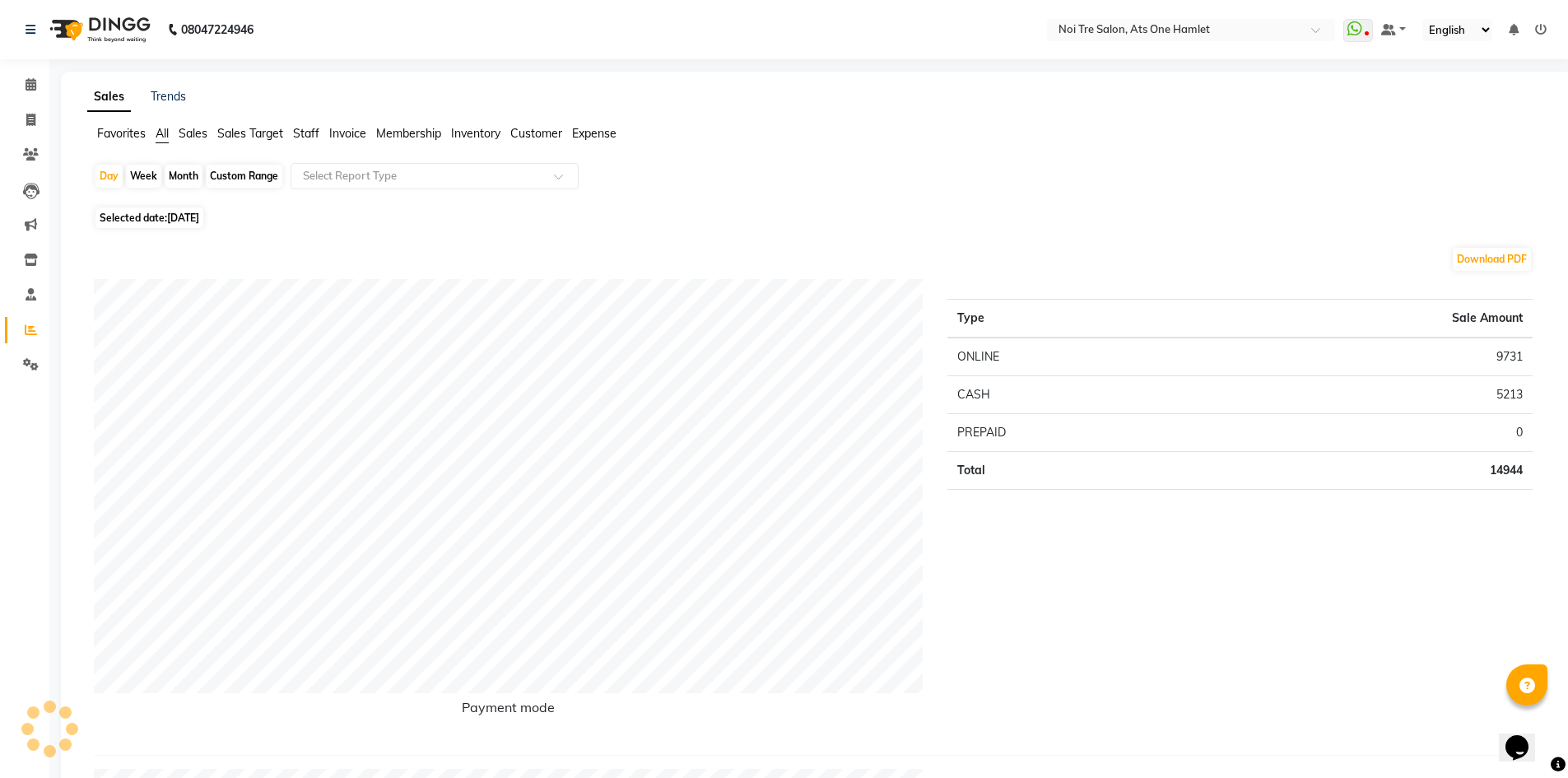
click at [313, 139] on span "Staff" at bounding box center [306, 133] width 26 height 14
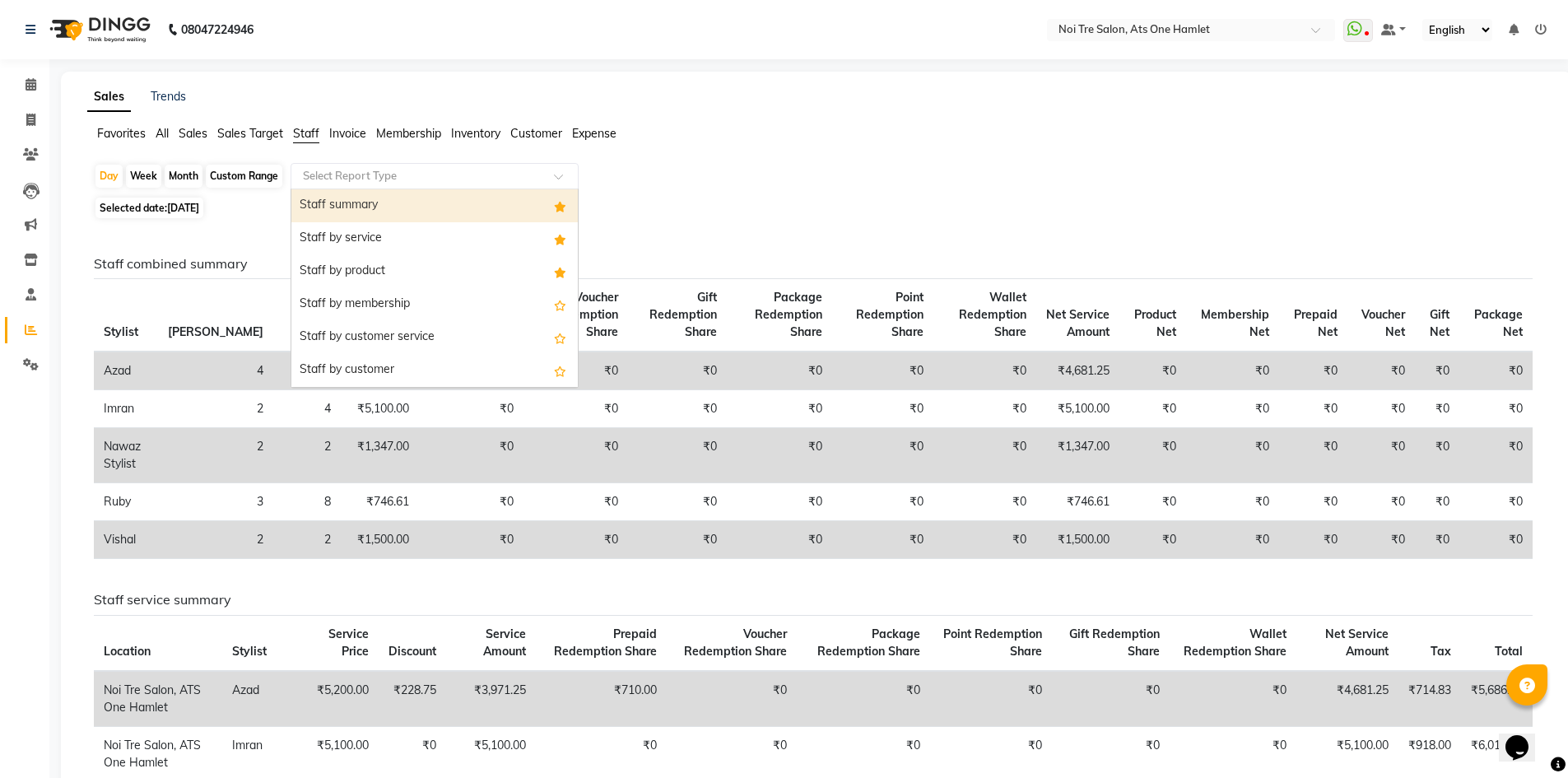
drag, startPoint x: 343, startPoint y: 168, endPoint x: 356, endPoint y: 207, distance: 41.1
click at [343, 173] on input "text" at bounding box center [418, 176] width 237 height 16
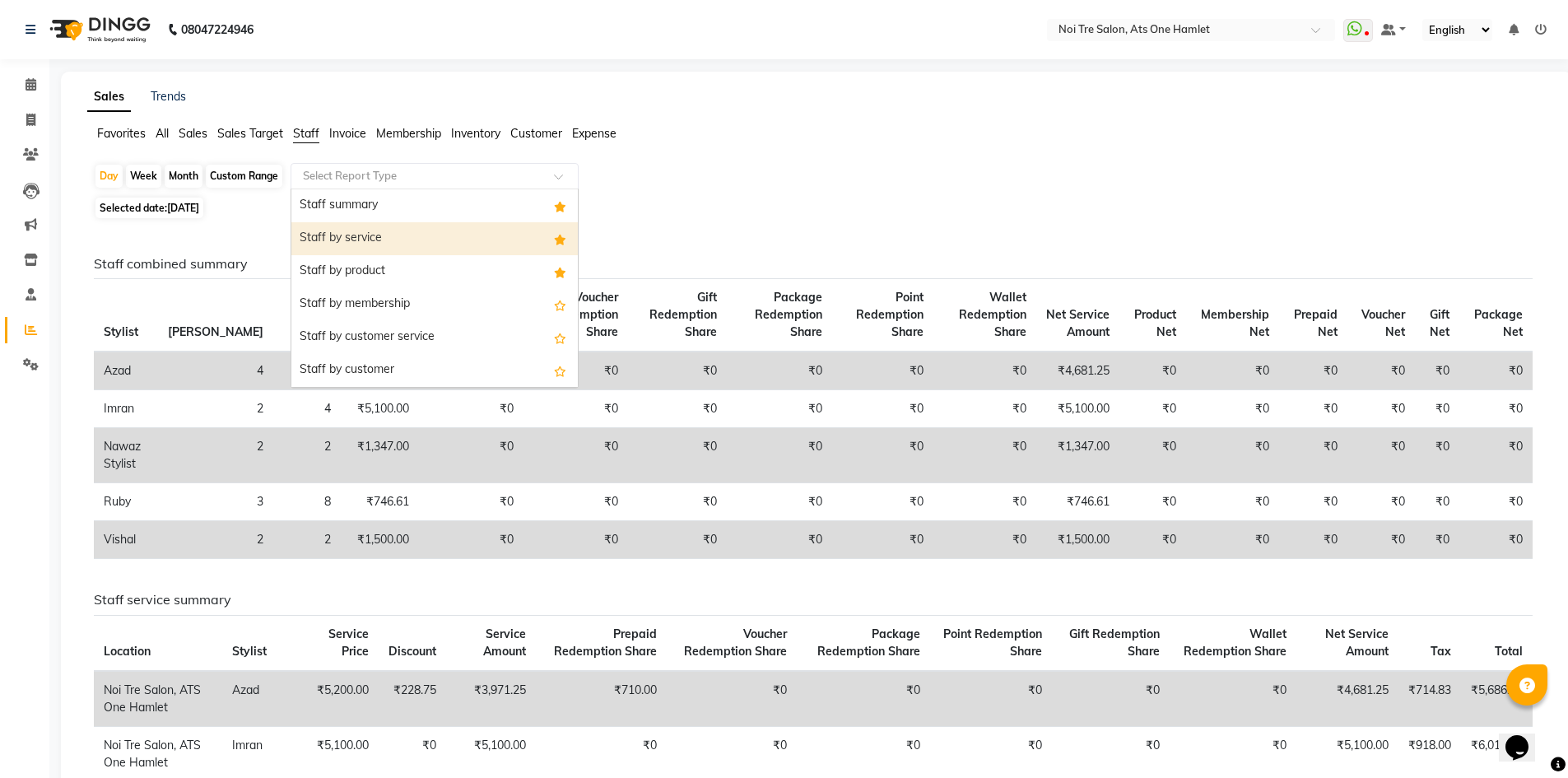
click at [365, 229] on div "Staff by service" at bounding box center [435, 239] width 286 height 33
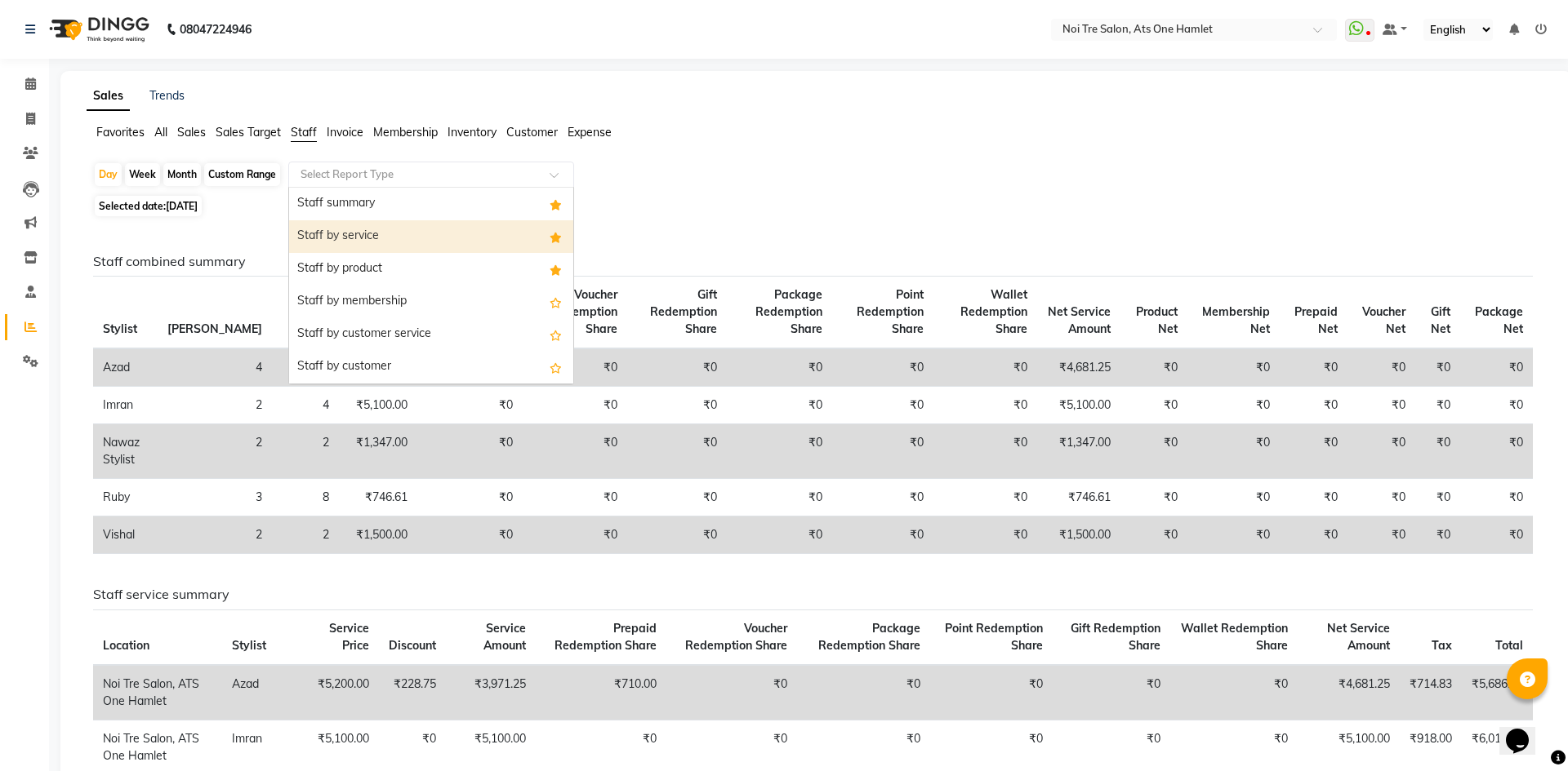
select select "full_report"
select select "csv"
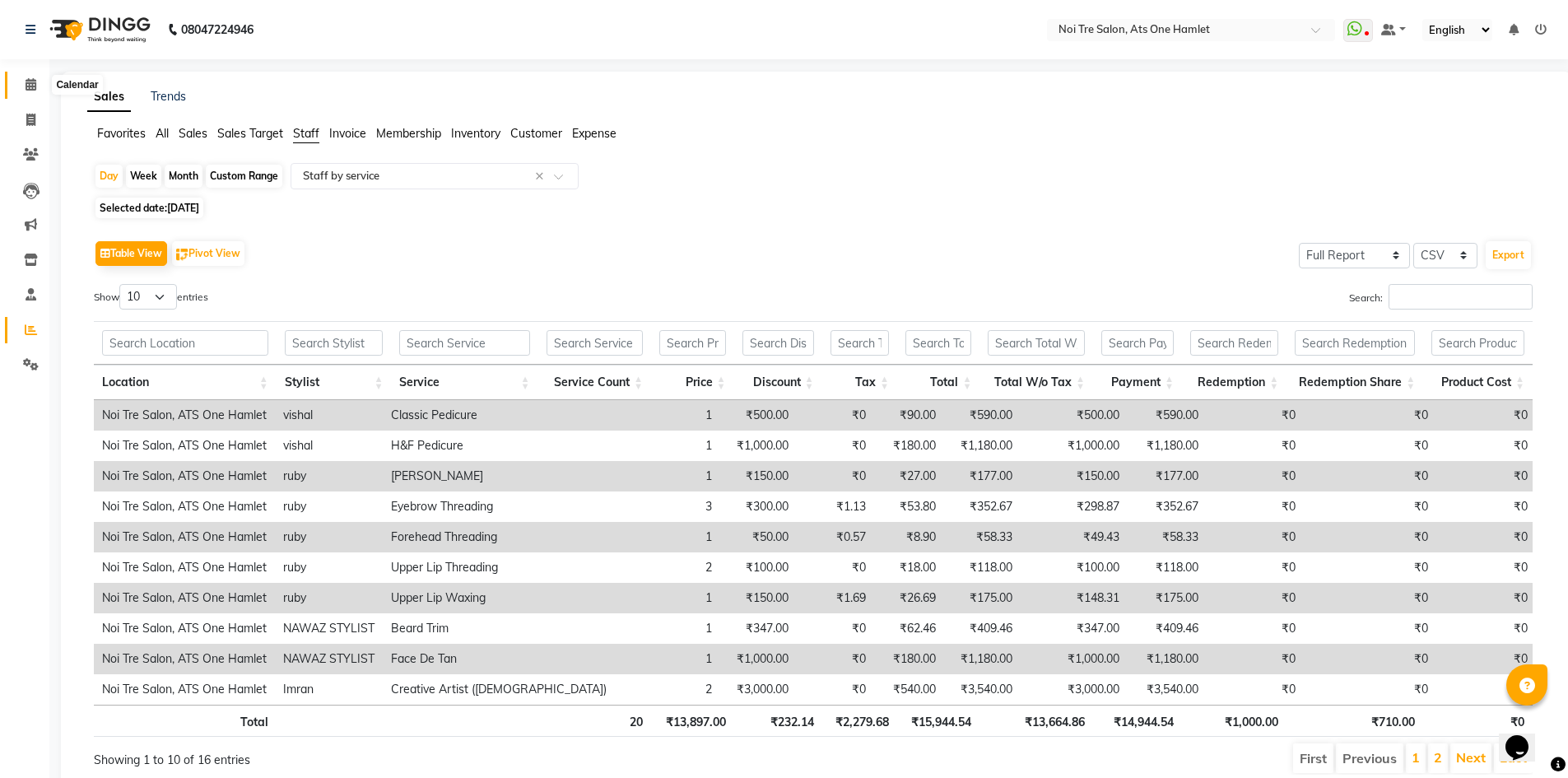
click at [41, 90] on span at bounding box center [31, 85] width 29 height 19
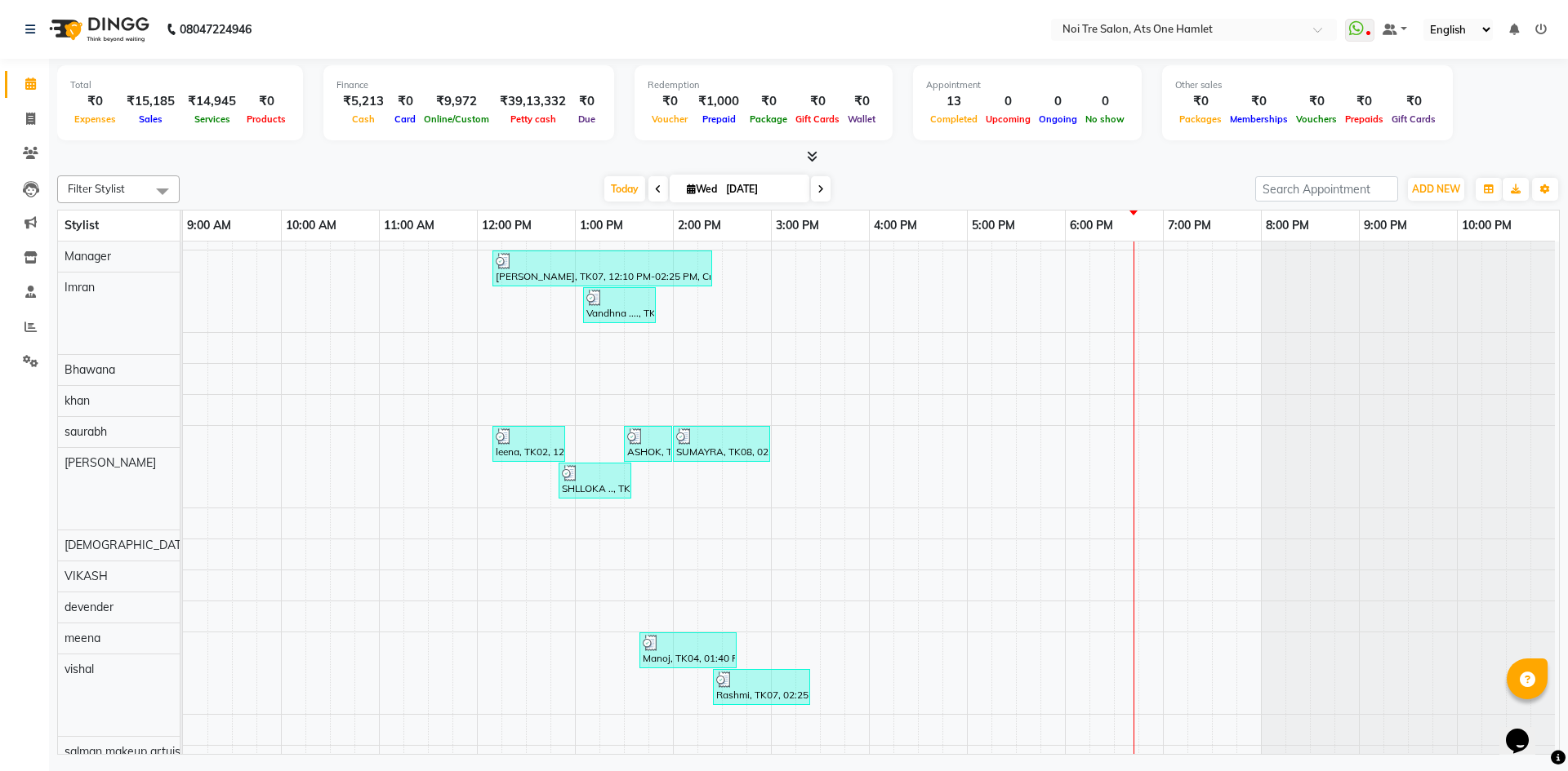
scroll to position [22, 0]
click at [56, 100] on div "Total ₹0 Expenses ₹15,185 Sales ₹14,945 Services ₹0 Products Finance ₹5,213 Cas…" at bounding box center [808, 409] width 1519 height 701
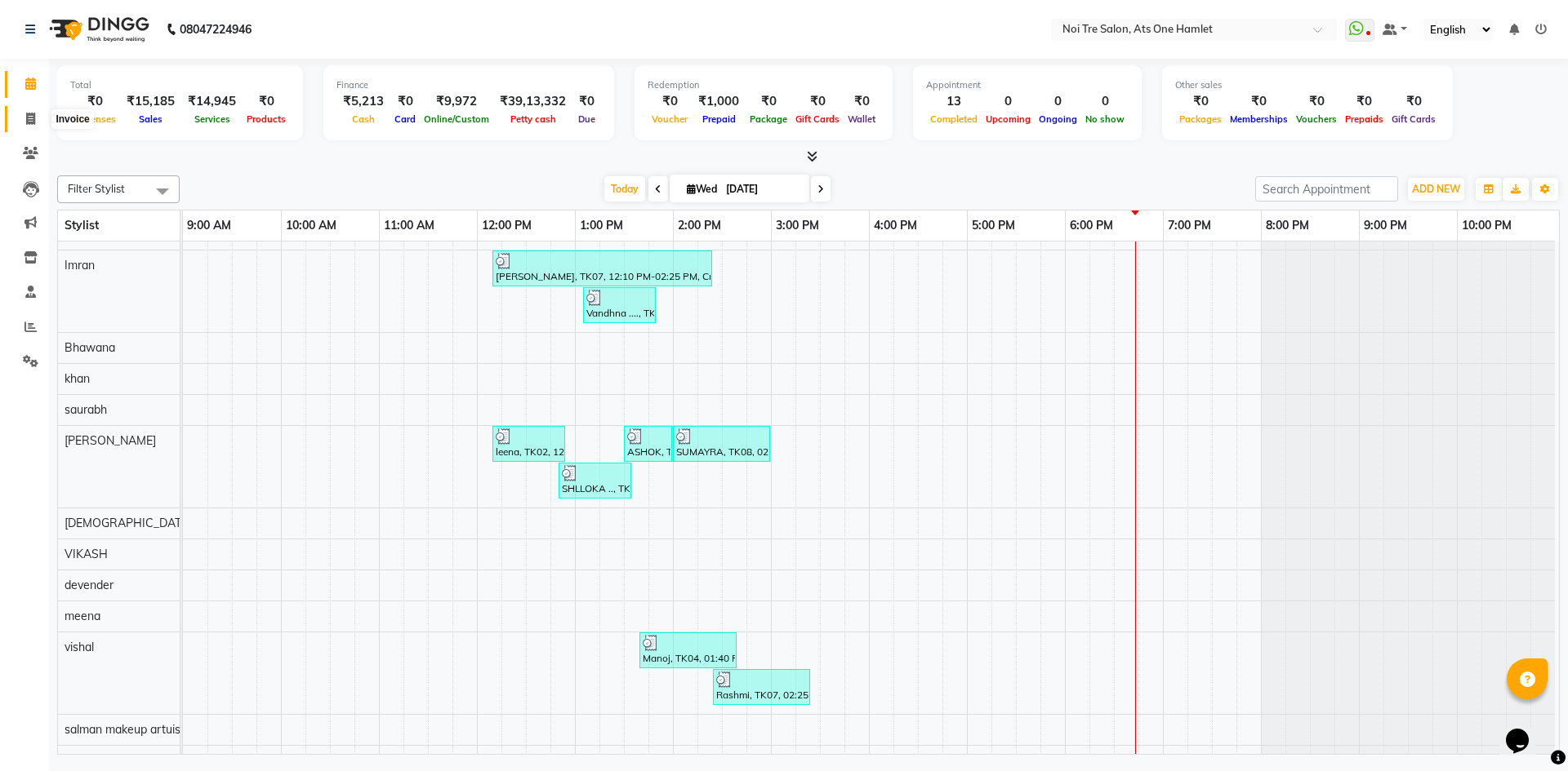
click at [37, 125] on span at bounding box center [30, 119] width 29 height 19
select select "5096"
select select "service"
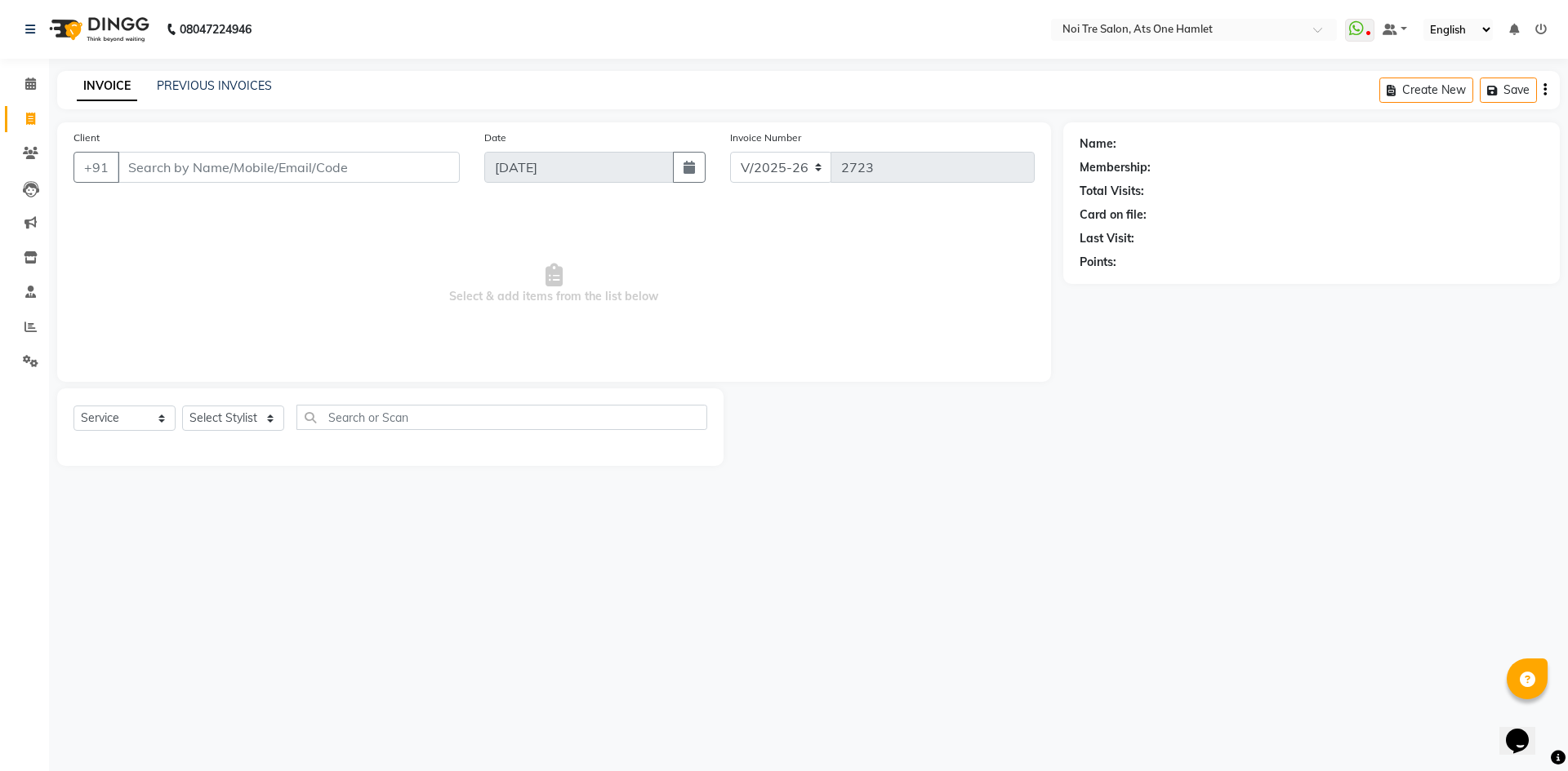
click at [259, 168] on input "Client" at bounding box center [288, 167] width 342 height 31
click at [3, 87] on li "Calendar" at bounding box center [24, 84] width 49 height 35
click at [15, 83] on link "Calendar" at bounding box center [24, 85] width 39 height 27
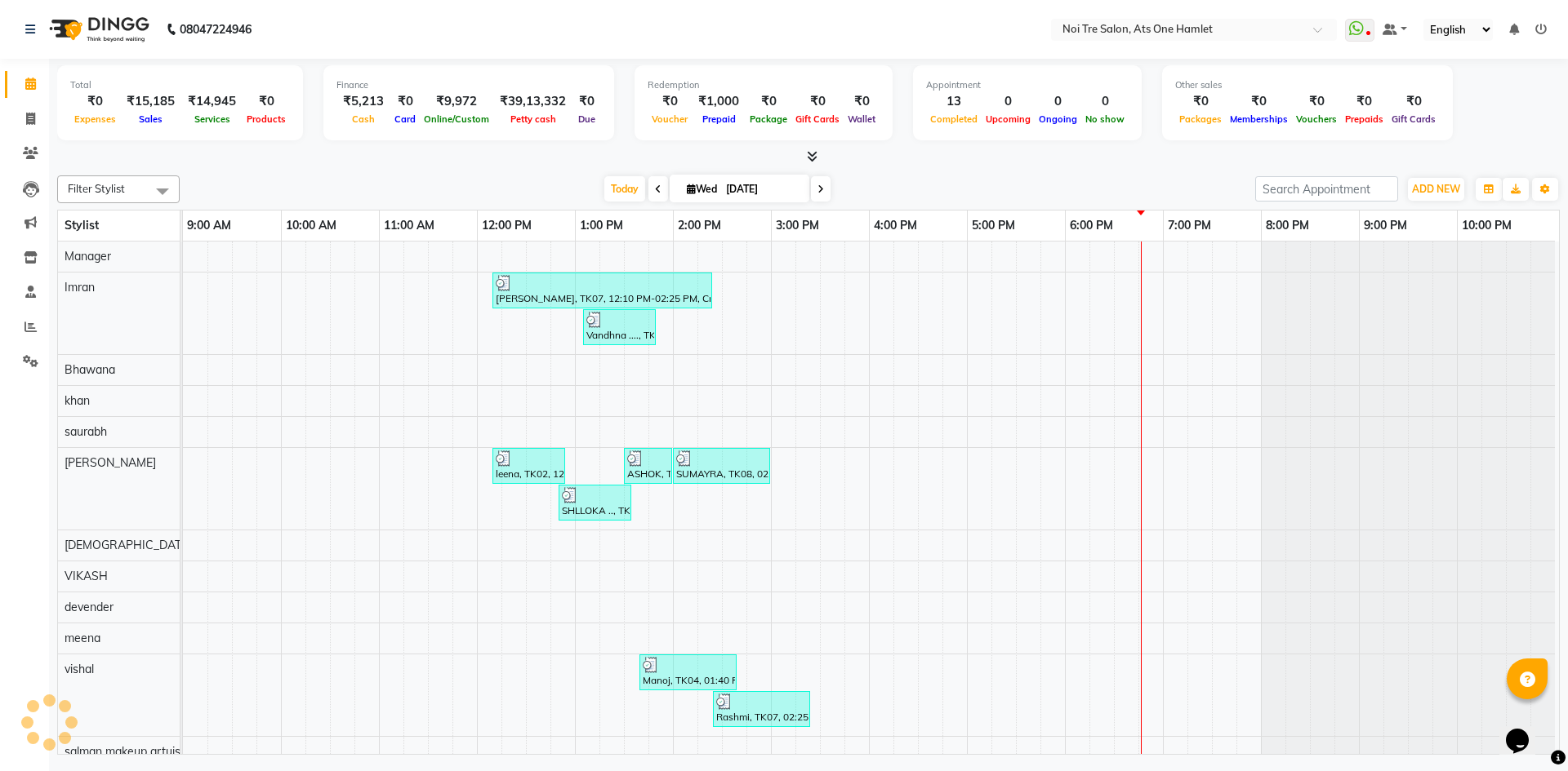
scroll to position [22, 0]
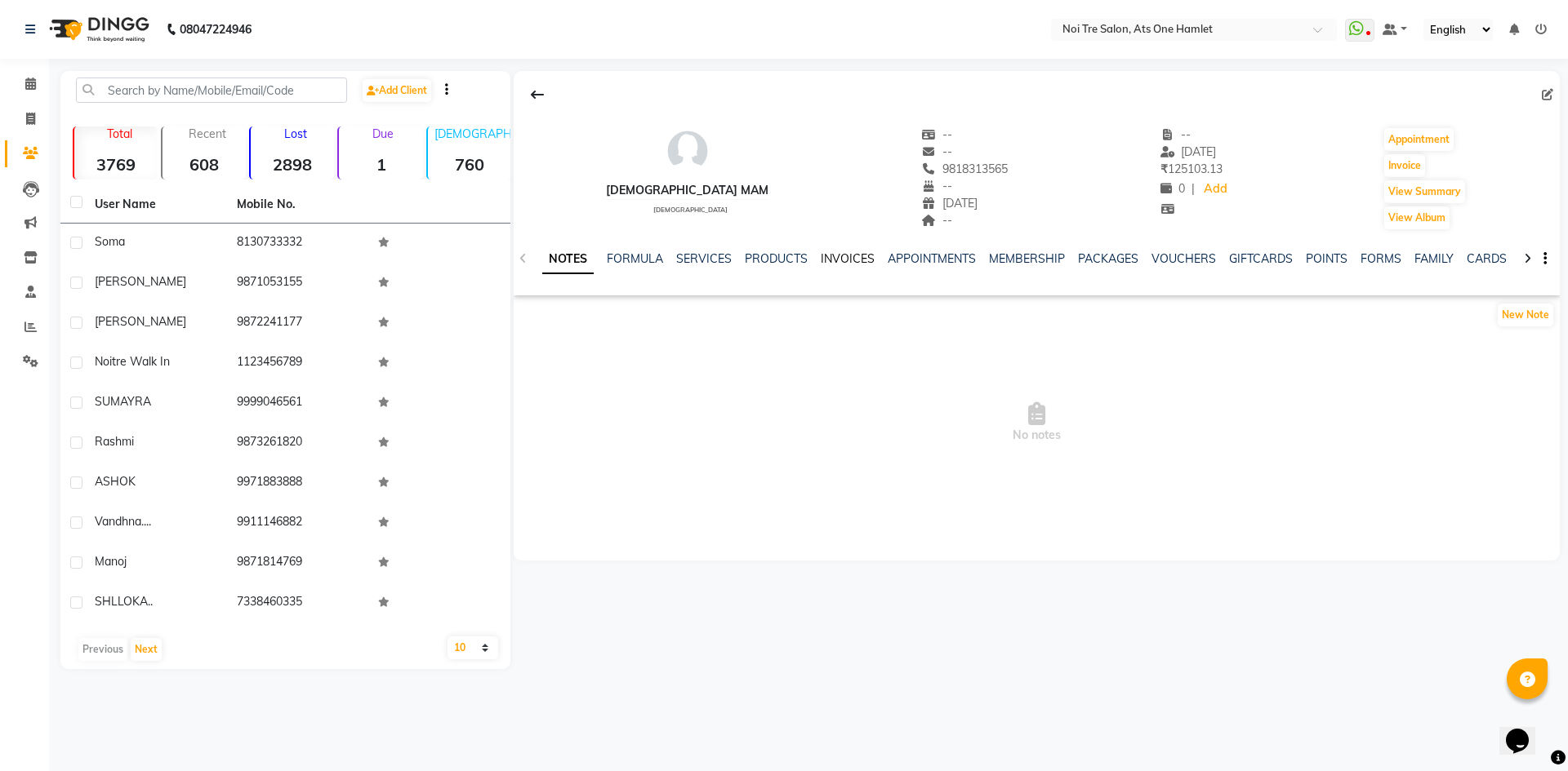
click at [829, 259] on link "INVOICES" at bounding box center [847, 259] width 54 height 14
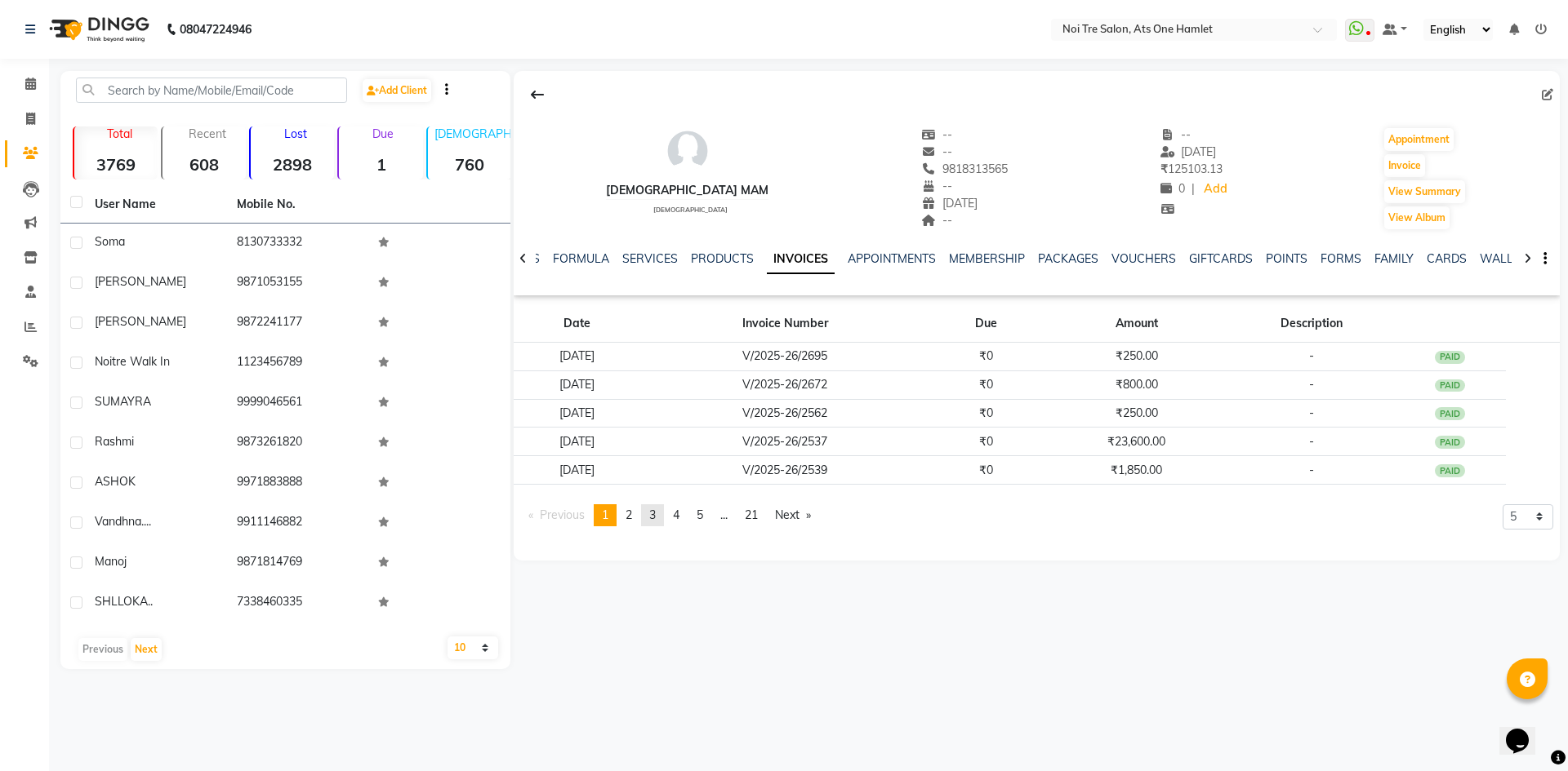
click at [648, 524] on link "page 3" at bounding box center [653, 515] width 23 height 22
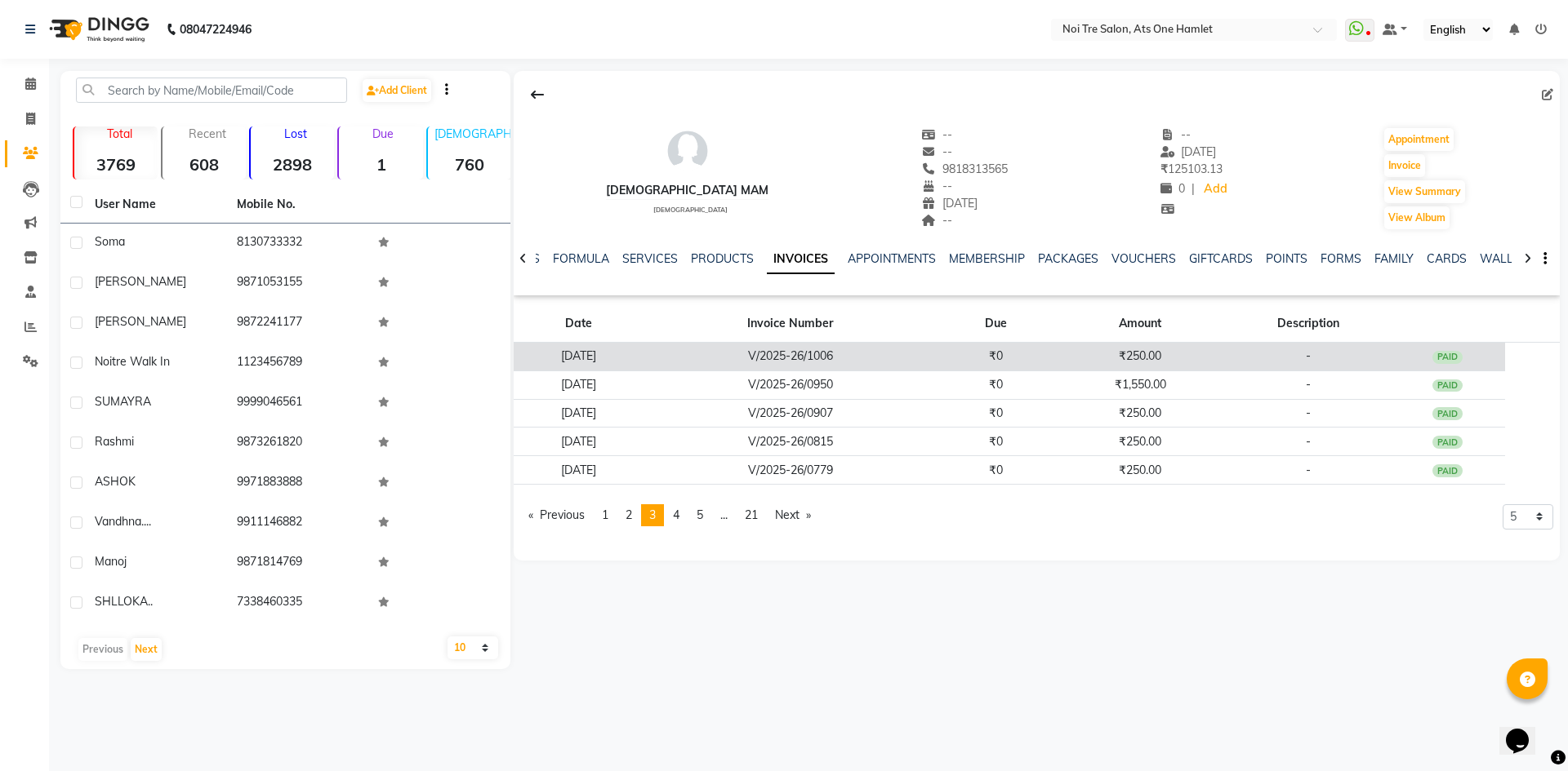
click at [795, 355] on td "V/2025-26/1006" at bounding box center [790, 357] width 294 height 29
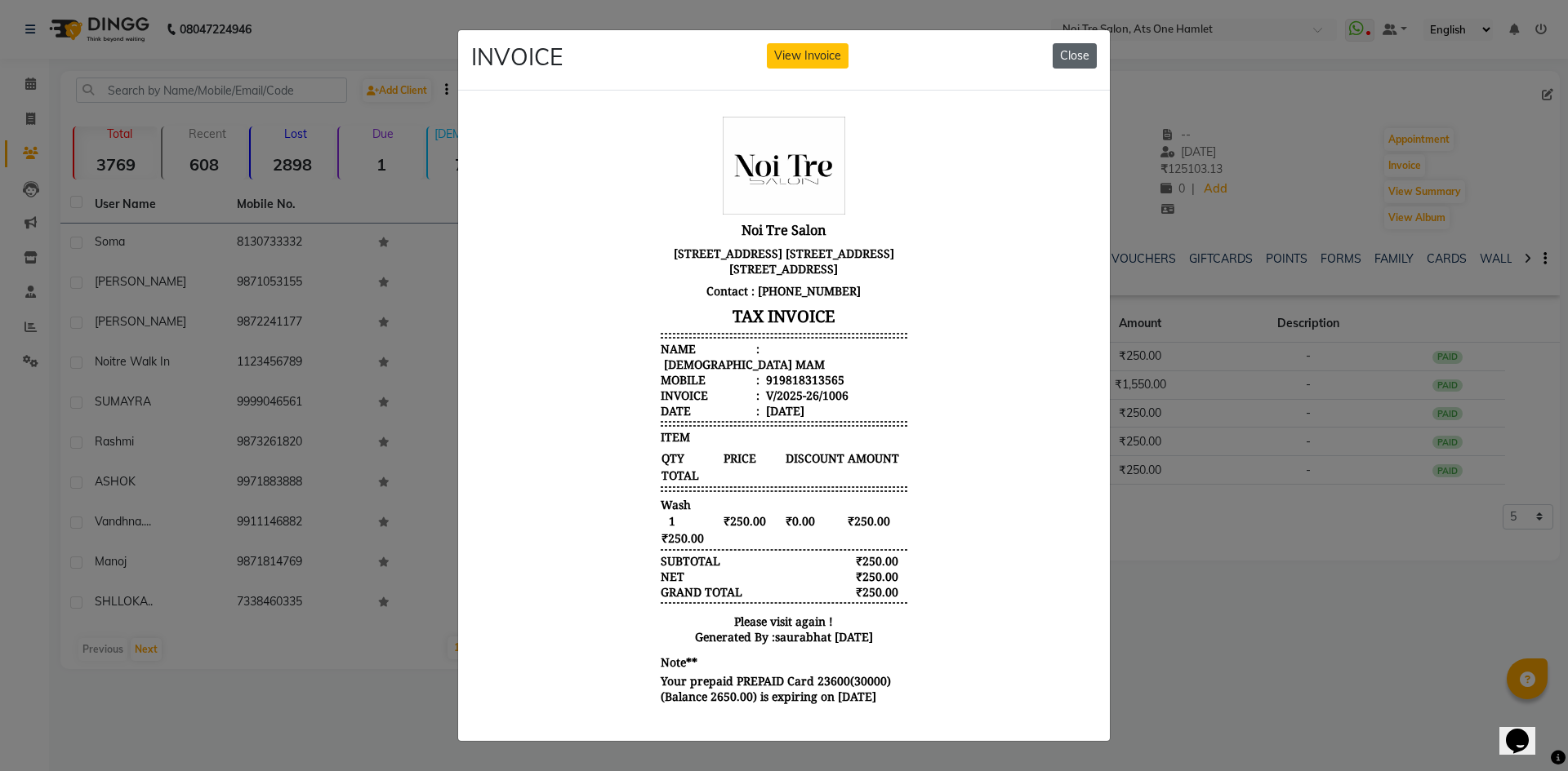
click at [1085, 43] on button "Close" at bounding box center [1074, 55] width 44 height 25
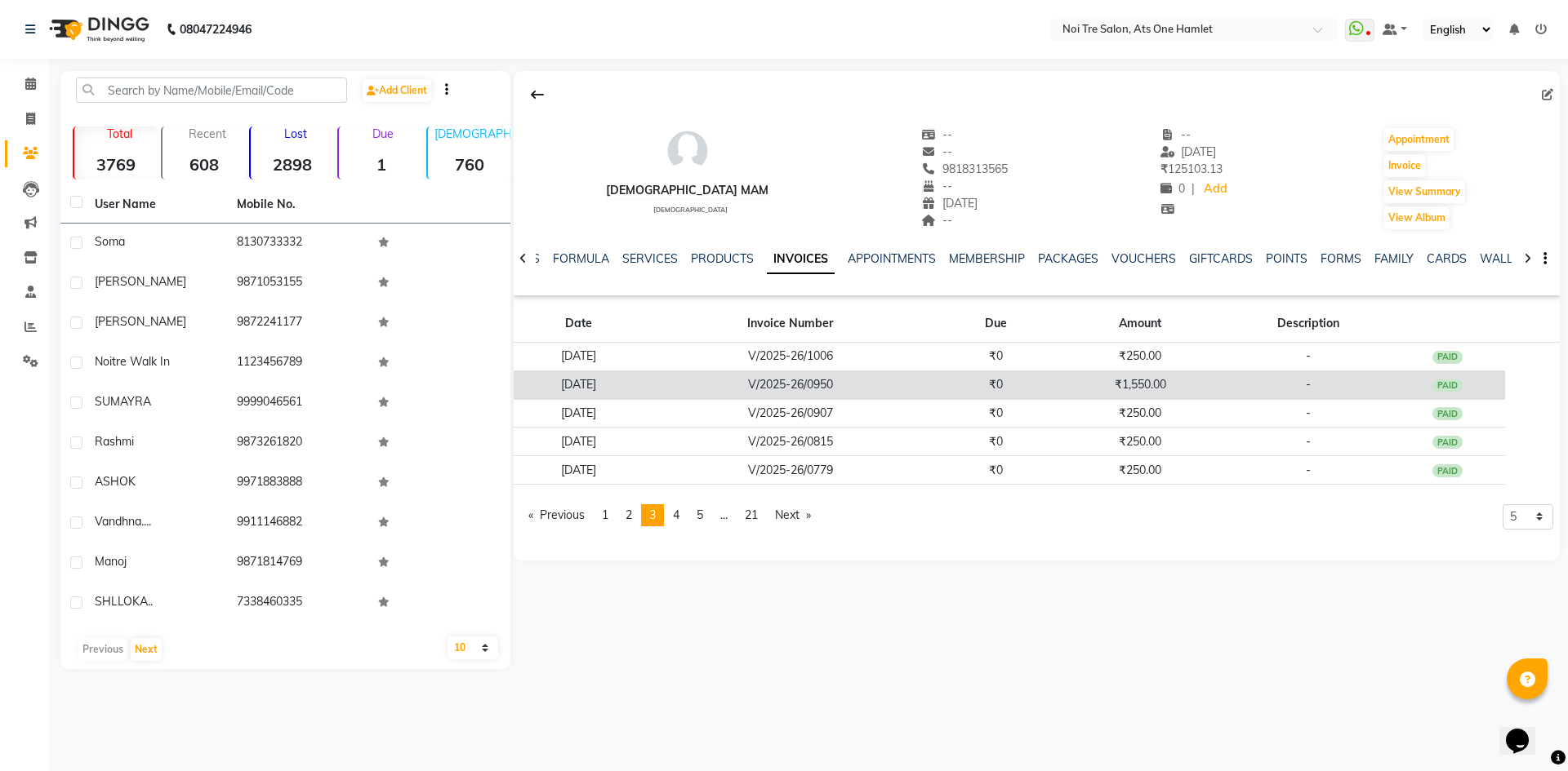
click at [1088, 372] on td "₹1,550.00" at bounding box center [1140, 385] width 173 height 29
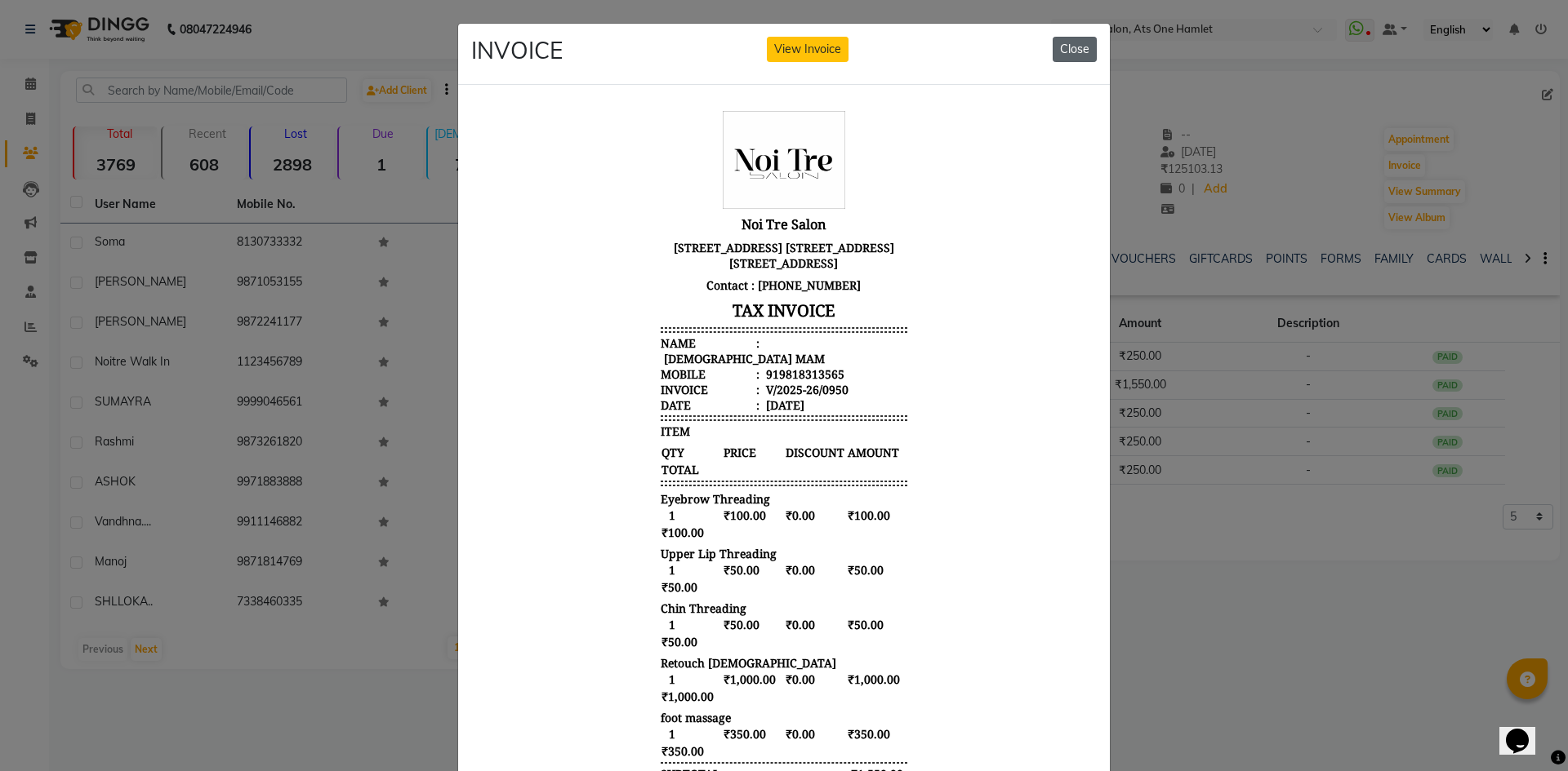
click at [1071, 53] on button "Close" at bounding box center [1074, 49] width 44 height 25
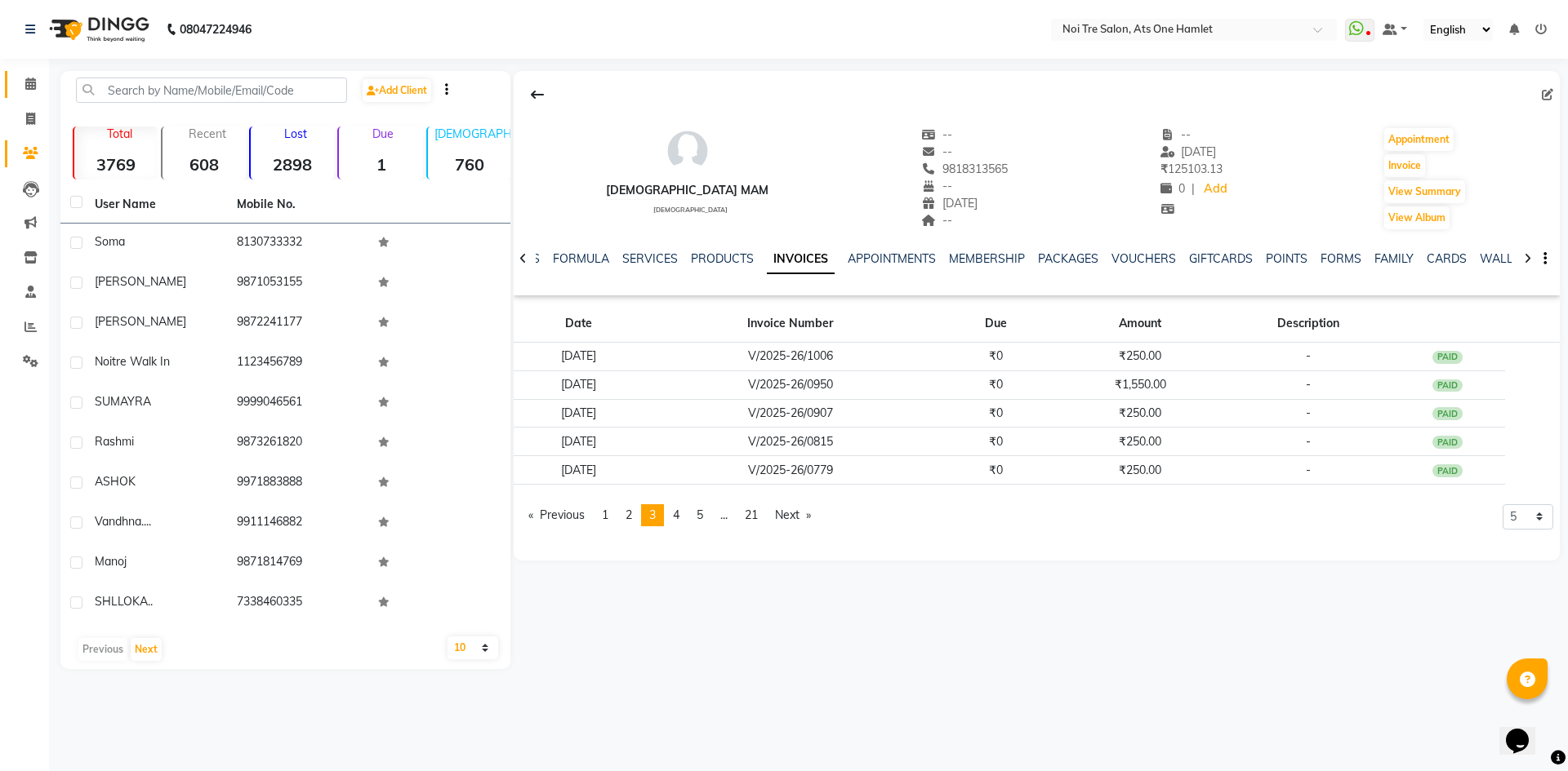
click at [13, 93] on link "Calendar" at bounding box center [24, 85] width 39 height 27
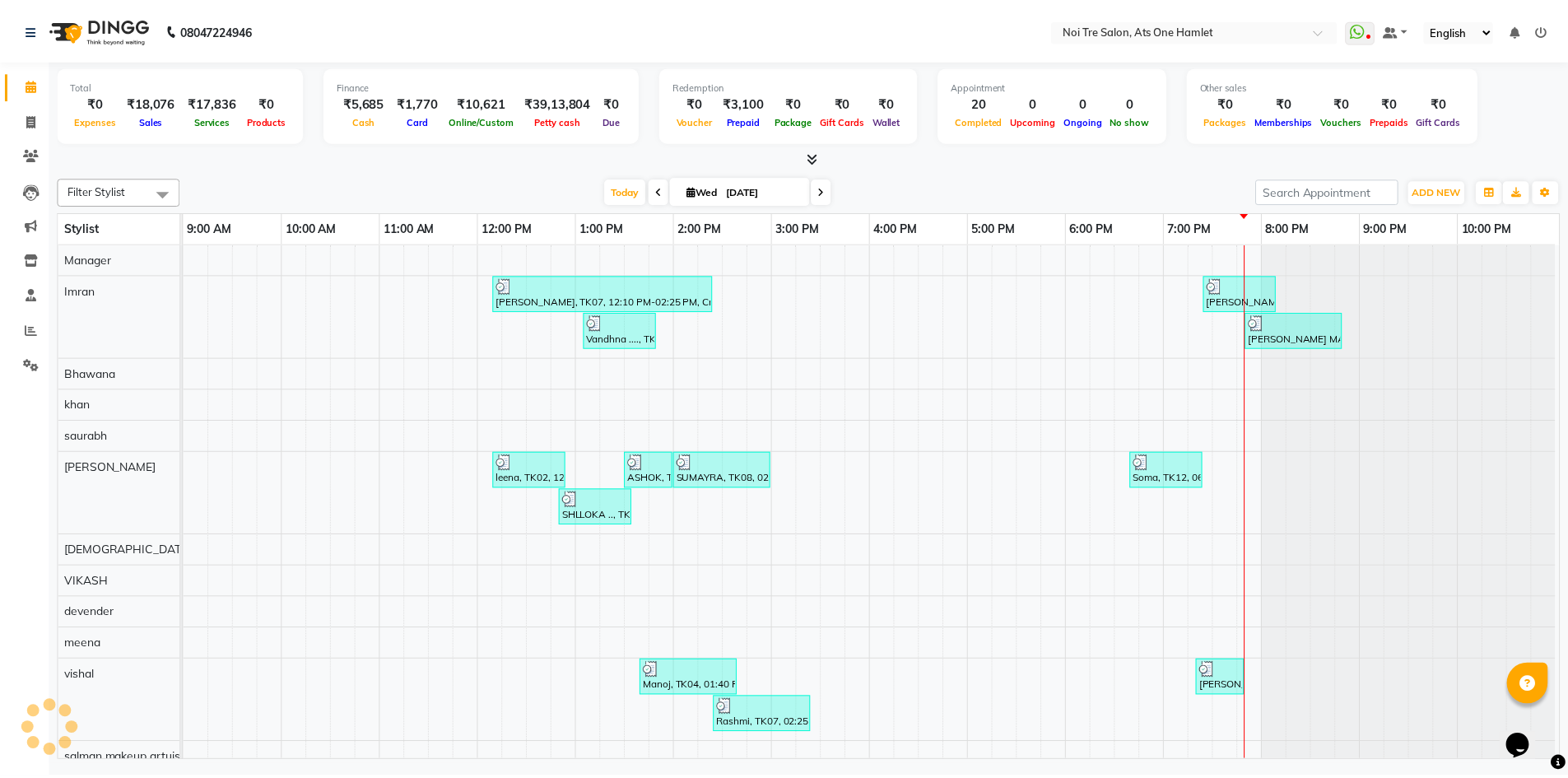
scroll to position [23, 0]
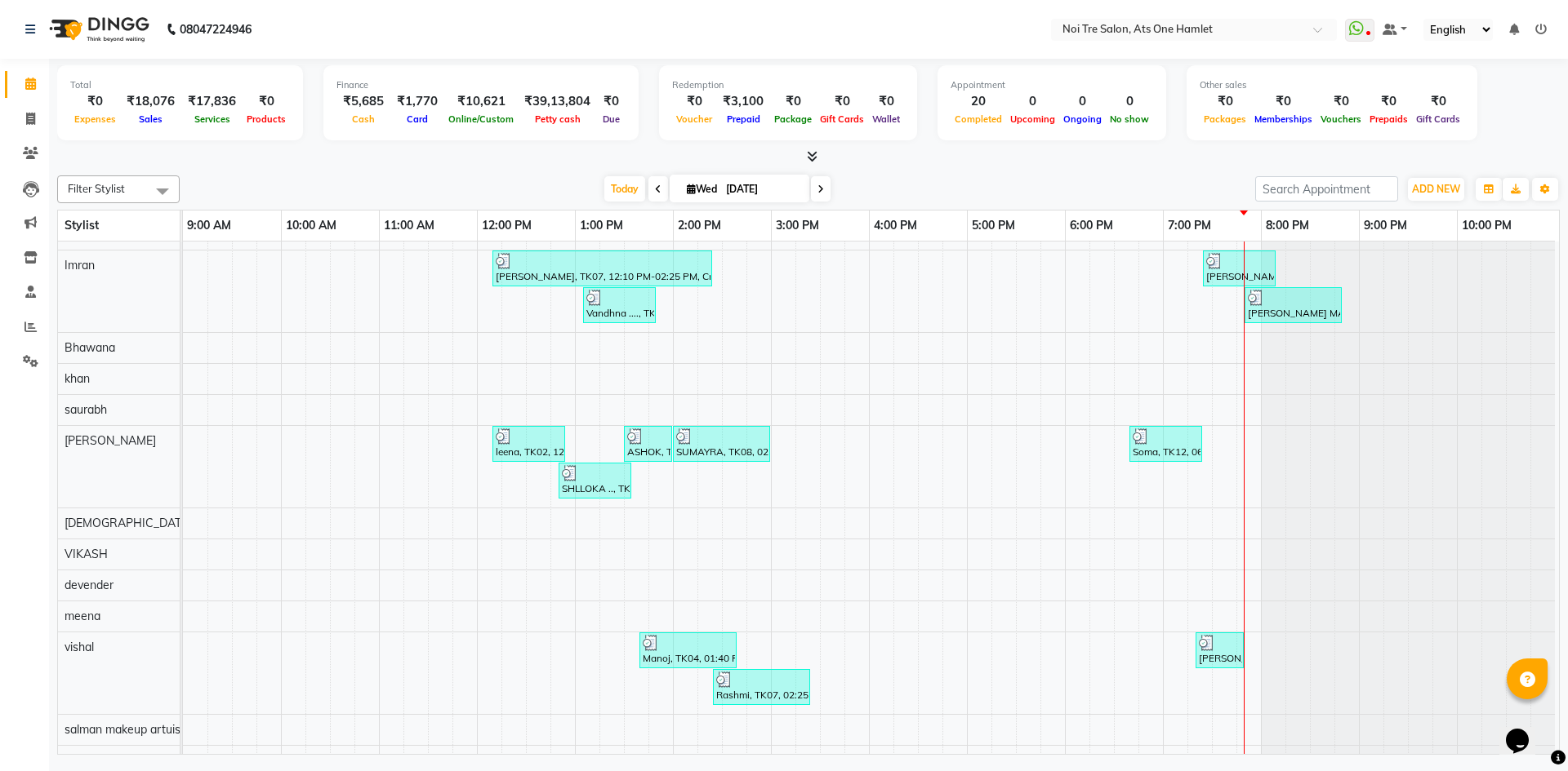
click at [0, 317] on li "Reports" at bounding box center [24, 327] width 49 height 35
click at [34, 337] on link "Reports" at bounding box center [24, 327] width 39 height 27
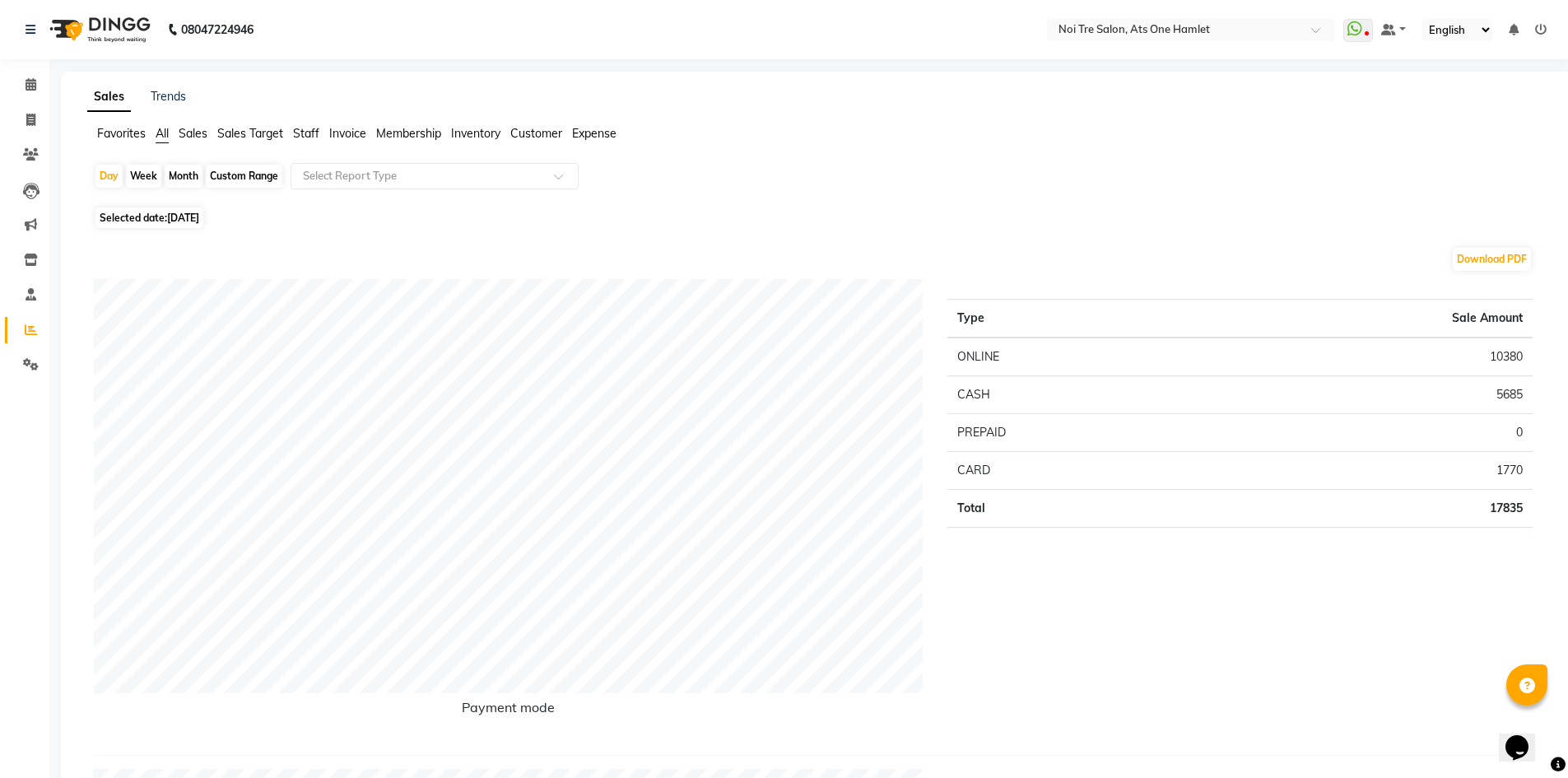
click at [303, 132] on span "Staff" at bounding box center [306, 133] width 26 height 14
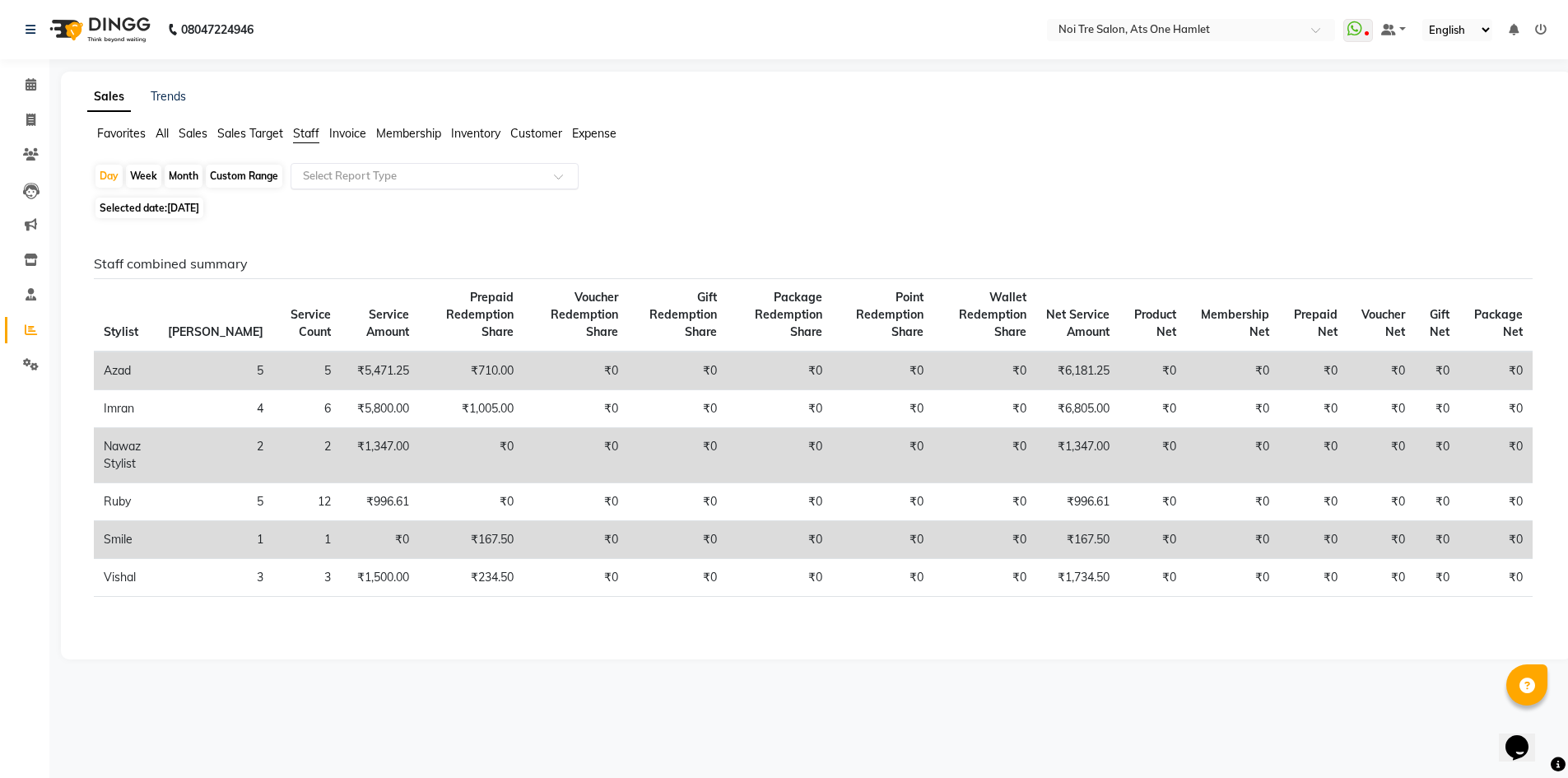
click at [369, 189] on ng-select "Select Report Type" at bounding box center [435, 176] width 288 height 26
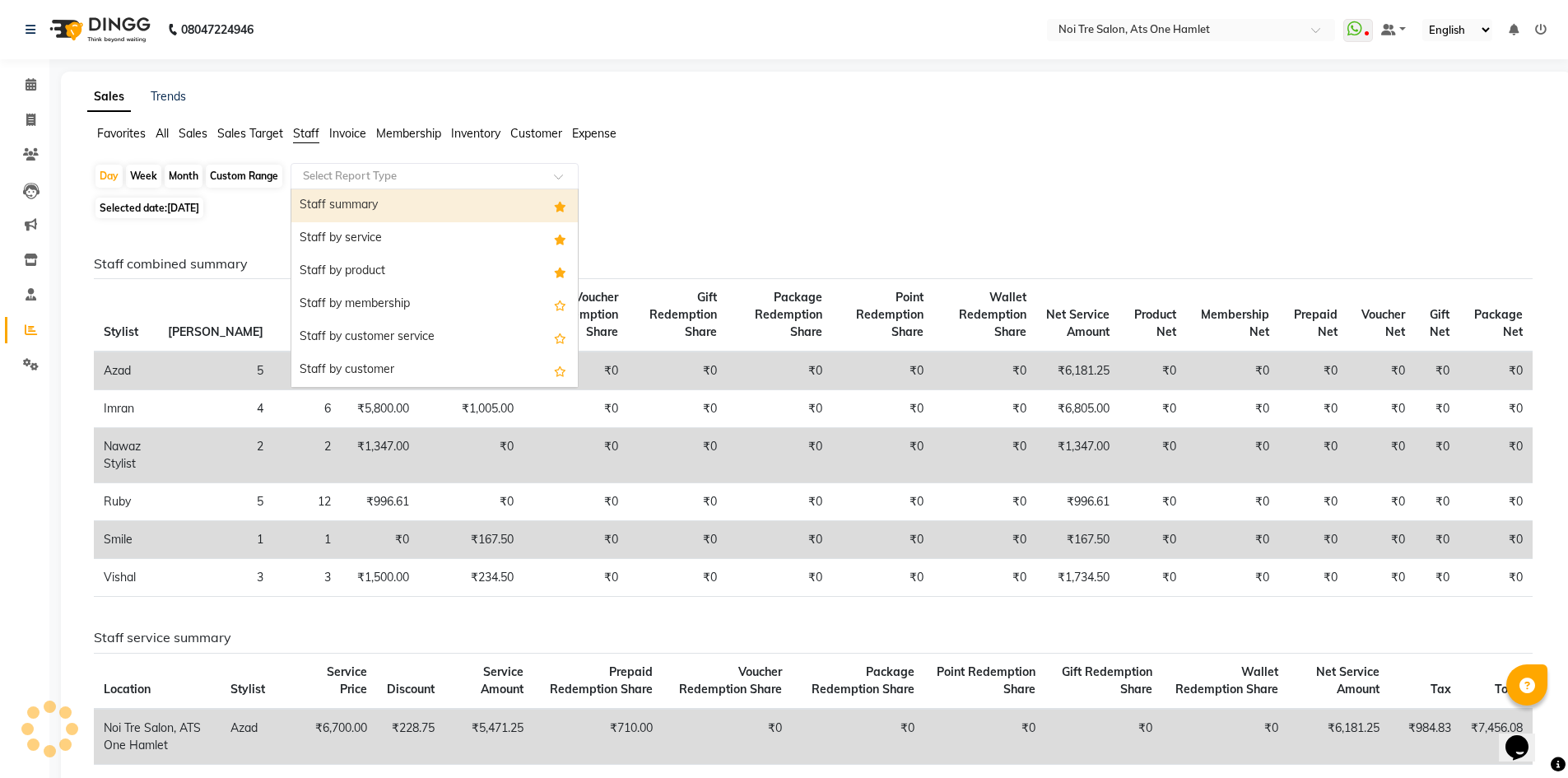
drag, startPoint x: 377, startPoint y: 215, endPoint x: 384, endPoint y: 223, distance: 10.6
click at [378, 215] on div "Staff summary" at bounding box center [435, 205] width 286 height 33
select select "full_report"
select select "csv"
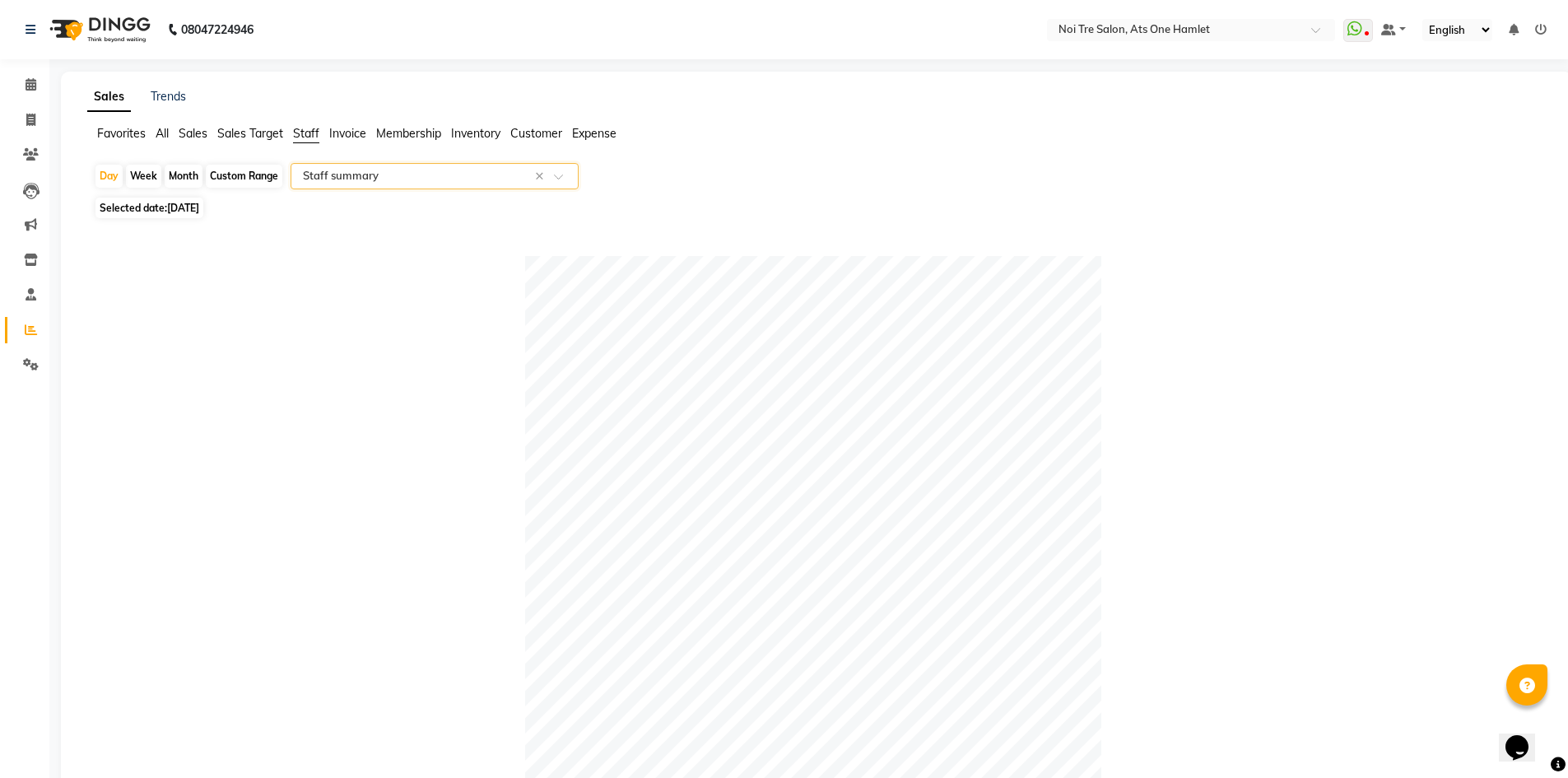
click at [4, 88] on li "Calendar" at bounding box center [24, 85] width 50 height 35
click at [16, 84] on span at bounding box center [31, 85] width 29 height 19
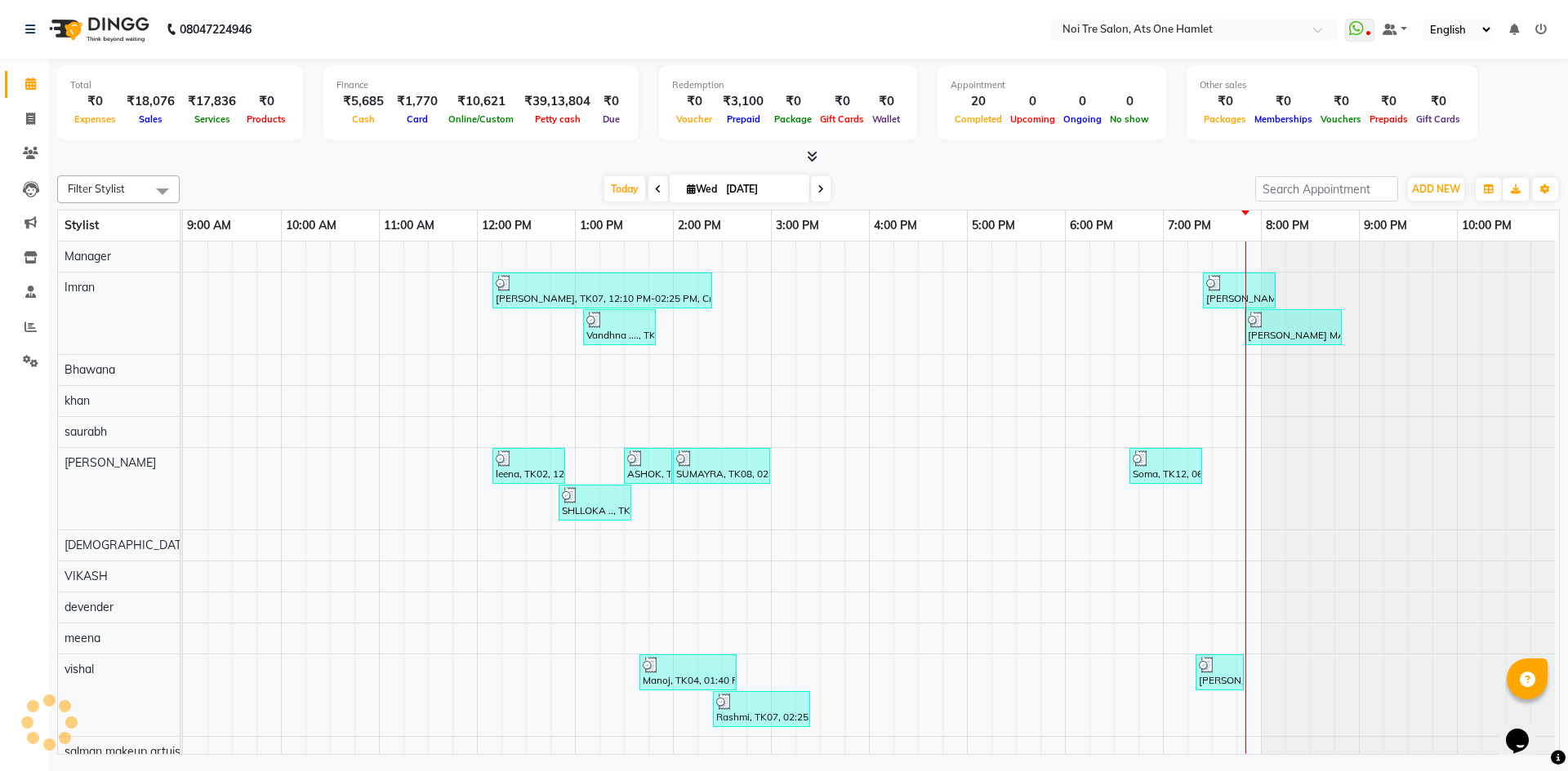
scroll to position [22, 0]
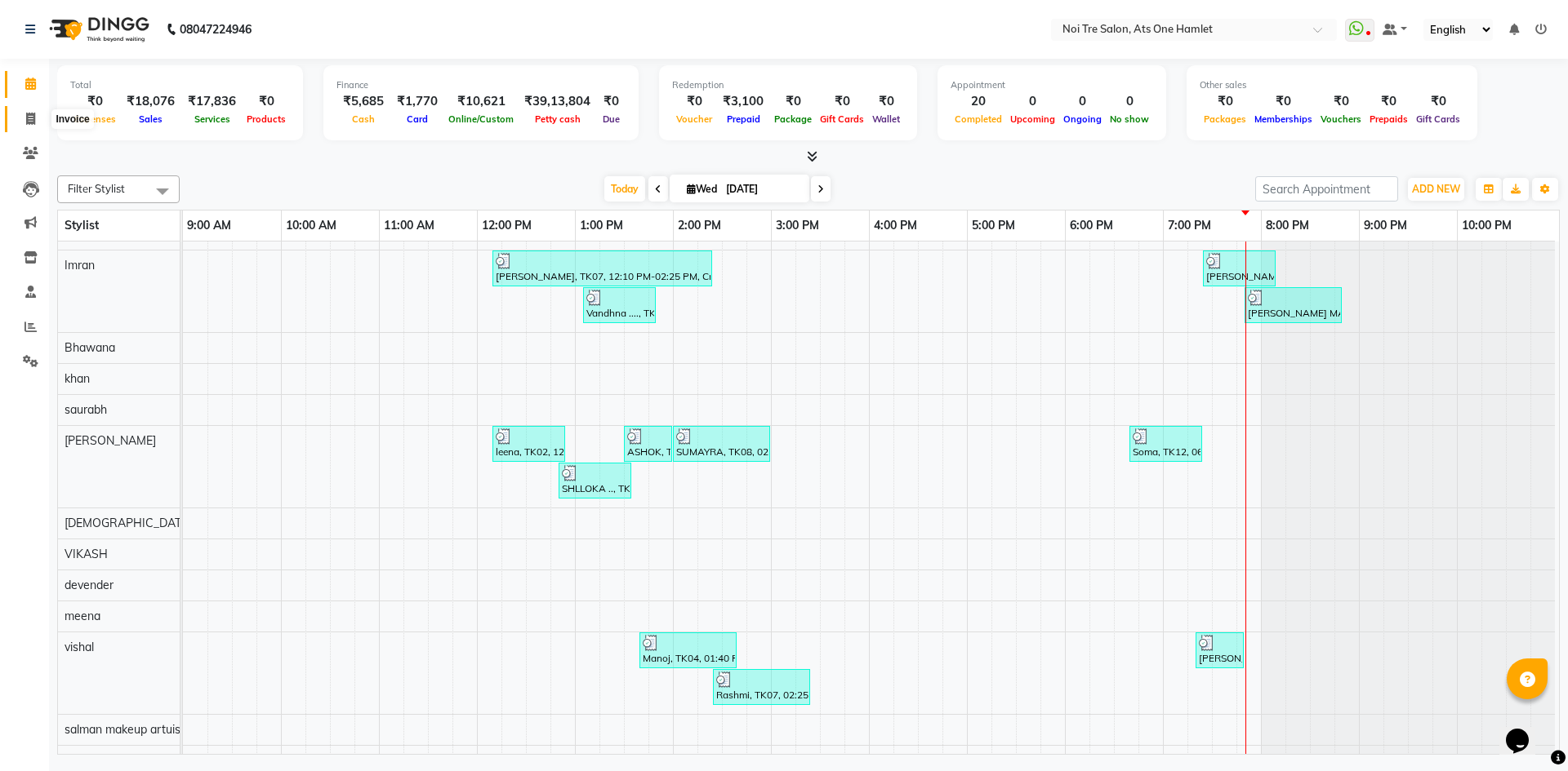
click at [20, 121] on span at bounding box center [30, 119] width 29 height 19
select select "5096"
select select "service"
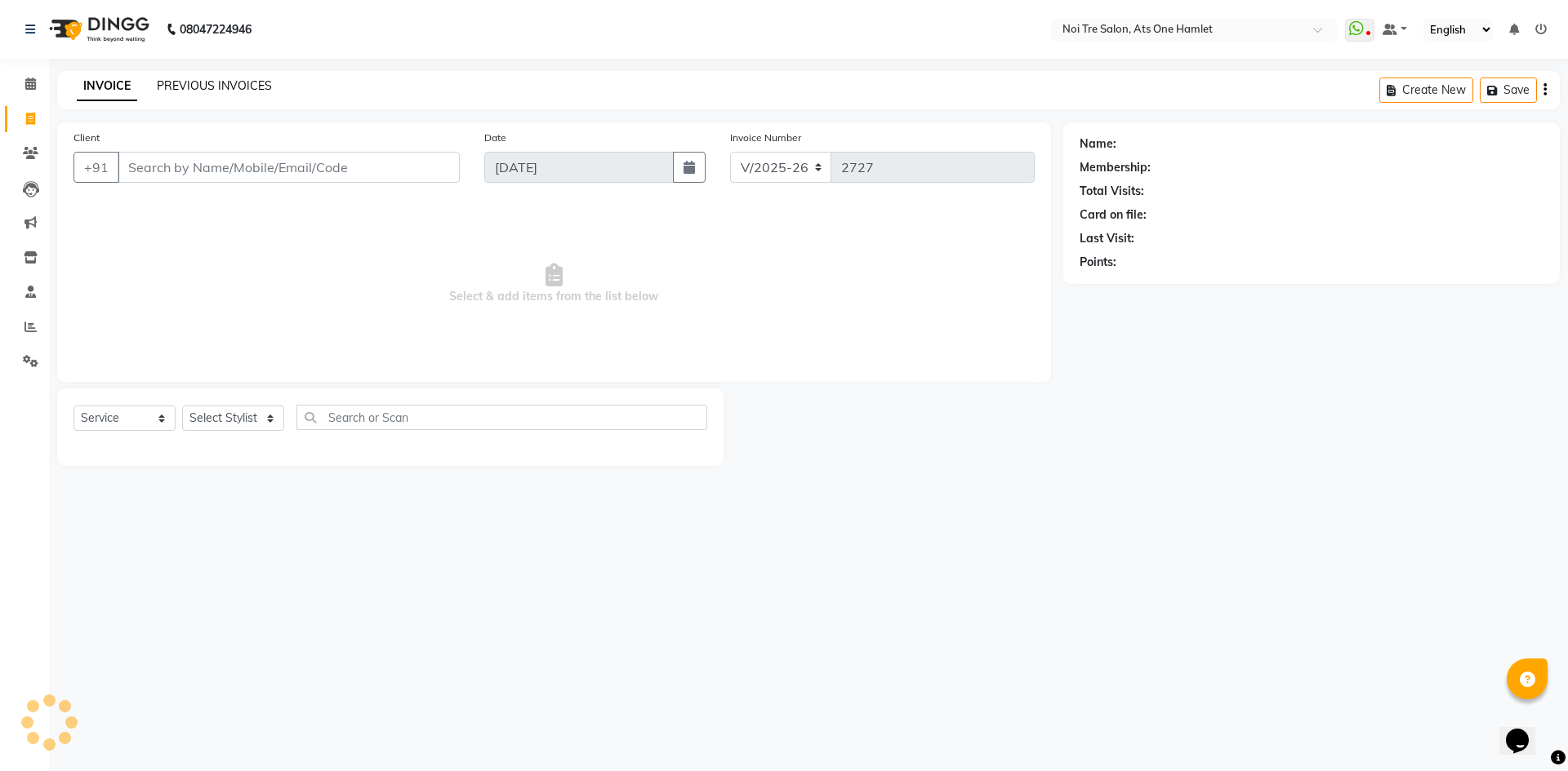
click at [234, 82] on link "PREVIOUS INVOICES" at bounding box center [214, 86] width 115 height 14
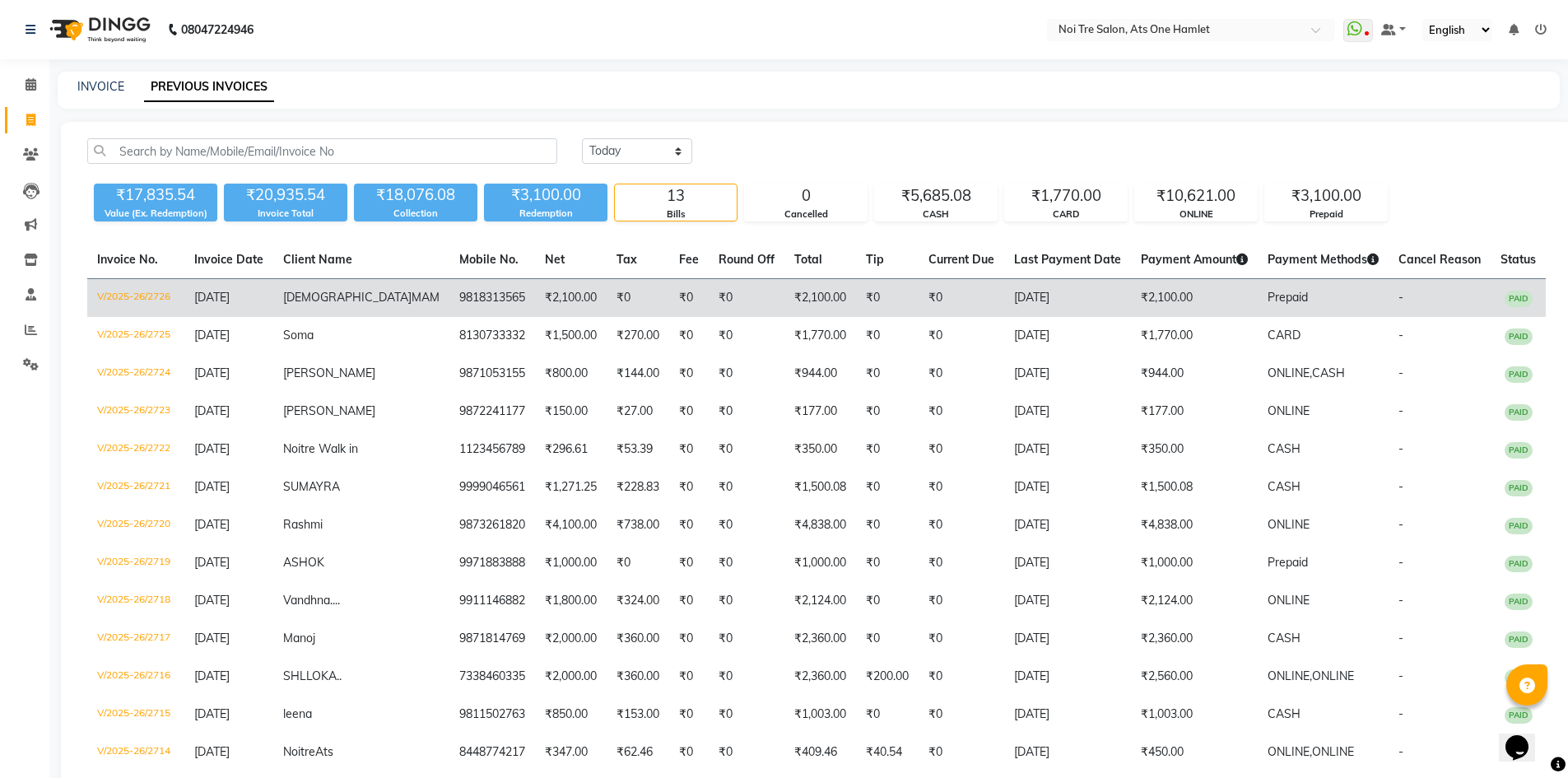
click at [814, 292] on td "₹2,100.00" at bounding box center [820, 298] width 72 height 39
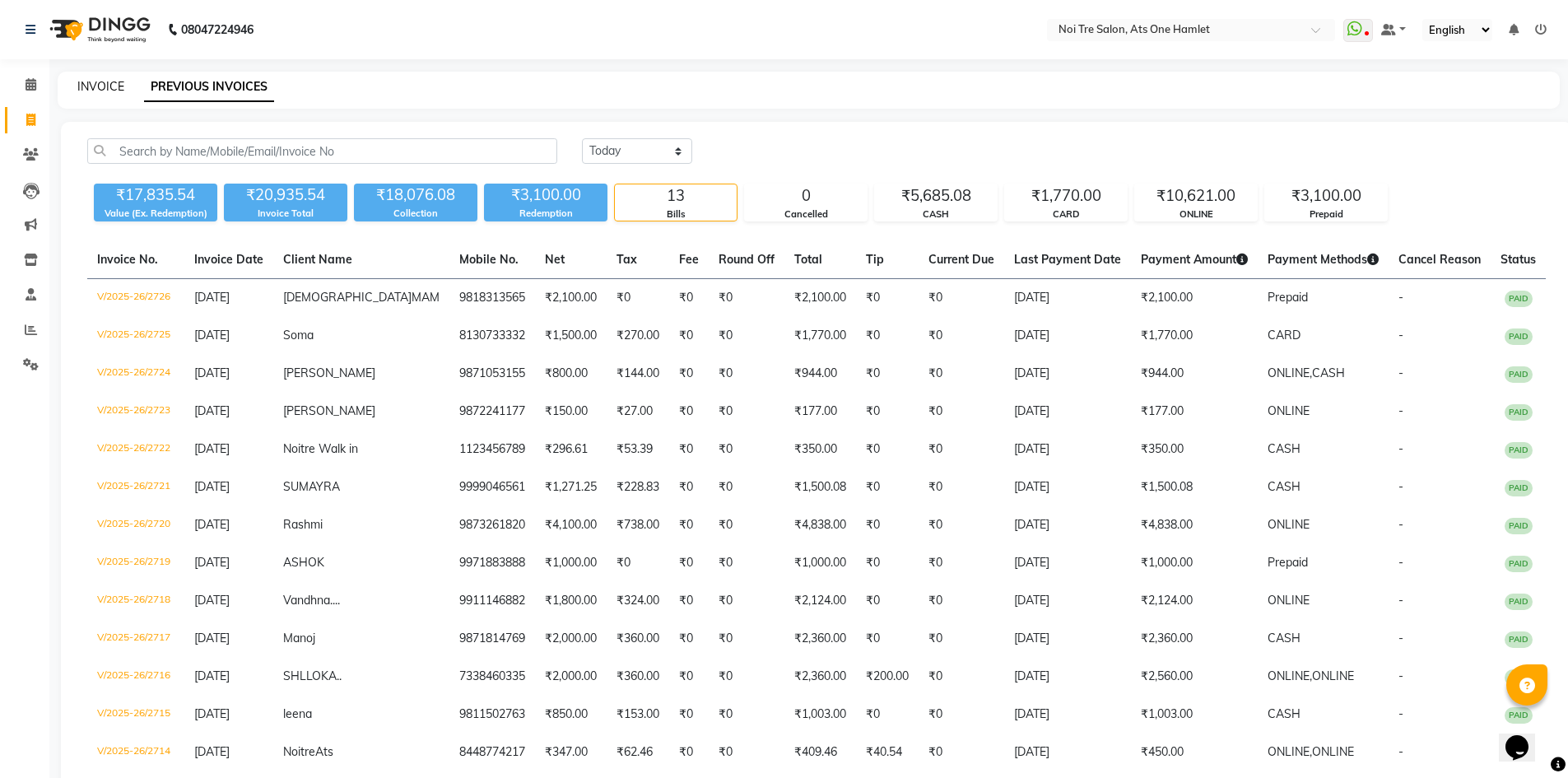
click at [86, 82] on link "INVOICE" at bounding box center [101, 86] width 47 height 14
select select "service"
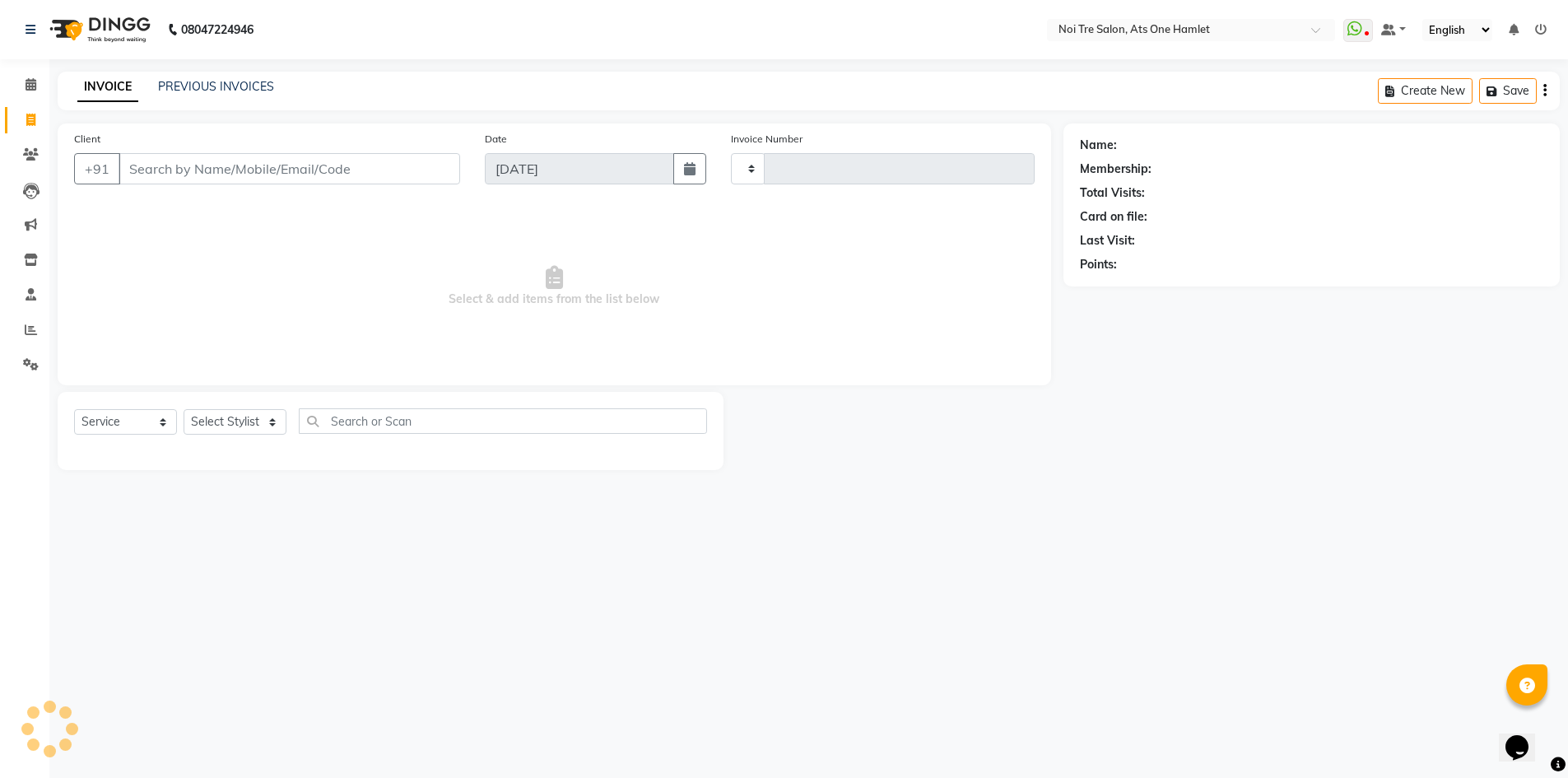
type input "2727"
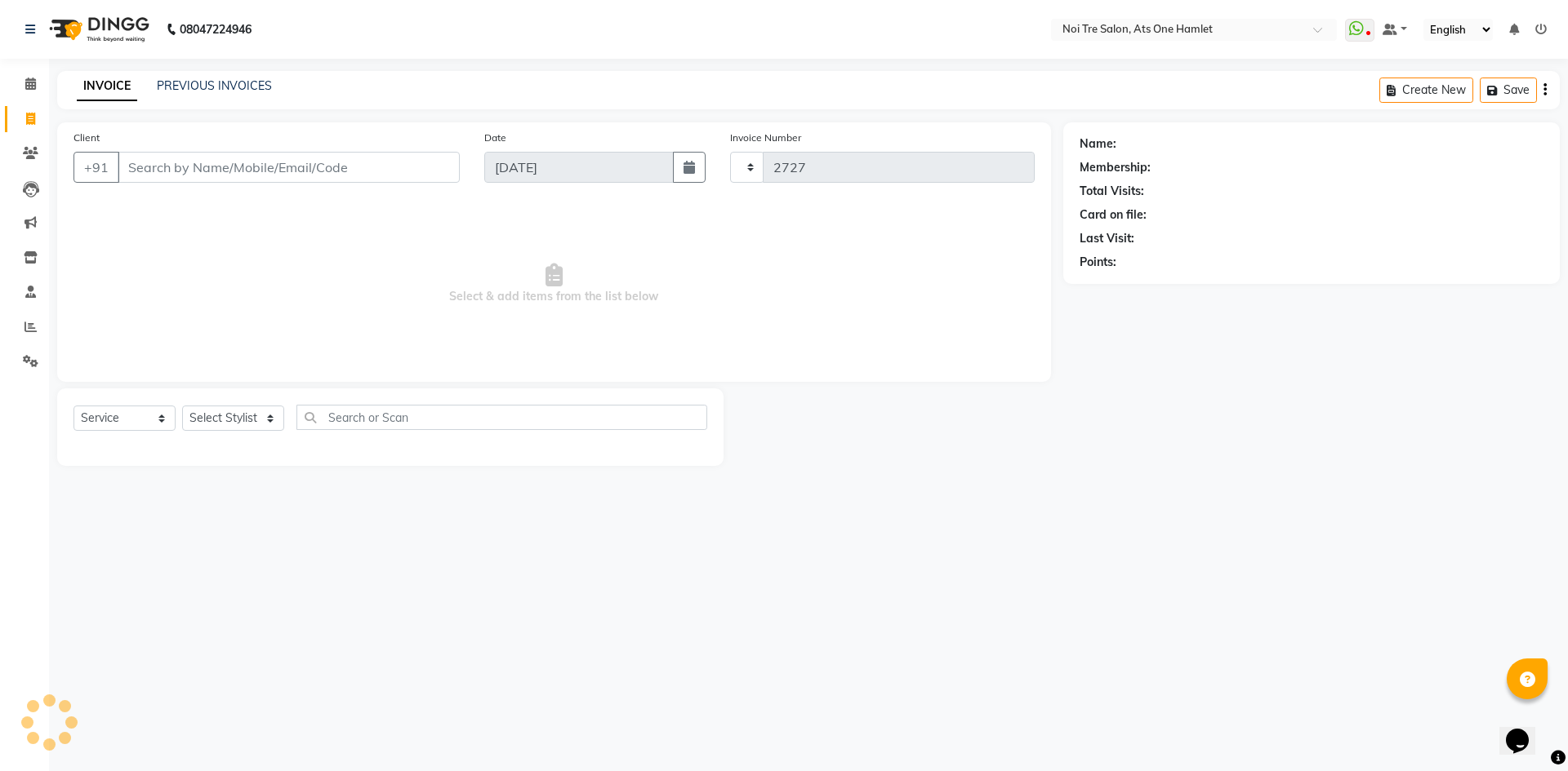
select select "5096"
click at [43, 91] on span at bounding box center [30, 84] width 29 height 19
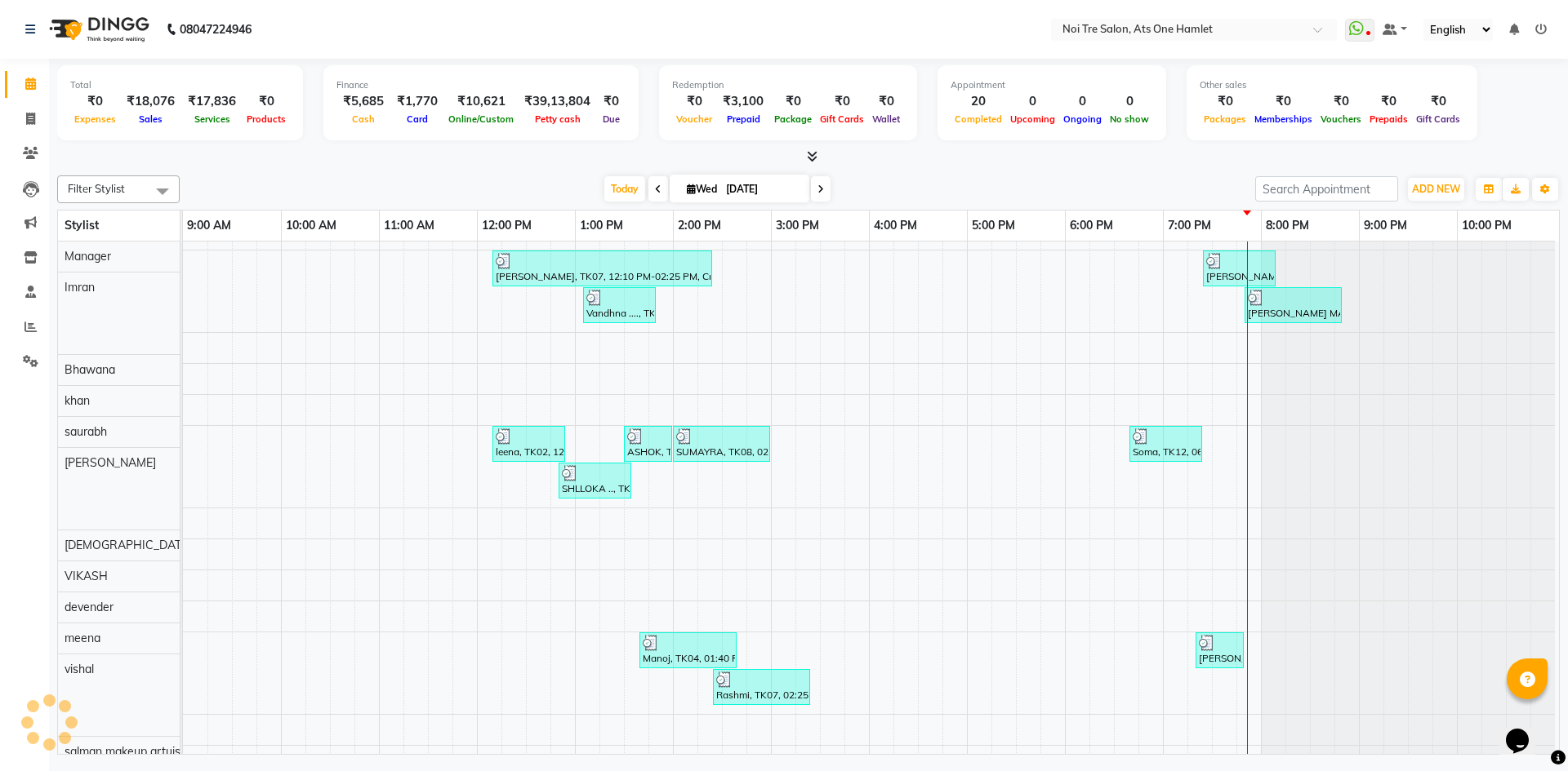
scroll to position [22, 0]
